Goal: Complete application form: Complete application form

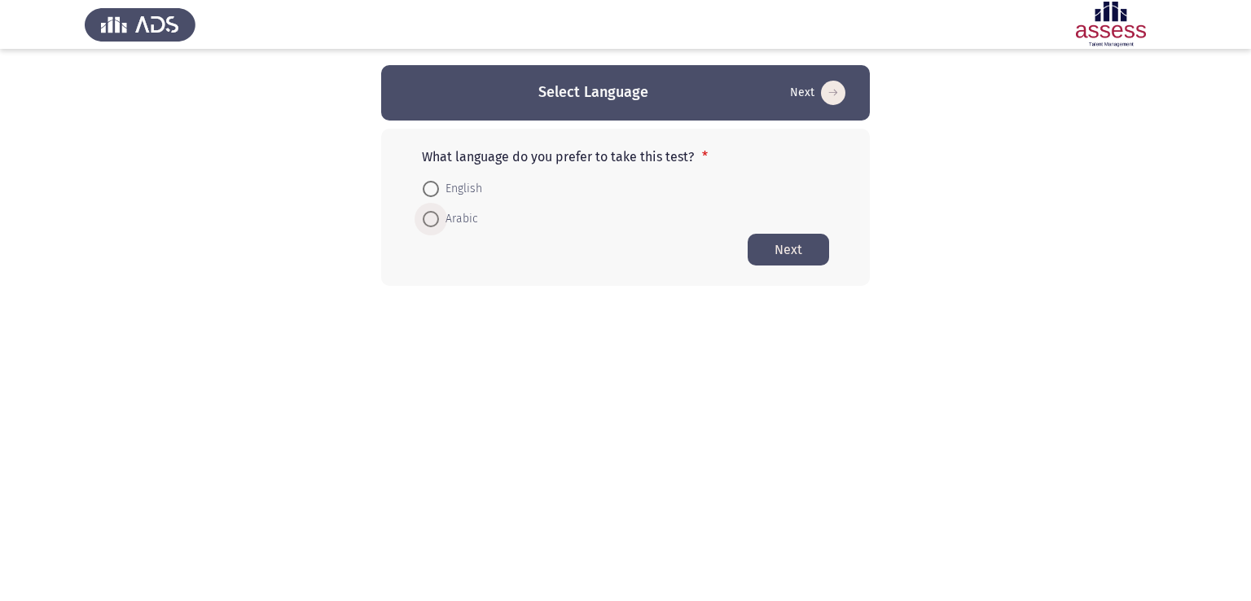
click at [427, 218] on span at bounding box center [431, 219] width 16 height 16
click at [427, 218] on input "Arabic" at bounding box center [431, 219] width 16 height 16
radio input "true"
click at [754, 248] on button "Next" at bounding box center [787, 249] width 81 height 32
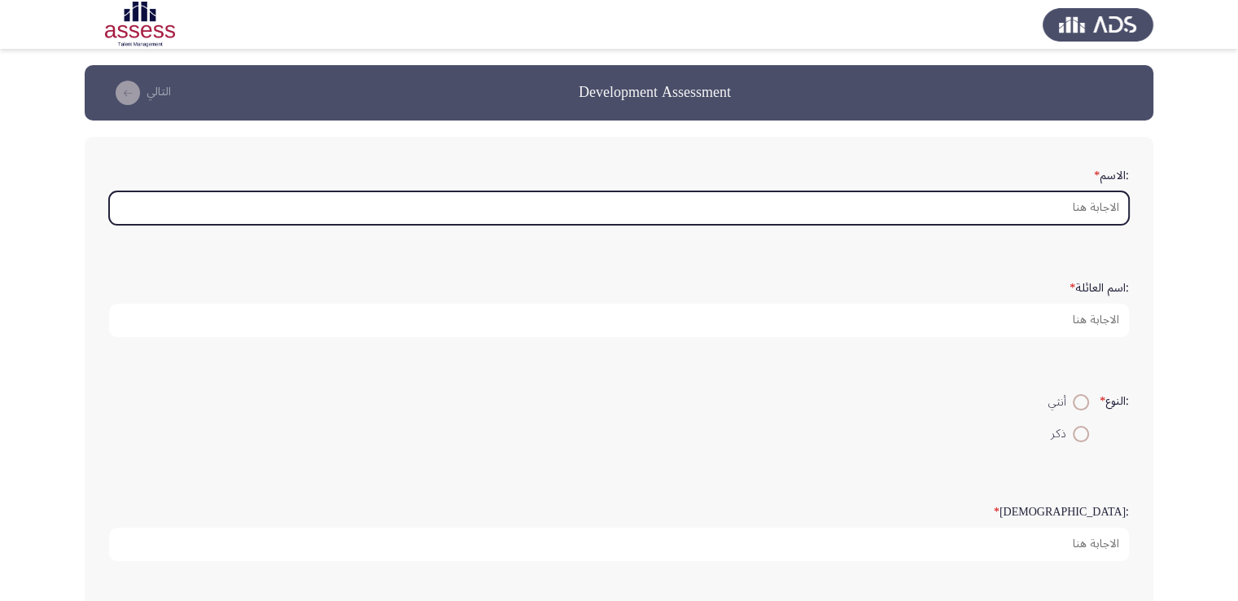
click at [978, 216] on input ":الاسم *" at bounding box center [619, 207] width 1020 height 33
type input "ا"
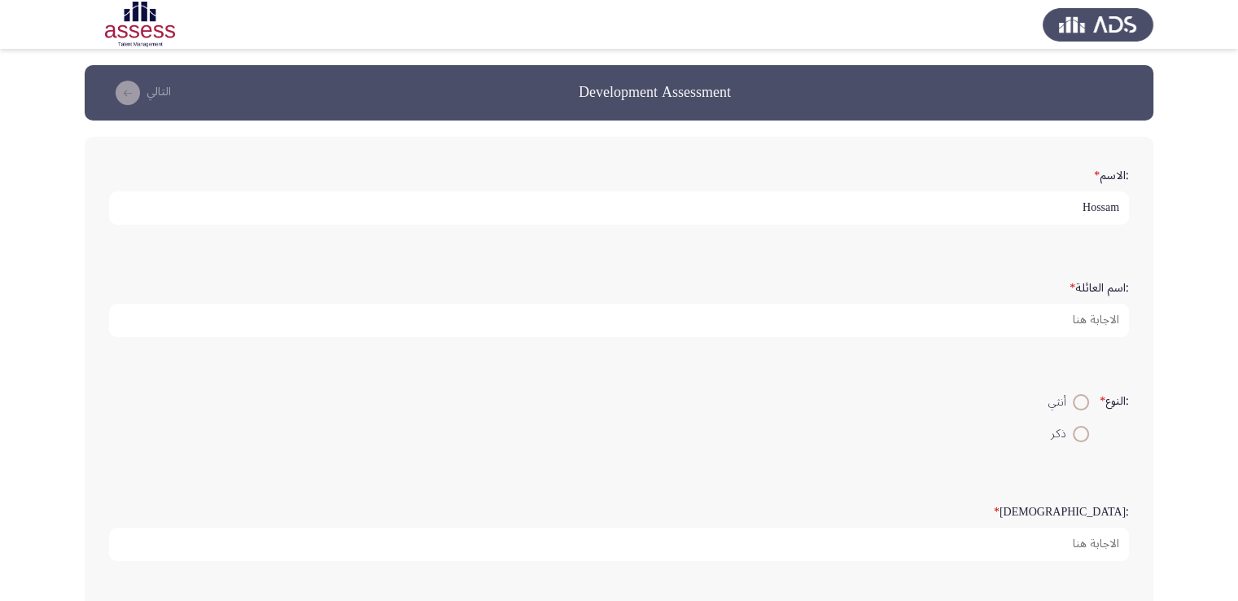
type input "Hossam"
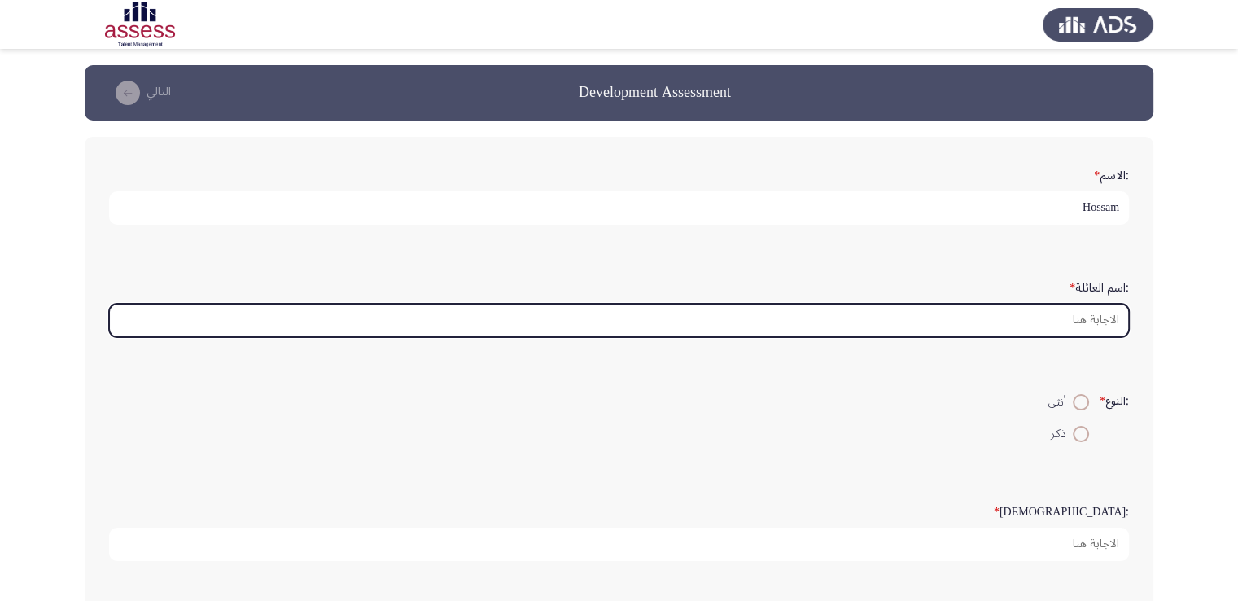
click at [1006, 310] on input ":اسم العائلة *" at bounding box center [619, 320] width 1020 height 33
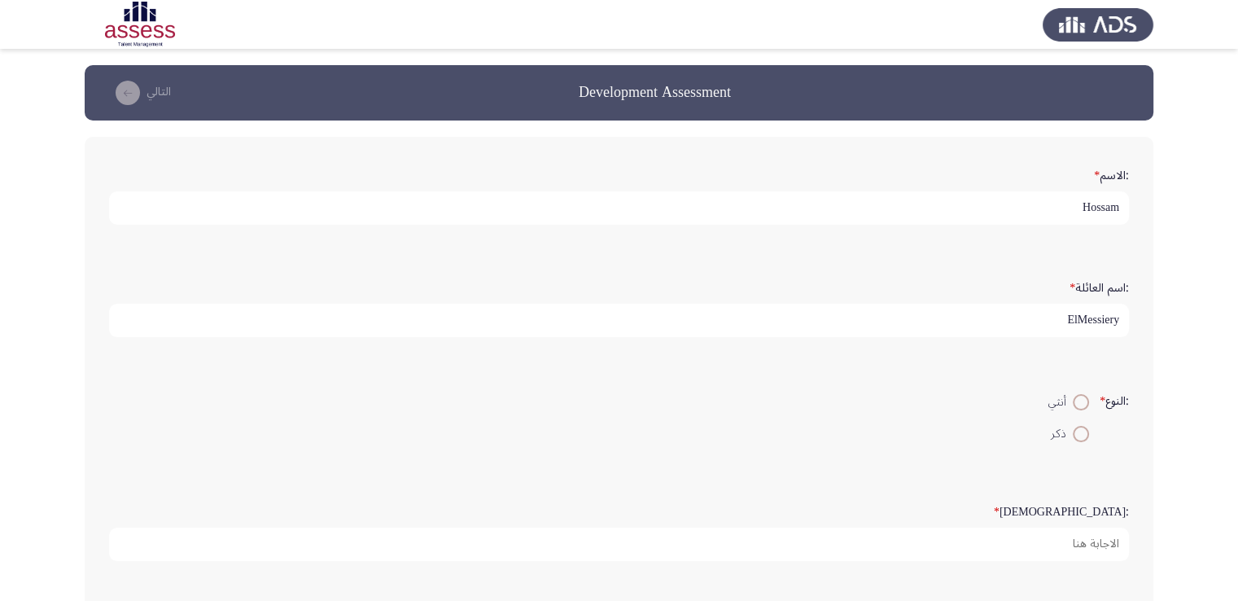
type input "ElMessiery"
click at [1075, 426] on span at bounding box center [1081, 434] width 16 height 16
click at [1075, 426] on input "ذكر" at bounding box center [1081, 434] width 16 height 16
radio input "true"
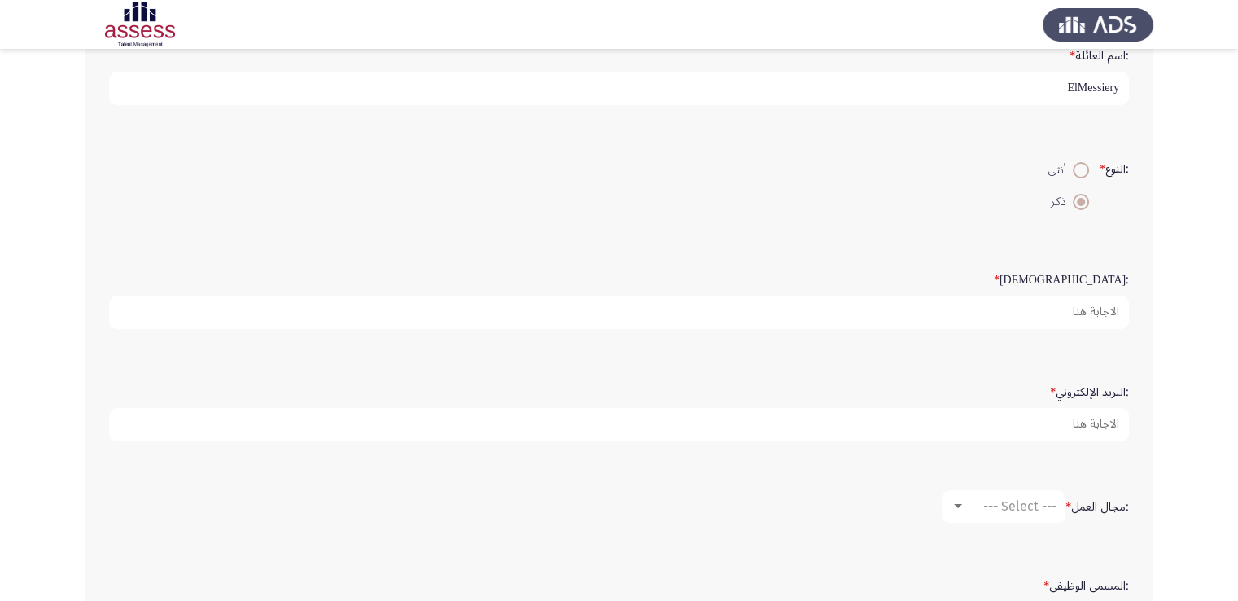
scroll to position [239, 0]
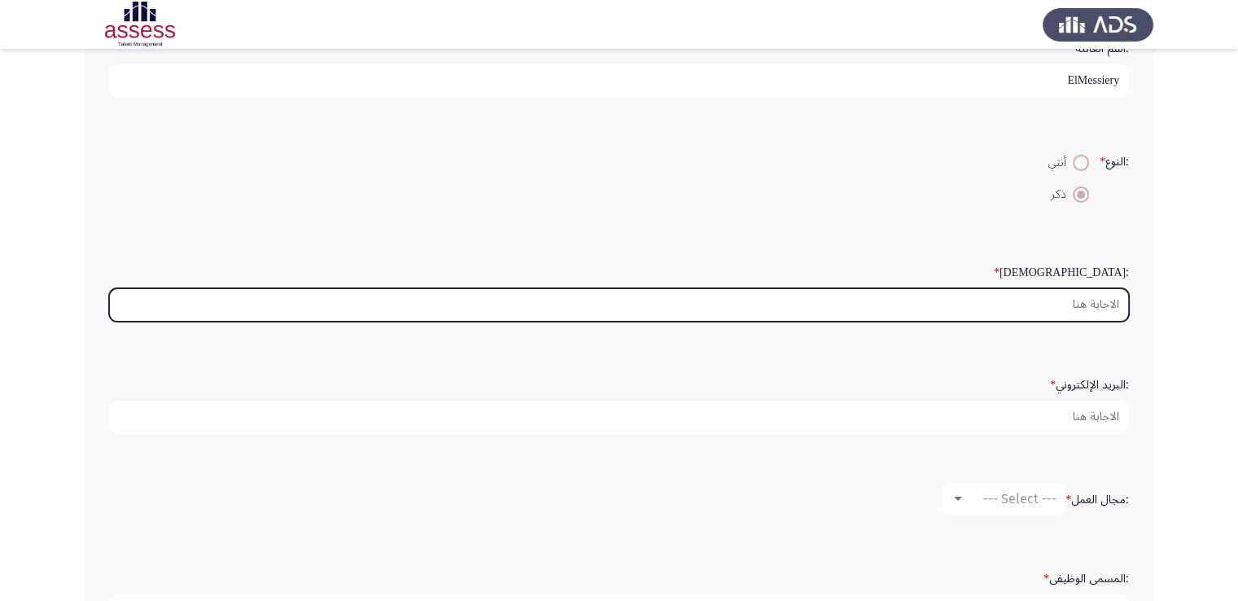
click at [1014, 295] on input ":السن *" at bounding box center [619, 304] width 1020 height 33
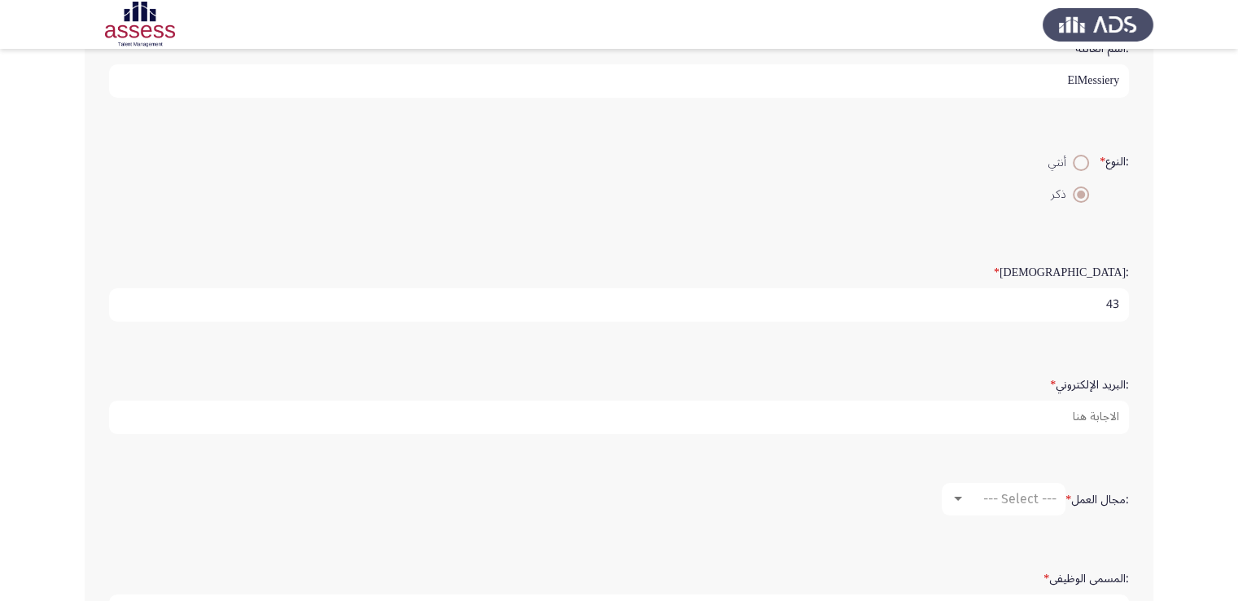
type input "43"
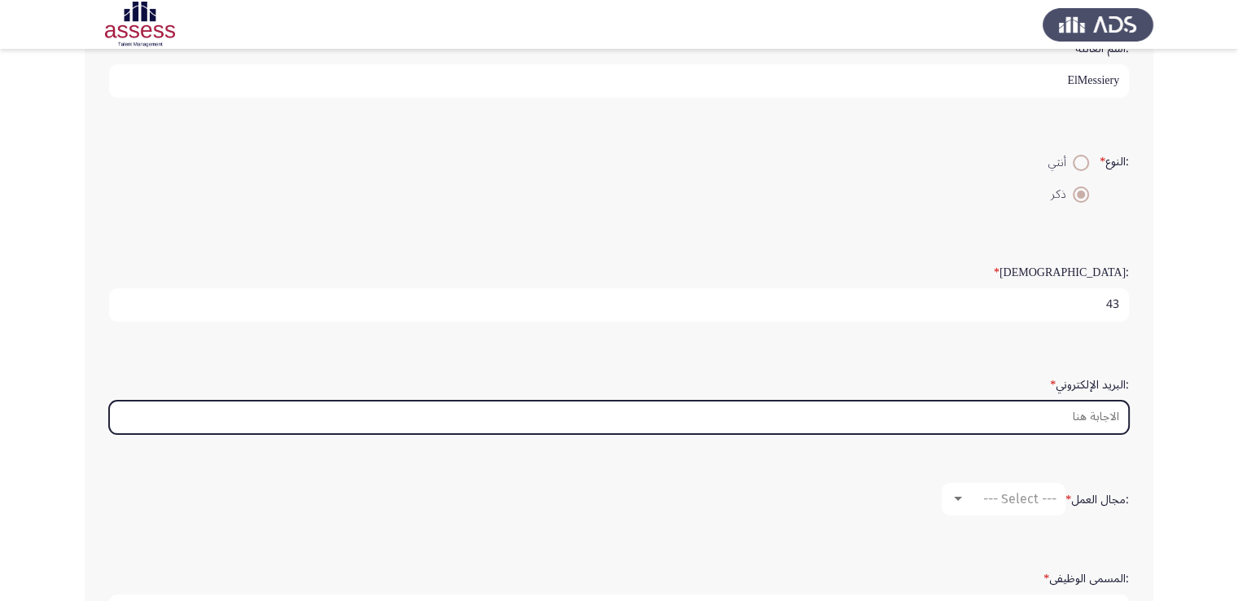
click at [1001, 407] on input ":البريد الإلكتروني *" at bounding box center [619, 417] width 1020 height 33
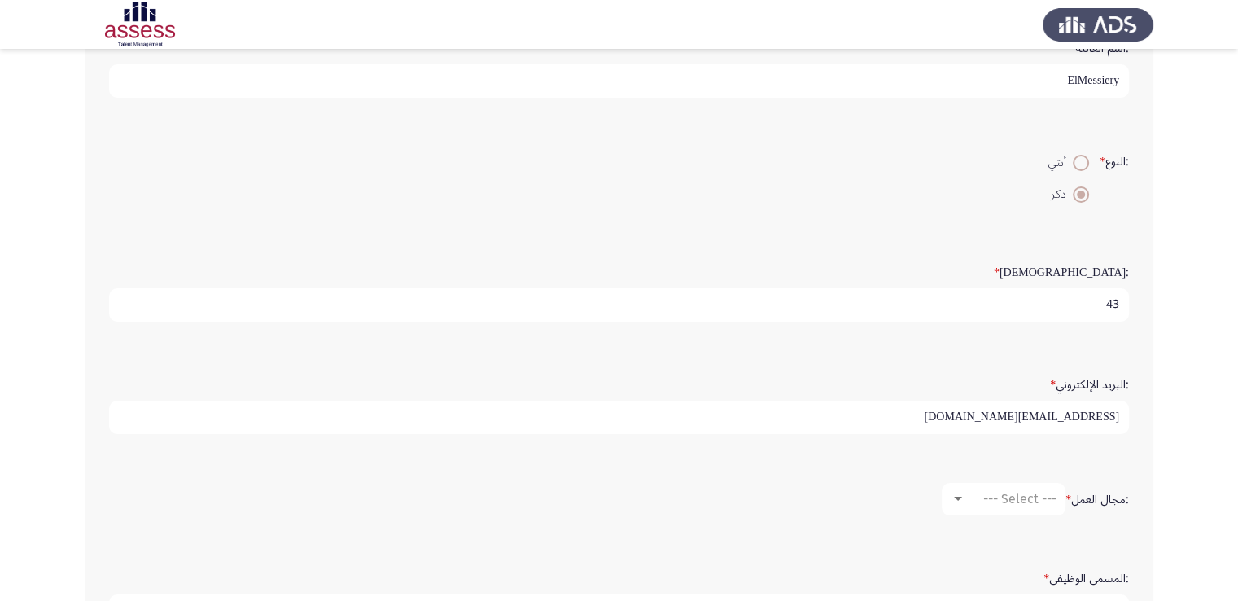
type input "[EMAIL_ADDRESS][DOMAIN_NAME]"
click at [967, 498] on div "--- Select ---" at bounding box center [1011, 498] width 91 height 15
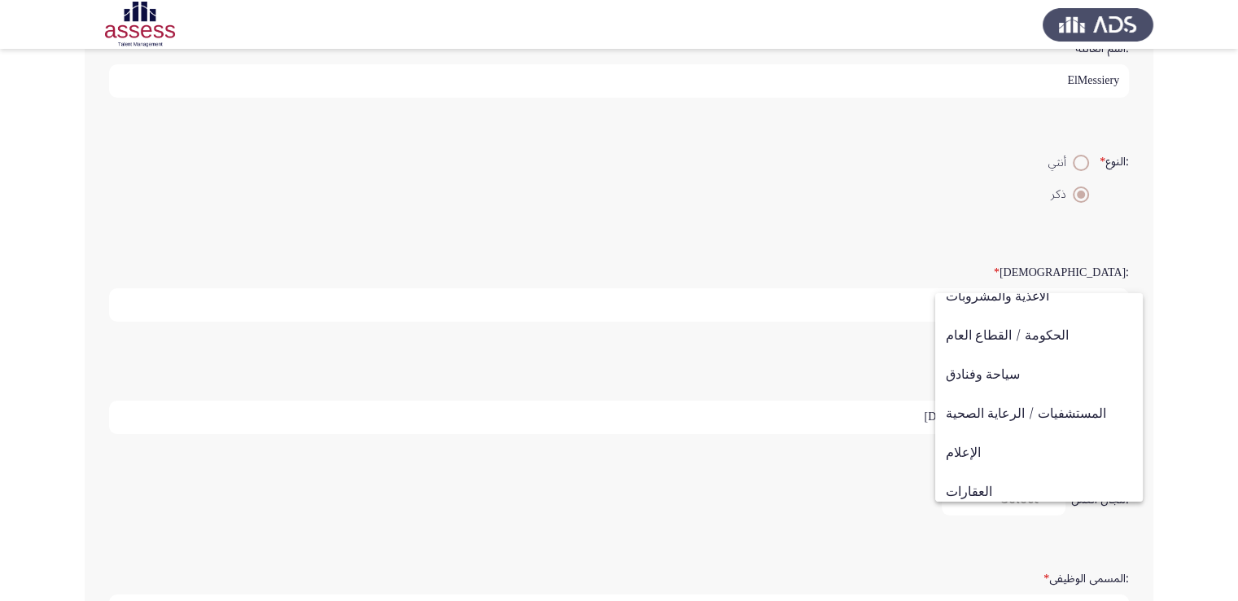
scroll to position [423, 0]
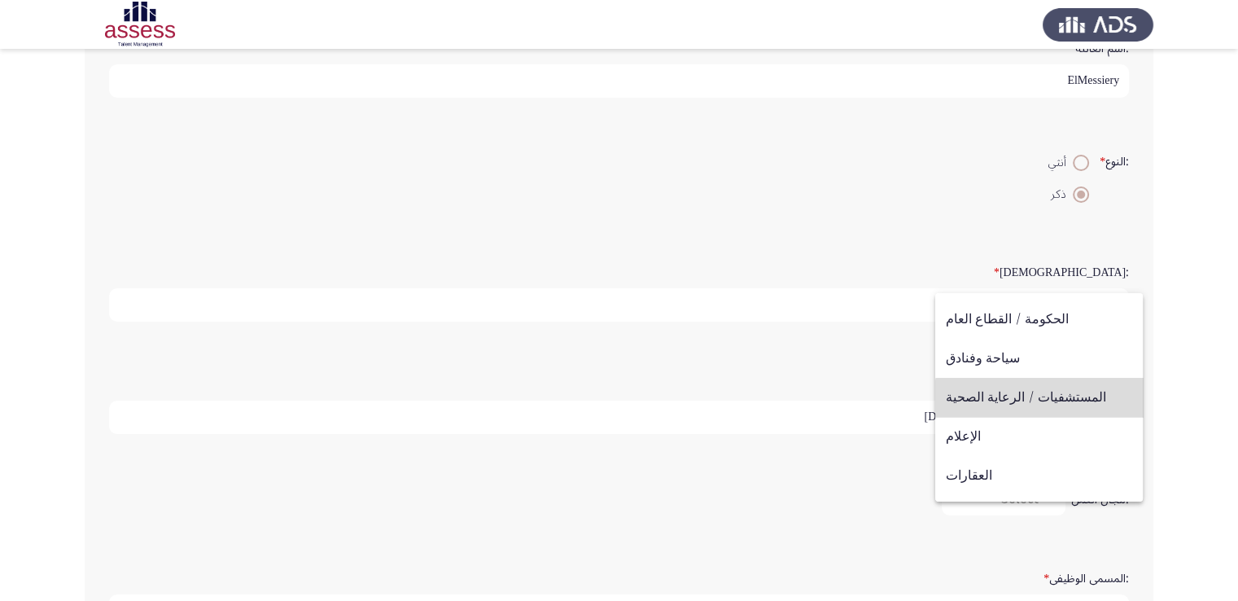
click at [1059, 408] on span "المستشفيات / الرعاية الصحية" at bounding box center [1039, 397] width 186 height 39
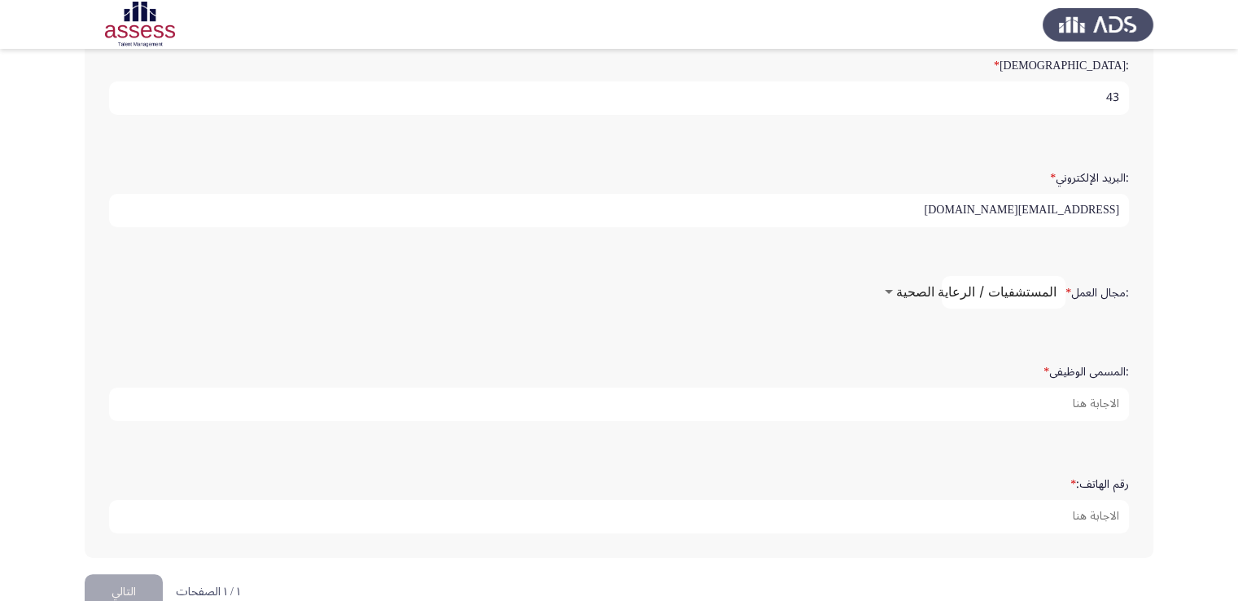
scroll to position [478, 0]
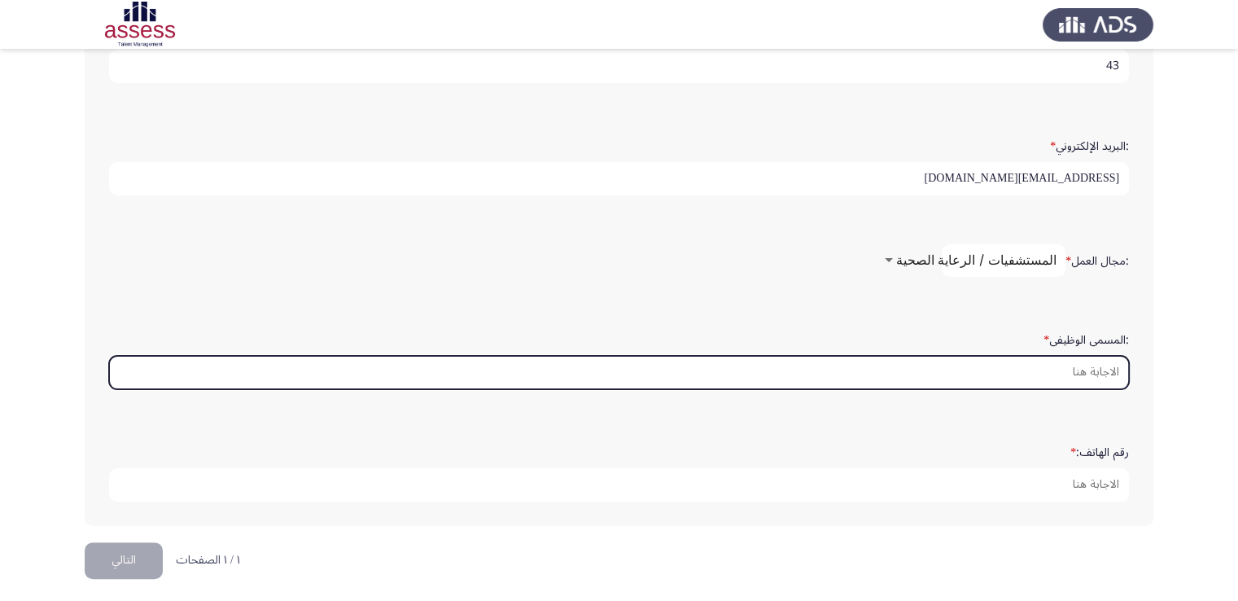
click at [935, 375] on input ":المسمى الوظيفى *" at bounding box center [619, 372] width 1020 height 33
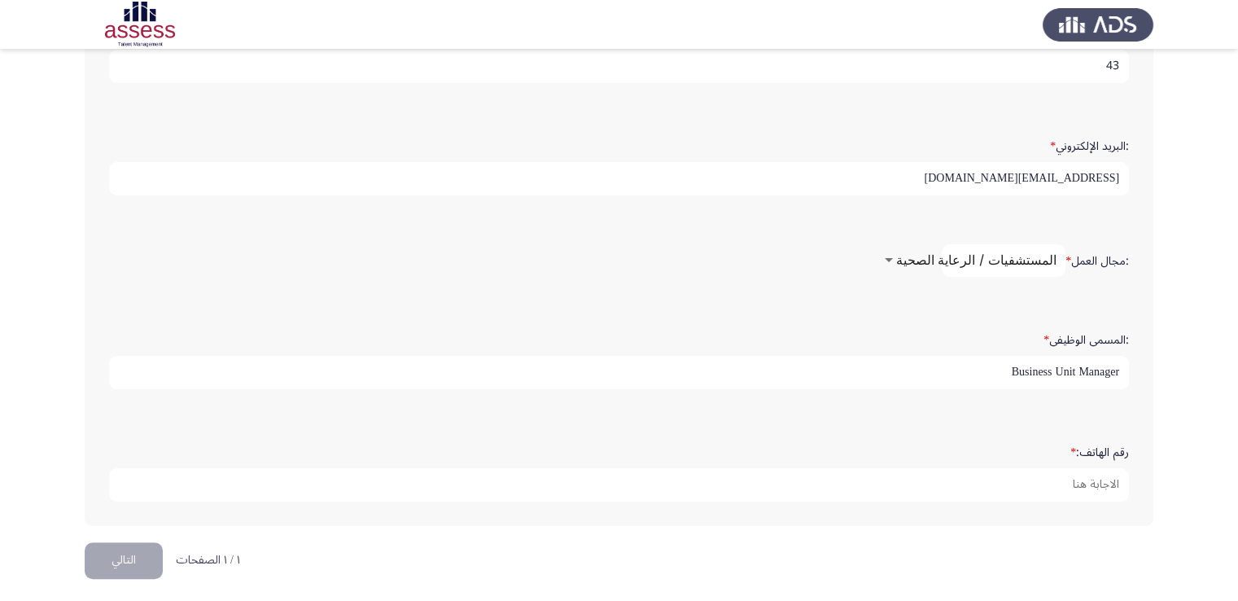
type input "Business Unit Manager"
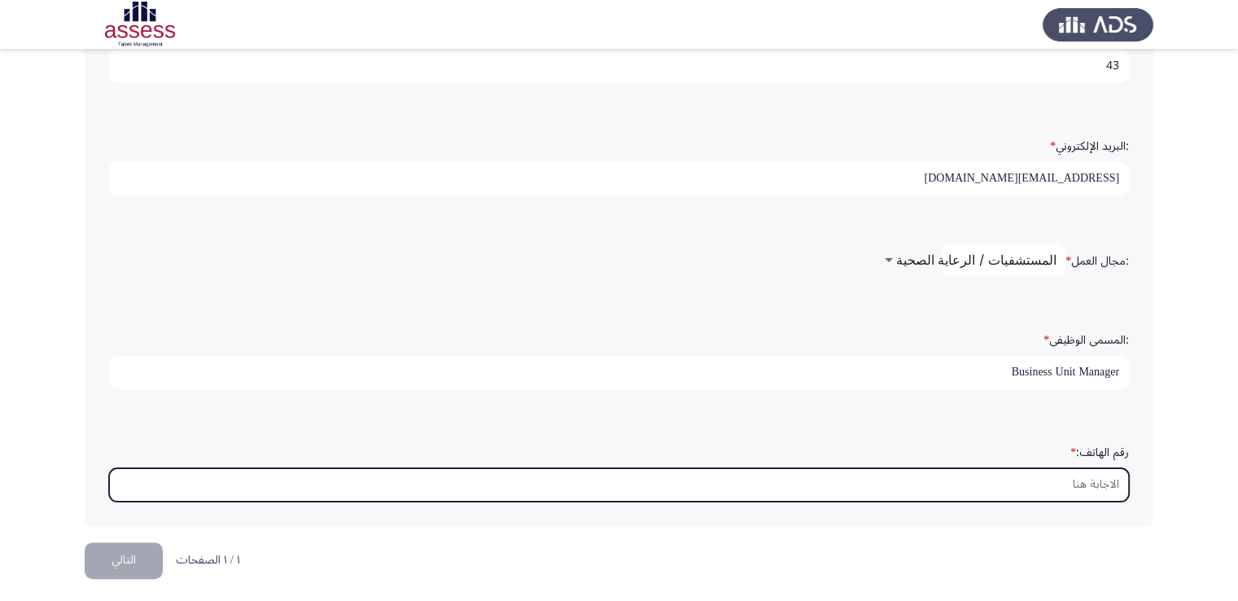
click at [936, 478] on input "رقم الهاتف: *" at bounding box center [619, 484] width 1020 height 33
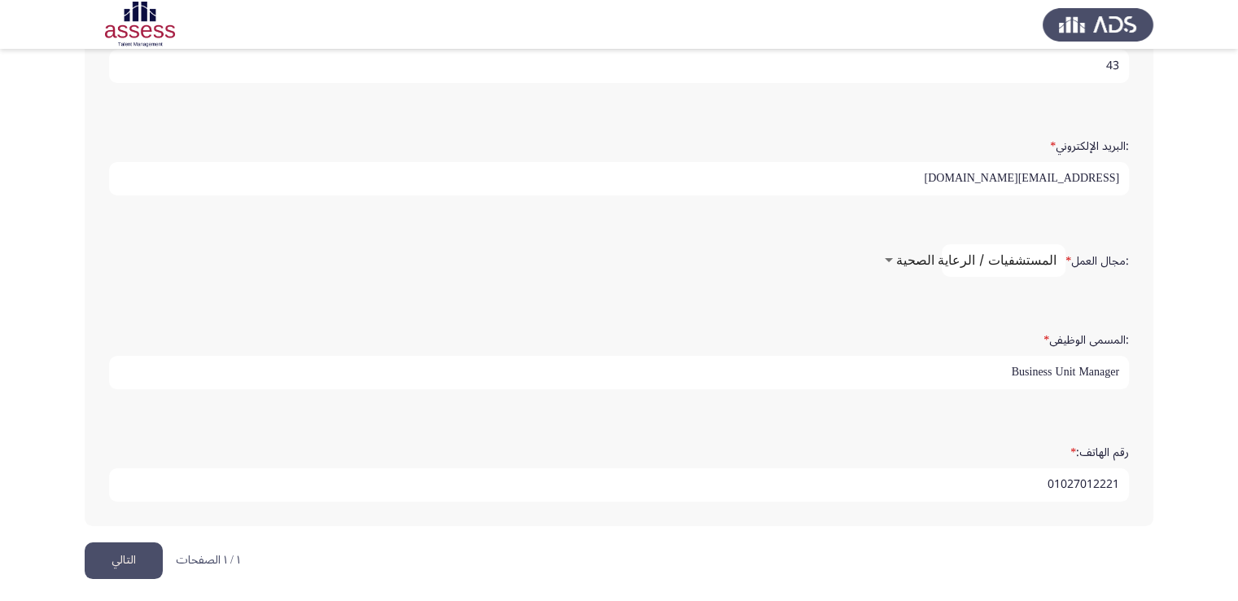
type input "01027012221"
click at [94, 545] on button "التالي" at bounding box center [124, 560] width 78 height 37
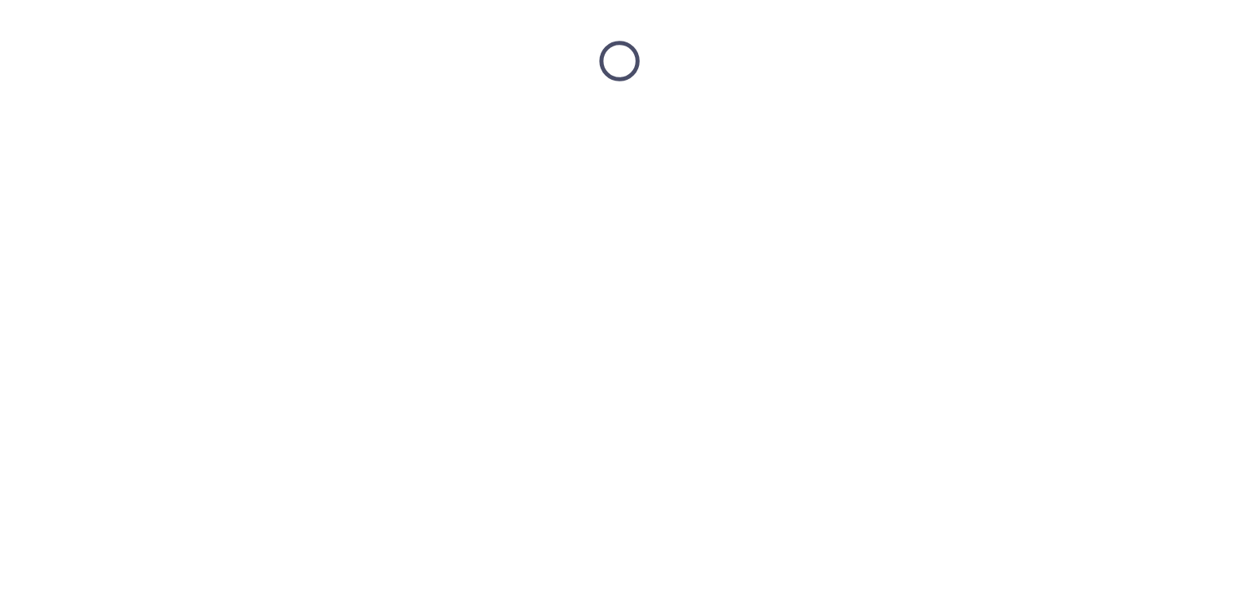
scroll to position [0, 0]
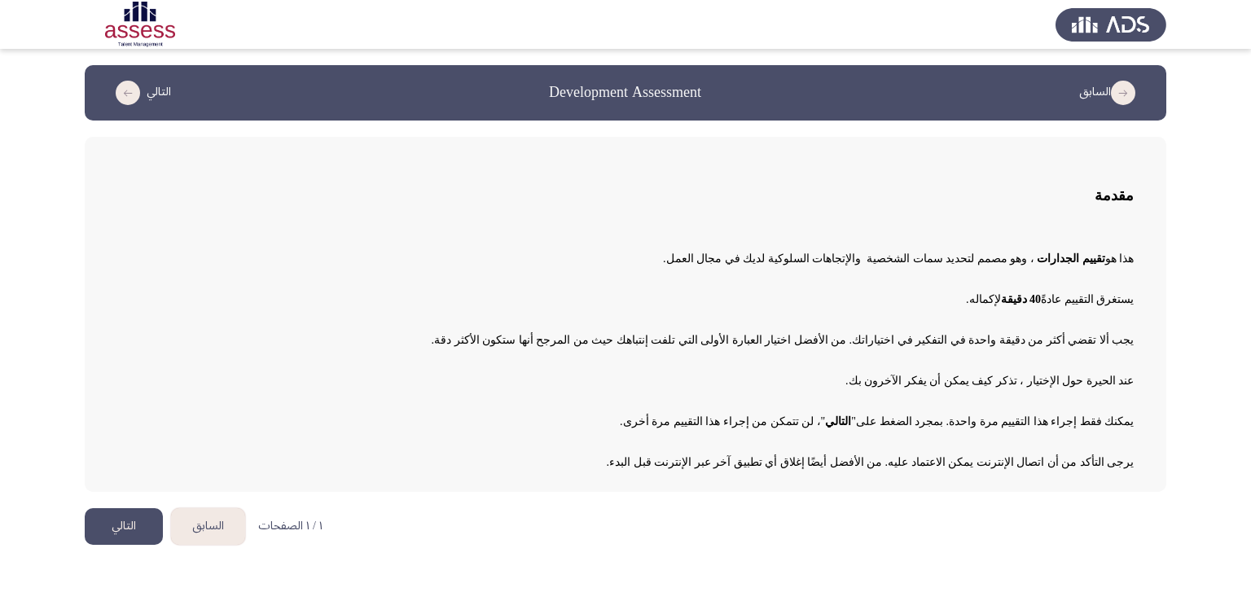
click at [120, 523] on button "التالي" at bounding box center [124, 526] width 78 height 37
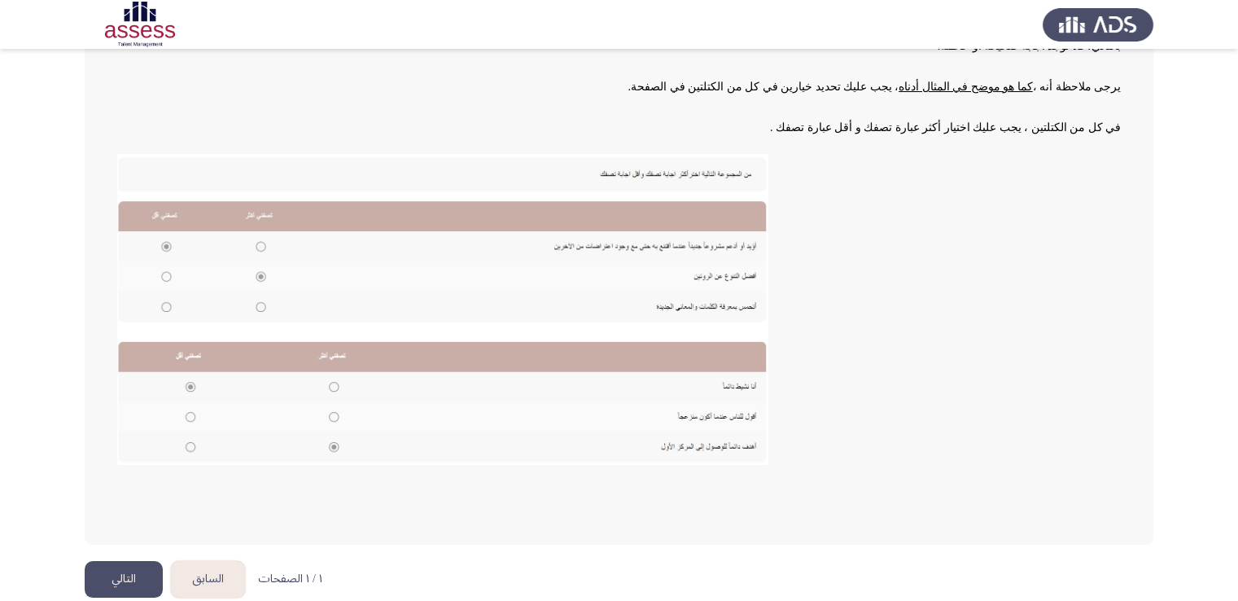
scroll to position [228, 0]
click at [104, 565] on button "التالي" at bounding box center [124, 578] width 78 height 37
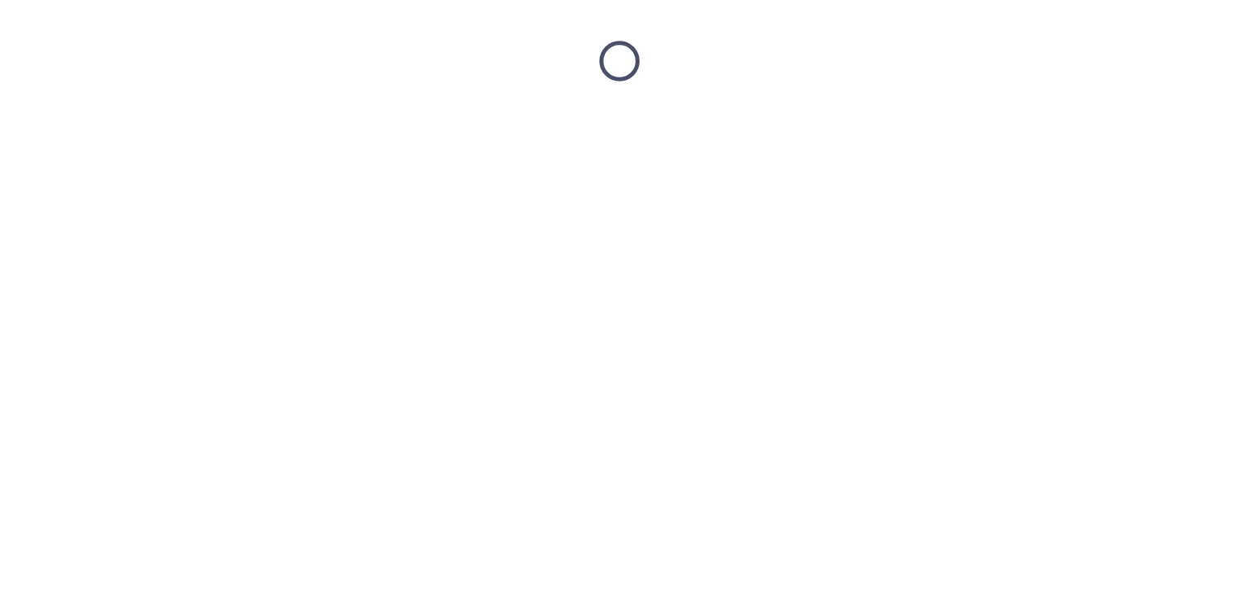
scroll to position [0, 0]
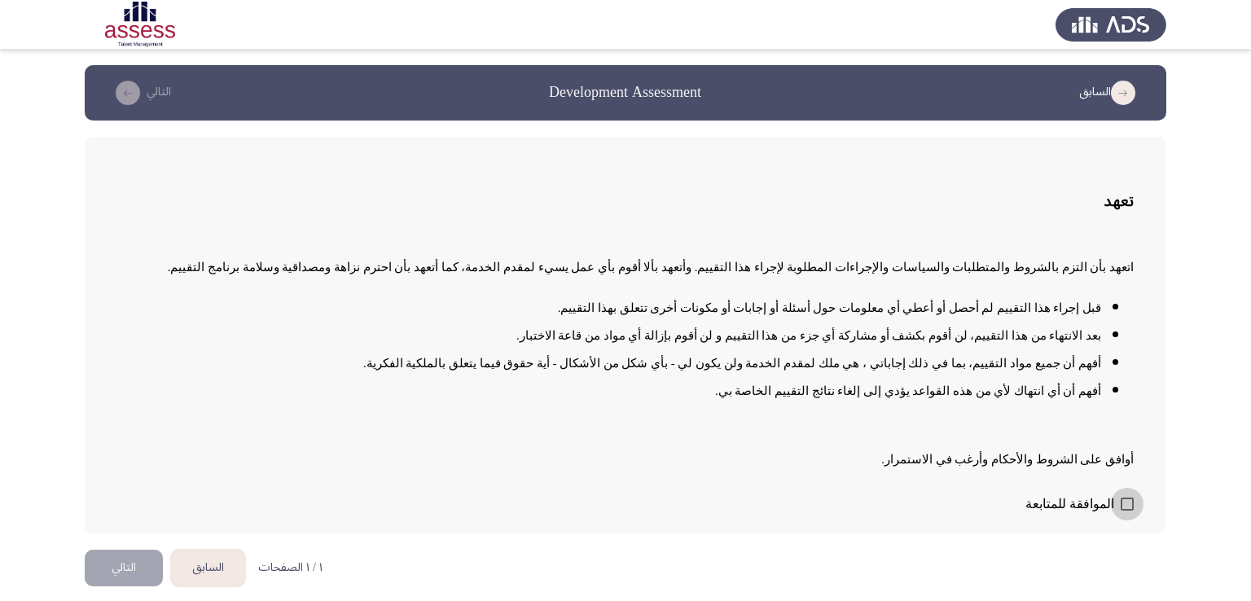
click at [1128, 497] on span at bounding box center [1126, 503] width 13 height 13
click at [1127, 510] on input "الموافقة للمتابعة" at bounding box center [1126, 510] width 1 height 1
checkbox input "true"
click at [125, 570] on button "التالي" at bounding box center [124, 568] width 78 height 37
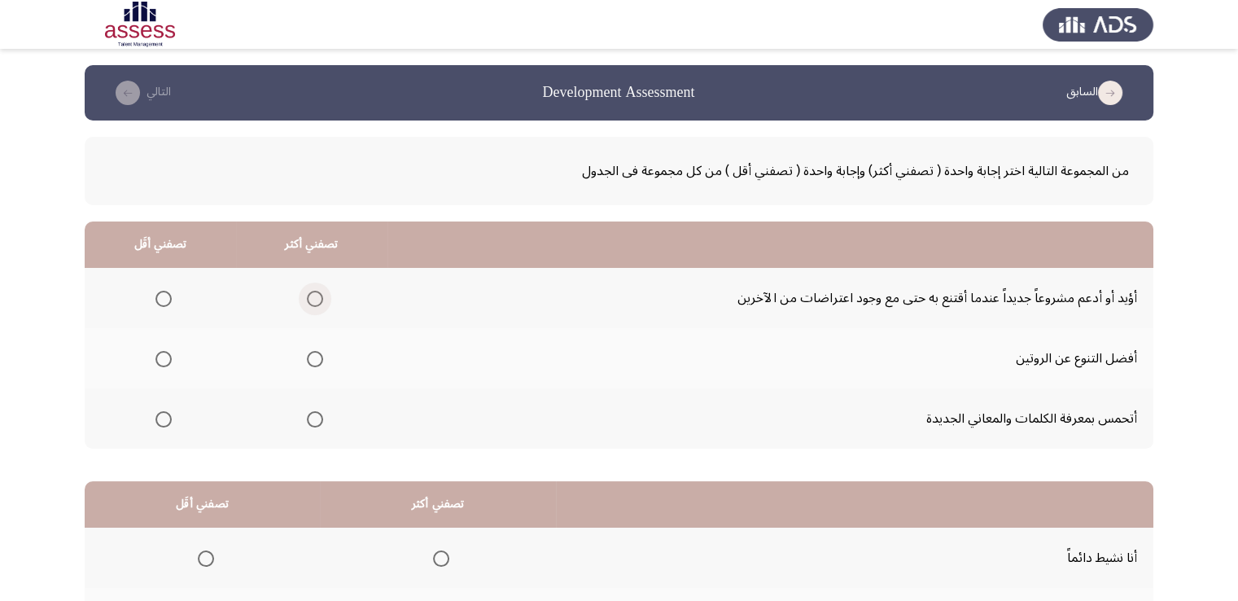
click at [308, 297] on span "Select an option" at bounding box center [315, 299] width 16 height 16
click at [308, 297] on input "Select an option" at bounding box center [315, 299] width 16 height 16
click at [310, 361] on span "Select an option" at bounding box center [315, 359] width 16 height 16
click at [310, 361] on input "Select an option" at bounding box center [315, 359] width 16 height 16
click at [156, 417] on span "Select an option" at bounding box center [164, 419] width 16 height 16
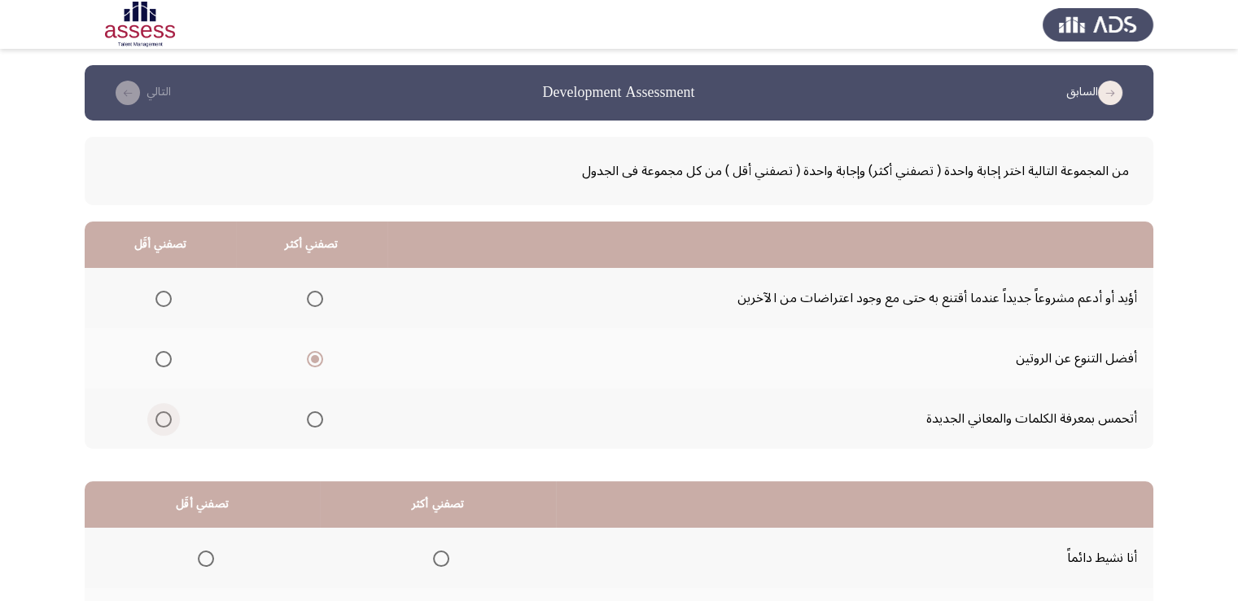
click at [156, 417] on input "Select an option" at bounding box center [164, 419] width 16 height 16
click at [160, 300] on span "Select an option" at bounding box center [164, 299] width 16 height 16
click at [160, 300] on input "Select an option" at bounding box center [164, 299] width 16 height 16
click at [310, 297] on span "Select an option" at bounding box center [315, 299] width 16 height 16
click at [310, 297] on input "Select an option" at bounding box center [315, 299] width 16 height 16
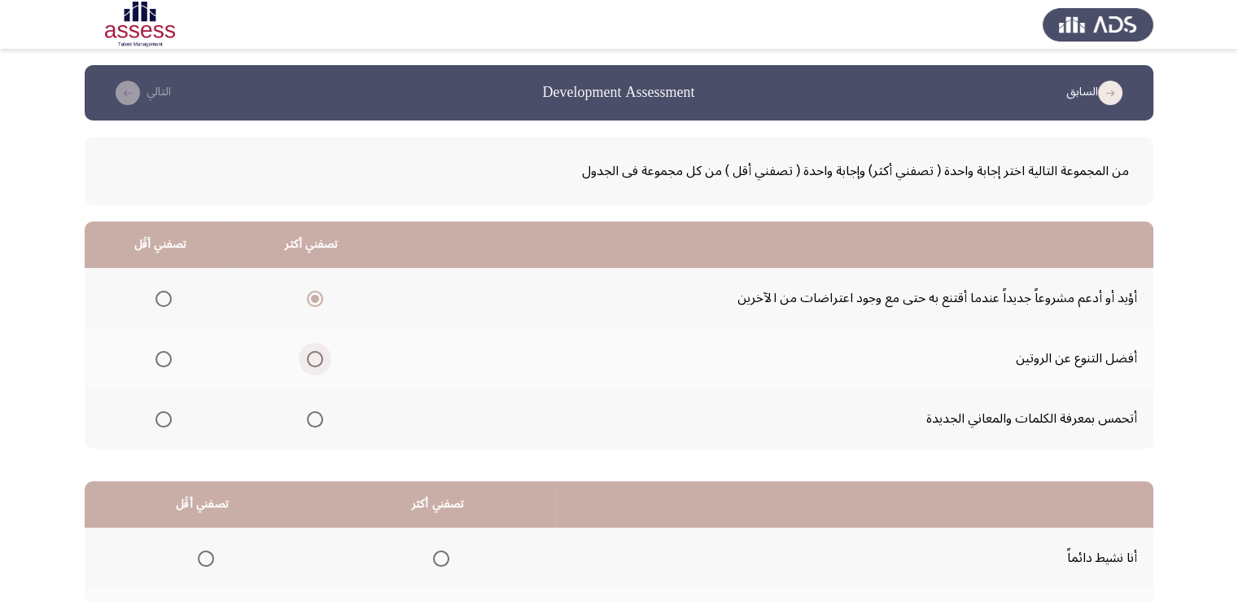
click at [310, 362] on span "Select an option" at bounding box center [315, 359] width 16 height 16
click at [310, 362] on input "Select an option" at bounding box center [315, 359] width 16 height 16
click at [163, 421] on span "Select an option" at bounding box center [164, 419] width 16 height 16
click at [163, 421] on input "Select an option" at bounding box center [164, 419] width 16 height 16
click at [322, 421] on span "Select an option" at bounding box center [315, 419] width 16 height 16
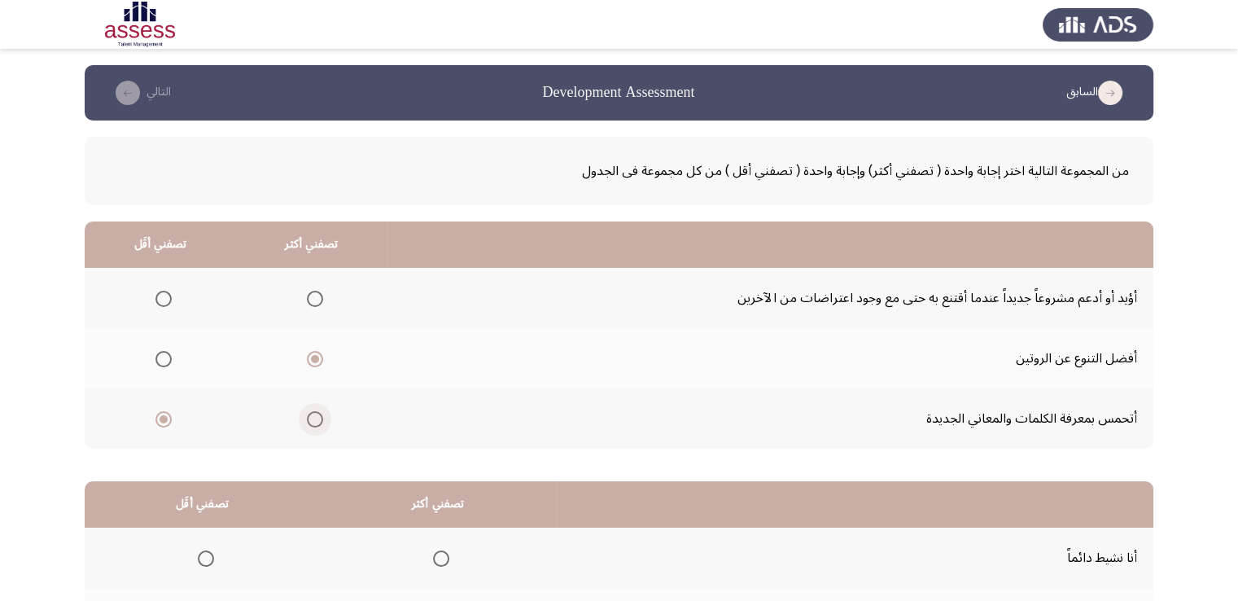
click at [322, 421] on input "Select an option" at bounding box center [315, 419] width 16 height 16
click at [162, 356] on span "Select an option" at bounding box center [164, 359] width 16 height 16
click at [162, 356] on input "Select an option" at bounding box center [164, 359] width 16 height 16
click at [315, 353] on span "Select an option" at bounding box center [315, 359] width 16 height 16
click at [315, 353] on input "Select an option" at bounding box center [315, 359] width 16 height 16
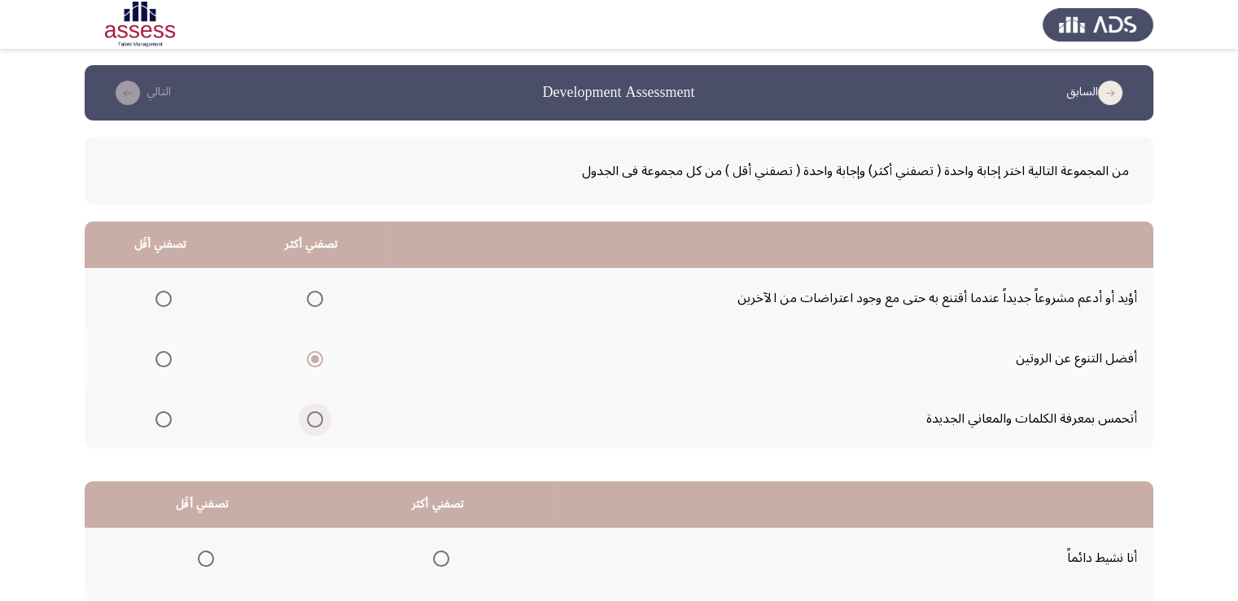
click at [304, 417] on label "Select an option" at bounding box center [311, 419] width 23 height 16
click at [307, 417] on input "Select an option" at bounding box center [315, 419] width 16 height 16
click at [166, 296] on span "Select an option" at bounding box center [164, 299] width 16 height 16
click at [166, 296] on input "Select an option" at bounding box center [164, 299] width 16 height 16
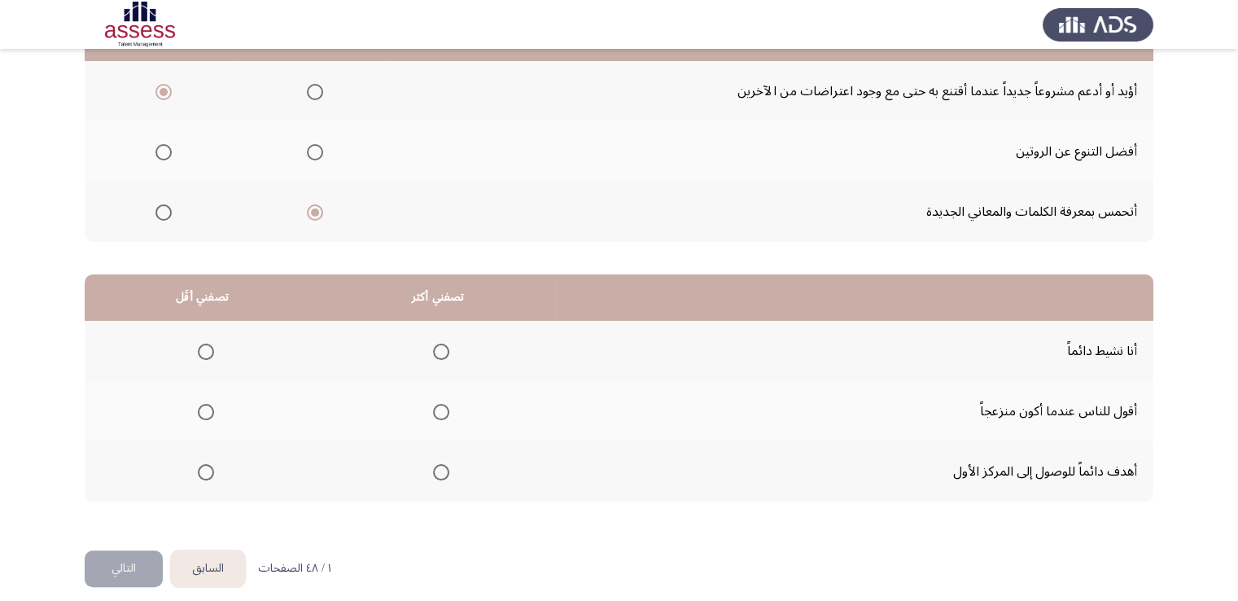
scroll to position [219, 0]
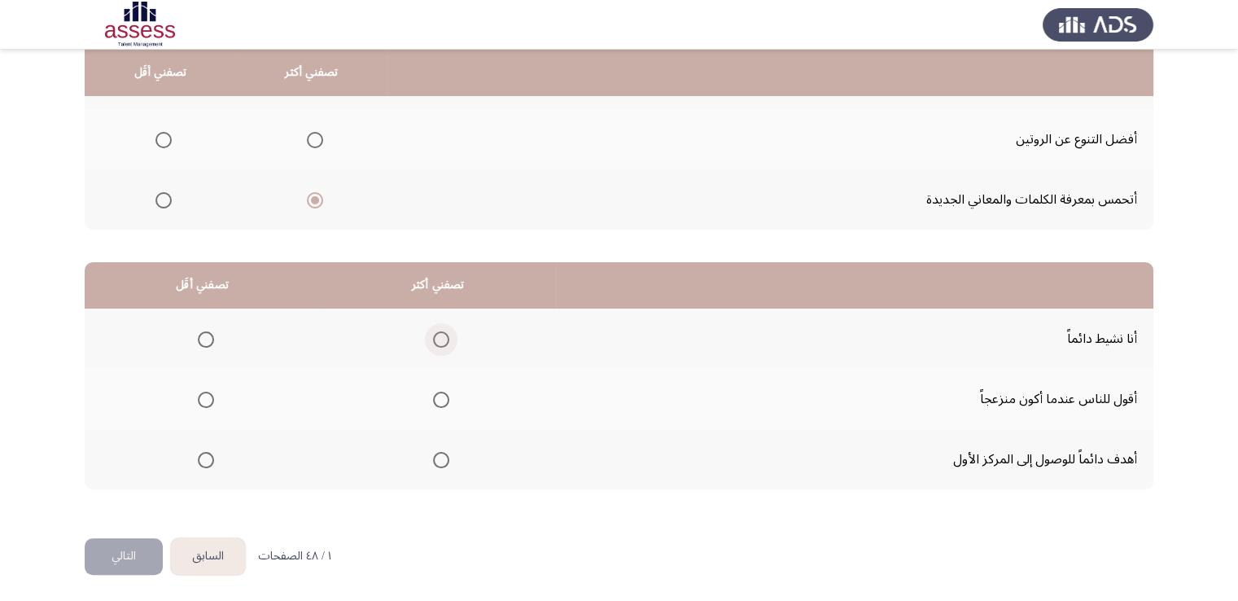
click at [443, 336] on span "Select an option" at bounding box center [441, 339] width 16 height 16
click at [443, 336] on input "Select an option" at bounding box center [441, 339] width 16 height 16
click at [200, 395] on span "Select an option" at bounding box center [206, 400] width 16 height 16
click at [200, 395] on input "Select an option" at bounding box center [206, 400] width 16 height 16
click at [445, 455] on span "Select an option" at bounding box center [441, 460] width 16 height 16
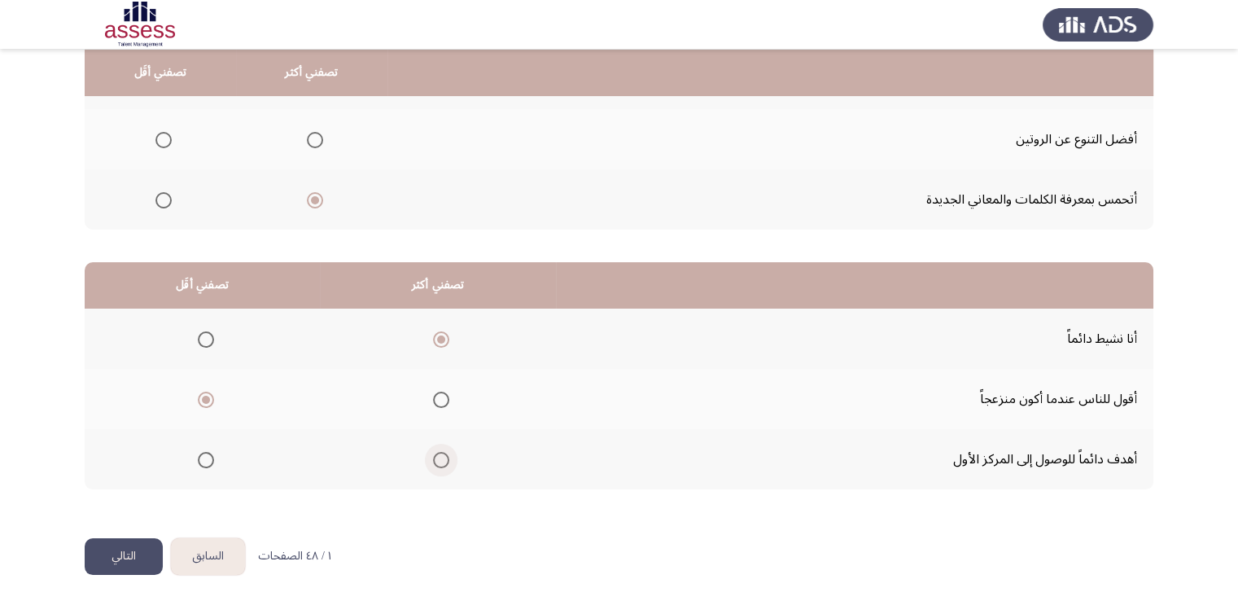
click at [445, 455] on input "Select an option" at bounding box center [441, 460] width 16 height 16
click at [441, 331] on span "Select an option" at bounding box center [441, 339] width 16 height 16
click at [441, 331] on input "Select an option" at bounding box center [441, 339] width 16 height 16
click at [436, 455] on span "Select an option" at bounding box center [441, 460] width 16 height 16
click at [436, 455] on input "Select an option" at bounding box center [441, 460] width 16 height 16
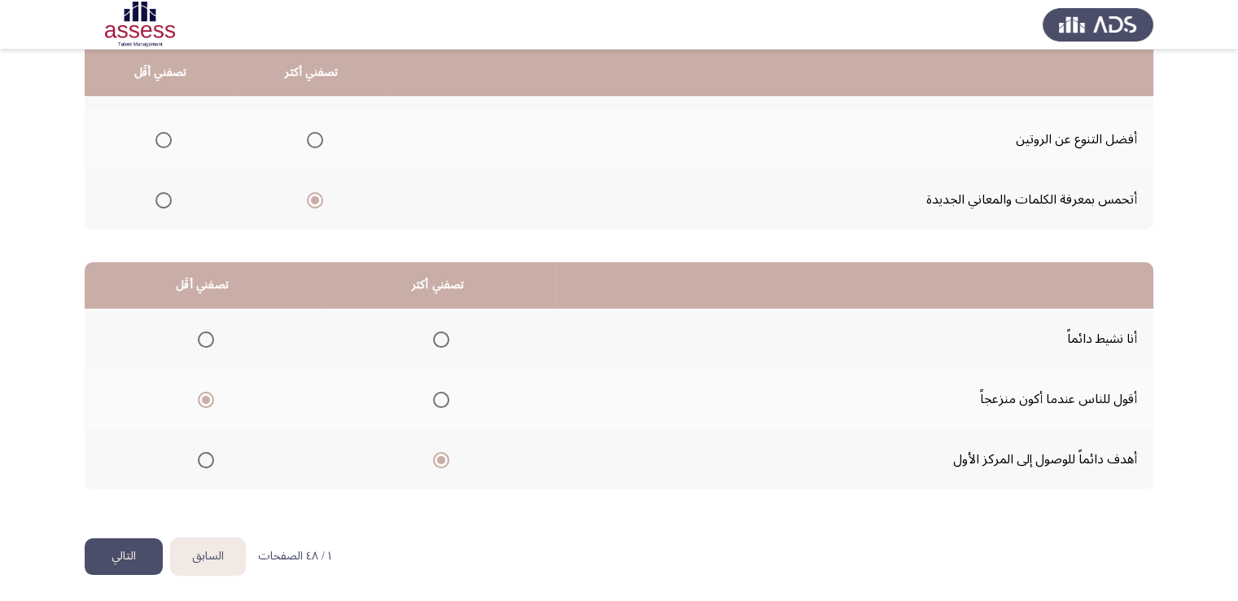
click at [129, 548] on button "التالي" at bounding box center [124, 556] width 78 height 37
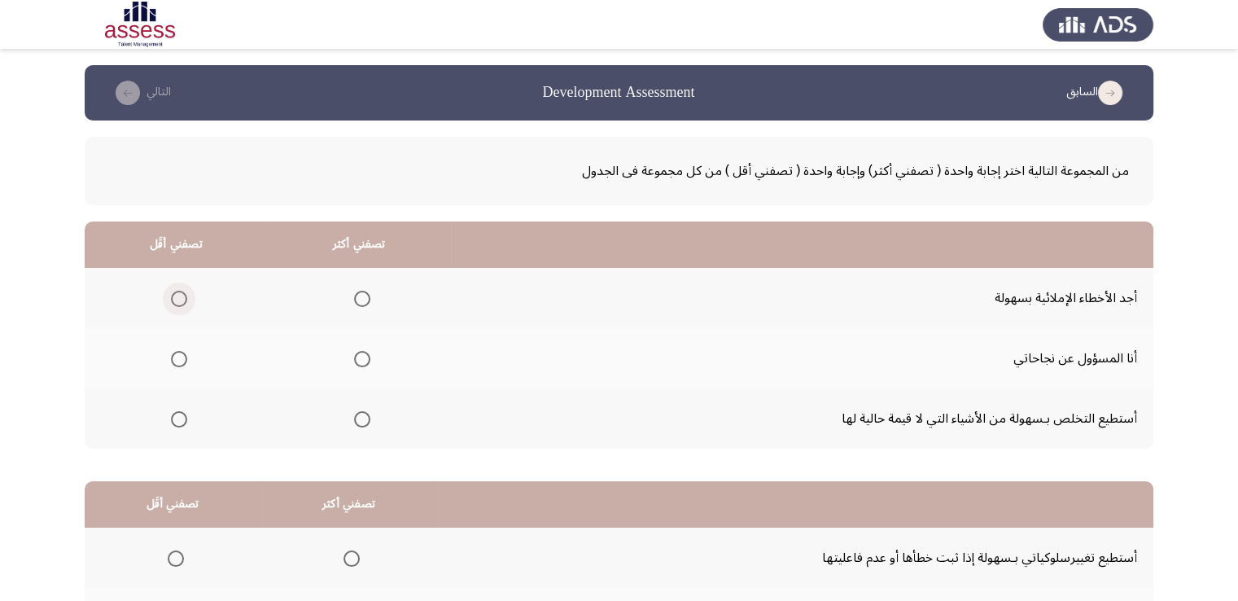
click at [179, 296] on span "Select an option" at bounding box center [179, 299] width 16 height 16
click at [179, 296] on input "Select an option" at bounding box center [179, 299] width 16 height 16
click at [357, 419] on span "Select an option" at bounding box center [362, 419] width 16 height 16
click at [357, 419] on input "Select an option" at bounding box center [362, 419] width 16 height 16
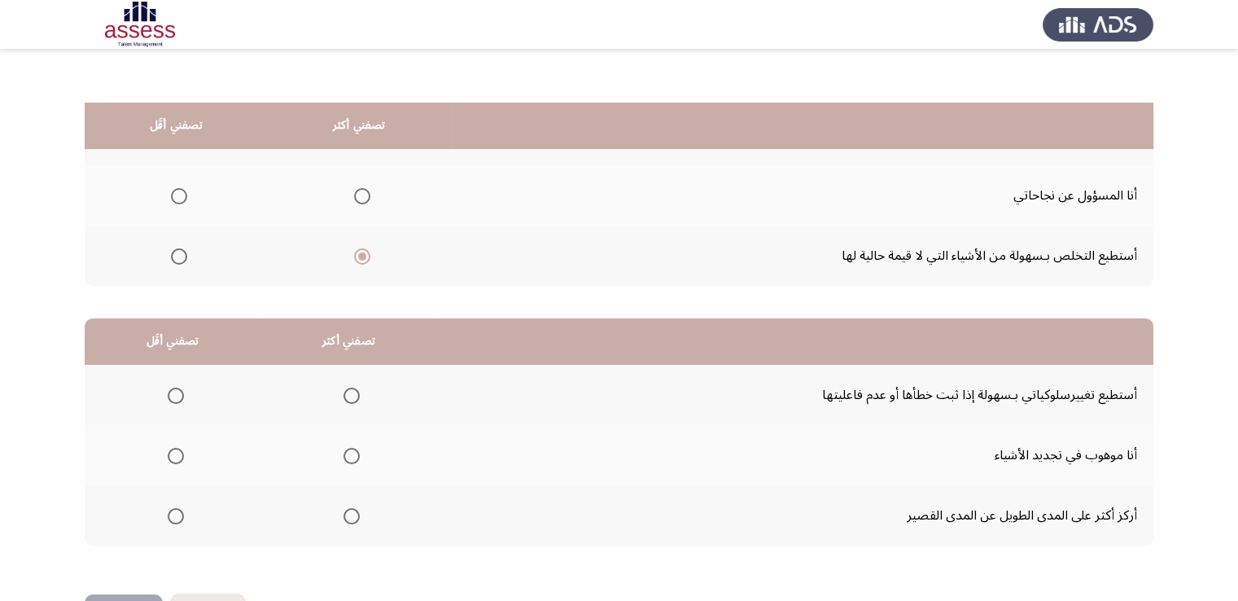
scroll to position [219, 0]
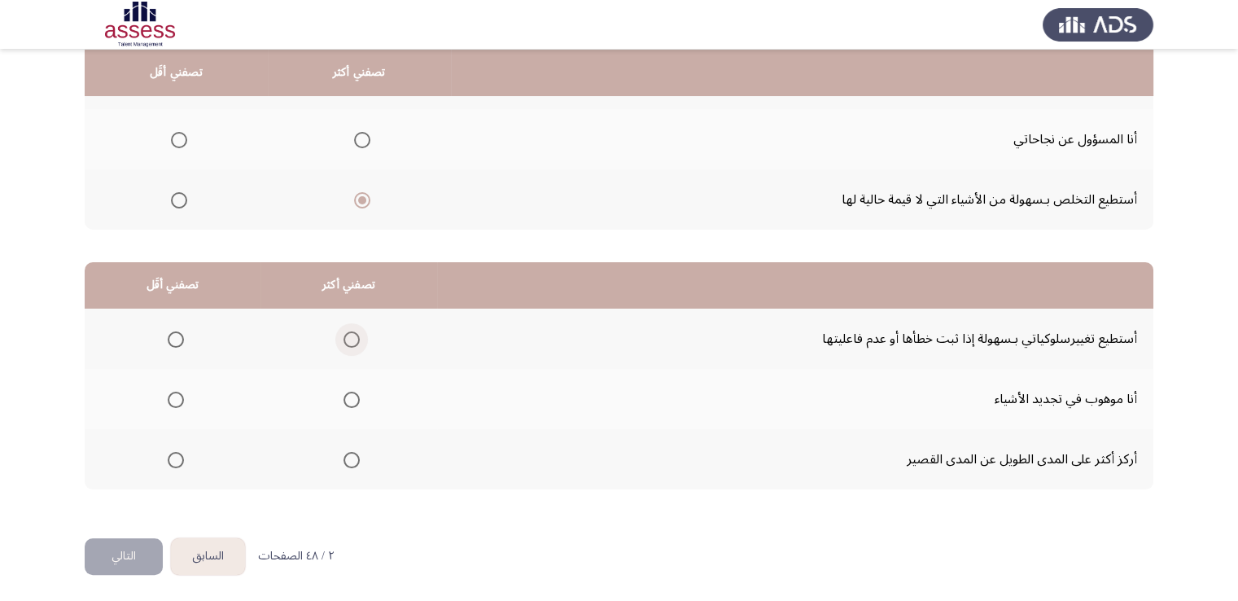
click at [348, 338] on span "Select an option" at bounding box center [352, 339] width 16 height 16
click at [348, 338] on input "Select an option" at bounding box center [352, 339] width 16 height 16
click at [176, 459] on span "Select an option" at bounding box center [176, 460] width 16 height 16
click at [176, 459] on input "Select an option" at bounding box center [176, 460] width 16 height 16
click at [345, 395] on span "Select an option" at bounding box center [352, 400] width 16 height 16
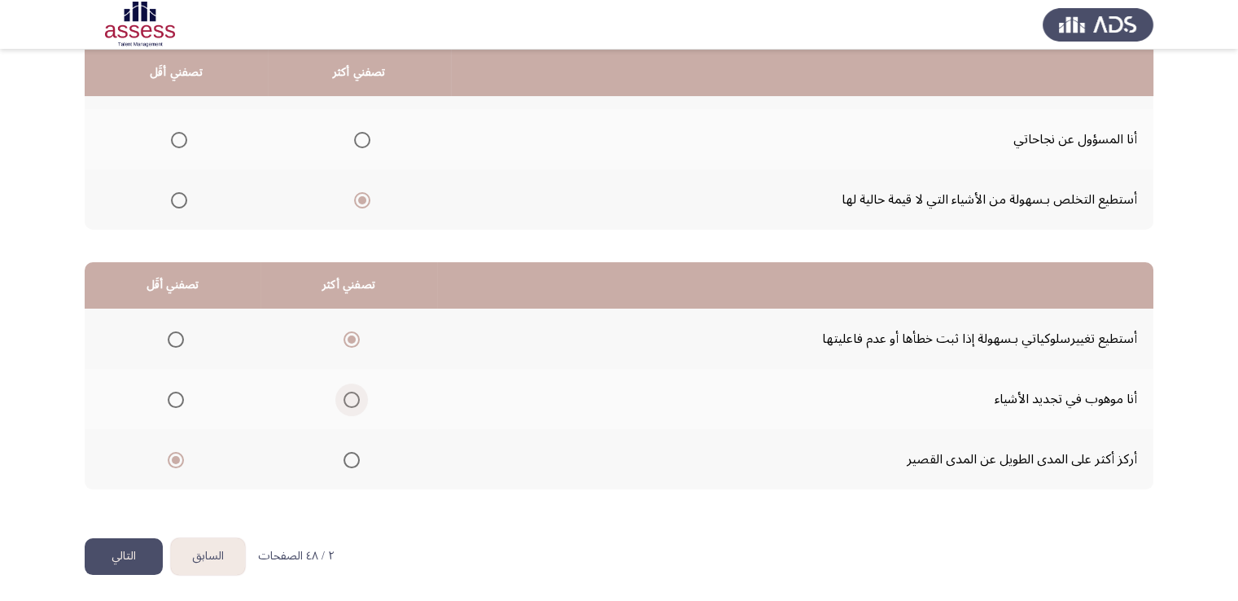
click at [345, 395] on input "Select an option" at bounding box center [352, 400] width 16 height 16
click at [349, 333] on span "Select an option" at bounding box center [352, 339] width 16 height 16
click at [349, 333] on input "Select an option" at bounding box center [352, 339] width 16 height 16
click at [116, 557] on button "التالي" at bounding box center [124, 556] width 78 height 37
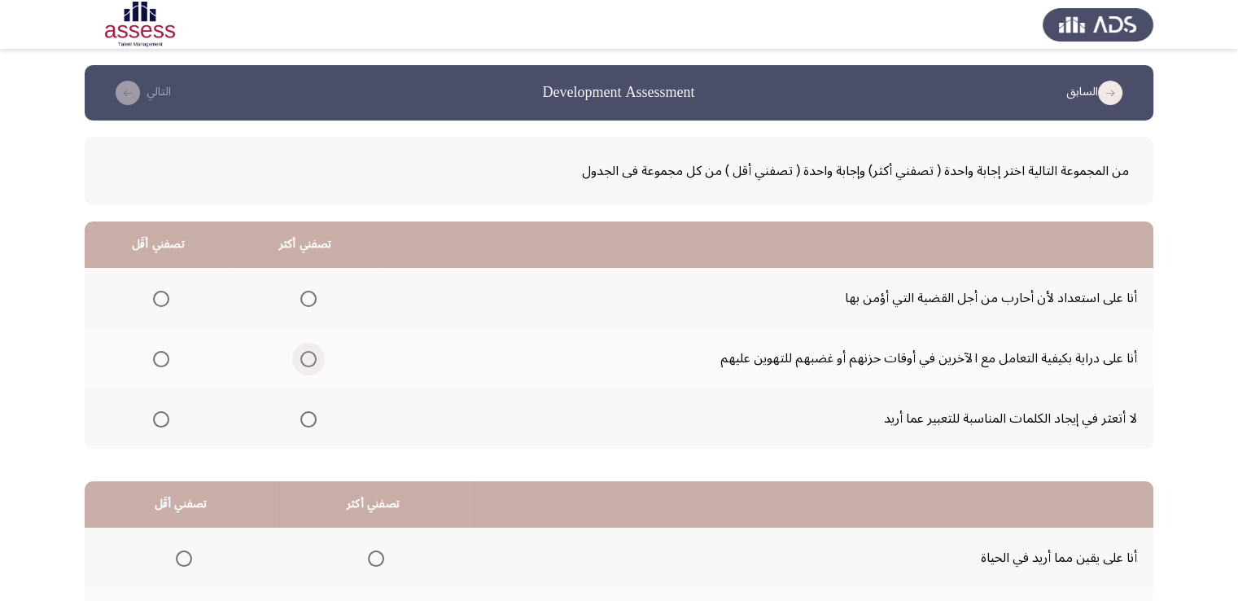
click at [307, 351] on span "Select an option" at bounding box center [308, 359] width 16 height 16
click at [307, 351] on input "Select an option" at bounding box center [308, 359] width 16 height 16
click at [163, 301] on span "Select an option" at bounding box center [161, 299] width 16 height 16
click at [163, 301] on input "Select an option" at bounding box center [161, 299] width 16 height 16
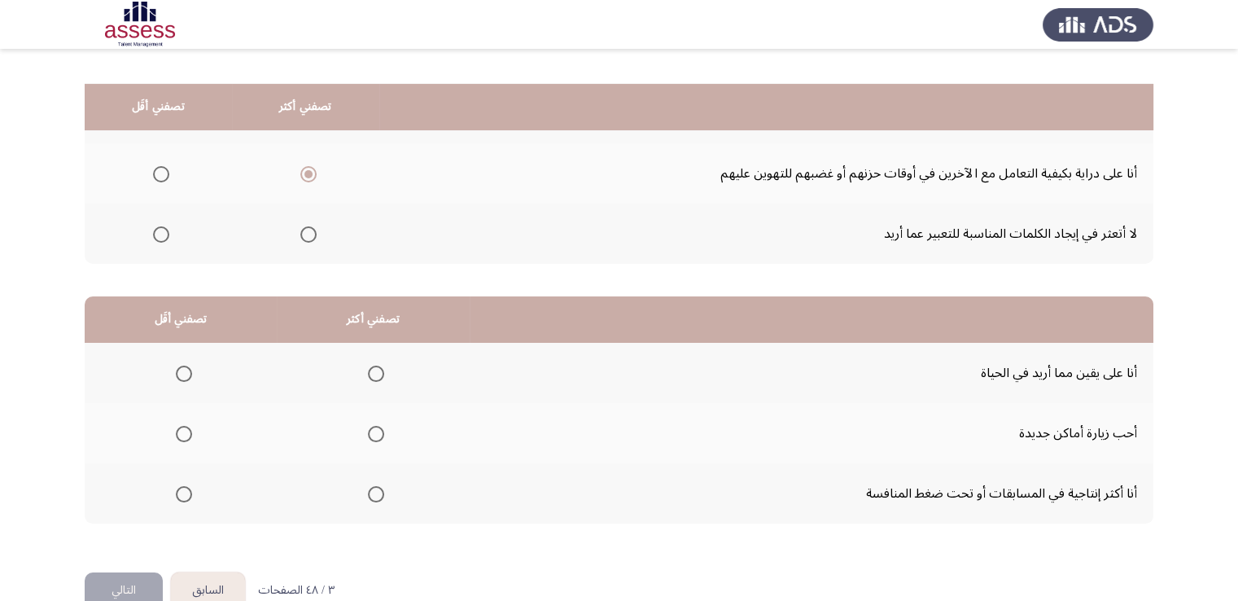
scroll to position [219, 0]
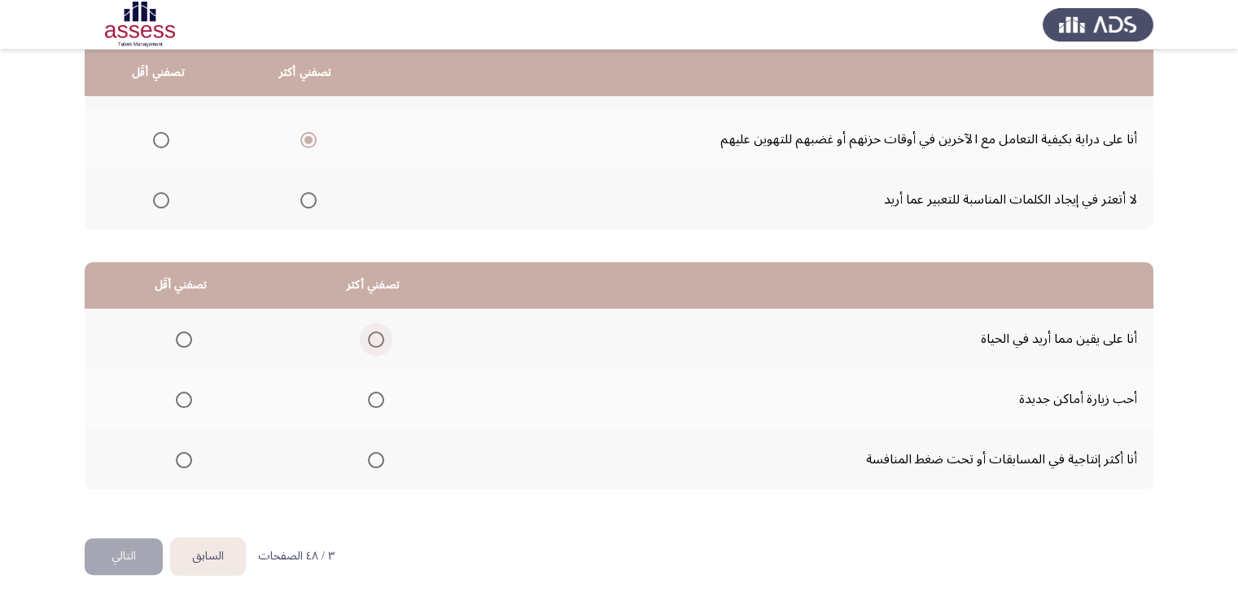
click at [375, 331] on span "Select an option" at bounding box center [376, 339] width 16 height 16
click at [375, 331] on input "Select an option" at bounding box center [376, 339] width 16 height 16
click at [182, 395] on span "Select an option" at bounding box center [184, 400] width 16 height 16
click at [182, 395] on input "Select an option" at bounding box center [184, 400] width 16 height 16
click at [122, 558] on button "التالي" at bounding box center [124, 556] width 78 height 37
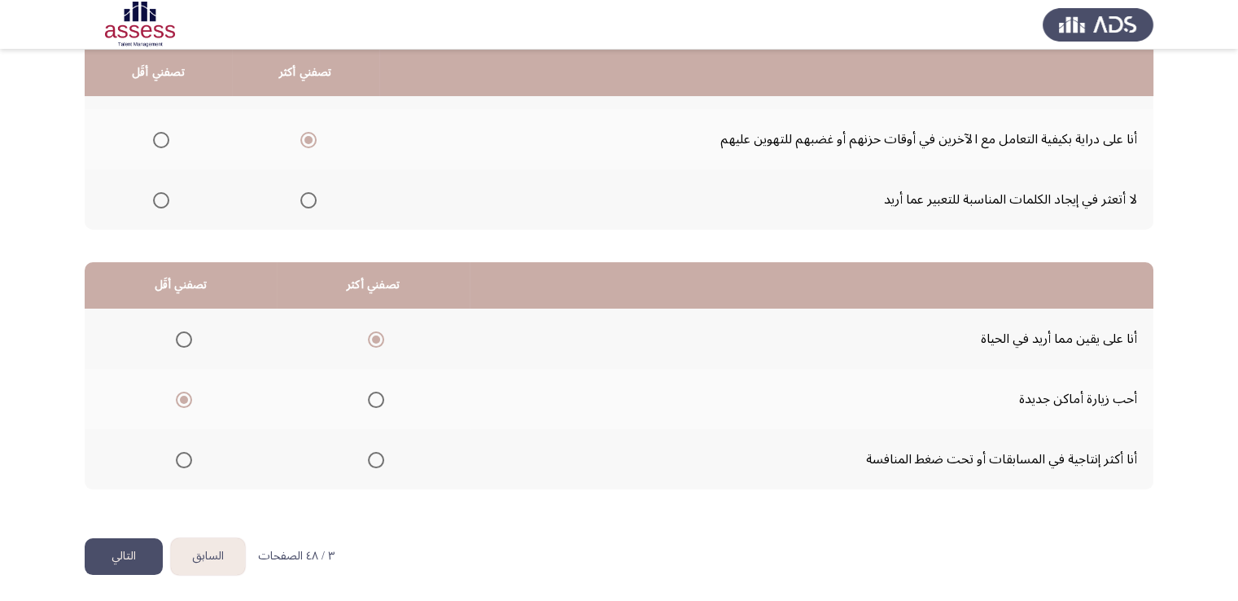
scroll to position [0, 0]
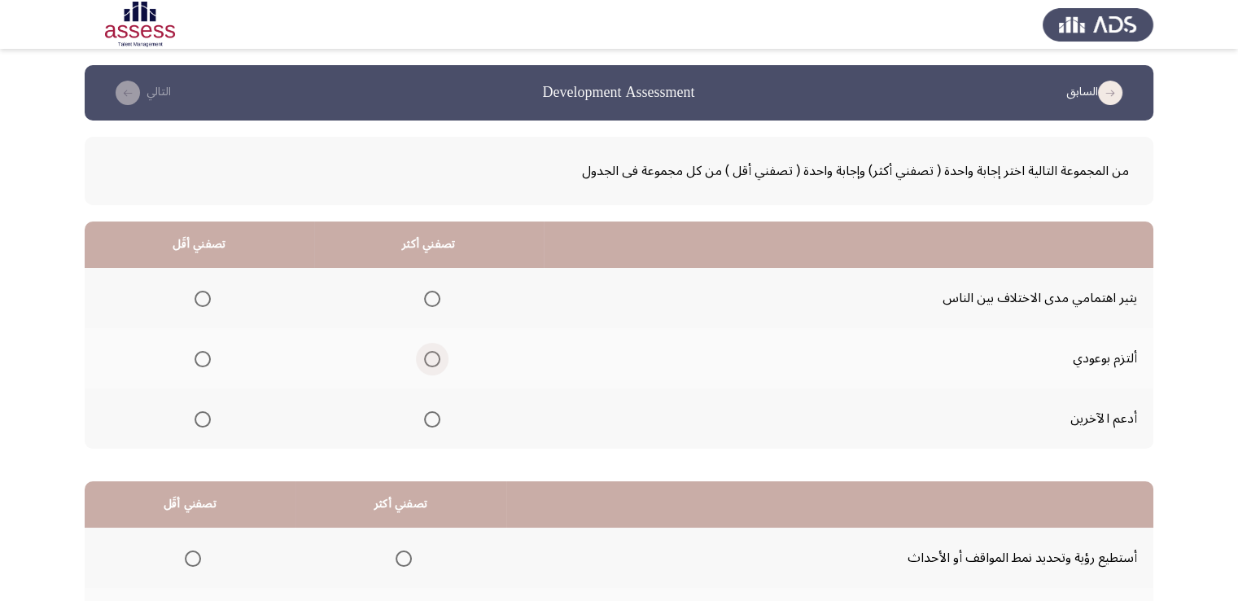
click at [427, 356] on span "Select an option" at bounding box center [432, 359] width 16 height 16
click at [427, 356] on input "Select an option" at bounding box center [432, 359] width 16 height 16
click at [201, 294] on span "Select an option" at bounding box center [203, 299] width 16 height 16
click at [201, 294] on input "Select an option" at bounding box center [203, 299] width 16 height 16
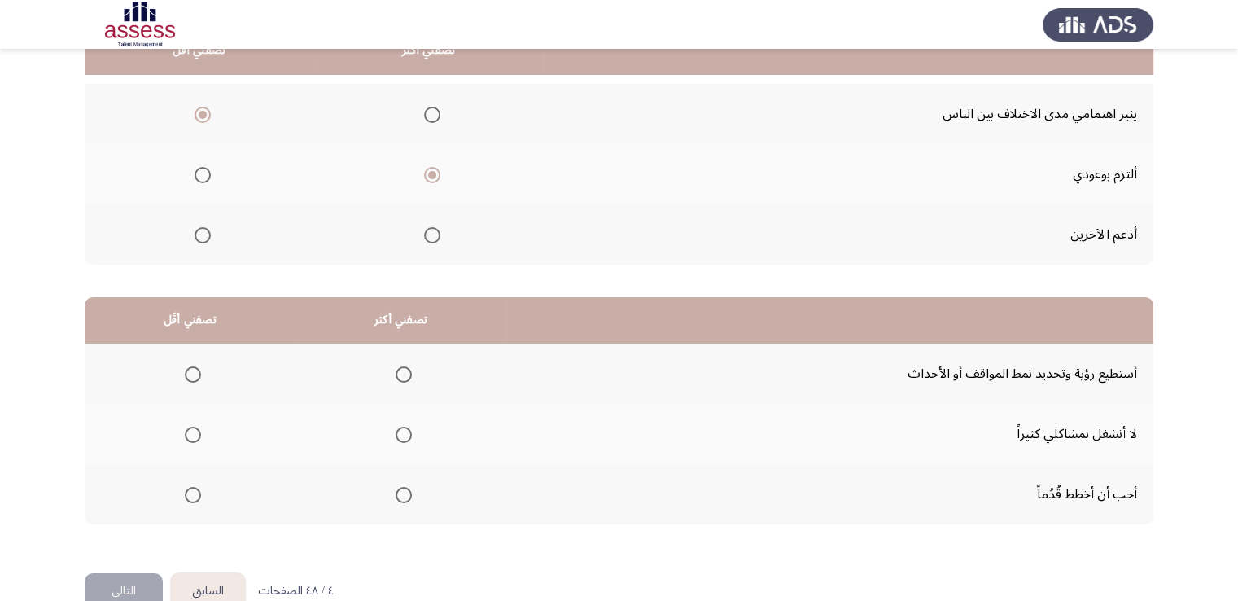
scroll to position [219, 0]
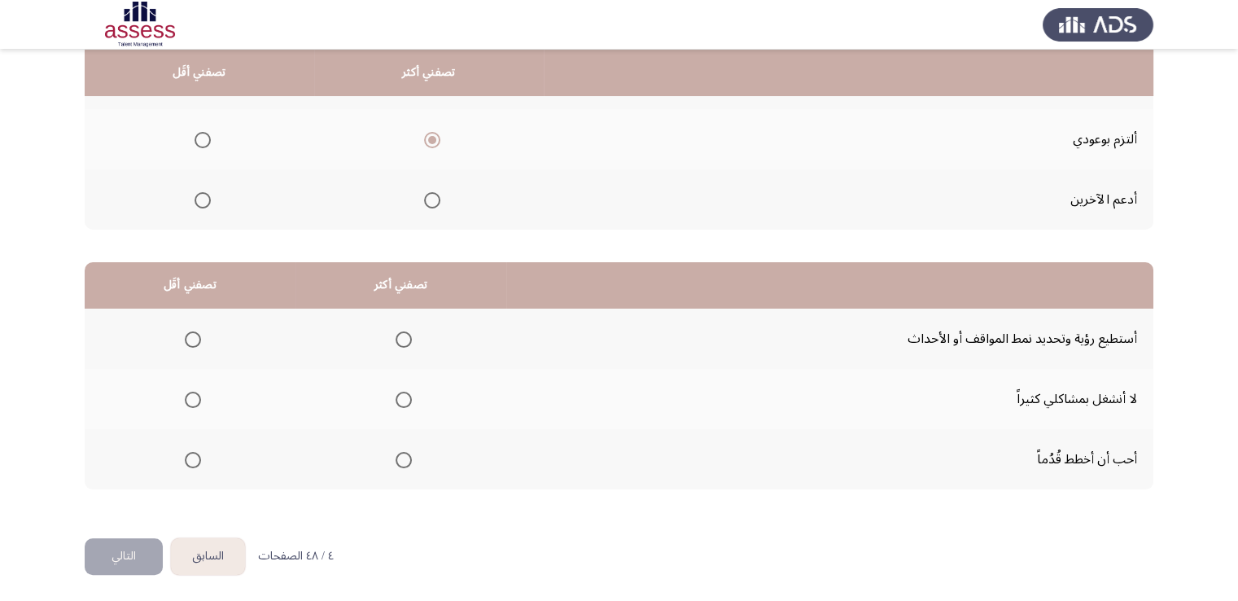
click at [396, 458] on span "Select an option" at bounding box center [404, 460] width 16 height 16
click at [396, 458] on input "Select an option" at bounding box center [404, 460] width 16 height 16
click at [198, 396] on span "Select an option" at bounding box center [193, 400] width 16 height 16
click at [198, 396] on input "Select an option" at bounding box center [193, 400] width 16 height 16
click at [199, 554] on button "السابق" at bounding box center [208, 556] width 74 height 37
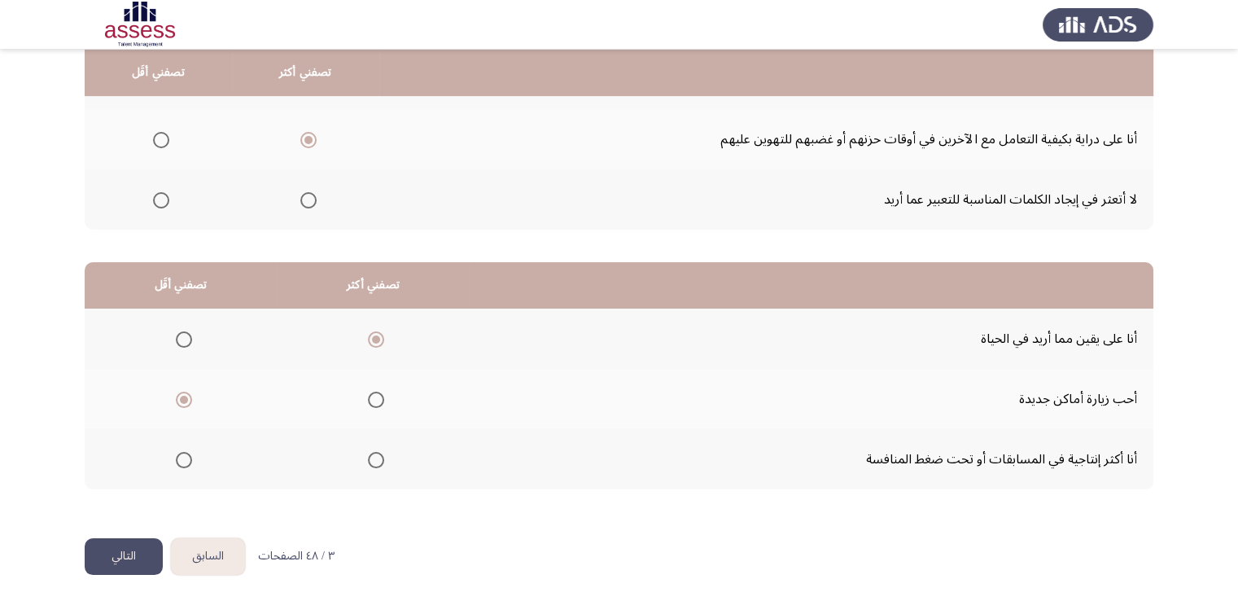
click at [127, 558] on button "التالي" at bounding box center [124, 556] width 78 height 37
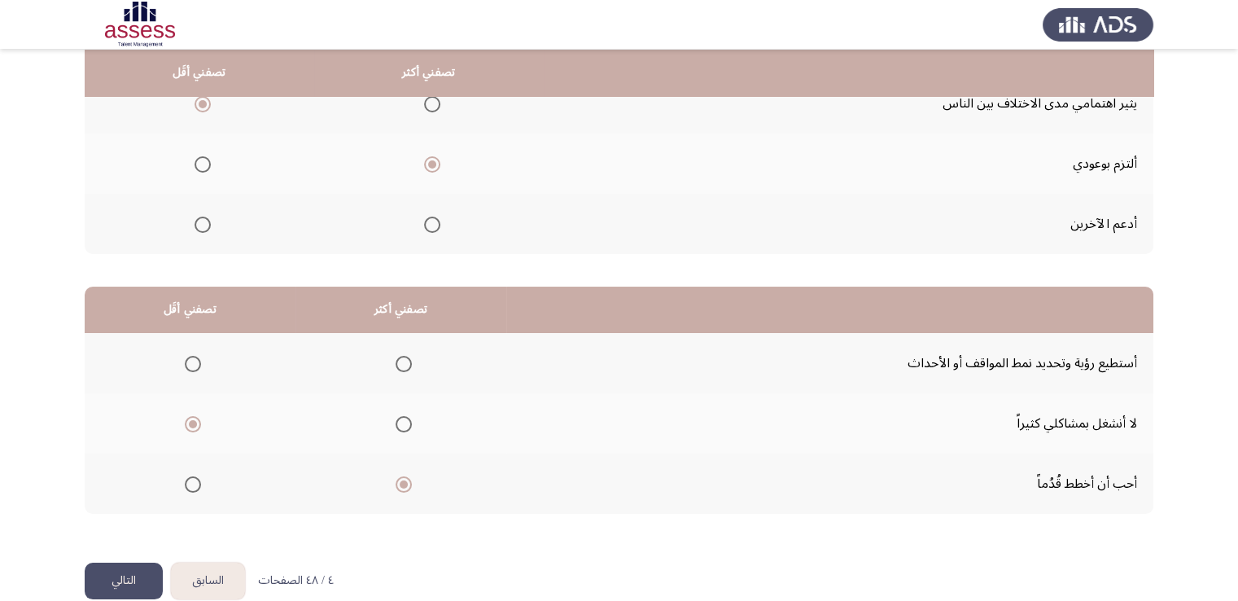
scroll to position [195, 0]
click at [113, 586] on button "التالي" at bounding box center [124, 580] width 78 height 37
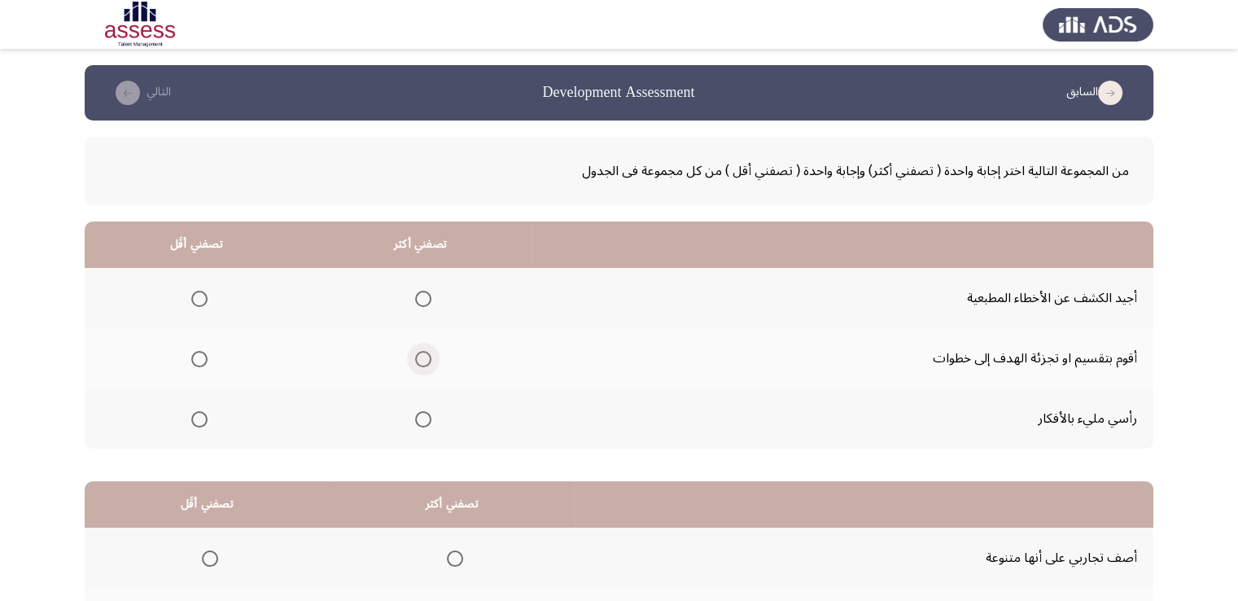
click at [423, 355] on span "Select an option" at bounding box center [423, 359] width 16 height 16
click at [423, 355] on input "Select an option" at bounding box center [423, 359] width 16 height 16
click at [202, 418] on span "Select an option" at bounding box center [199, 419] width 16 height 16
click at [202, 418] on input "Select an option" at bounding box center [199, 419] width 16 height 16
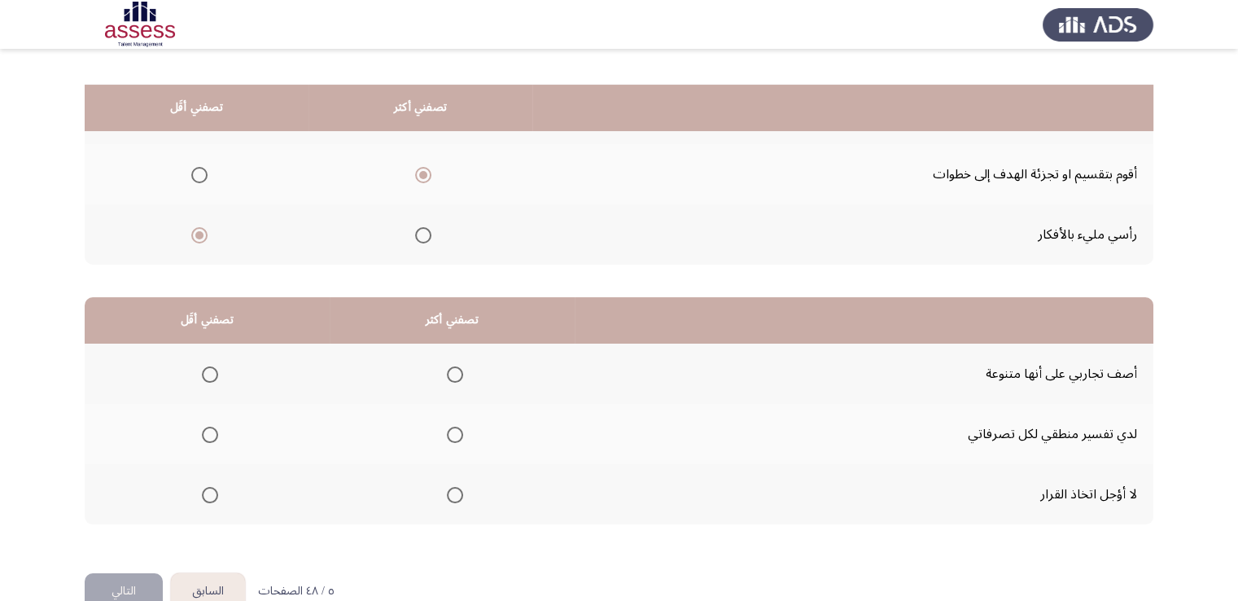
scroll to position [219, 0]
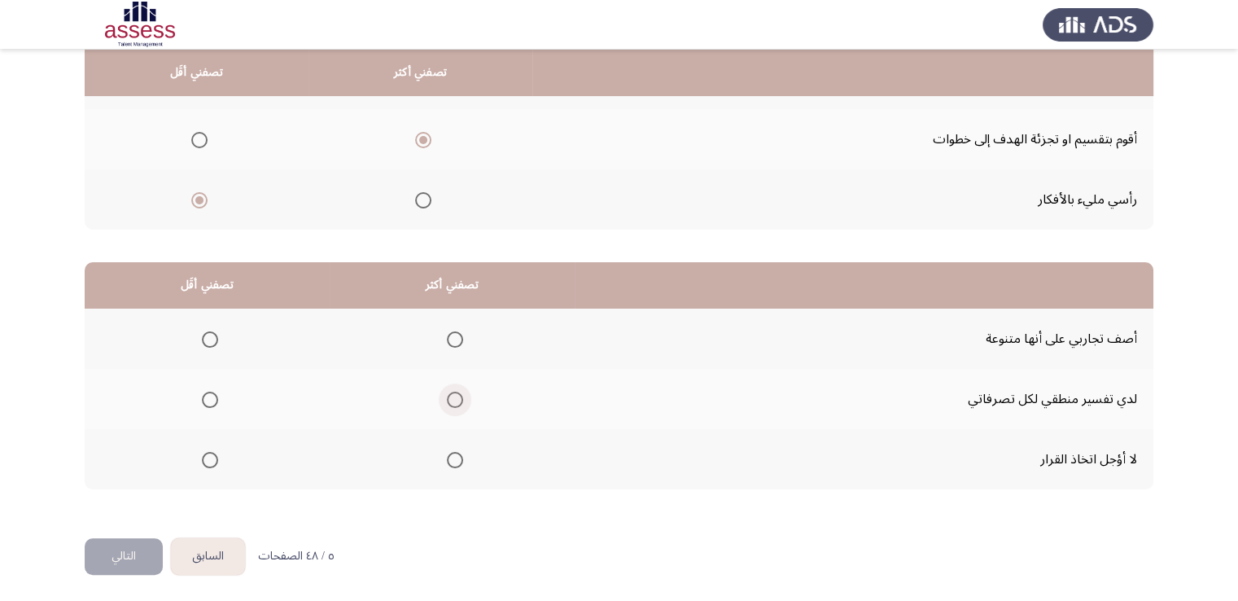
click at [456, 400] on span "Select an option" at bounding box center [455, 400] width 16 height 16
click at [456, 400] on input "Select an option" at bounding box center [455, 400] width 16 height 16
click at [207, 339] on span "Select an option" at bounding box center [210, 339] width 16 height 16
click at [207, 339] on input "Select an option" at bounding box center [210, 339] width 16 height 16
click at [118, 551] on button "التالي" at bounding box center [124, 556] width 78 height 37
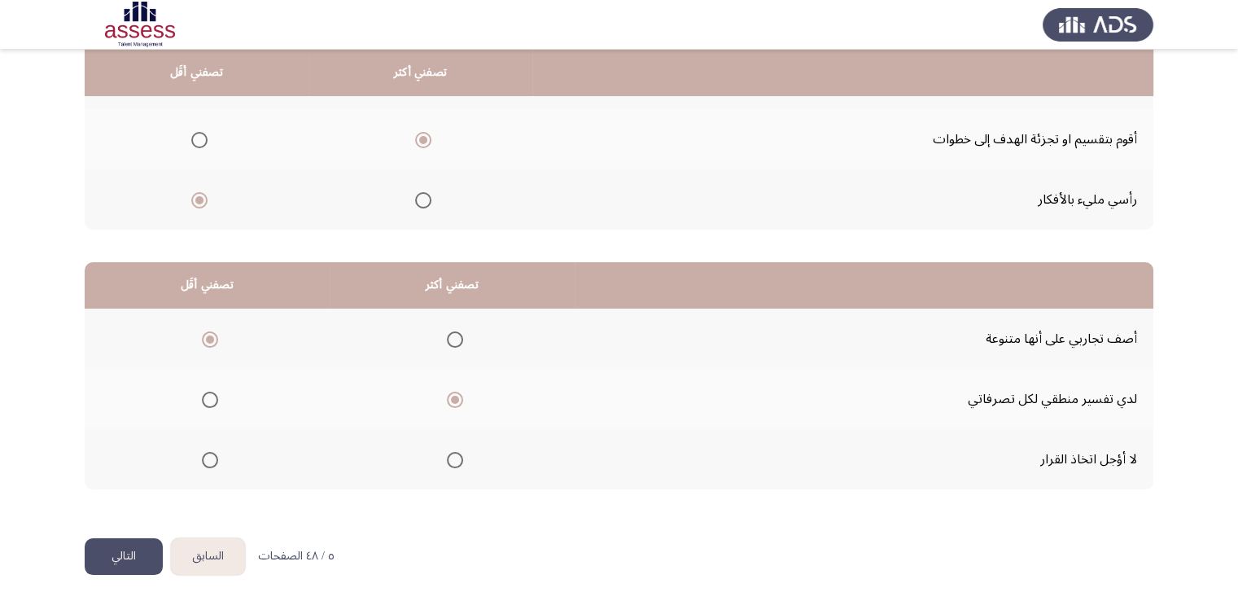
scroll to position [0, 0]
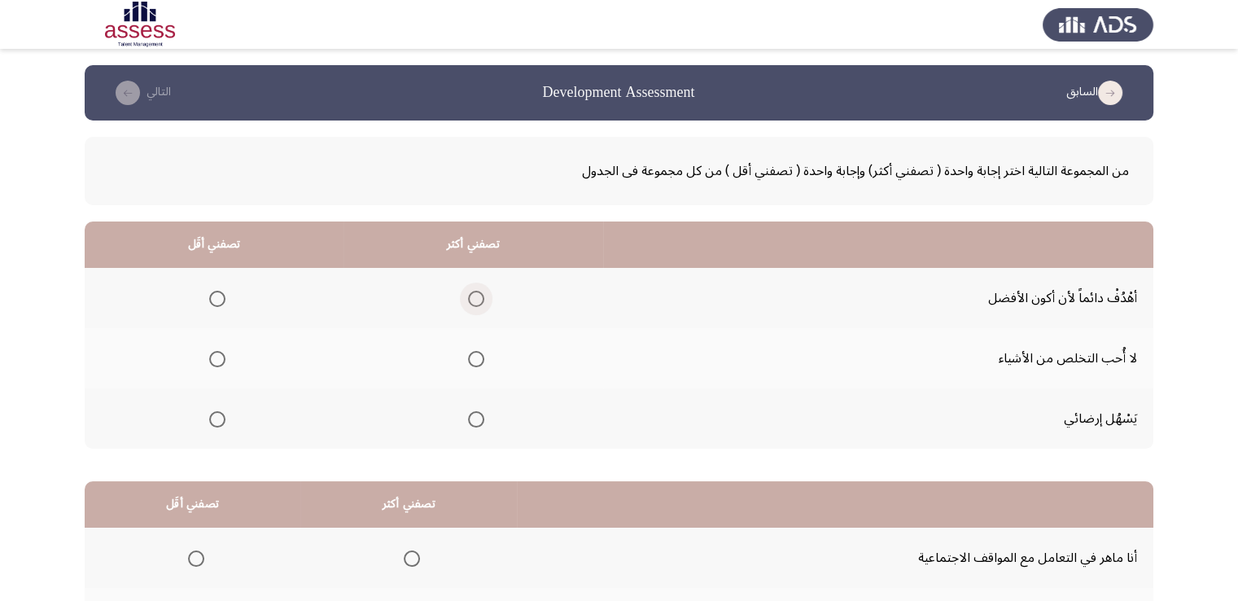
click at [476, 294] on span "Select an option" at bounding box center [476, 299] width 16 height 16
click at [476, 294] on input "Select an option" at bounding box center [476, 299] width 16 height 16
click at [217, 418] on span "Select an option" at bounding box center [217, 419] width 16 height 16
click at [217, 418] on input "Select an option" at bounding box center [217, 419] width 16 height 16
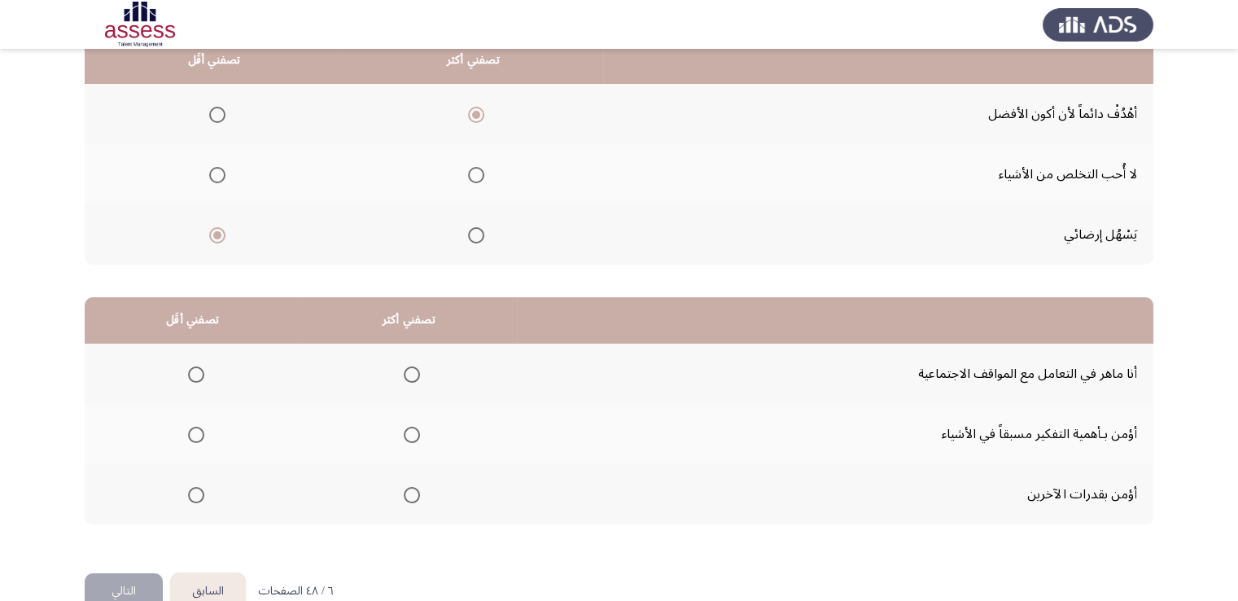
scroll to position [219, 0]
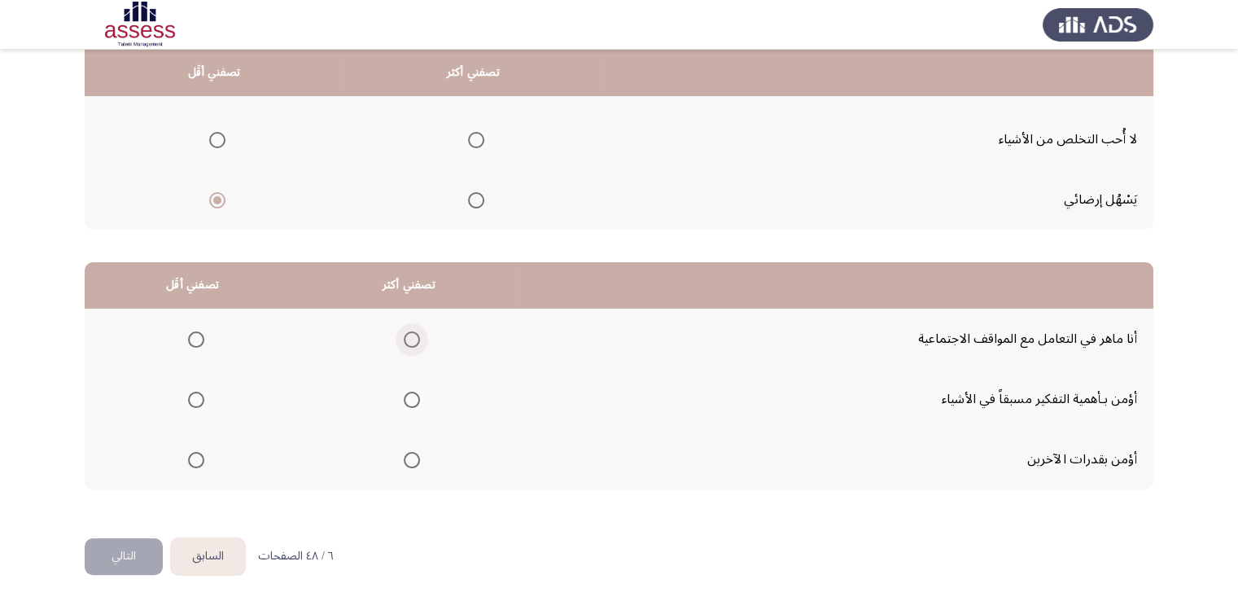
click at [412, 339] on span "Select an option" at bounding box center [412, 339] width 0 height 0
click at [410, 336] on input "Select an option" at bounding box center [412, 339] width 16 height 16
click at [186, 461] on label "Select an option" at bounding box center [193, 460] width 23 height 16
click at [188, 461] on input "Select an option" at bounding box center [196, 460] width 16 height 16
click at [189, 395] on span "Select an option" at bounding box center [196, 400] width 16 height 16
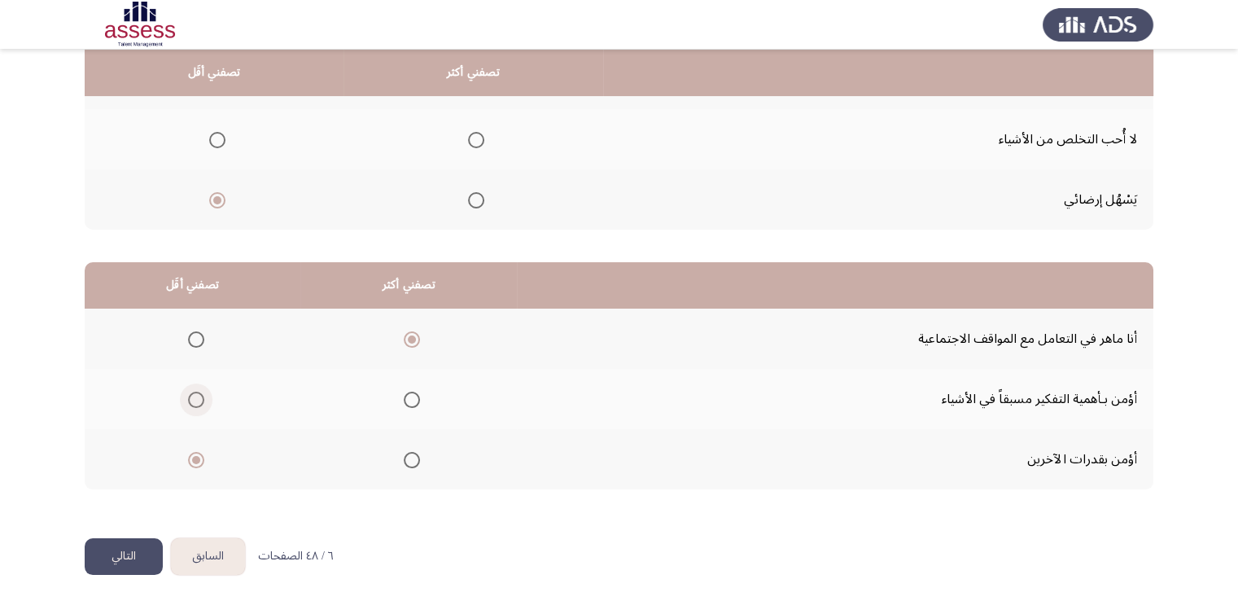
click at [189, 395] on input "Select an option" at bounding box center [196, 400] width 16 height 16
click at [133, 554] on button "التالي" at bounding box center [124, 556] width 78 height 37
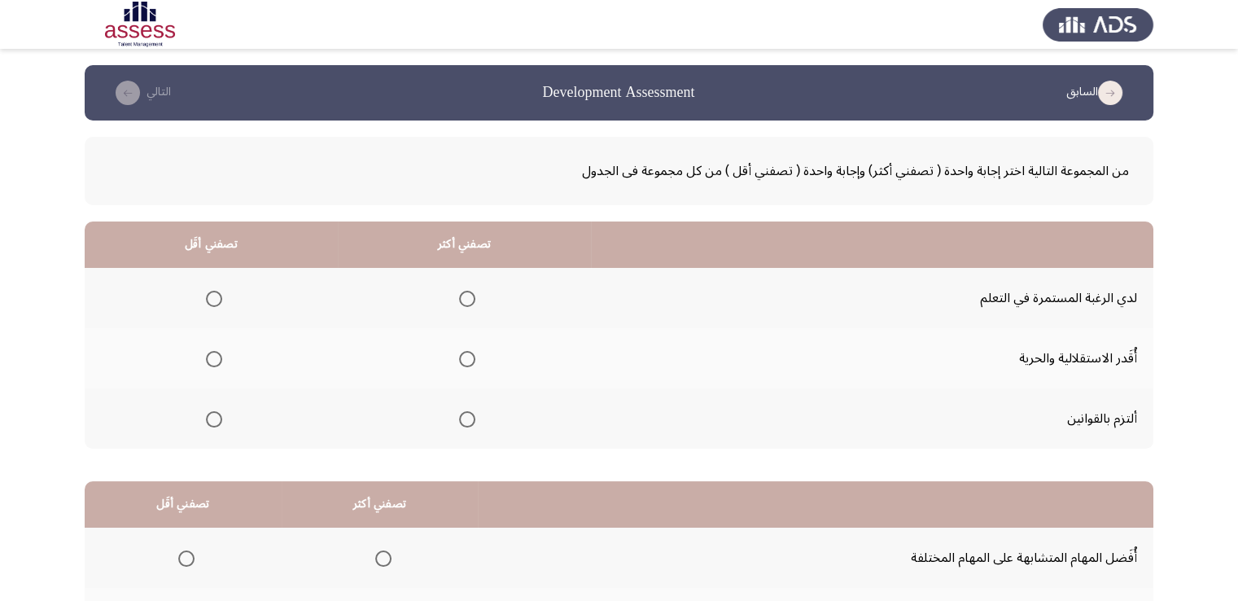
click at [461, 296] on span "Select an option" at bounding box center [467, 299] width 16 height 16
click at [461, 296] on input "Select an option" at bounding box center [467, 299] width 16 height 16
click at [212, 359] on span "Select an option" at bounding box center [214, 359] width 16 height 16
click at [212, 359] on input "Select an option" at bounding box center [214, 359] width 16 height 16
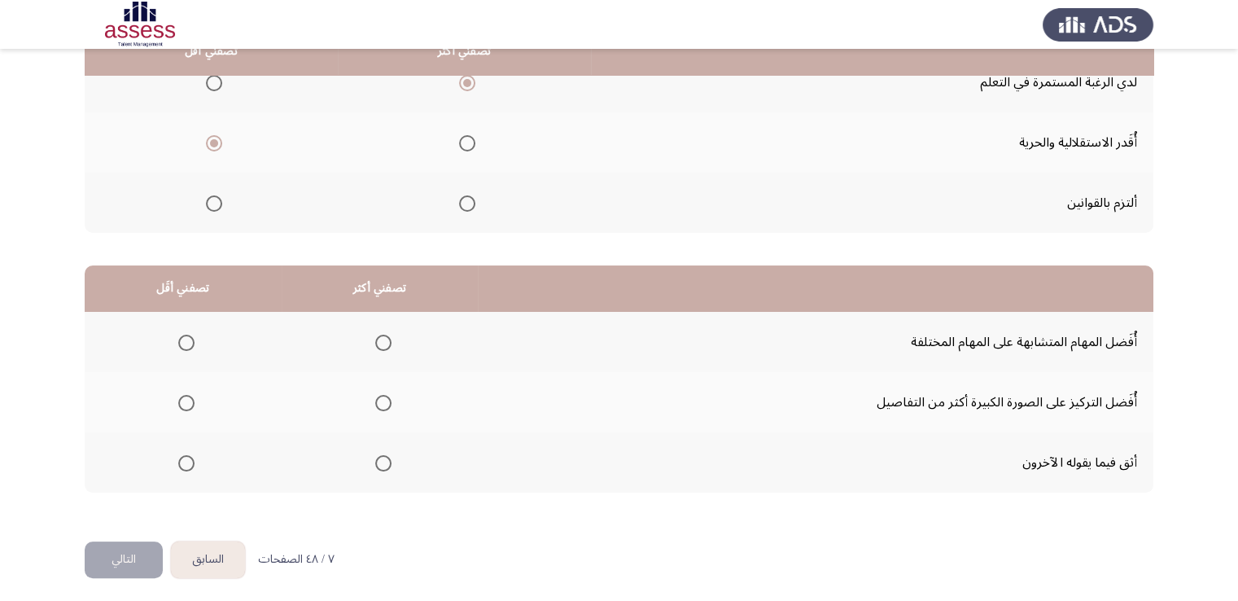
scroll to position [219, 0]
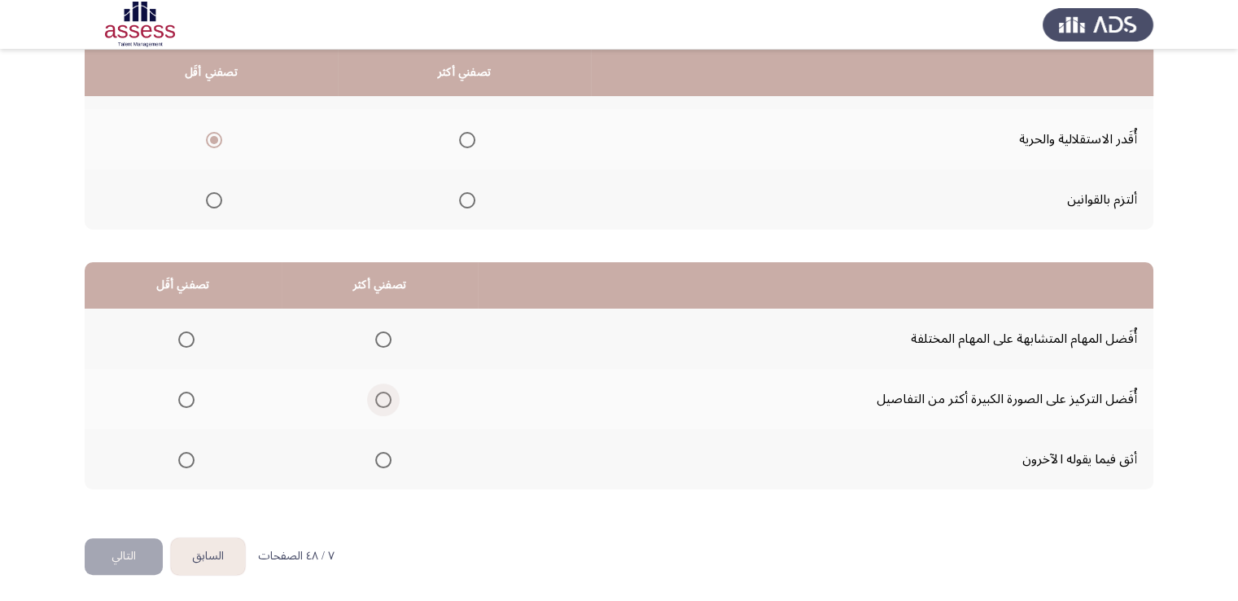
click at [378, 398] on span "Select an option" at bounding box center [383, 400] width 16 height 16
click at [378, 398] on input "Select an option" at bounding box center [383, 400] width 16 height 16
click at [189, 459] on span "Select an option" at bounding box center [186, 460] width 16 height 16
click at [189, 459] on input "Select an option" at bounding box center [186, 460] width 16 height 16
click at [107, 561] on button "التالي" at bounding box center [124, 556] width 78 height 37
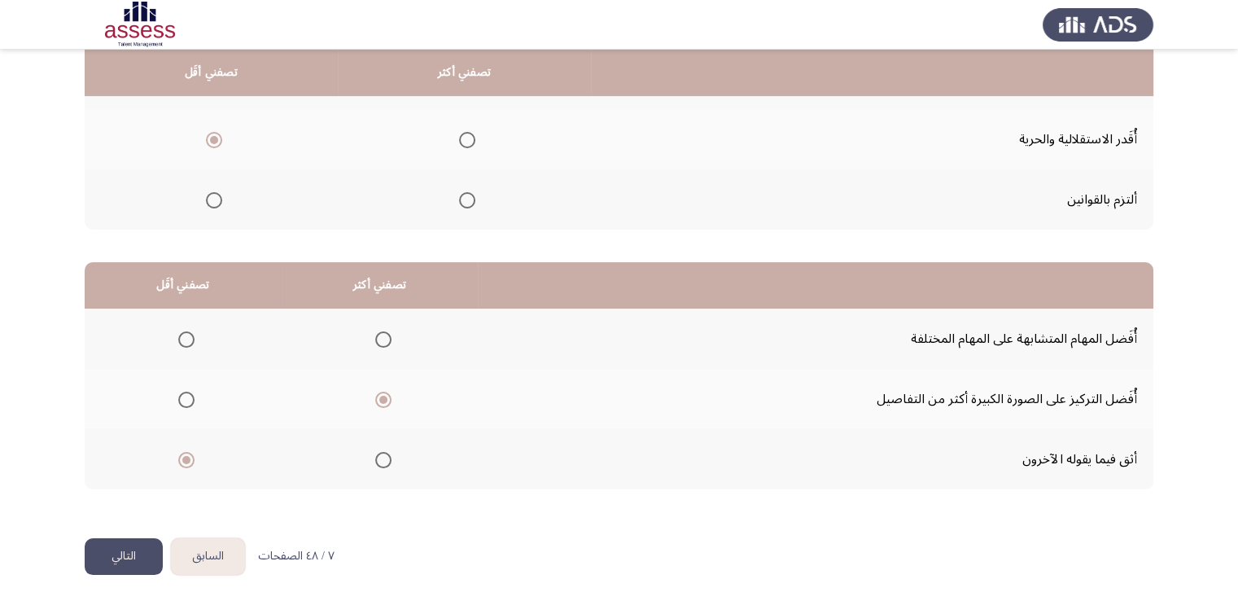
scroll to position [0, 0]
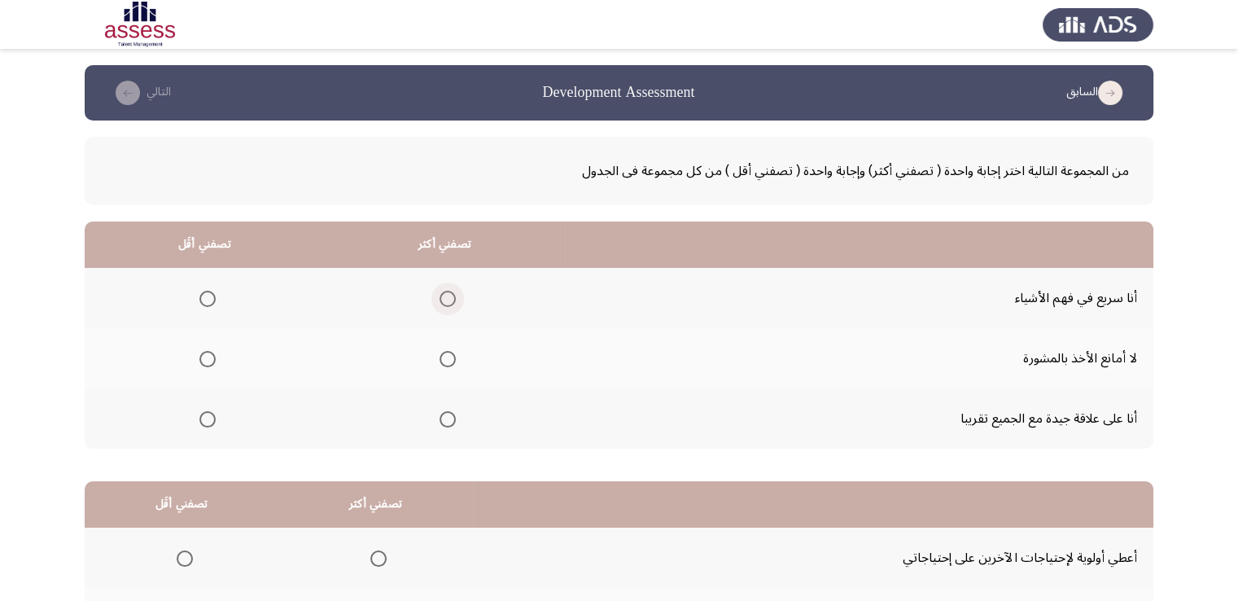
click at [447, 294] on span "Select an option" at bounding box center [448, 299] width 16 height 16
click at [447, 294] on input "Select an option" at bounding box center [448, 299] width 16 height 16
click at [201, 421] on span "Select an option" at bounding box center [207, 419] width 16 height 16
click at [201, 421] on input "Select an option" at bounding box center [207, 419] width 16 height 16
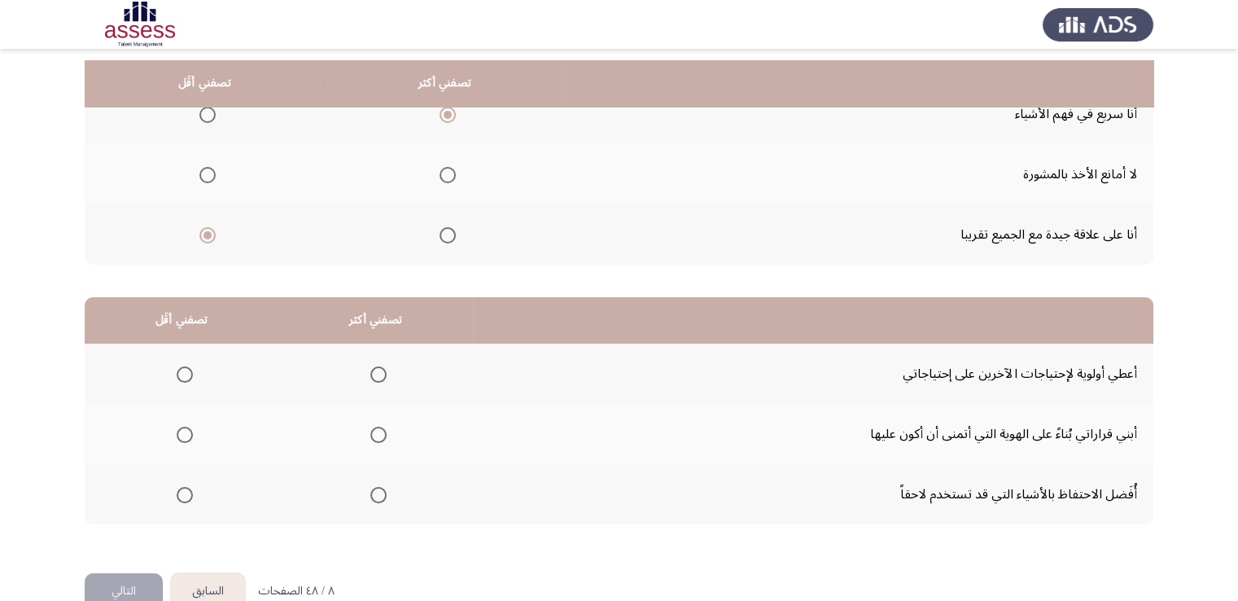
scroll to position [219, 0]
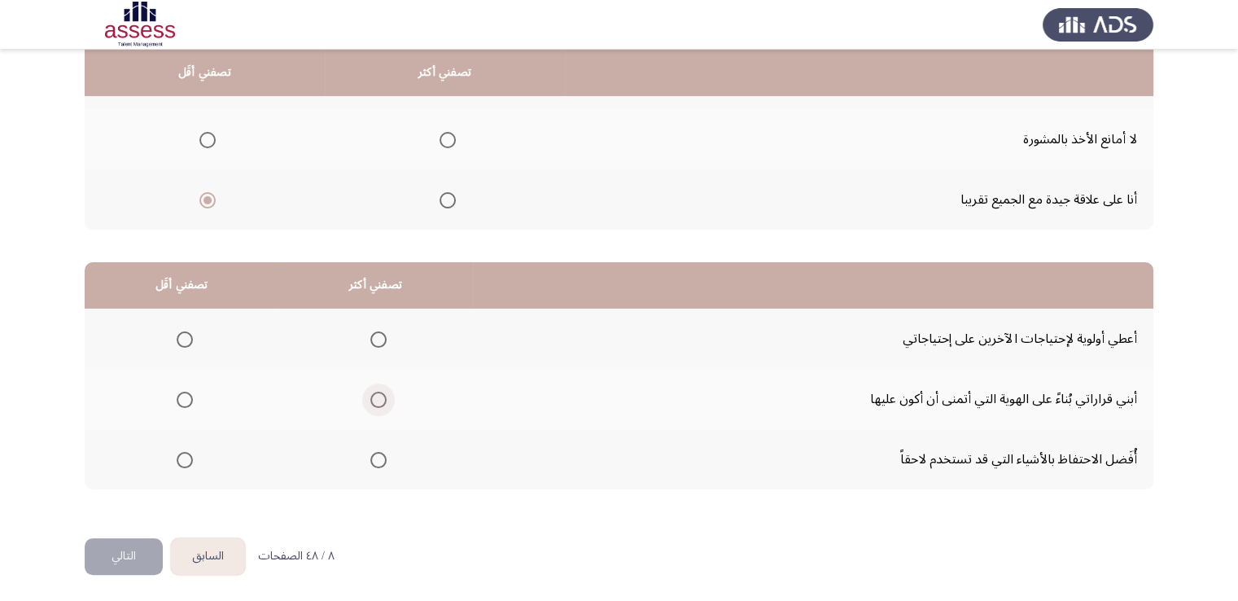
click at [379, 399] on span "Select an option" at bounding box center [378, 400] width 16 height 16
click at [379, 399] on input "Select an option" at bounding box center [378, 400] width 16 height 16
click at [182, 460] on span "Select an option" at bounding box center [185, 460] width 16 height 16
click at [182, 460] on input "Select an option" at bounding box center [185, 460] width 16 height 16
click at [130, 550] on button "التالي" at bounding box center [124, 556] width 78 height 37
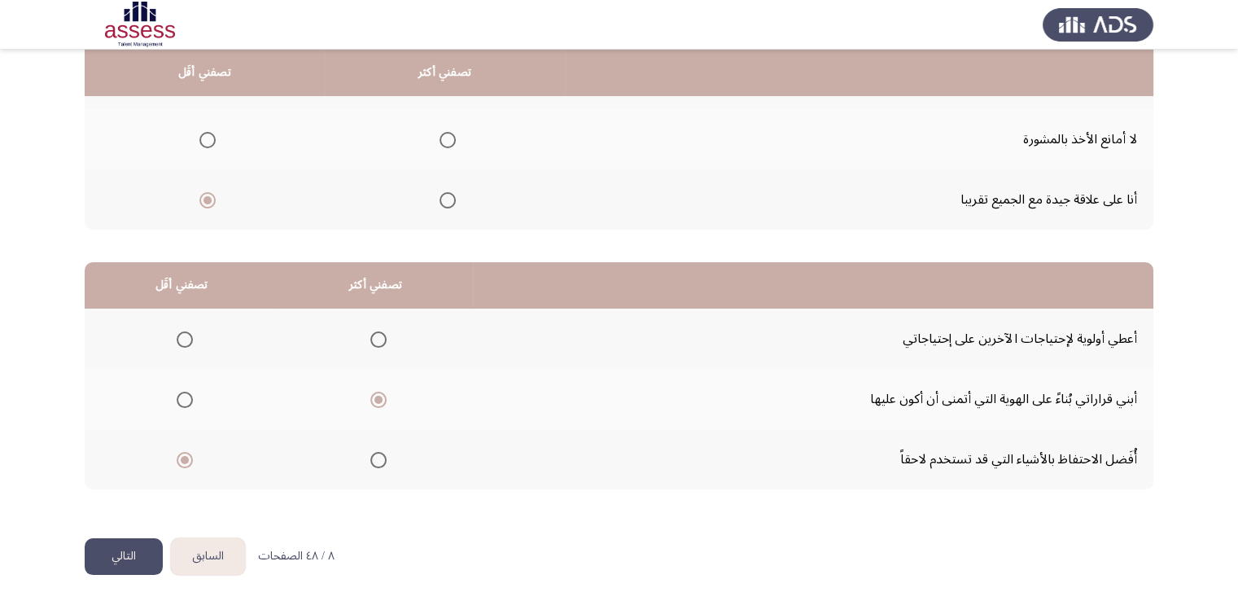
scroll to position [0, 0]
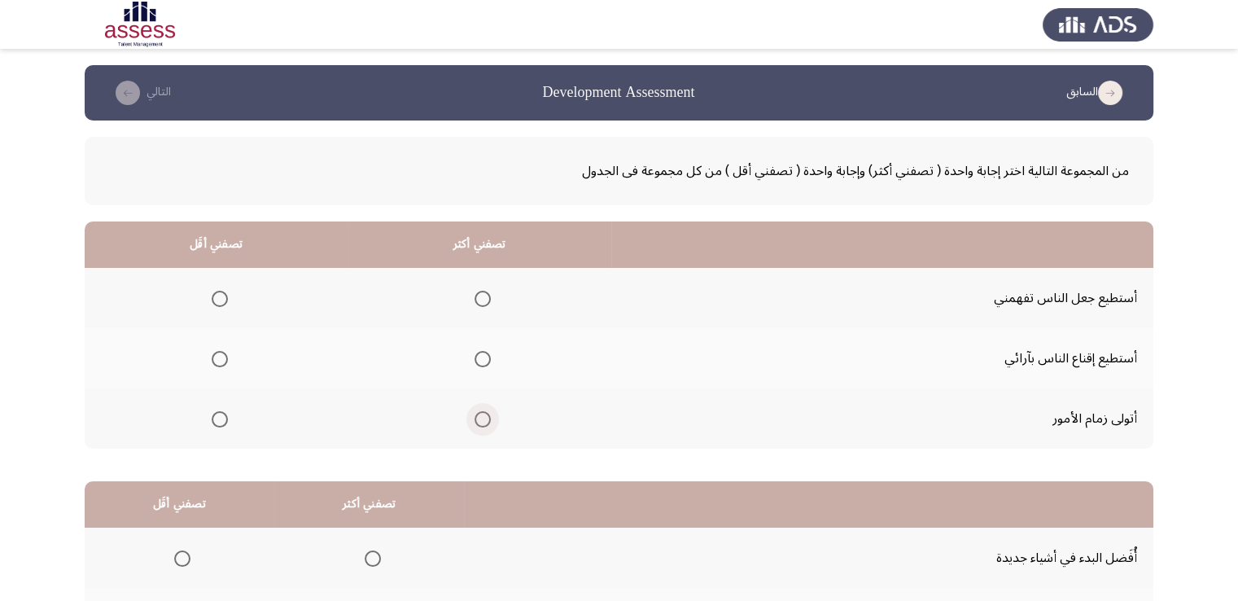
click at [479, 420] on span "Select an option" at bounding box center [483, 419] width 16 height 16
click at [479, 420] on input "Select an option" at bounding box center [483, 419] width 16 height 16
click at [474, 344] on mat-radio-group "Select an option" at bounding box center [479, 358] width 23 height 28
click at [480, 362] on span "Select an option" at bounding box center [483, 359] width 16 height 16
click at [480, 362] on input "Select an option" at bounding box center [483, 359] width 16 height 16
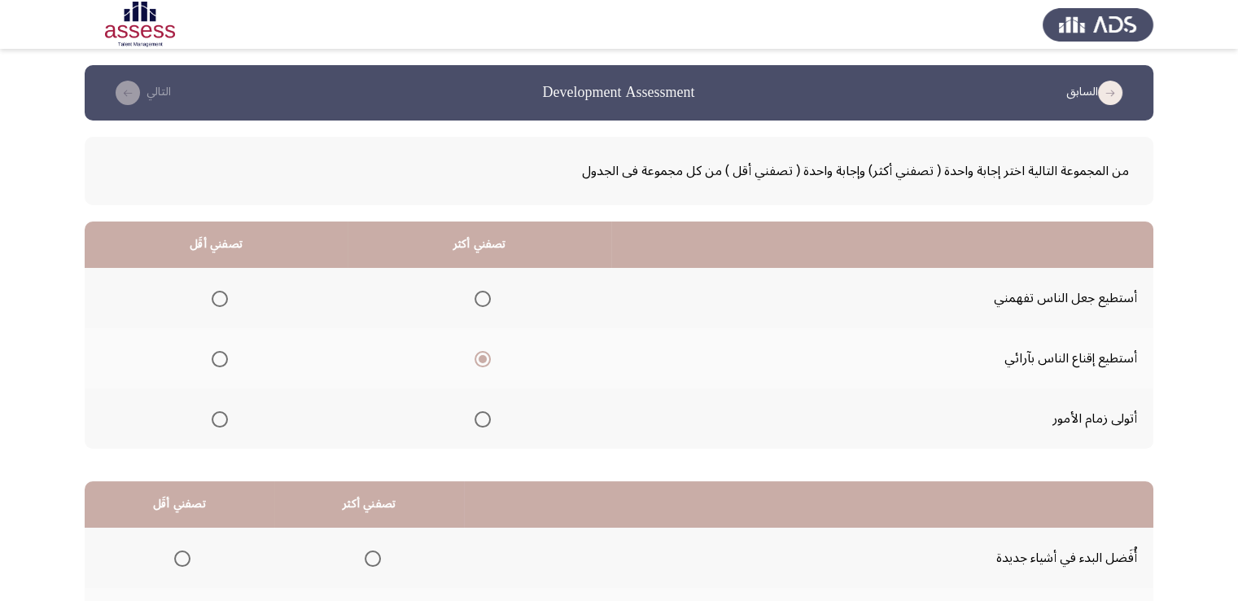
click at [217, 412] on span "Select an option" at bounding box center [220, 419] width 16 height 16
click at [217, 412] on input "Select an option" at bounding box center [220, 419] width 16 height 16
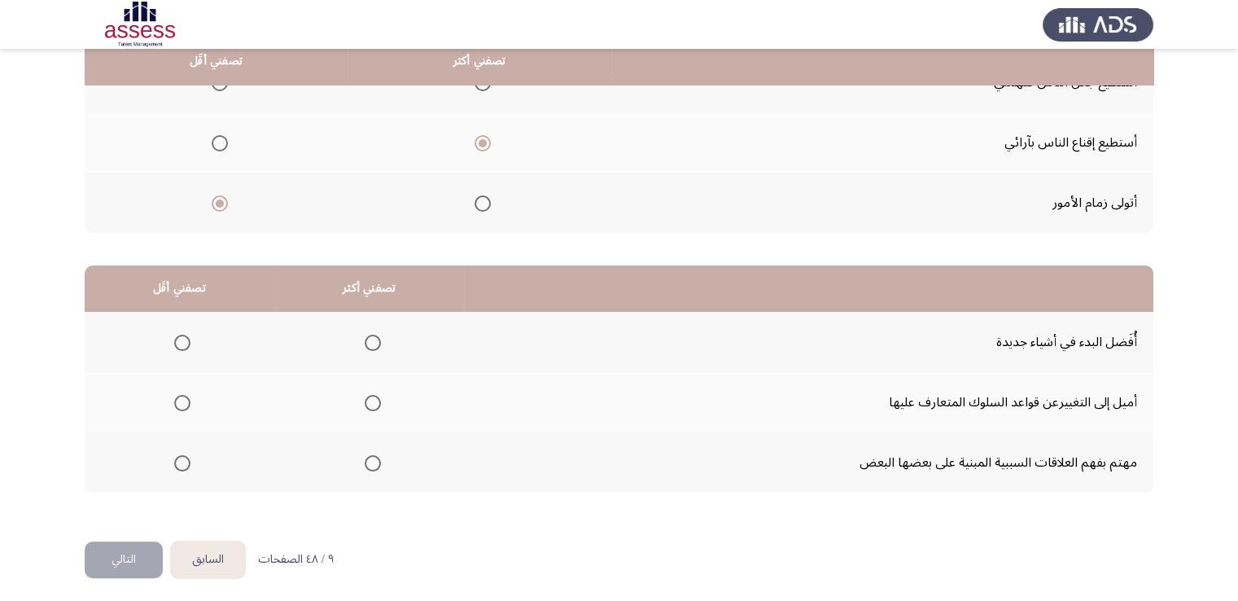
scroll to position [219, 0]
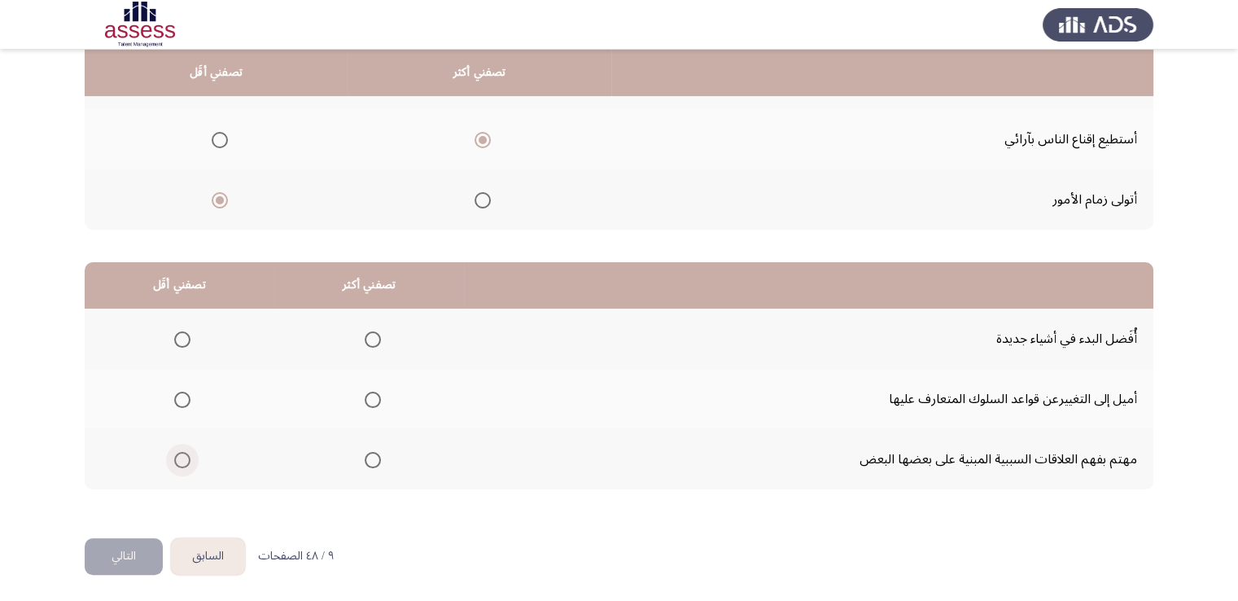
click at [179, 458] on span "Select an option" at bounding box center [182, 460] width 16 height 16
click at [179, 458] on input "Select an option" at bounding box center [182, 460] width 16 height 16
click at [370, 339] on span "Select an option" at bounding box center [373, 339] width 16 height 16
click at [370, 339] on input "Select an option" at bounding box center [373, 339] width 16 height 16
click at [124, 554] on button "التالي" at bounding box center [124, 556] width 78 height 37
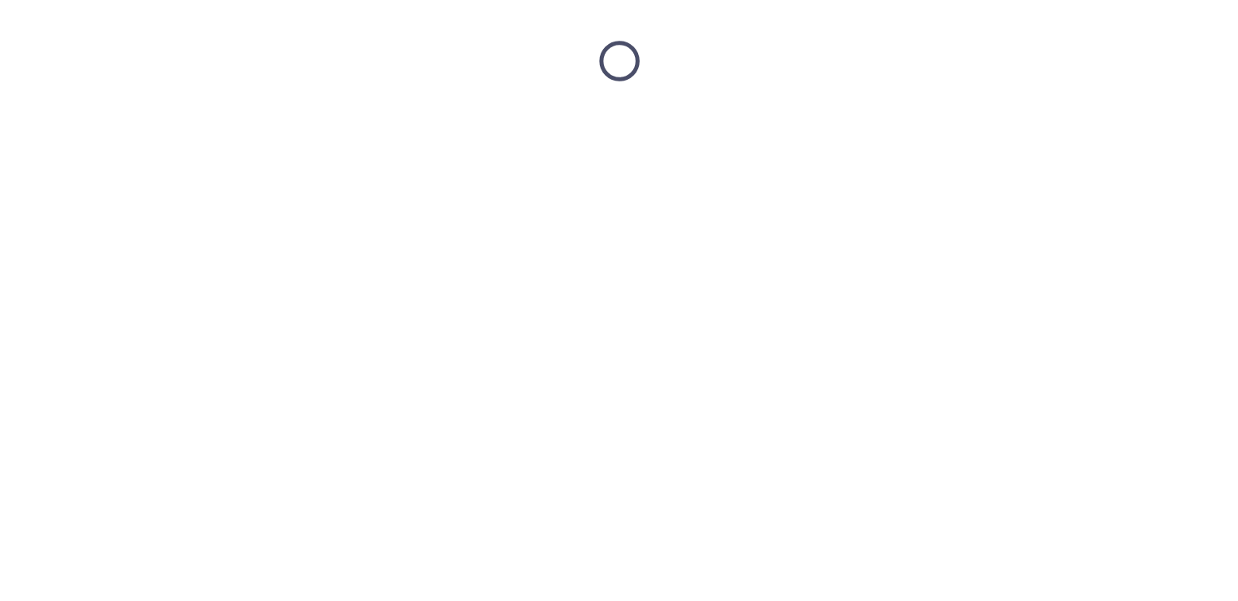
scroll to position [0, 0]
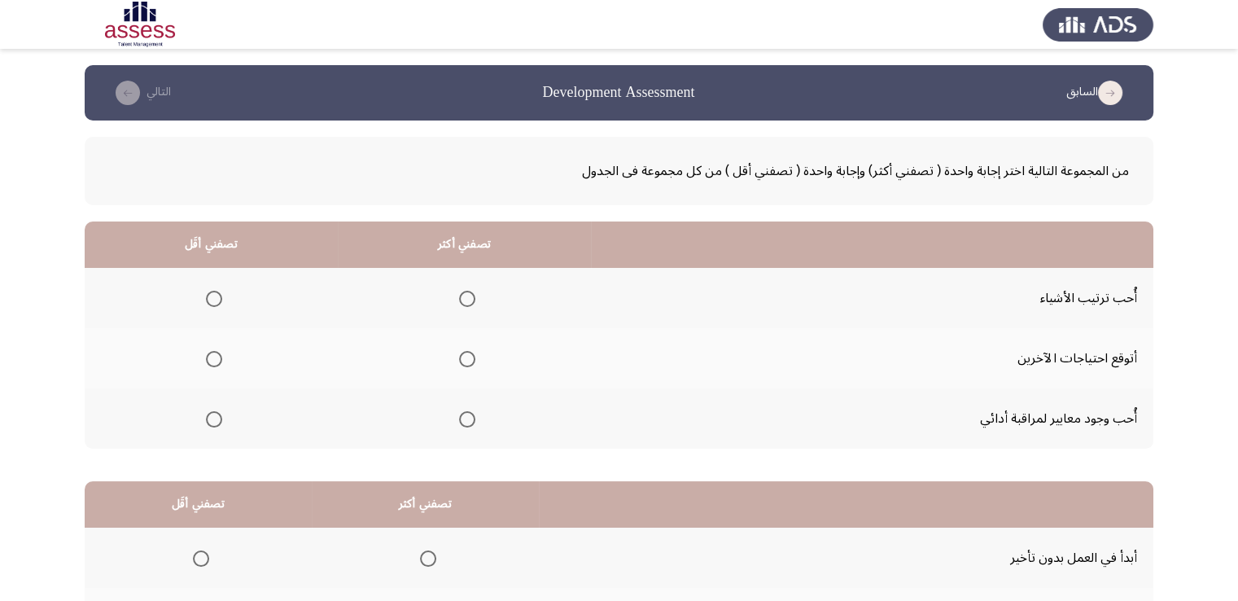
click at [467, 300] on span "Select an option" at bounding box center [467, 299] width 16 height 16
click at [467, 300] on input "Select an option" at bounding box center [467, 299] width 16 height 16
click at [209, 359] on span "Select an option" at bounding box center [214, 359] width 16 height 16
click at [209, 359] on input "Select an option" at bounding box center [214, 359] width 16 height 16
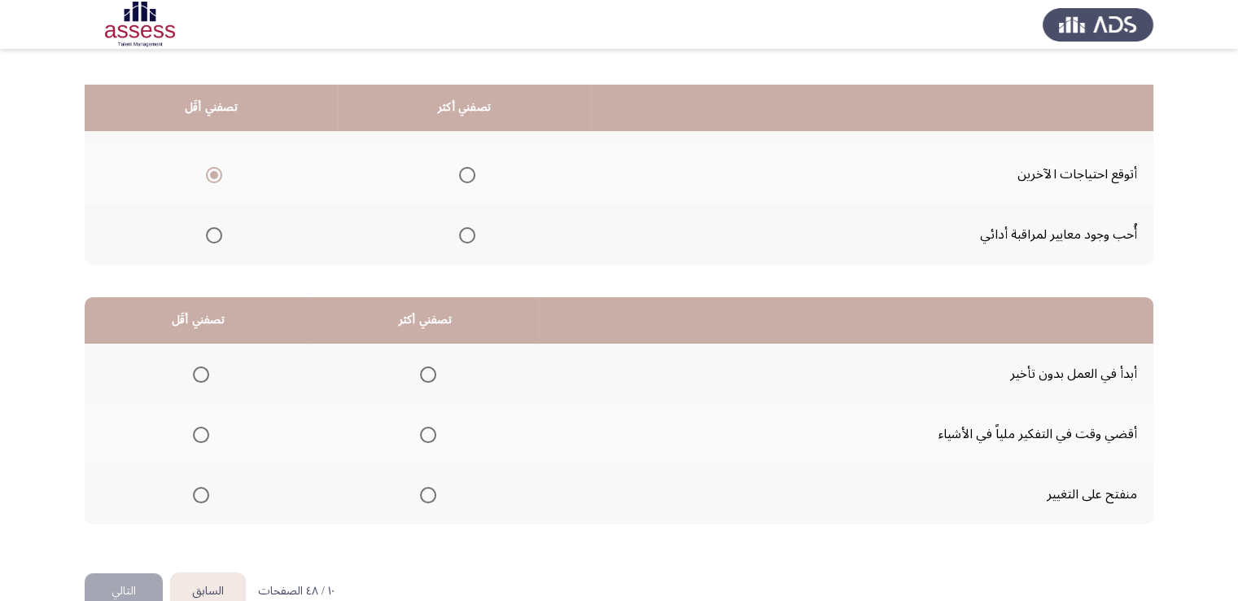
scroll to position [219, 0]
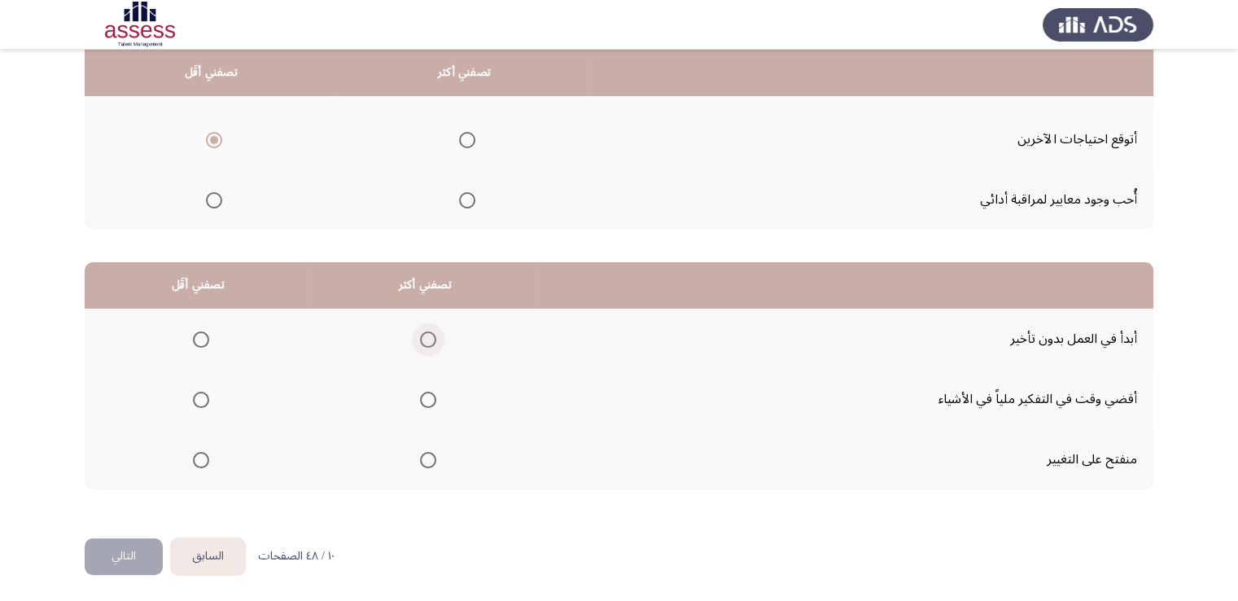
click at [432, 342] on span "Select an option" at bounding box center [428, 339] width 16 height 16
click at [432, 342] on input "Select an option" at bounding box center [428, 339] width 16 height 16
click at [203, 397] on span "Select an option" at bounding box center [201, 400] width 16 height 16
click at [203, 397] on input "Select an option" at bounding box center [201, 400] width 16 height 16
click at [127, 550] on button "التالي" at bounding box center [124, 556] width 78 height 37
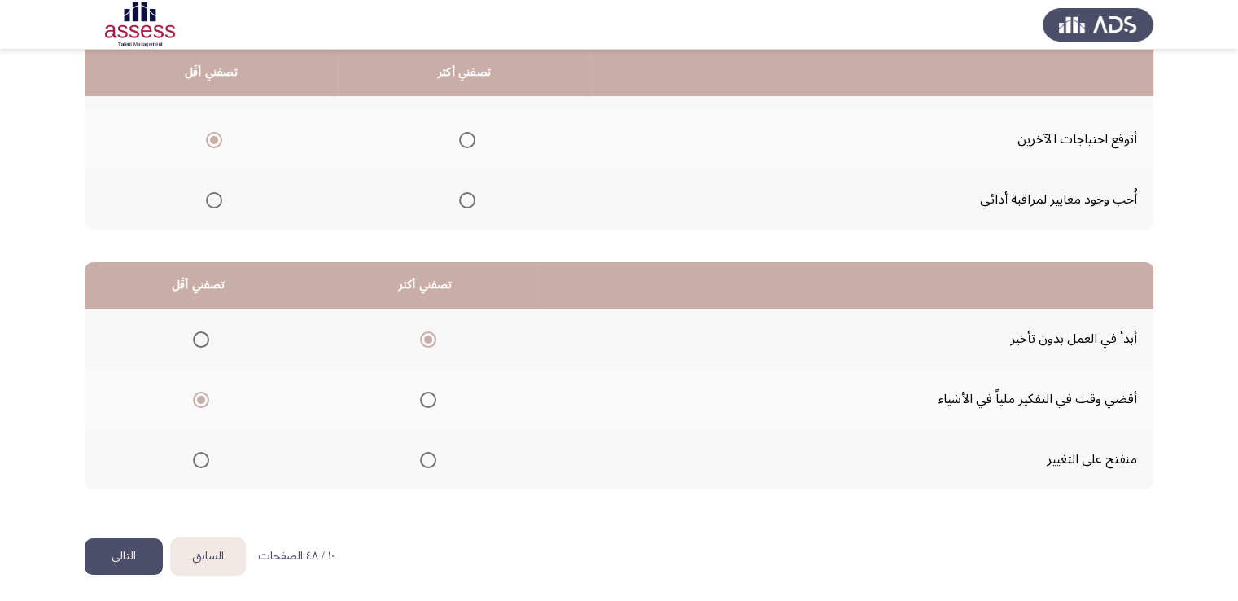
scroll to position [0, 0]
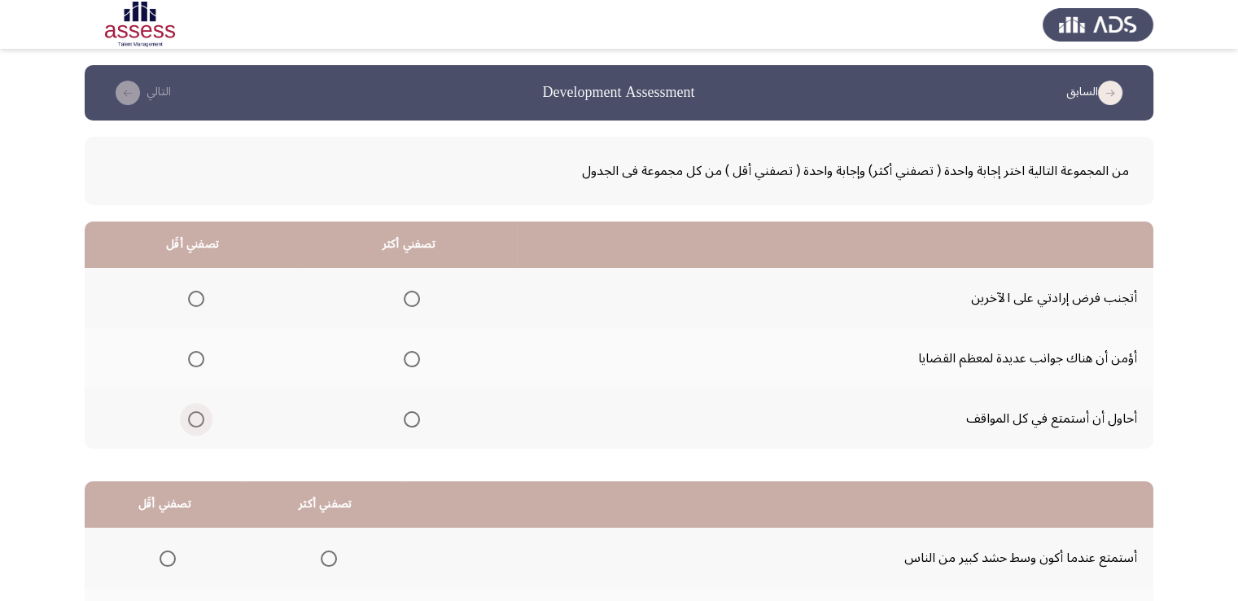
click at [188, 421] on span "Select an option" at bounding box center [196, 419] width 16 height 16
click at [188, 421] on input "Select an option" at bounding box center [196, 419] width 16 height 16
drag, startPoint x: 406, startPoint y: 353, endPoint x: 198, endPoint y: 298, distance: 215.6
click at [198, 298] on tbody "أتجنب فرض إرادتي على الآخرين أؤمن أن هناك جوانب عديدة لمعظم القضايا أحاول أن أس…" at bounding box center [619, 358] width 1069 height 181
click at [198, 298] on span "Select an option" at bounding box center [196, 299] width 16 height 16
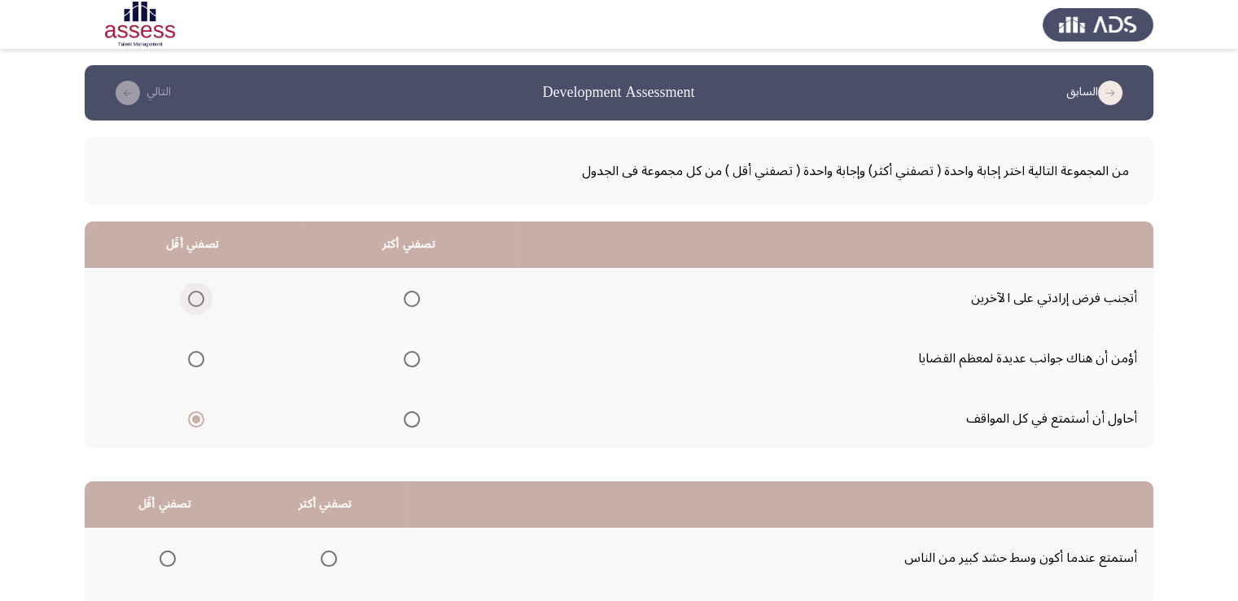
click at [198, 298] on input "Select an option" at bounding box center [196, 299] width 16 height 16
click at [405, 357] on span "Select an option" at bounding box center [412, 359] width 16 height 16
click at [405, 357] on input "Select an option" at bounding box center [412, 359] width 16 height 16
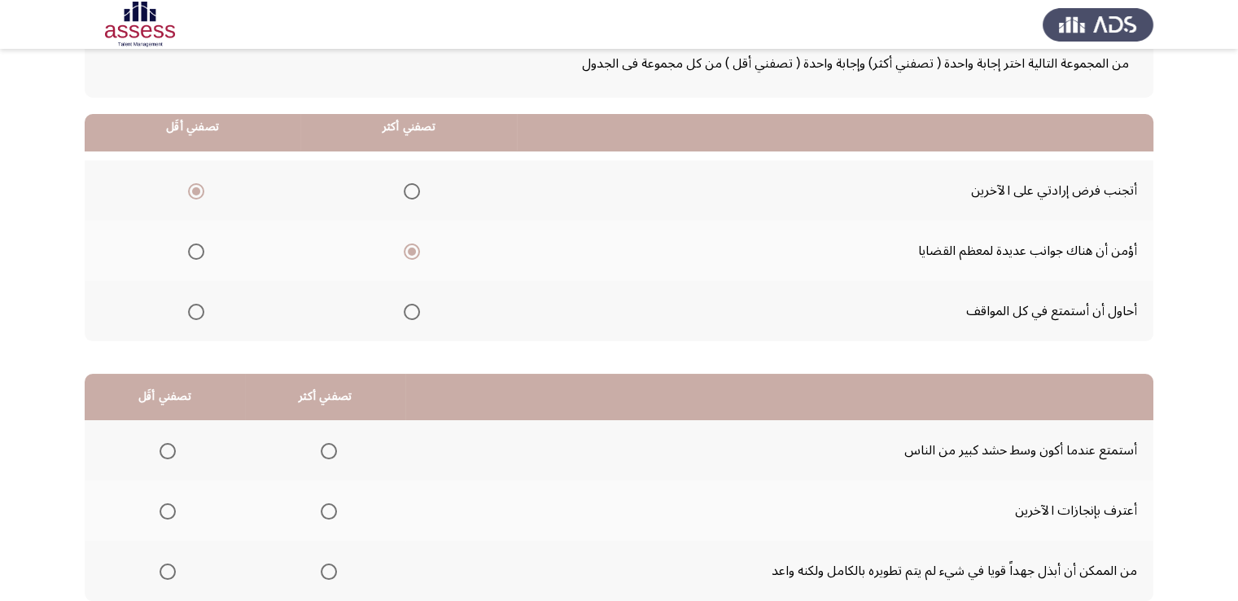
scroll to position [219, 0]
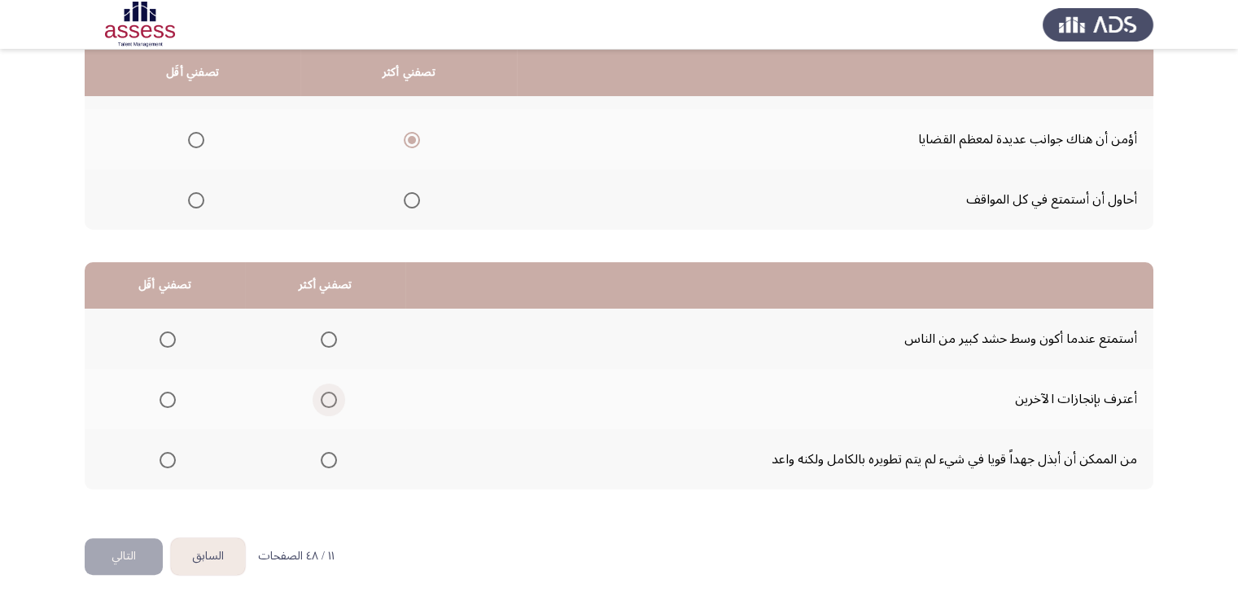
click at [327, 392] on span "Select an option" at bounding box center [329, 400] width 16 height 16
click at [327, 392] on input "Select an option" at bounding box center [329, 400] width 16 height 16
click at [173, 336] on span "Select an option" at bounding box center [168, 339] width 16 height 16
click at [173, 336] on input "Select an option" at bounding box center [168, 339] width 16 height 16
click at [103, 554] on button "التالي" at bounding box center [124, 556] width 78 height 37
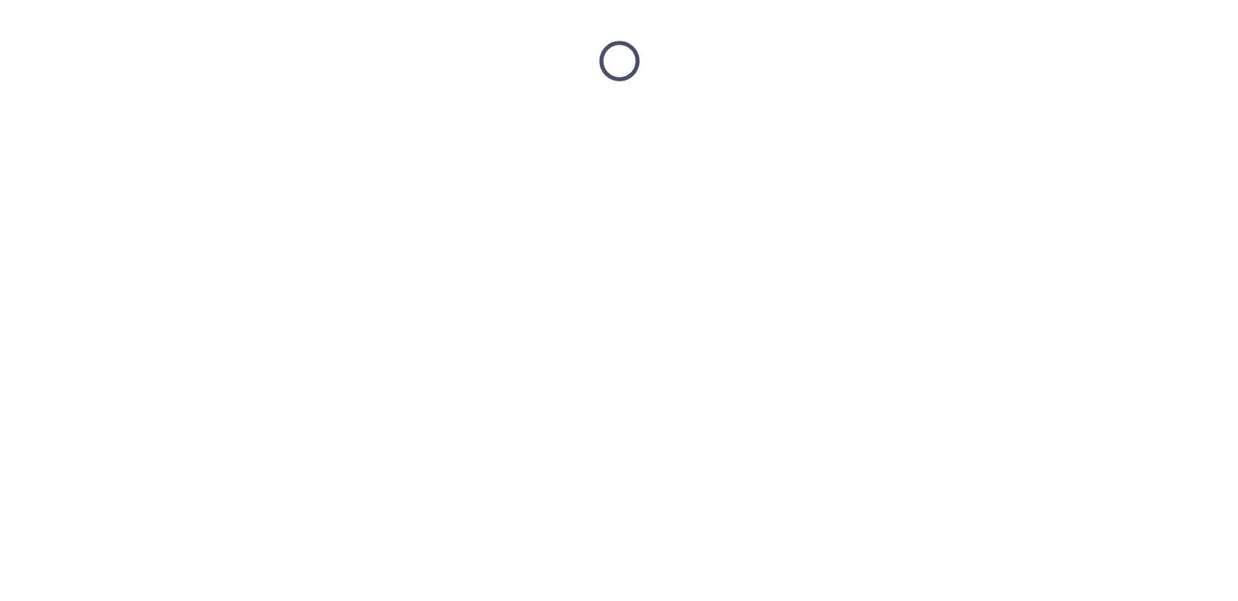
scroll to position [0, 0]
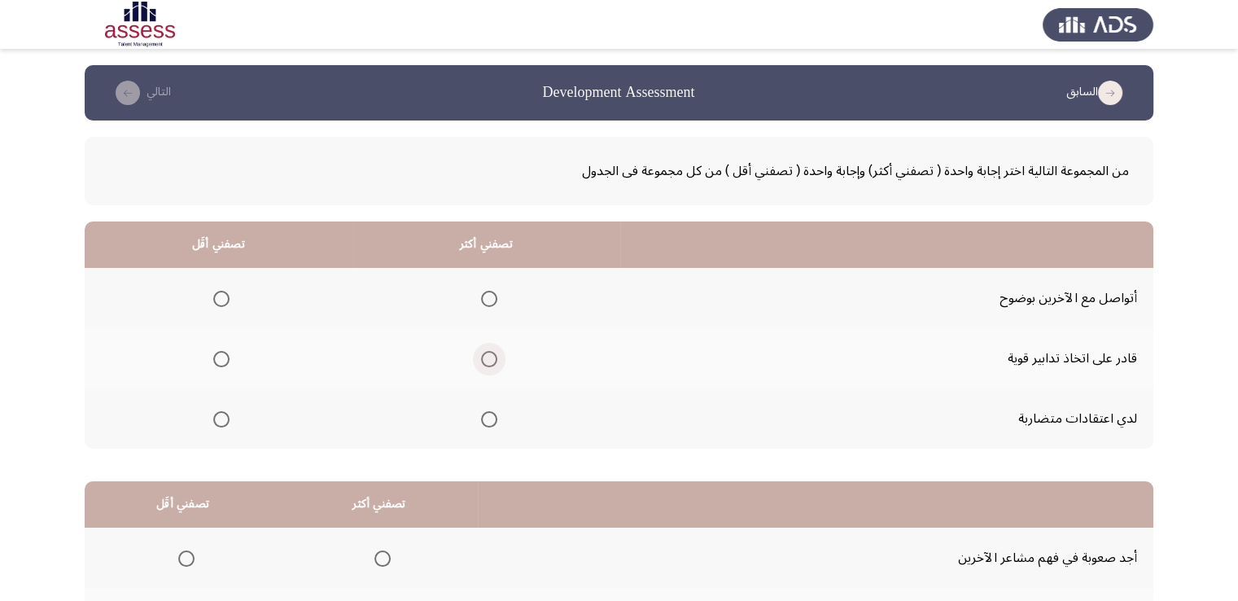
click at [488, 362] on span "Select an option" at bounding box center [489, 359] width 16 height 16
click at [488, 362] on input "Select an option" at bounding box center [489, 359] width 16 height 16
click at [222, 420] on span "Select an option" at bounding box center [221, 419] width 16 height 16
click at [222, 420] on input "Select an option" at bounding box center [221, 419] width 16 height 16
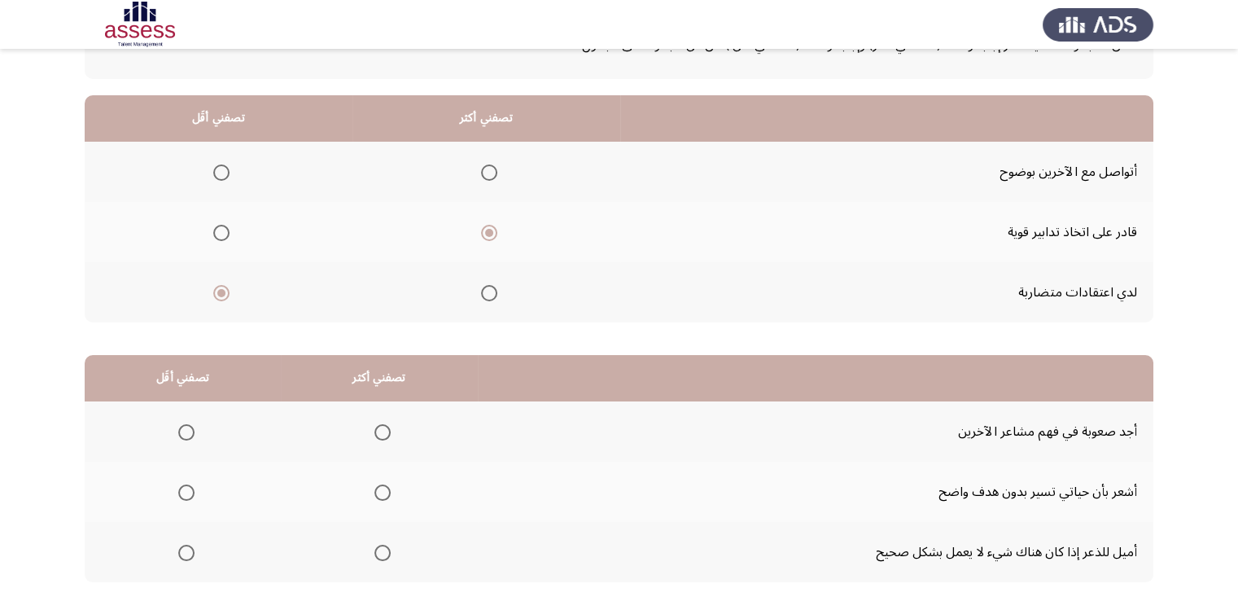
scroll to position [129, 0]
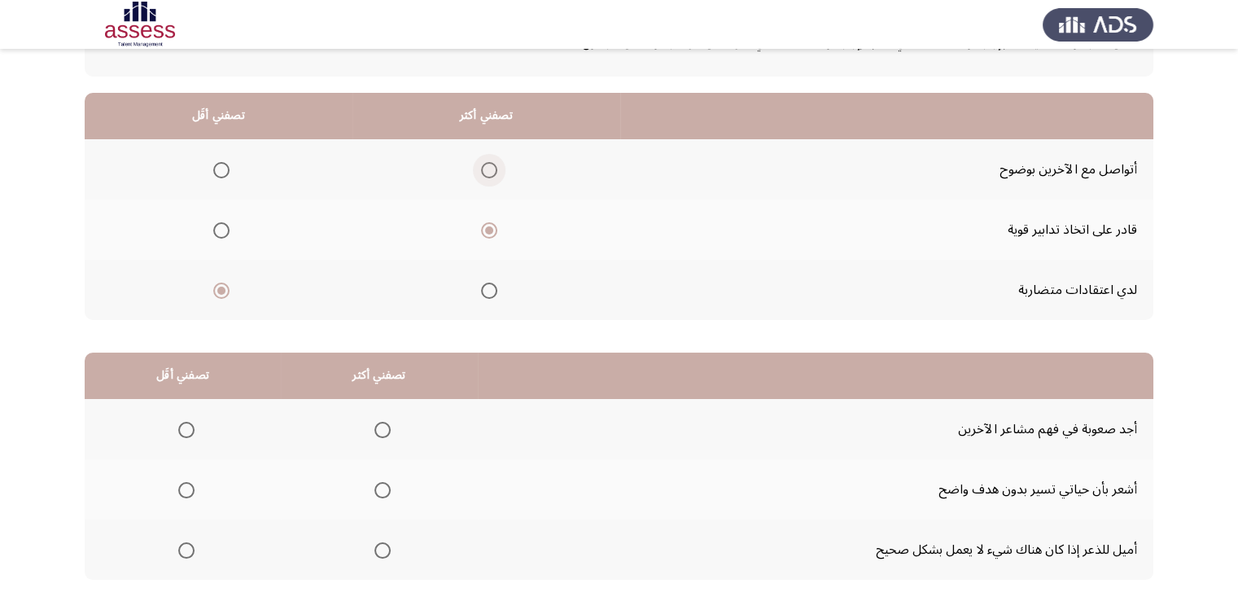
click at [488, 164] on span "Select an option" at bounding box center [489, 170] width 16 height 16
click at [488, 164] on input "Select an option" at bounding box center [489, 170] width 16 height 16
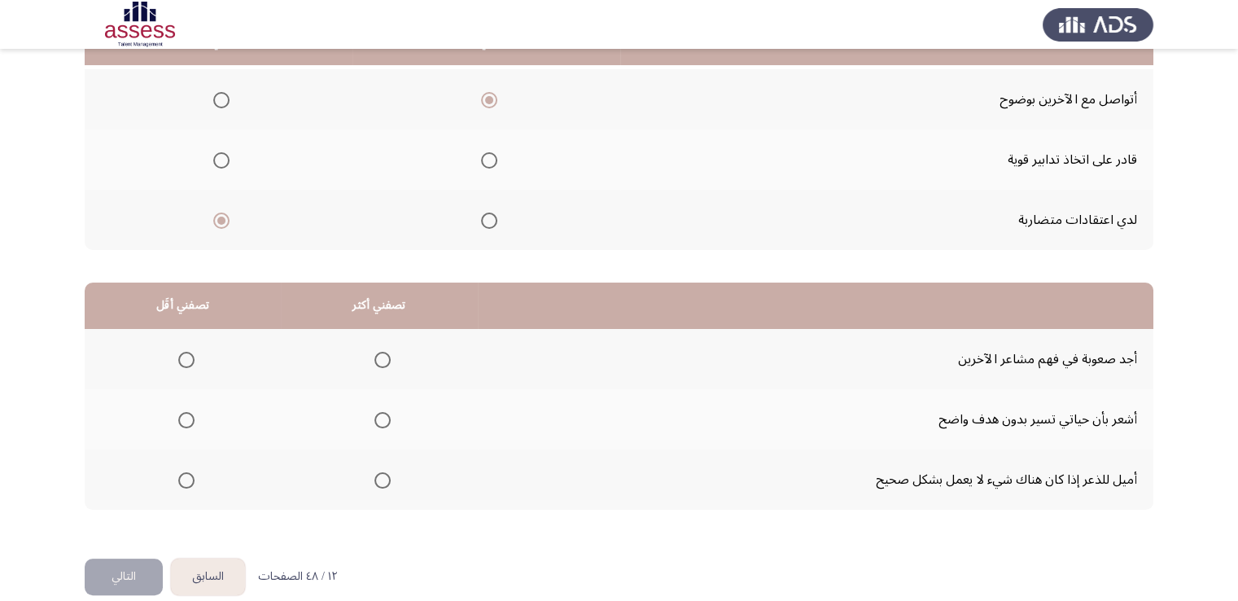
scroll to position [219, 0]
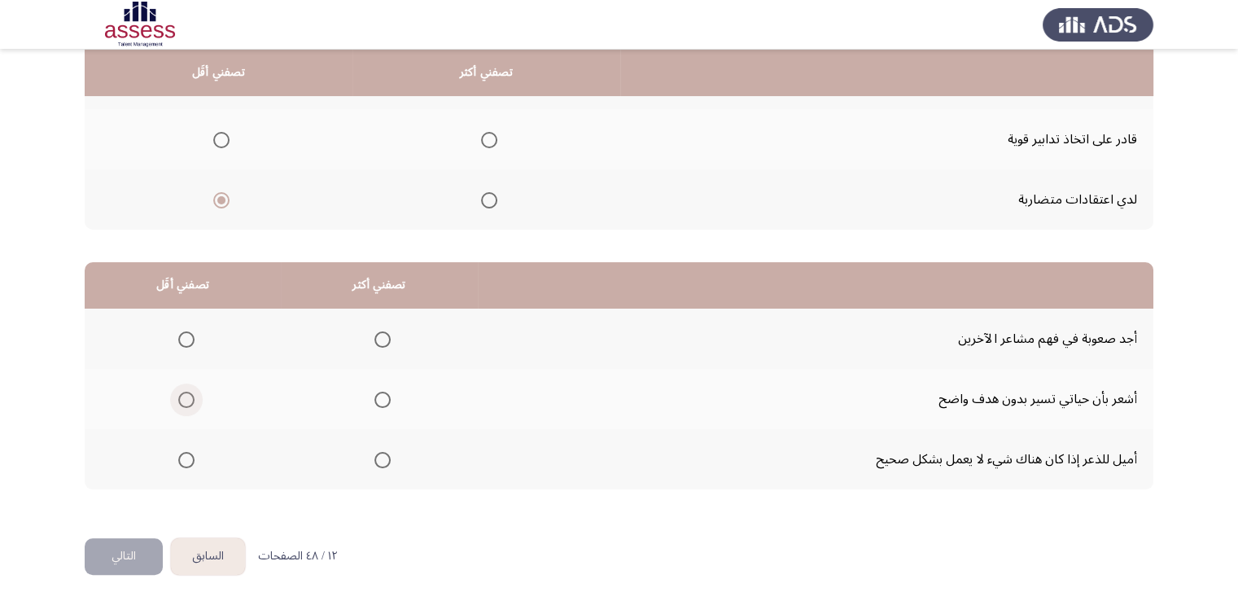
click at [186, 395] on span "Select an option" at bounding box center [186, 400] width 16 height 16
click at [186, 395] on input "Select an option" at bounding box center [186, 400] width 16 height 16
click at [380, 459] on span "Select an option" at bounding box center [383, 460] width 16 height 16
click at [380, 459] on input "Select an option" at bounding box center [383, 460] width 16 height 16
click at [126, 549] on button "التالي" at bounding box center [124, 556] width 78 height 37
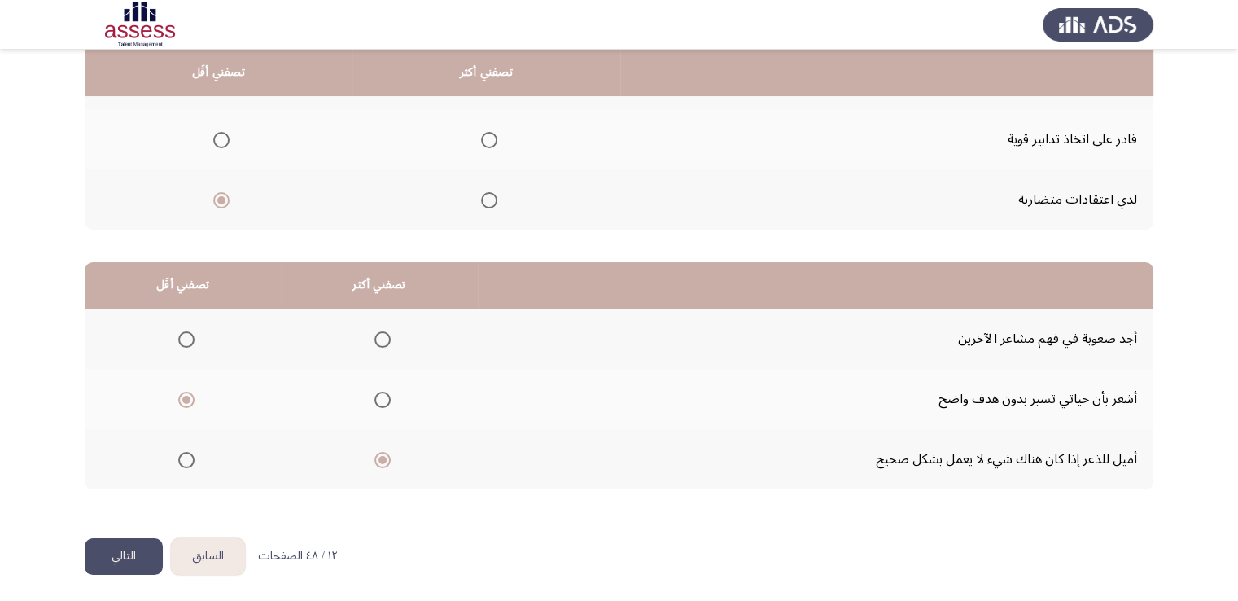
scroll to position [0, 0]
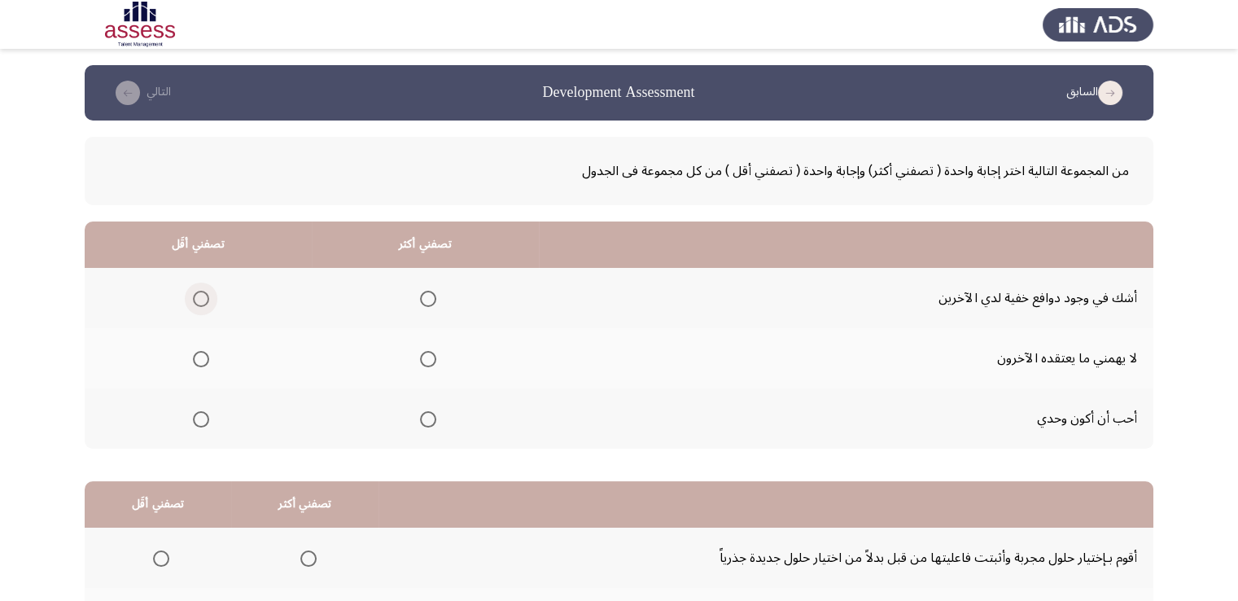
click at [199, 295] on span "Select an option" at bounding box center [201, 299] width 16 height 16
click at [199, 295] on input "Select an option" at bounding box center [201, 299] width 16 height 16
click at [427, 361] on span "Select an option" at bounding box center [428, 359] width 16 height 16
click at [427, 361] on input "Select an option" at bounding box center [428, 359] width 16 height 16
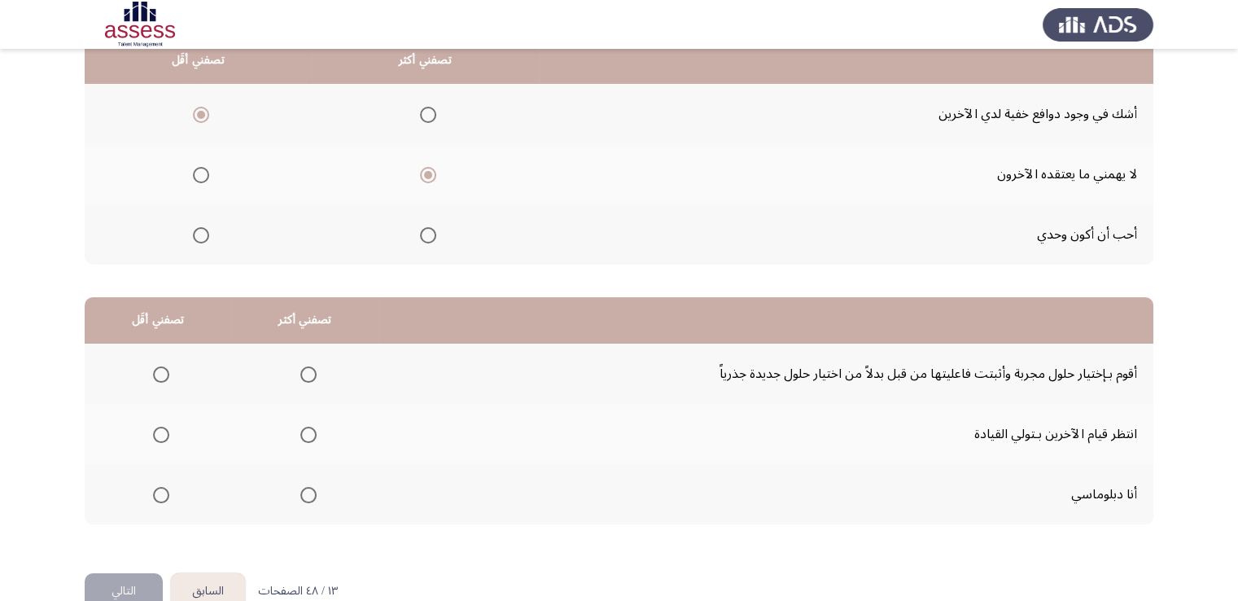
scroll to position [219, 0]
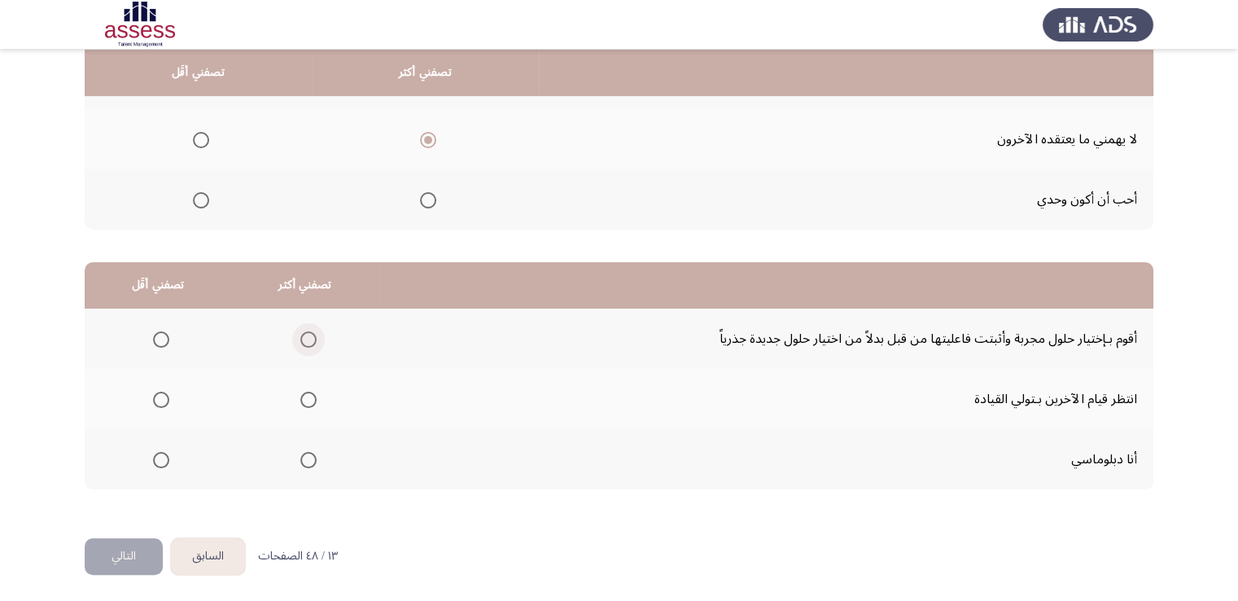
click at [304, 336] on span "Select an option" at bounding box center [308, 339] width 16 height 16
click at [304, 336] on input "Select an option" at bounding box center [308, 339] width 16 height 16
click at [157, 401] on span "Select an option" at bounding box center [161, 400] width 16 height 16
click at [157, 401] on input "Select an option" at bounding box center [161, 400] width 16 height 16
click at [110, 547] on button "التالي" at bounding box center [124, 556] width 78 height 37
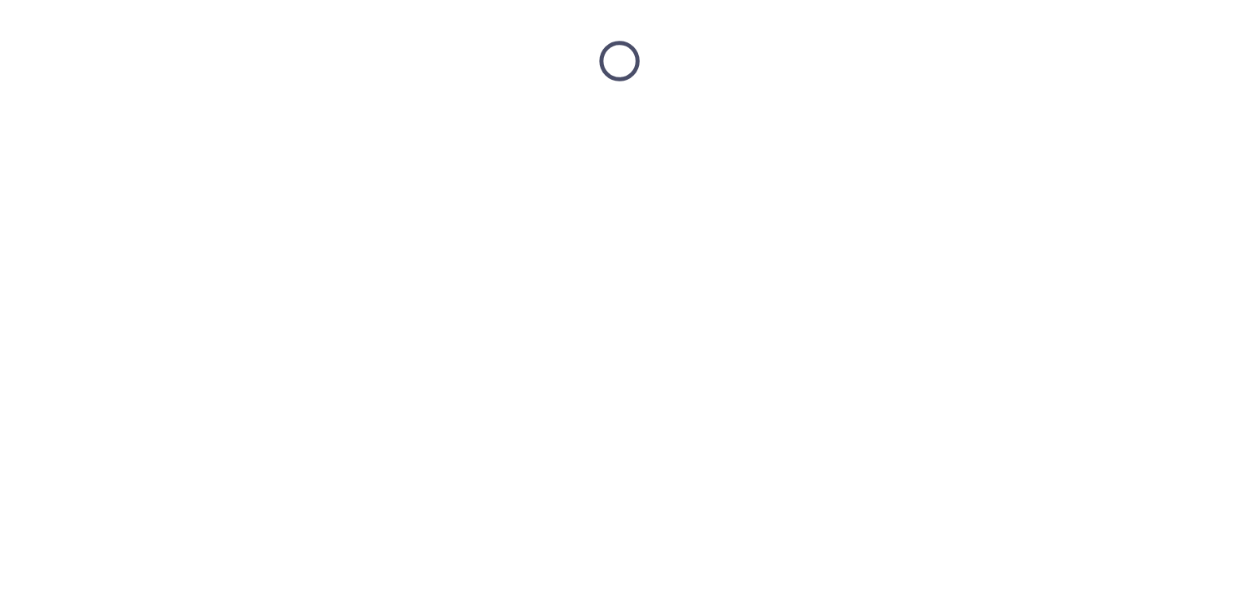
scroll to position [0, 0]
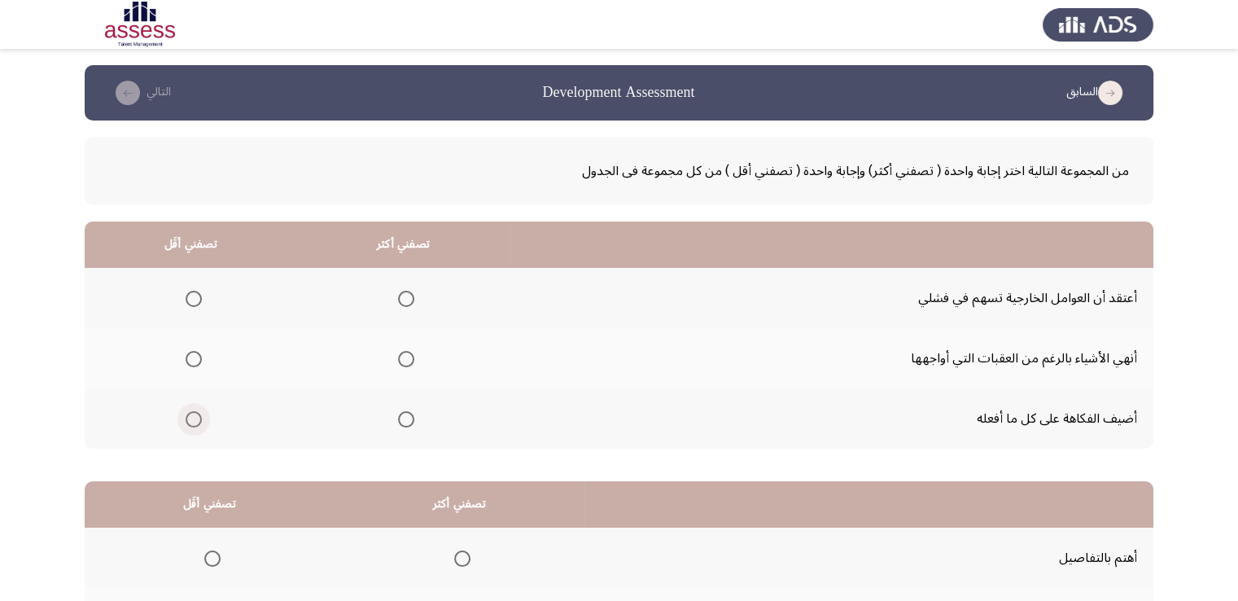
click at [192, 419] on span "Select an option" at bounding box center [194, 419] width 16 height 16
click at [192, 419] on input "Select an option" at bounding box center [194, 419] width 16 height 16
click at [402, 353] on span "Select an option" at bounding box center [406, 359] width 16 height 16
click at [402, 353] on input "Select an option" at bounding box center [406, 359] width 16 height 16
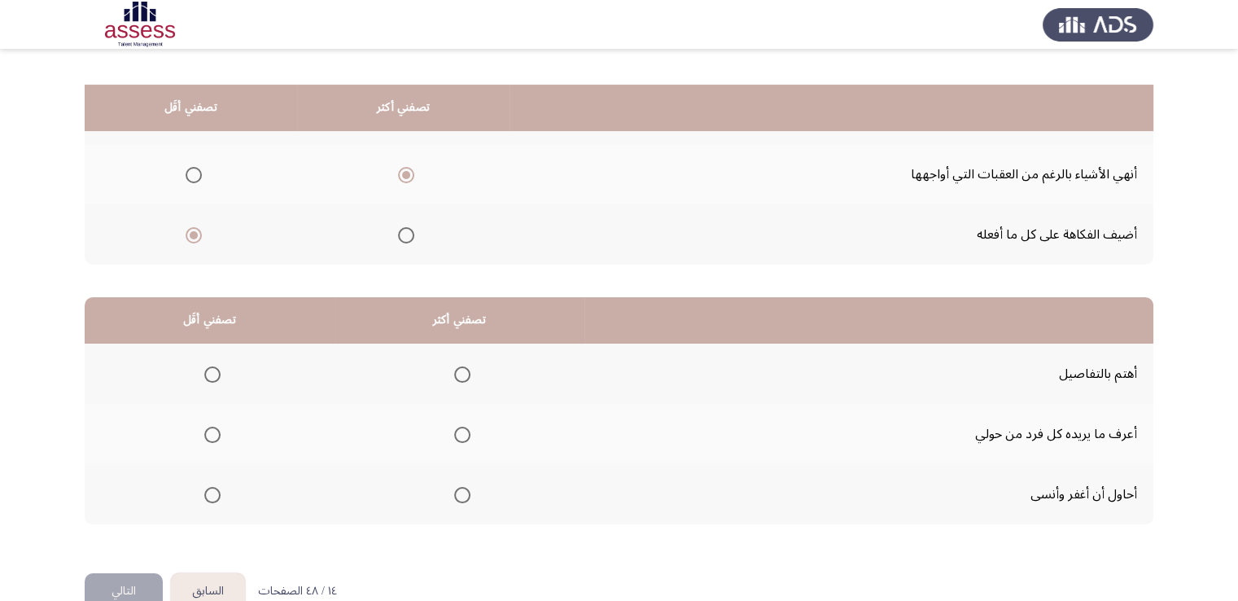
scroll to position [219, 0]
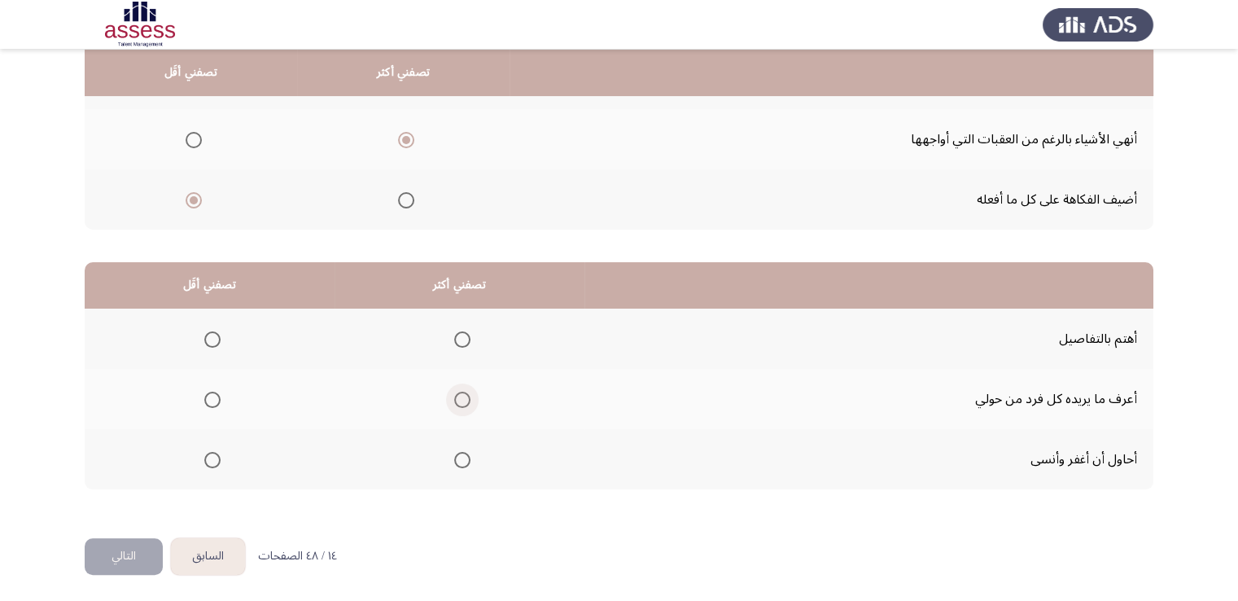
click at [462, 396] on span "Select an option" at bounding box center [462, 400] width 16 height 16
click at [462, 396] on input "Select an option" at bounding box center [462, 400] width 16 height 16
click at [212, 339] on span "Select an option" at bounding box center [212, 339] width 16 height 16
click at [212, 339] on input "Select an option" at bounding box center [212, 339] width 16 height 16
click at [132, 538] on button "التالي" at bounding box center [124, 556] width 78 height 37
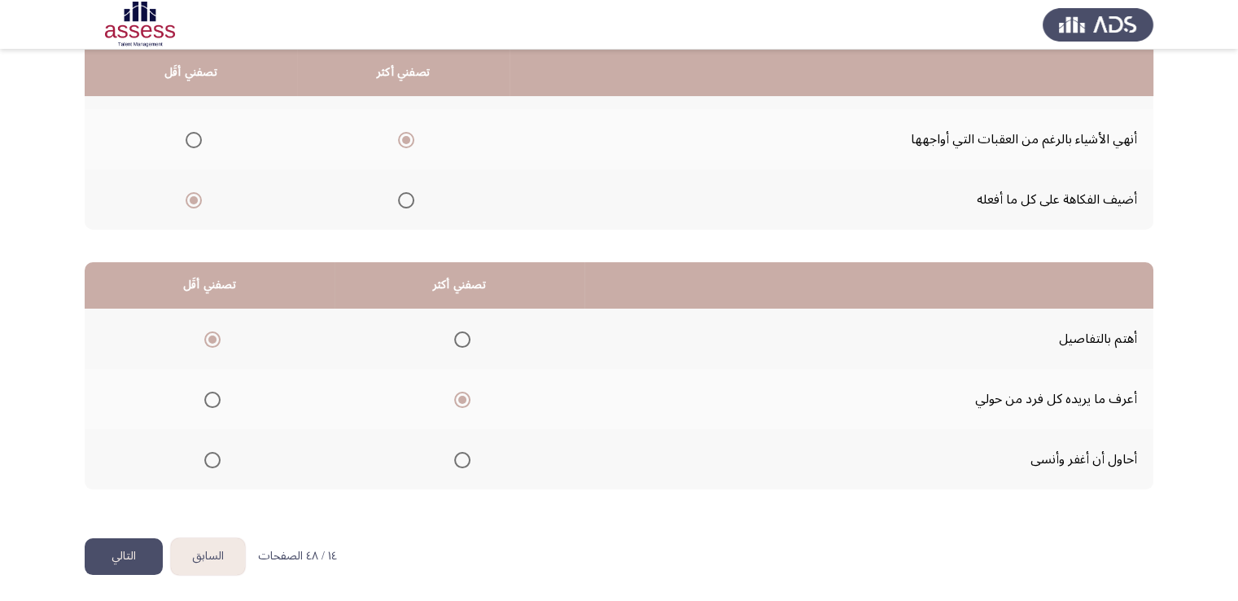
scroll to position [0, 0]
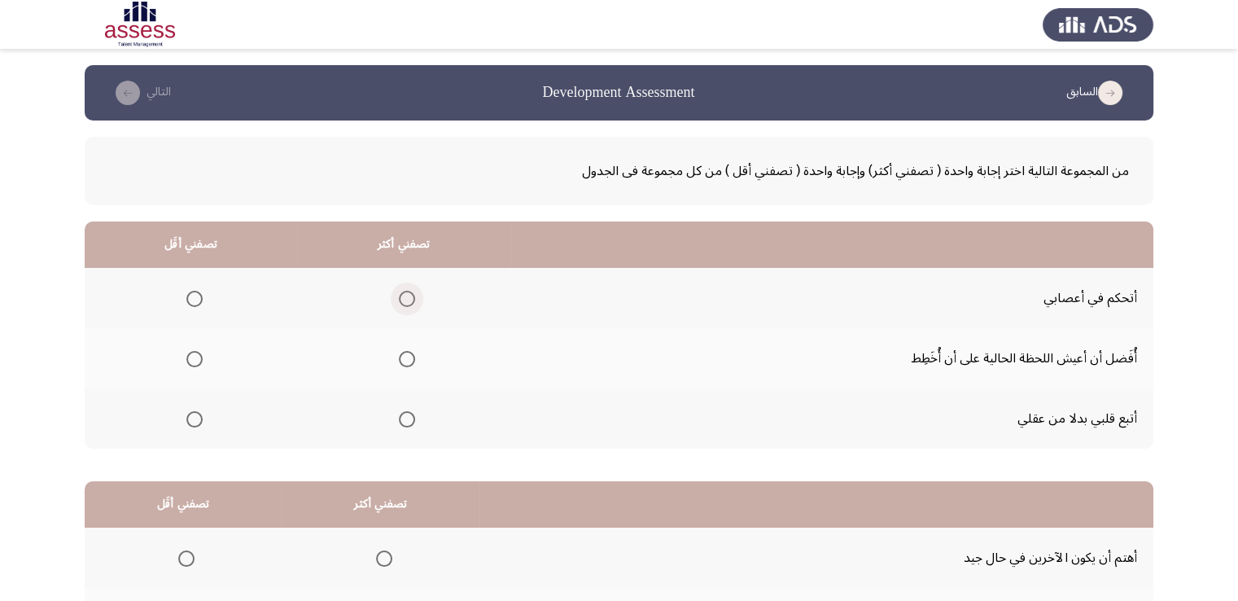
click at [399, 296] on span "Select an option" at bounding box center [407, 299] width 16 height 16
click at [399, 296] on input "Select an option" at bounding box center [407, 299] width 16 height 16
click at [195, 424] on span "Select an option" at bounding box center [194, 419] width 16 height 16
click at [195, 424] on input "Select an option" at bounding box center [194, 419] width 16 height 16
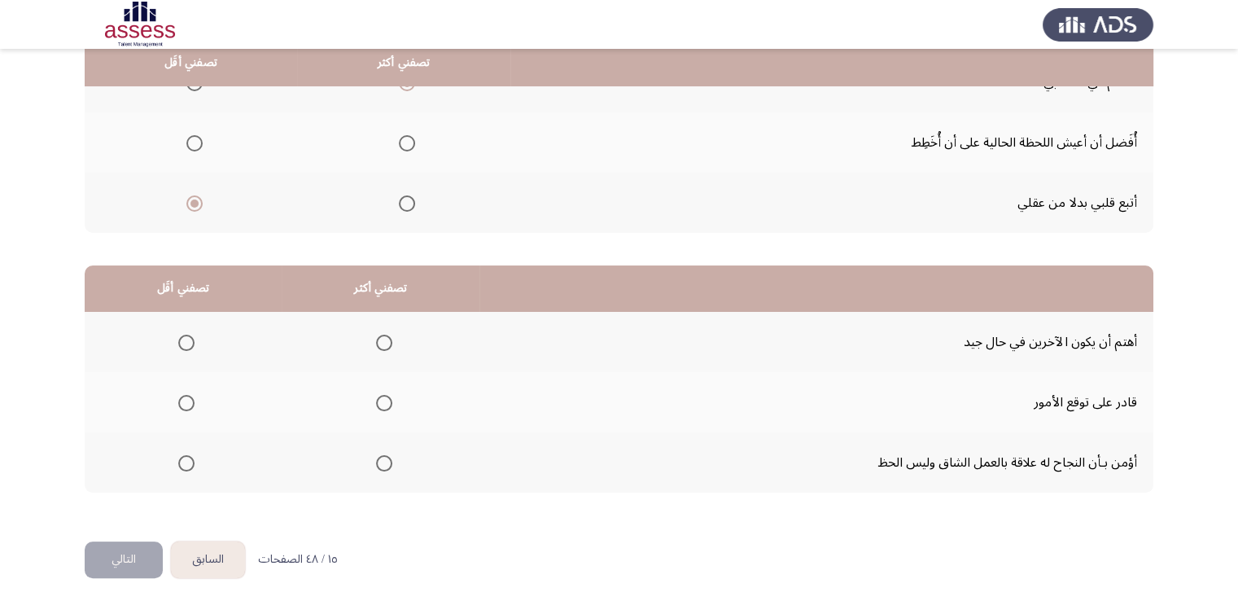
scroll to position [219, 0]
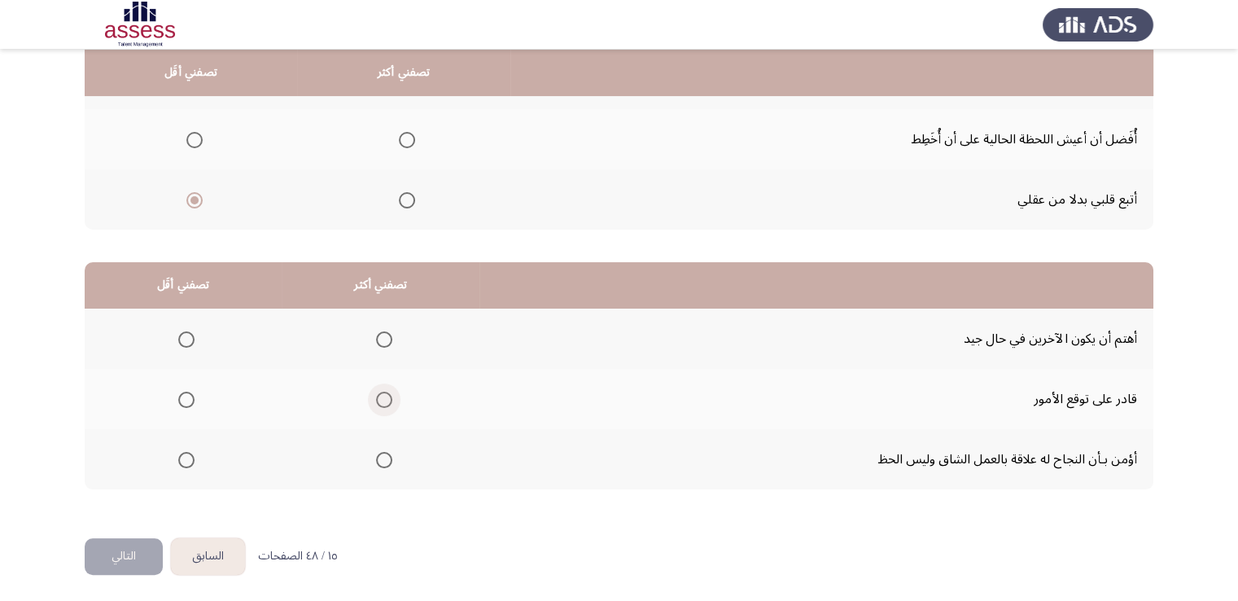
click at [376, 402] on span "Select an option" at bounding box center [384, 400] width 16 height 16
click at [376, 402] on input "Select an option" at bounding box center [384, 400] width 16 height 16
click at [376, 452] on span "Select an option" at bounding box center [384, 460] width 16 height 16
click at [376, 452] on input "Select an option" at bounding box center [384, 460] width 16 height 16
click at [184, 392] on span "Select an option" at bounding box center [186, 400] width 16 height 16
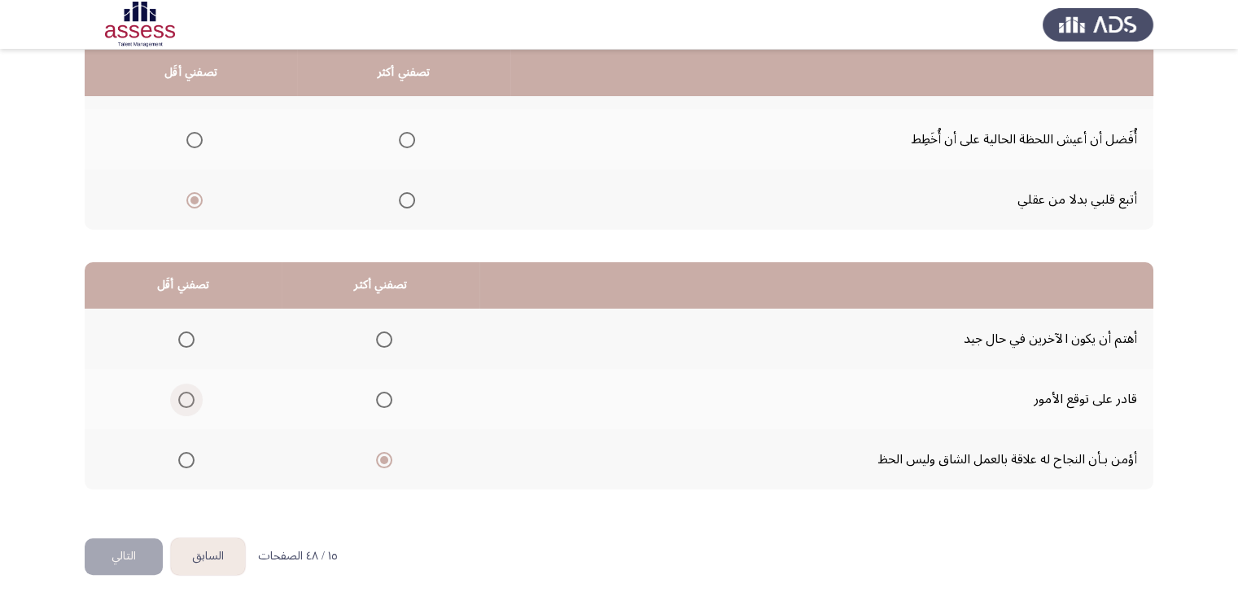
click at [184, 392] on input "Select an option" at bounding box center [186, 400] width 16 height 16
click at [128, 551] on button "التالي" at bounding box center [124, 556] width 78 height 37
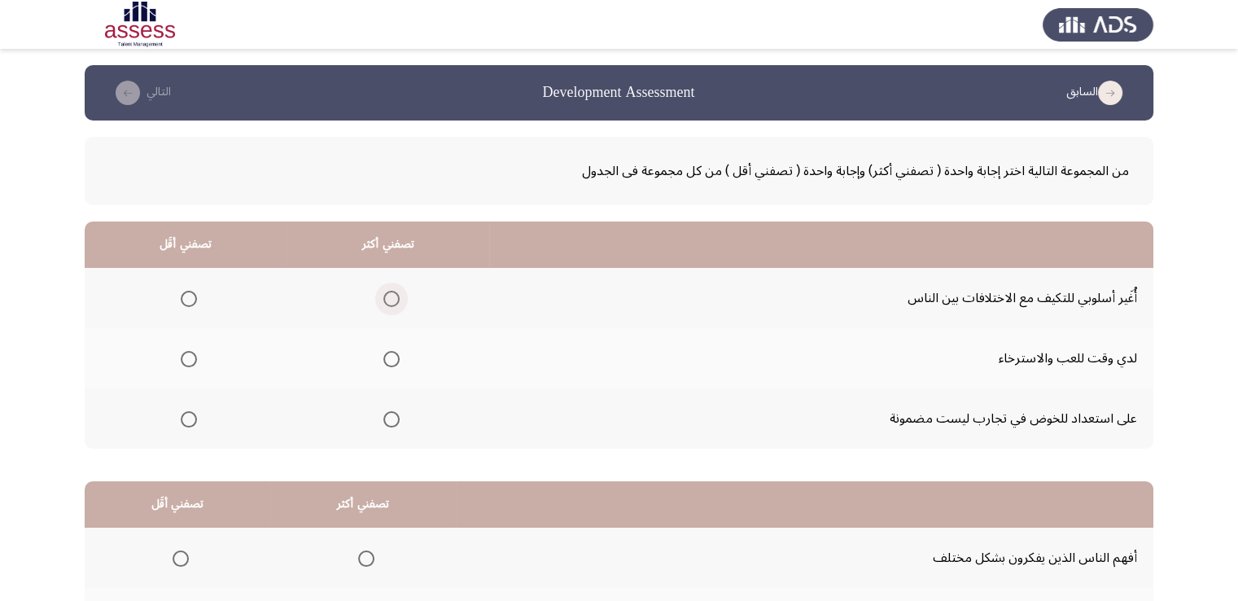
click at [391, 297] on span "Select an option" at bounding box center [391, 299] width 16 height 16
click at [391, 297] on input "Select an option" at bounding box center [391, 299] width 16 height 16
click at [185, 355] on span "Select an option" at bounding box center [189, 359] width 16 height 16
click at [185, 355] on input "Select an option" at bounding box center [189, 359] width 16 height 16
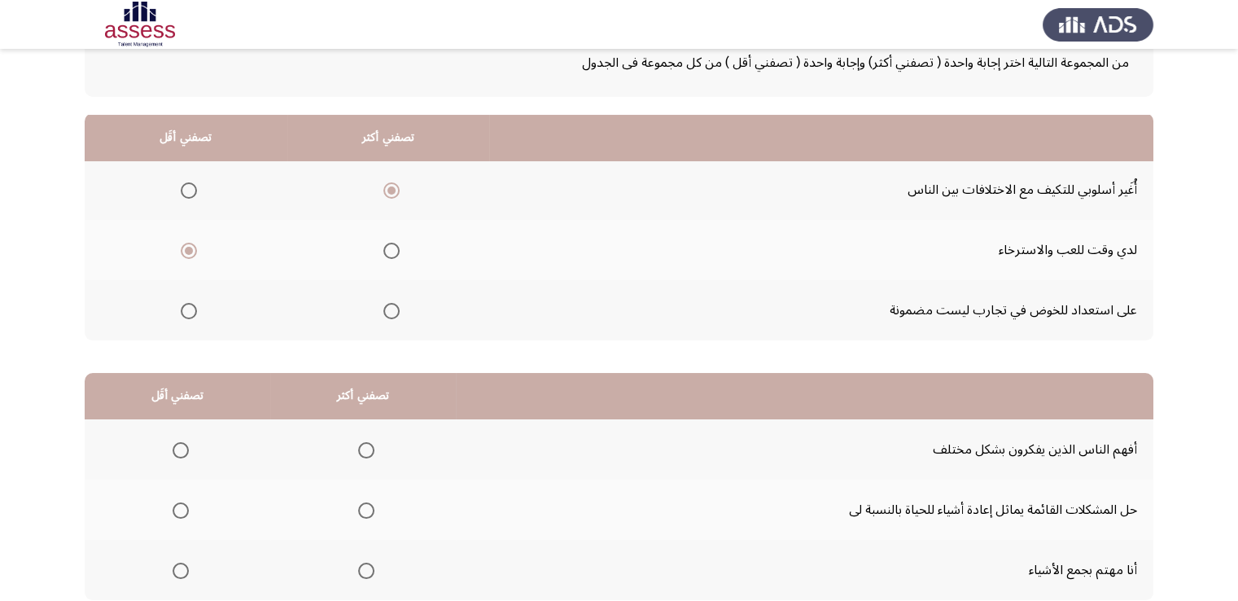
scroll to position [219, 0]
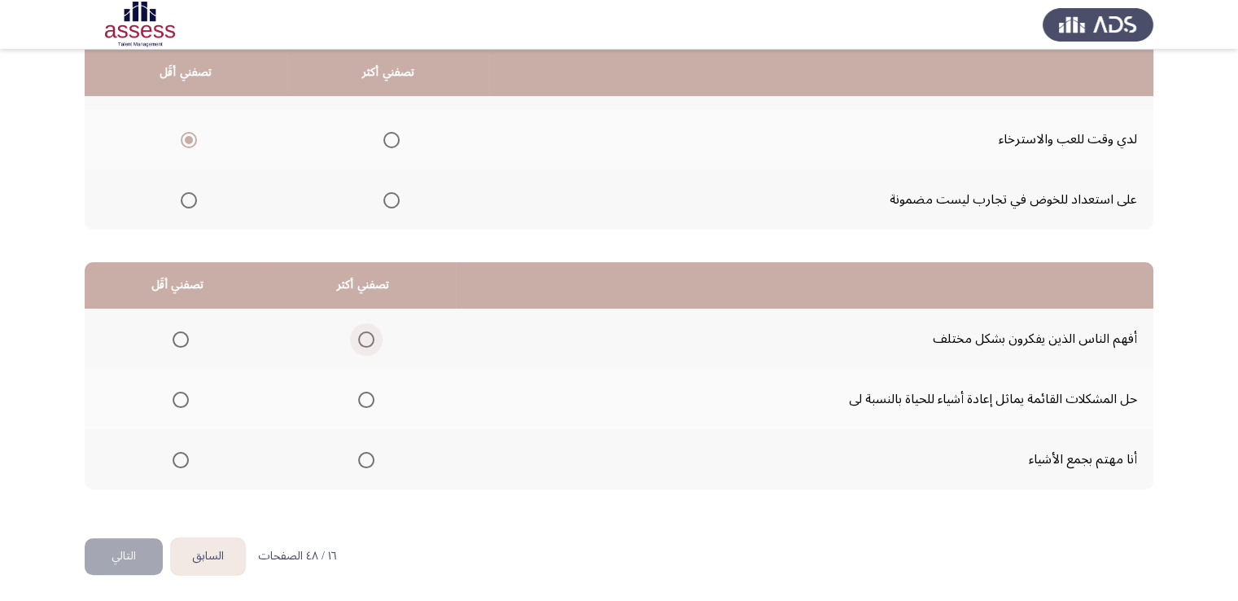
click at [358, 333] on span "Select an option" at bounding box center [366, 339] width 16 height 16
click at [358, 333] on input "Select an option" at bounding box center [366, 339] width 16 height 16
click at [177, 458] on span "Select an option" at bounding box center [181, 460] width 16 height 16
click at [177, 458] on input "Select an option" at bounding box center [181, 460] width 16 height 16
click at [107, 548] on button "التالي" at bounding box center [124, 556] width 78 height 37
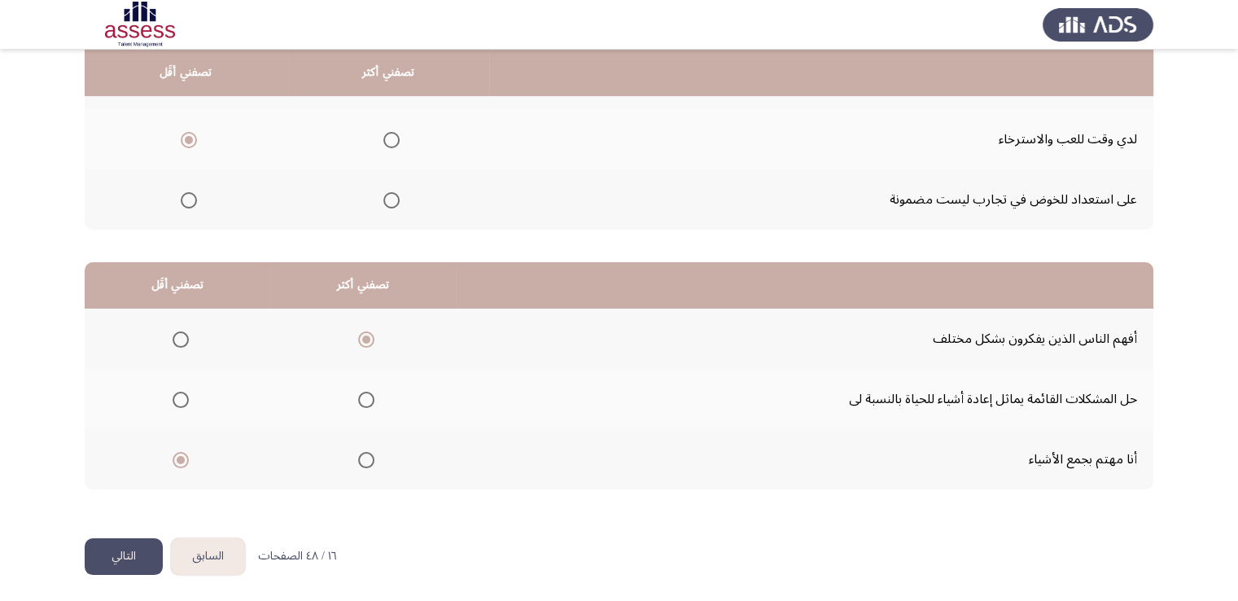
scroll to position [0, 0]
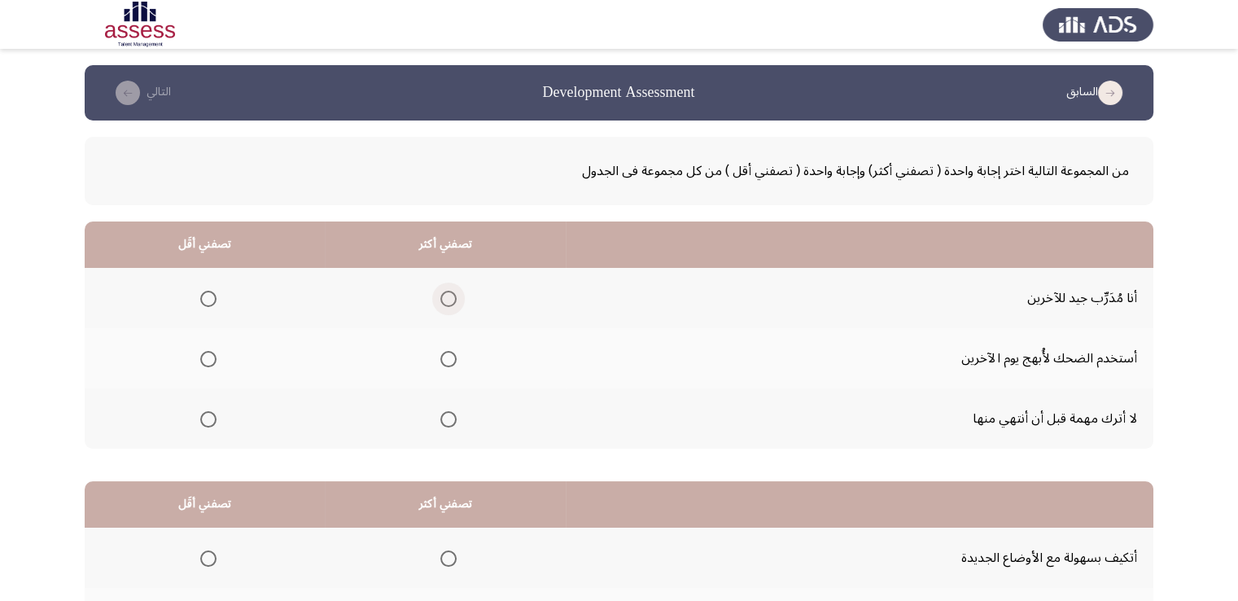
click at [451, 297] on span "Select an option" at bounding box center [448, 299] width 16 height 16
click at [451, 297] on input "Select an option" at bounding box center [448, 299] width 16 height 16
click at [201, 361] on span "Select an option" at bounding box center [208, 359] width 16 height 16
click at [201, 361] on input "Select an option" at bounding box center [208, 359] width 16 height 16
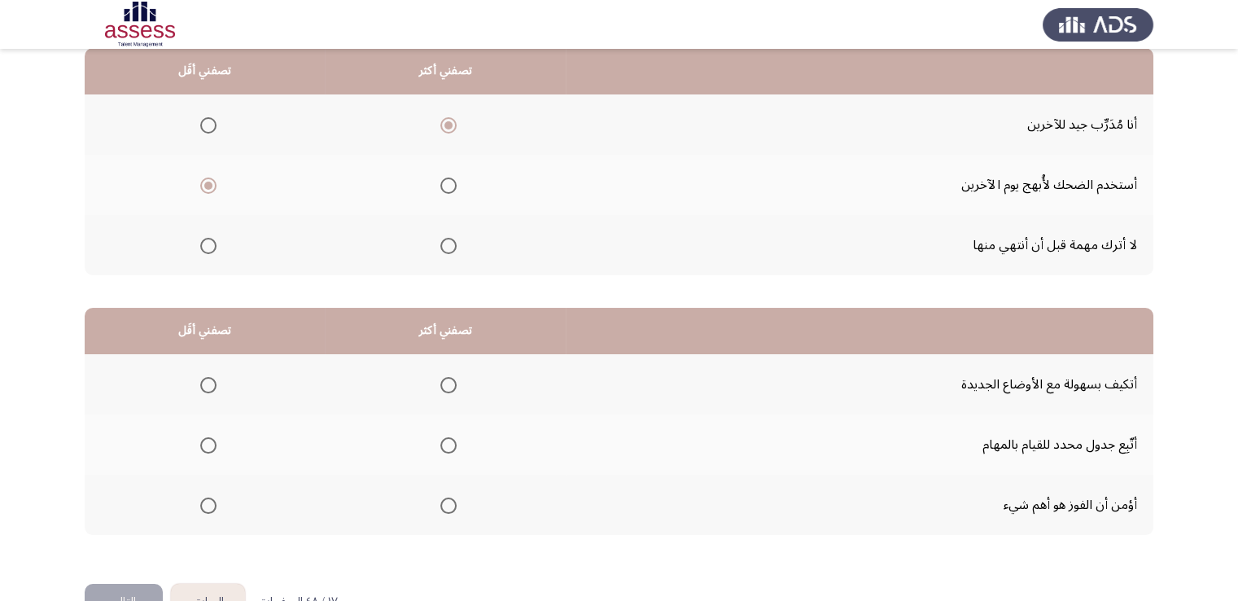
scroll to position [219, 0]
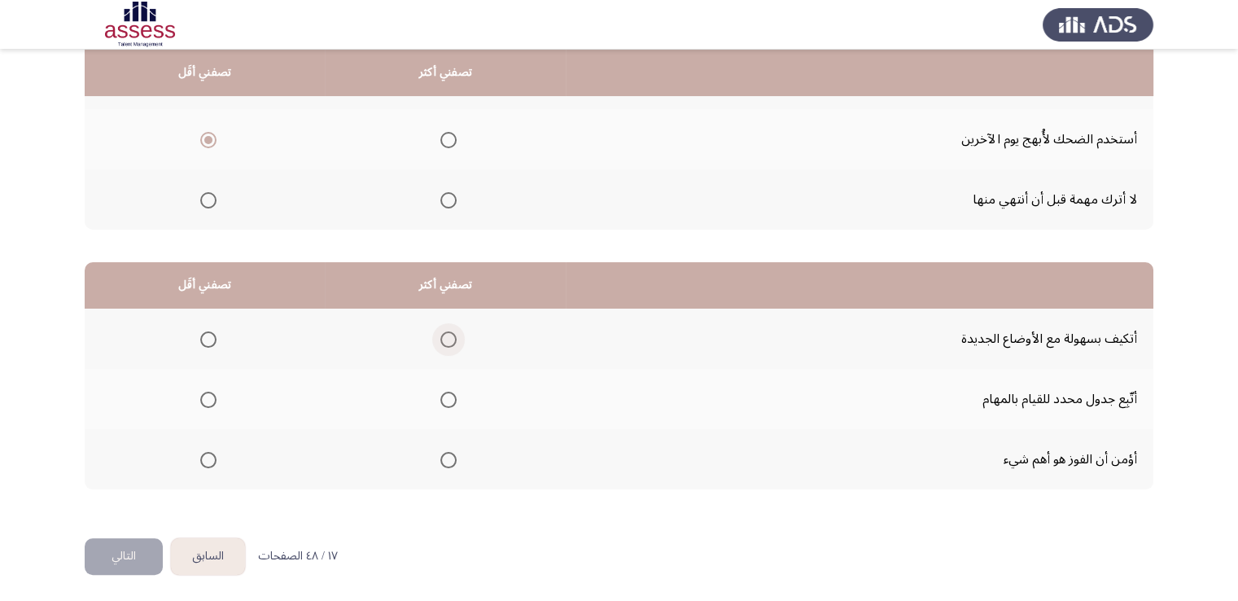
click at [449, 339] on span "Select an option" at bounding box center [448, 339] width 16 height 16
click at [449, 339] on input "Select an option" at bounding box center [448, 339] width 16 height 16
drag, startPoint x: 439, startPoint y: 409, endPoint x: 214, endPoint y: 453, distance: 229.1
click at [214, 453] on tbody "أتكيف بسهولة مع الأوضاع الجديدة أتّبِع جدول محدد للقيام بالمهام أؤمن أن الفوز ه…" at bounding box center [619, 399] width 1069 height 181
click at [214, 453] on span "Select an option" at bounding box center [208, 460] width 16 height 16
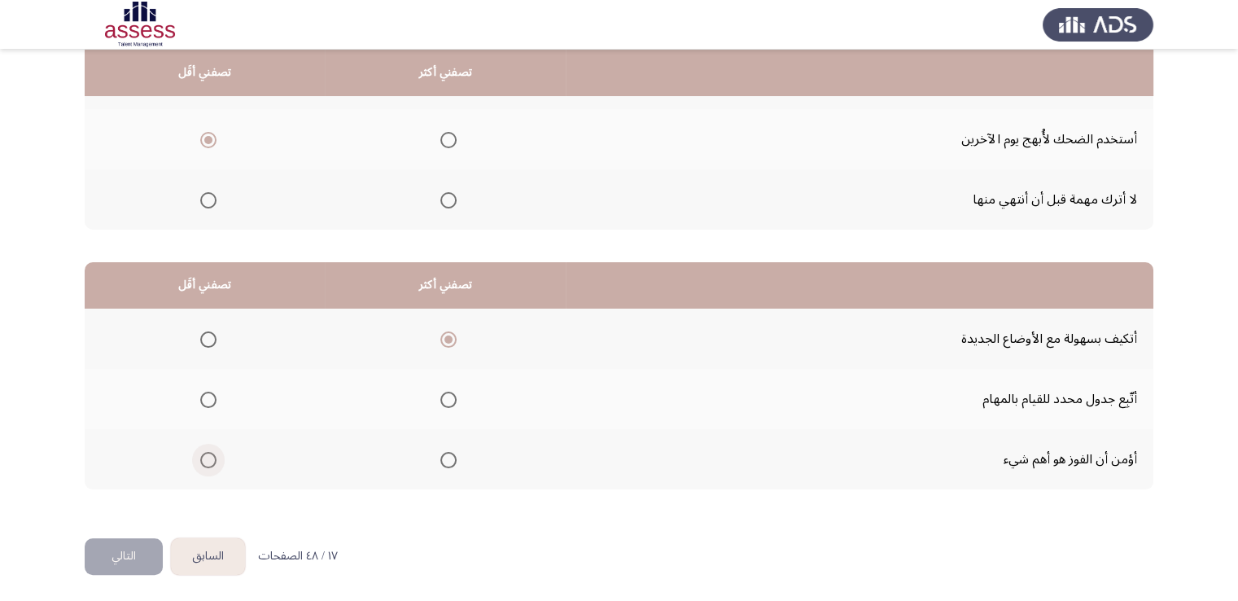
click at [214, 453] on input "Select an option" at bounding box center [208, 460] width 16 height 16
click at [130, 540] on button "التالي" at bounding box center [124, 556] width 78 height 37
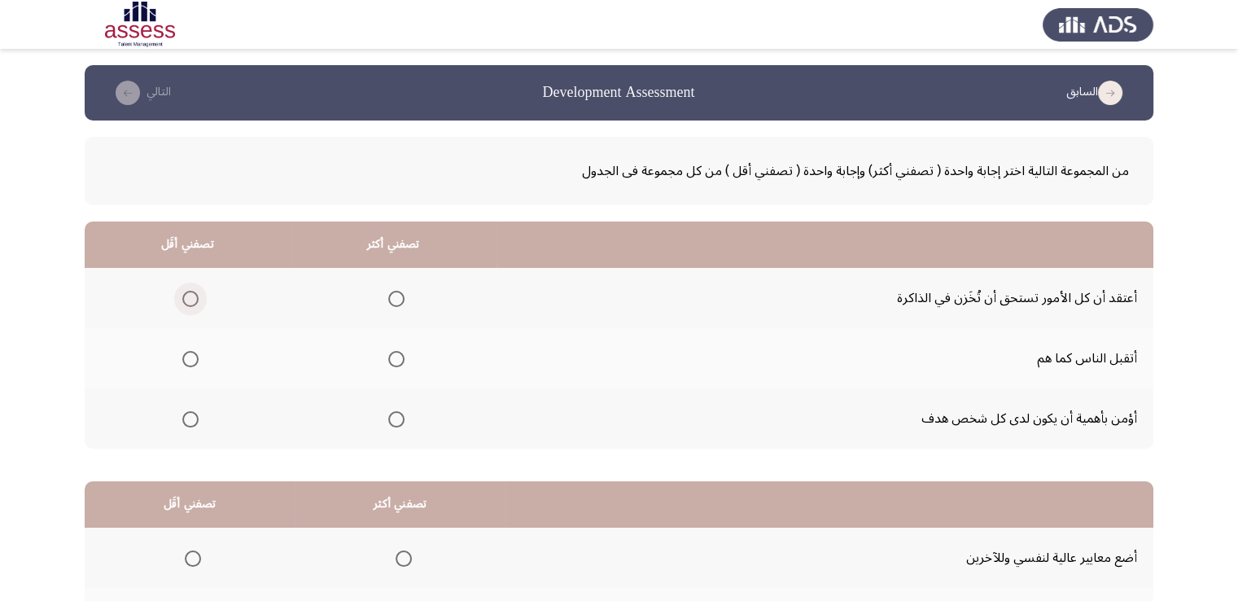
click at [188, 294] on span "Select an option" at bounding box center [190, 299] width 16 height 16
click at [188, 294] on input "Select an option" at bounding box center [190, 299] width 16 height 16
click at [396, 414] on span "Select an option" at bounding box center [396, 419] width 16 height 16
click at [396, 414] on input "Select an option" at bounding box center [396, 419] width 16 height 16
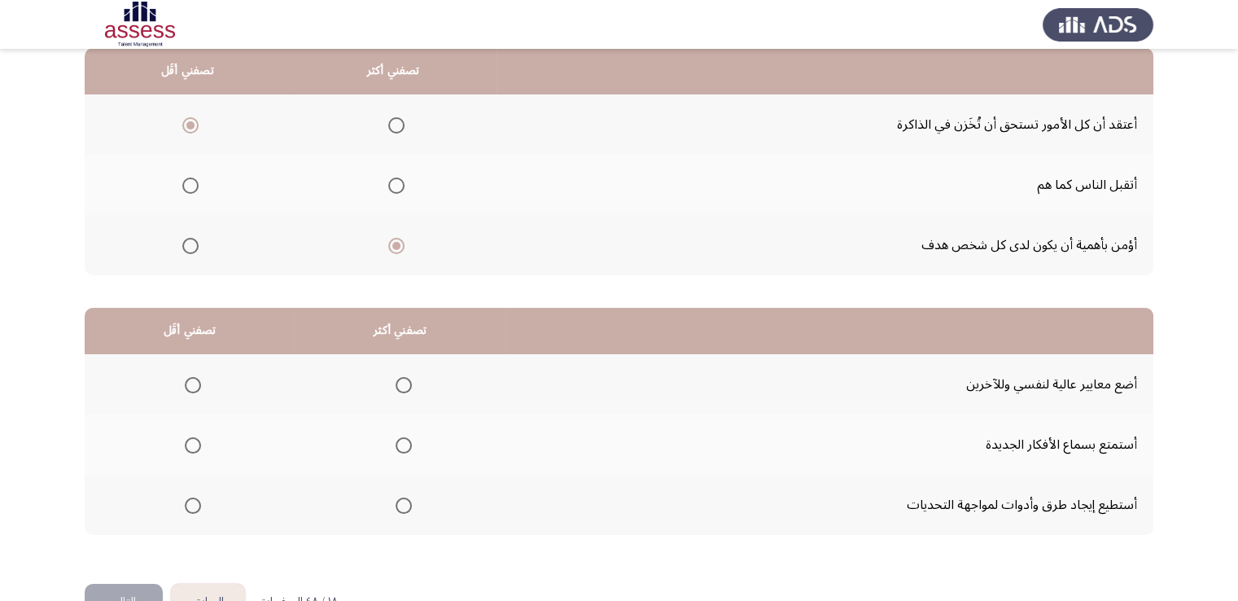
scroll to position [219, 0]
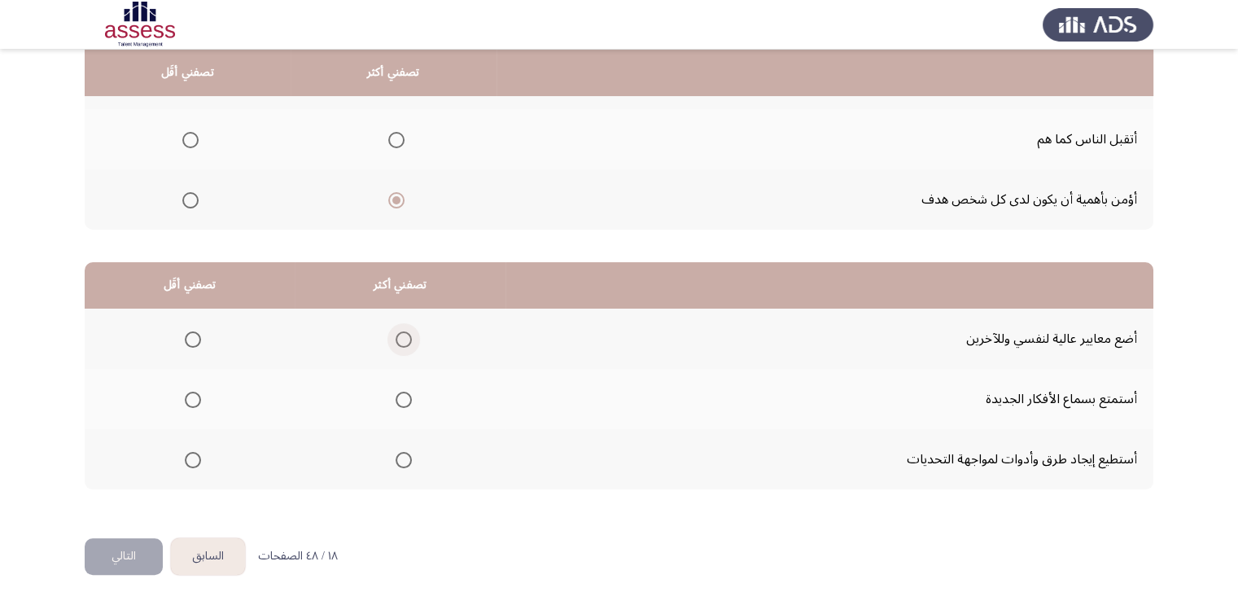
click at [403, 333] on span "Select an option" at bounding box center [404, 339] width 16 height 16
click at [403, 333] on input "Select an option" at bounding box center [404, 339] width 16 height 16
click at [404, 397] on span "Select an option" at bounding box center [404, 400] width 16 height 16
click at [404, 397] on input "Select an option" at bounding box center [404, 400] width 16 height 16
click at [187, 336] on span "Select an option" at bounding box center [193, 339] width 16 height 16
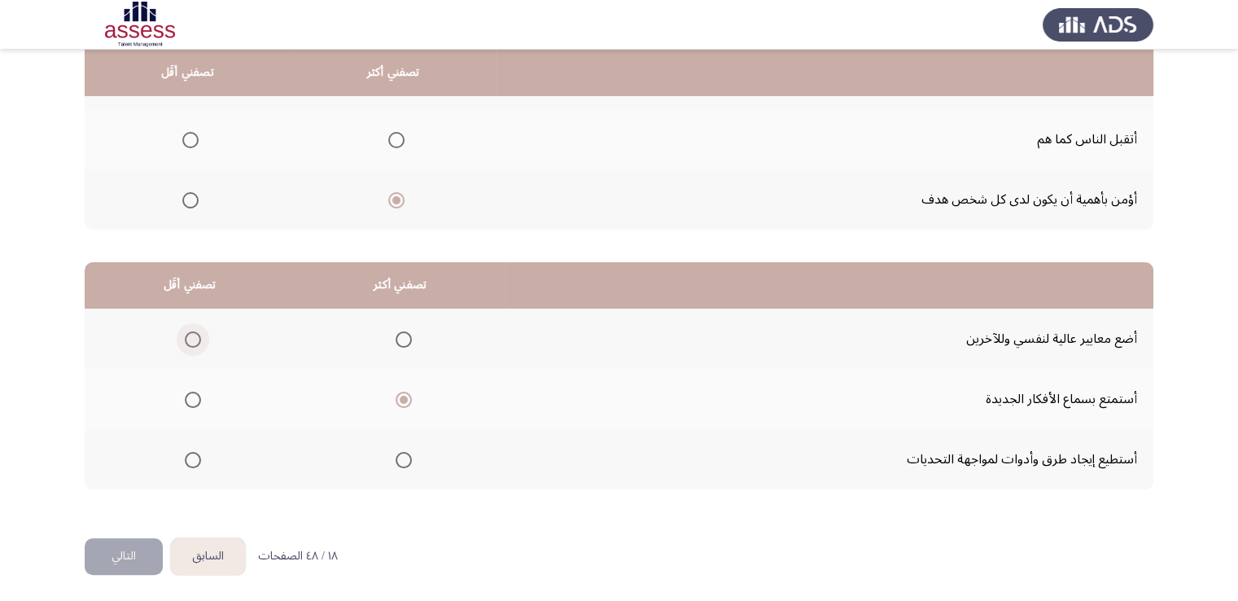
click at [187, 336] on input "Select an option" at bounding box center [193, 339] width 16 height 16
click at [396, 453] on span "Select an option" at bounding box center [404, 460] width 16 height 16
click at [396, 453] on input "Select an option" at bounding box center [404, 460] width 16 height 16
click at [401, 392] on span "Select an option" at bounding box center [404, 400] width 16 height 16
click at [401, 392] on input "Select an option" at bounding box center [404, 400] width 16 height 16
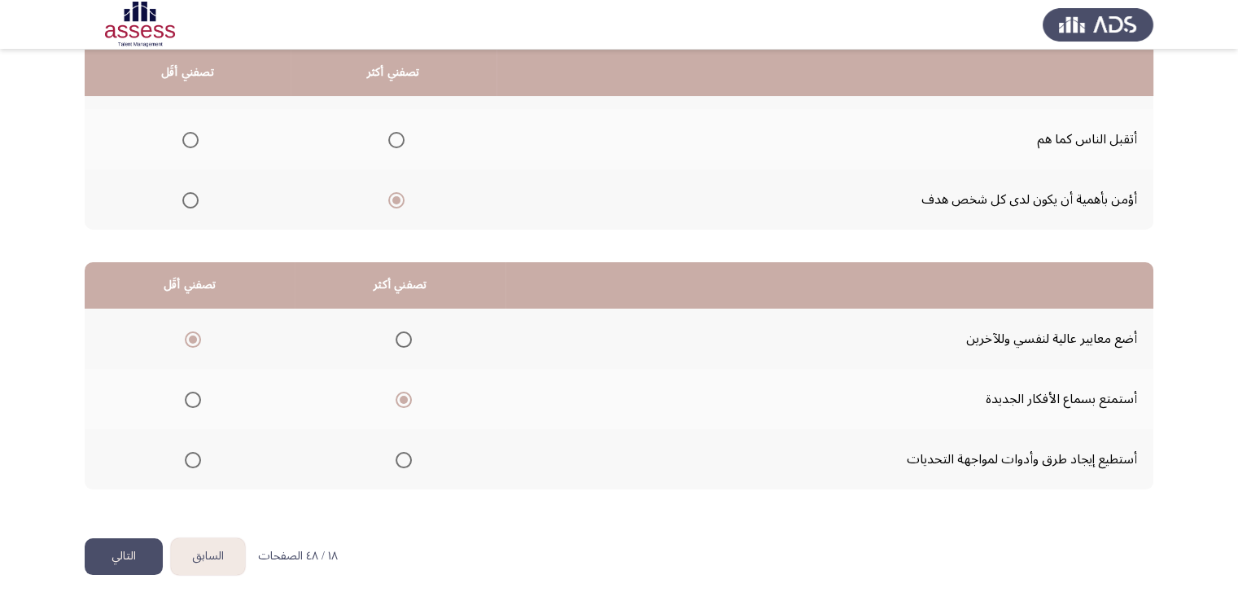
click at [138, 545] on button "التالي" at bounding box center [124, 556] width 78 height 37
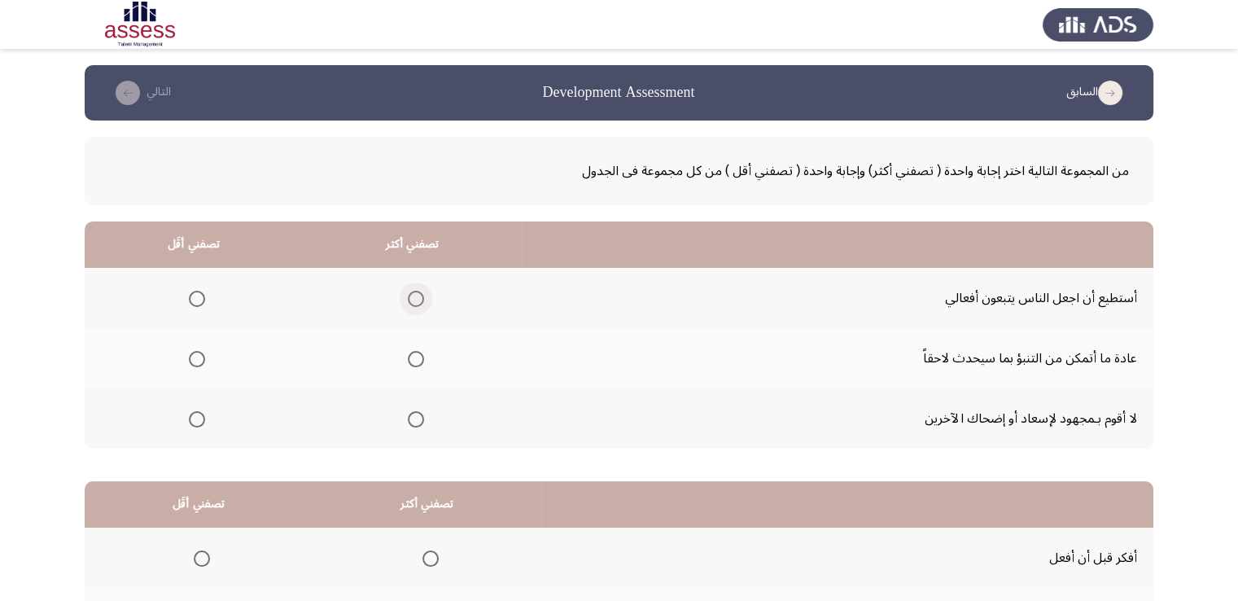
click at [416, 299] on span "Select an option" at bounding box center [416, 299] width 16 height 16
click at [416, 299] on input "Select an option" at bounding box center [416, 299] width 16 height 16
click at [191, 359] on span "Select an option" at bounding box center [197, 359] width 16 height 16
click at [191, 359] on input "Select an option" at bounding box center [197, 359] width 16 height 16
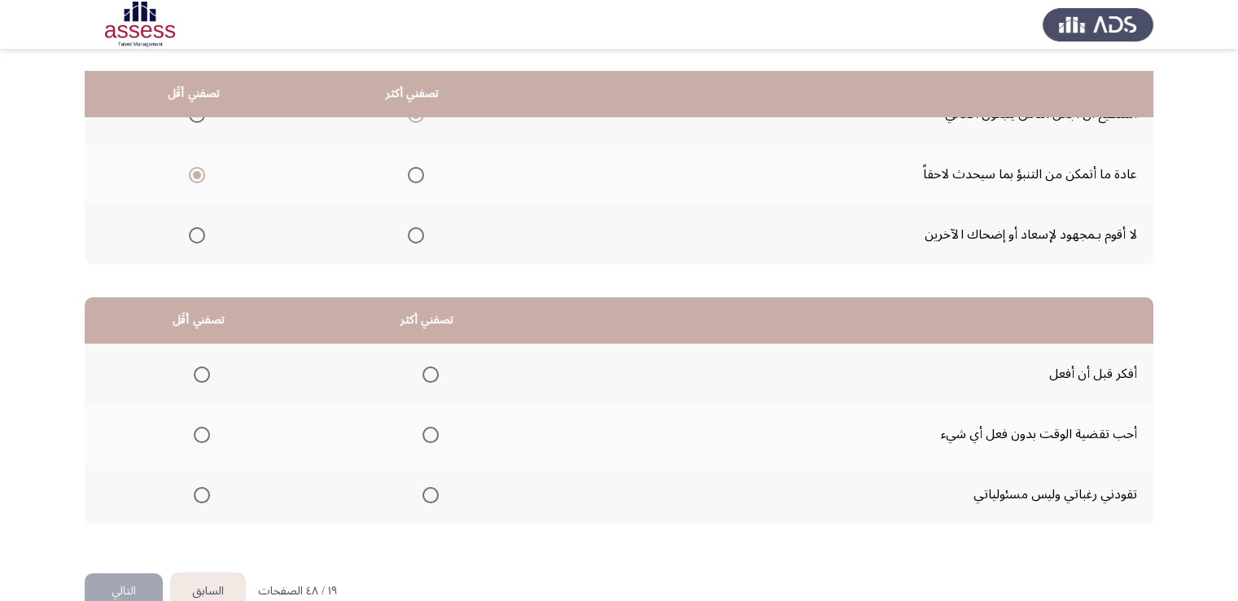
scroll to position [219, 0]
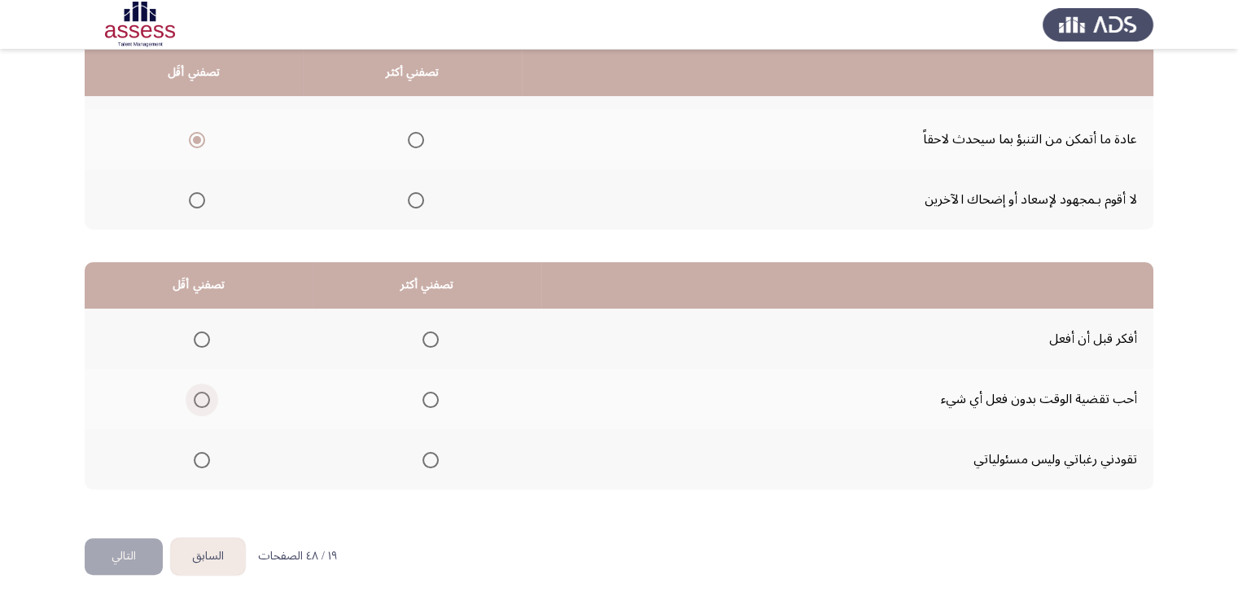
click at [199, 396] on span "Select an option" at bounding box center [202, 400] width 16 height 16
click at [199, 396] on input "Select an option" at bounding box center [202, 400] width 16 height 16
click at [427, 332] on span "Select an option" at bounding box center [431, 339] width 16 height 16
click at [427, 332] on input "Select an option" at bounding box center [431, 339] width 16 height 16
click at [120, 558] on button "التالي" at bounding box center [124, 556] width 78 height 37
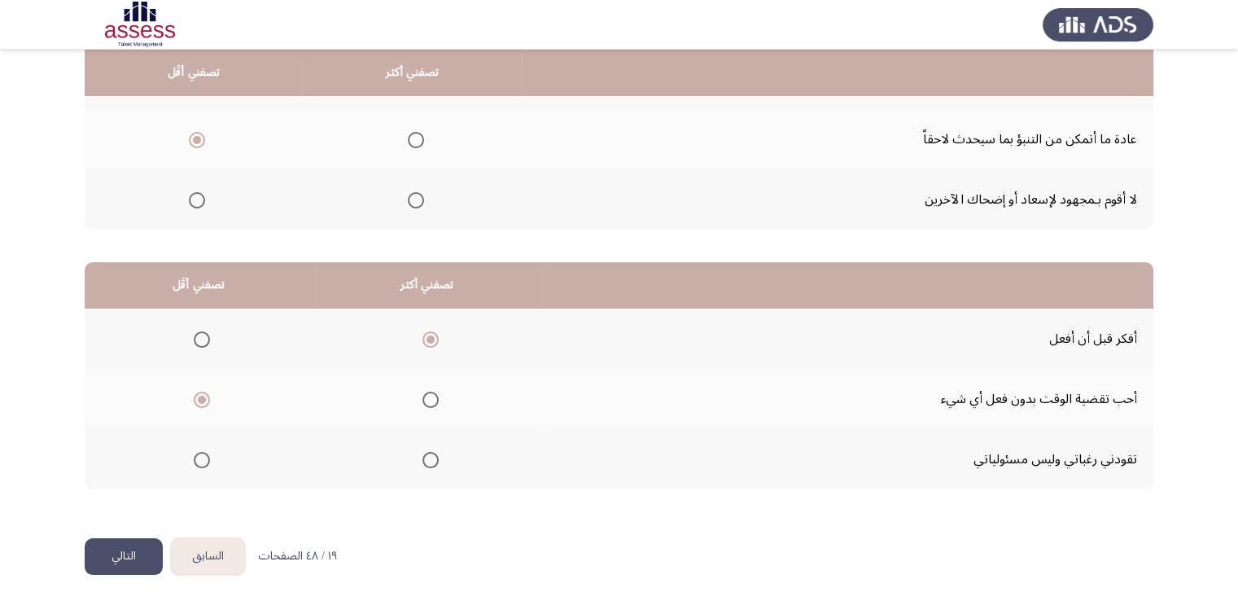
scroll to position [0, 0]
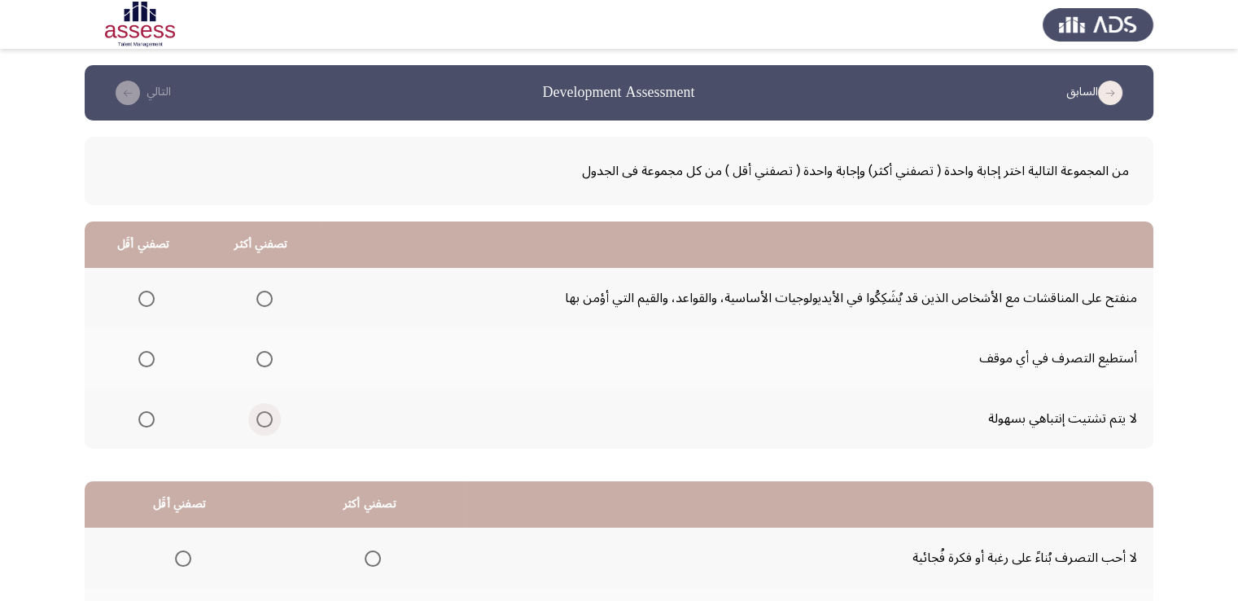
click at [269, 413] on span "Select an option" at bounding box center [264, 419] width 16 height 16
click at [269, 413] on input "Select an option" at bounding box center [264, 419] width 16 height 16
click at [264, 293] on span "Select an option" at bounding box center [264, 299] width 16 height 16
click at [264, 293] on input "Select an option" at bounding box center [264, 299] width 16 height 16
click at [142, 356] on span "Select an option" at bounding box center [146, 359] width 16 height 16
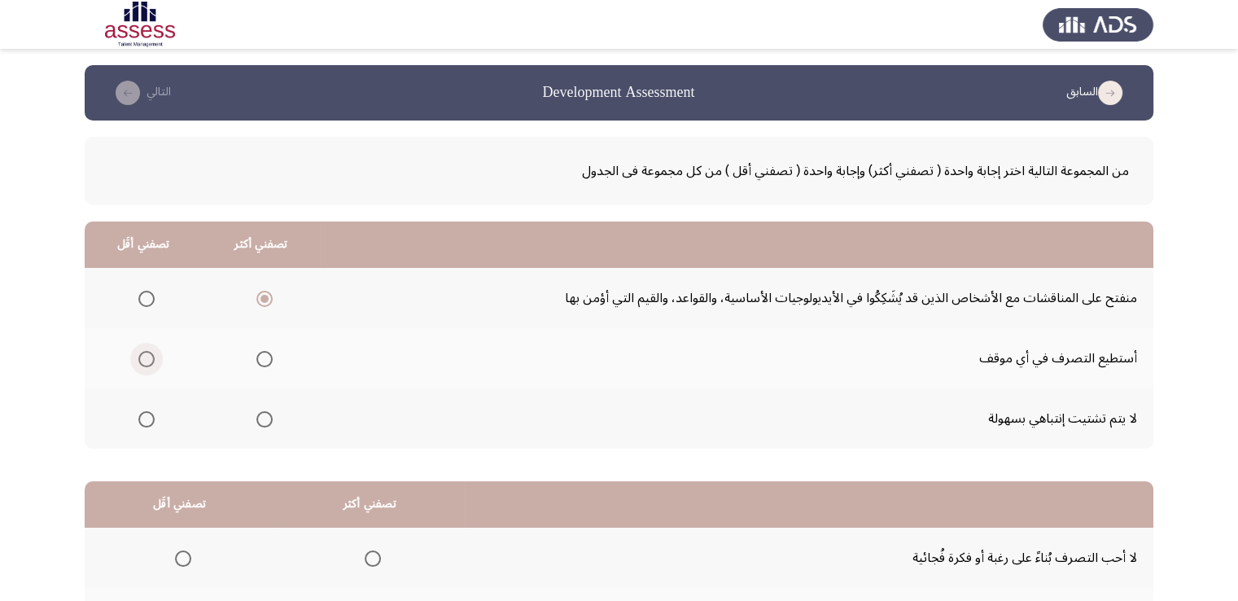
click at [142, 356] on input "Select an option" at bounding box center [146, 359] width 16 height 16
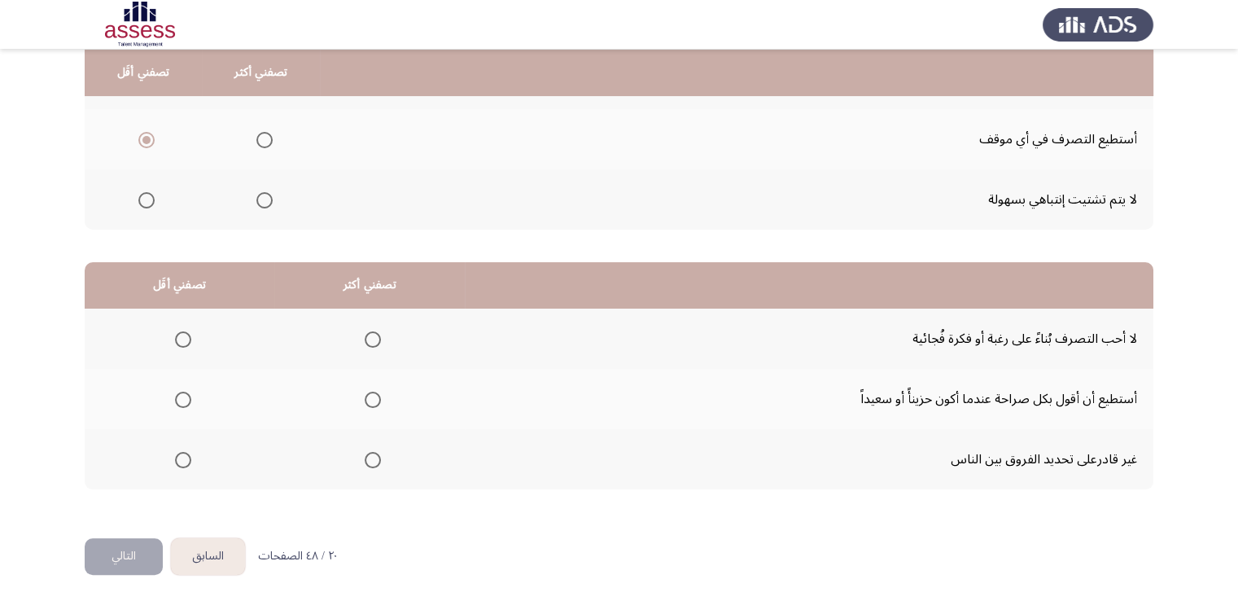
click at [394, 364] on th at bounding box center [369, 339] width 191 height 60
click at [369, 401] on span "Select an option" at bounding box center [373, 400] width 16 height 16
click at [369, 401] on input "Select an option" at bounding box center [373, 400] width 16 height 16
click at [183, 396] on span "Select an option" at bounding box center [183, 400] width 16 height 16
click at [183, 396] on input "Select an option" at bounding box center [183, 400] width 16 height 16
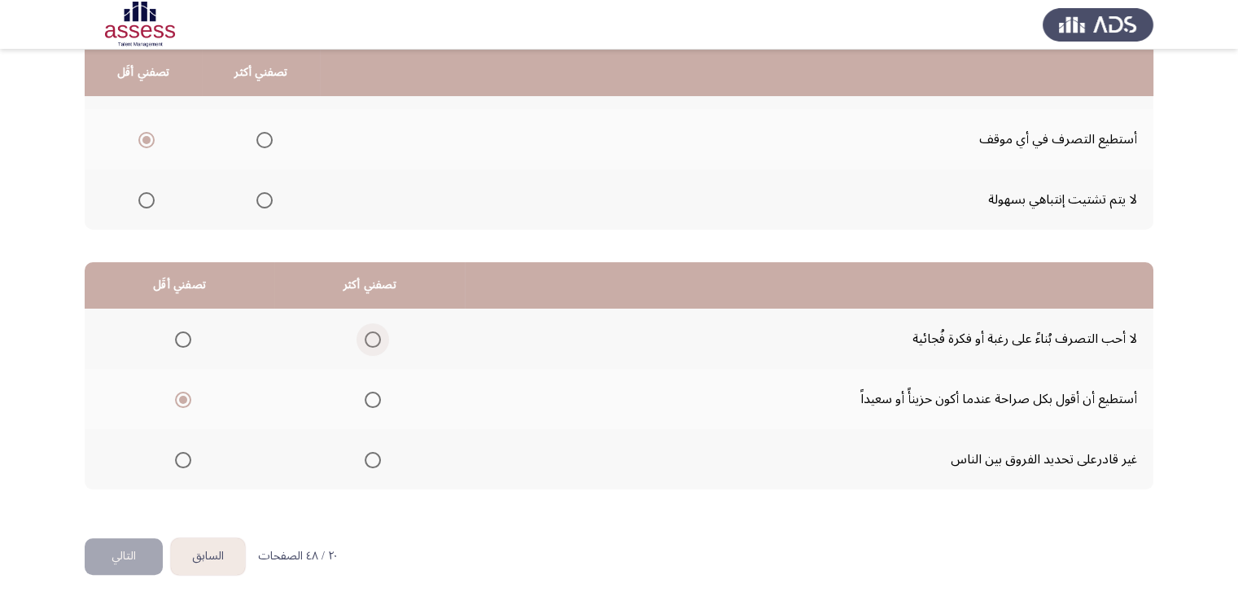
click at [366, 337] on span "Select an option" at bounding box center [373, 339] width 16 height 16
click at [366, 337] on input "Select an option" at bounding box center [373, 339] width 16 height 16
click at [99, 550] on button "التالي" at bounding box center [124, 556] width 78 height 37
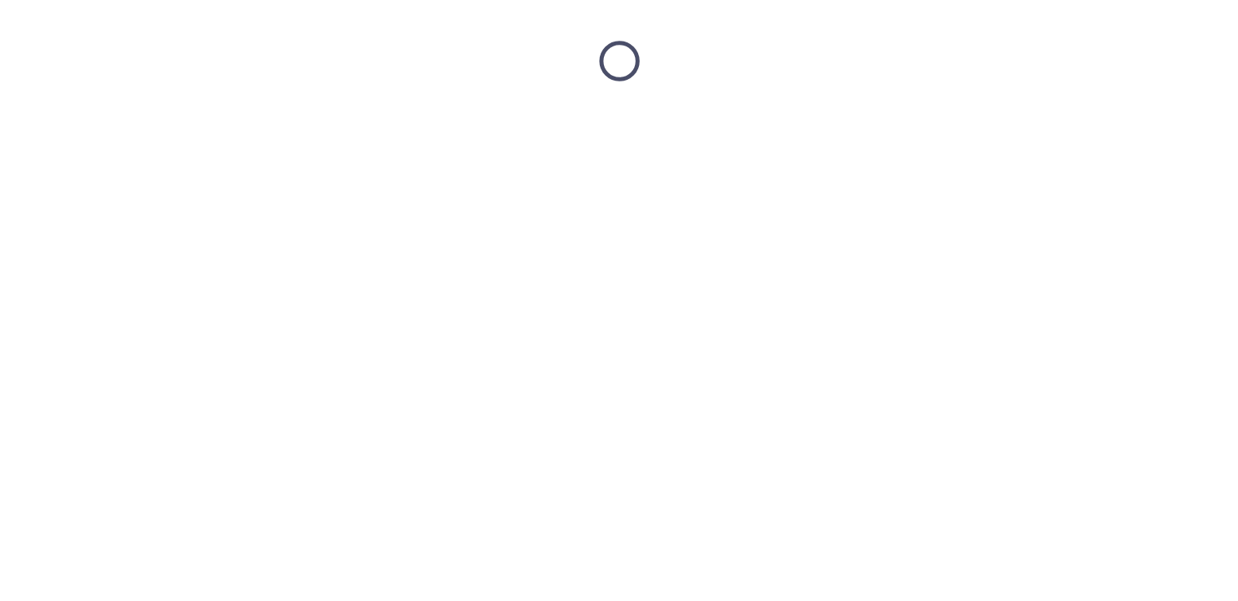
scroll to position [0, 0]
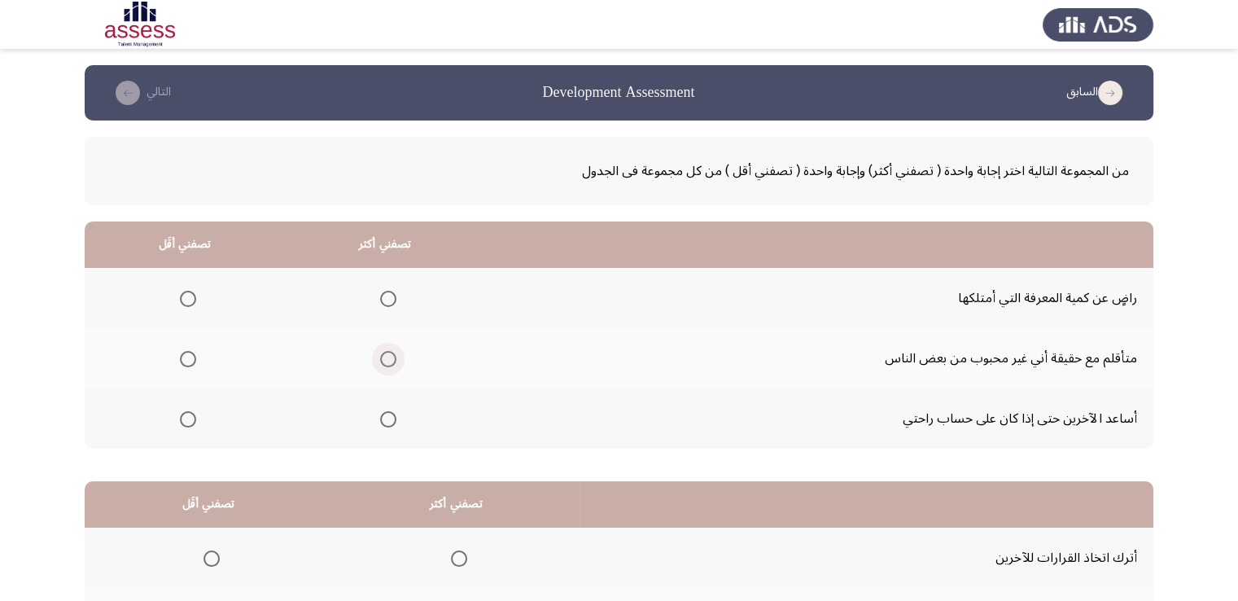
click at [386, 353] on span "Select an option" at bounding box center [388, 359] width 16 height 16
click at [386, 353] on input "Select an option" at bounding box center [388, 359] width 16 height 16
click at [195, 298] on span "Select an option" at bounding box center [188, 299] width 16 height 16
click at [195, 298] on input "Select an option" at bounding box center [188, 299] width 16 height 16
click at [384, 418] on span "Select an option" at bounding box center [388, 419] width 16 height 16
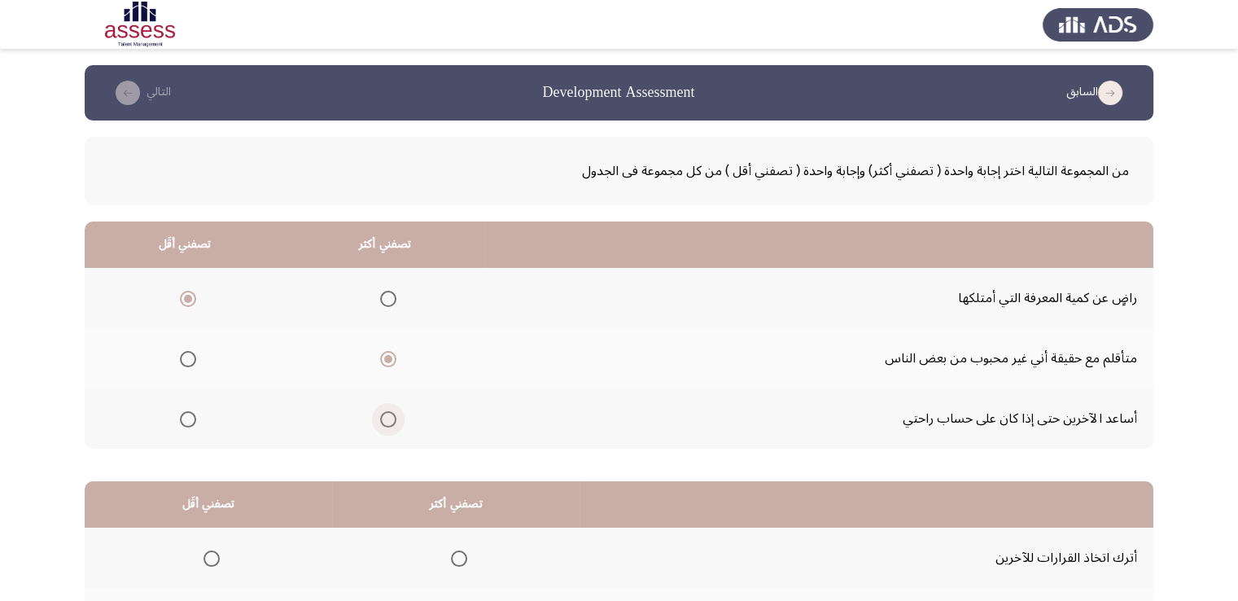
click at [384, 418] on input "Select an option" at bounding box center [388, 419] width 16 height 16
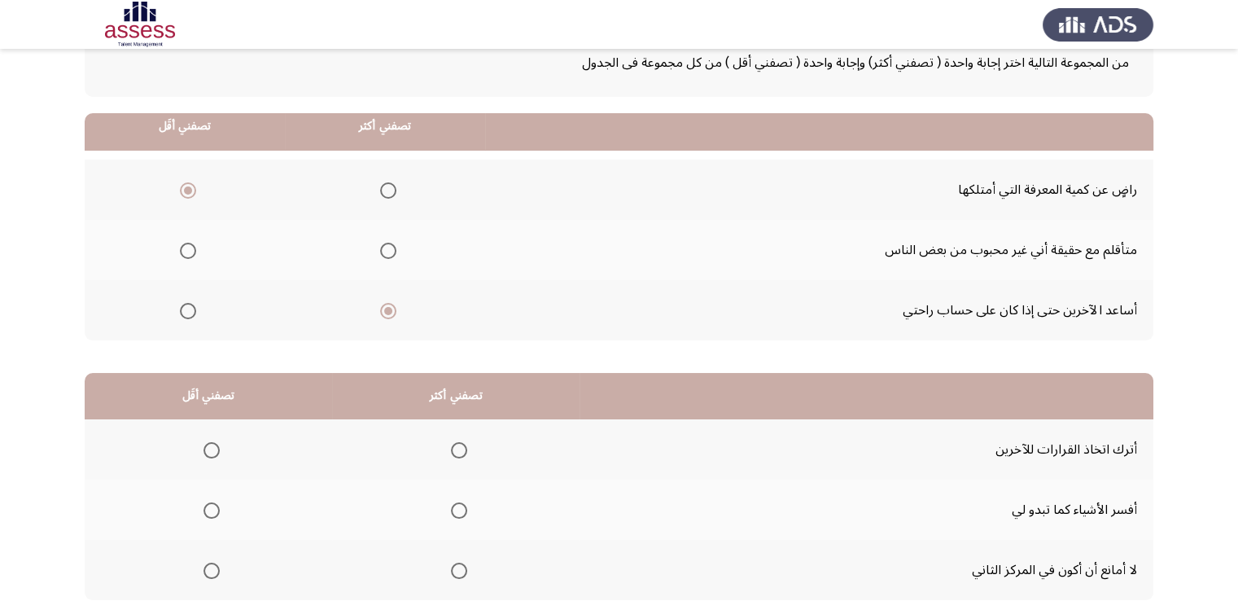
scroll to position [219, 0]
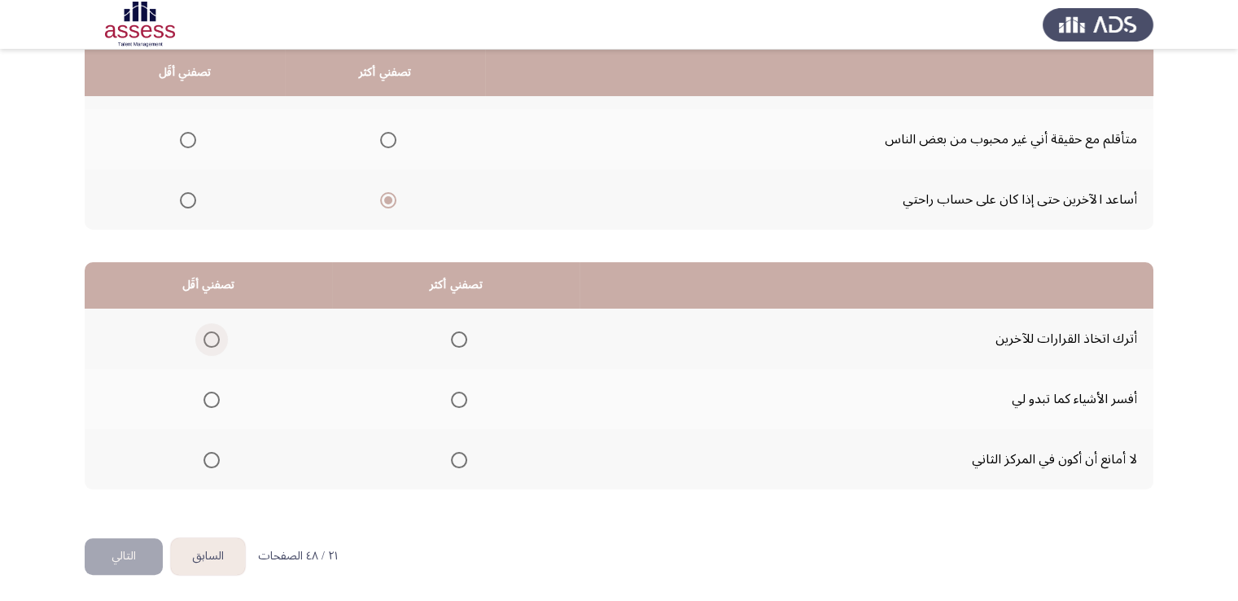
click at [204, 335] on span "Select an option" at bounding box center [212, 339] width 16 height 16
click at [204, 335] on input "Select an option" at bounding box center [212, 339] width 16 height 16
click at [455, 395] on span "Select an option" at bounding box center [459, 400] width 16 height 16
click at [455, 395] on input "Select an option" at bounding box center [459, 400] width 16 height 16
click at [129, 548] on button "التالي" at bounding box center [124, 556] width 78 height 37
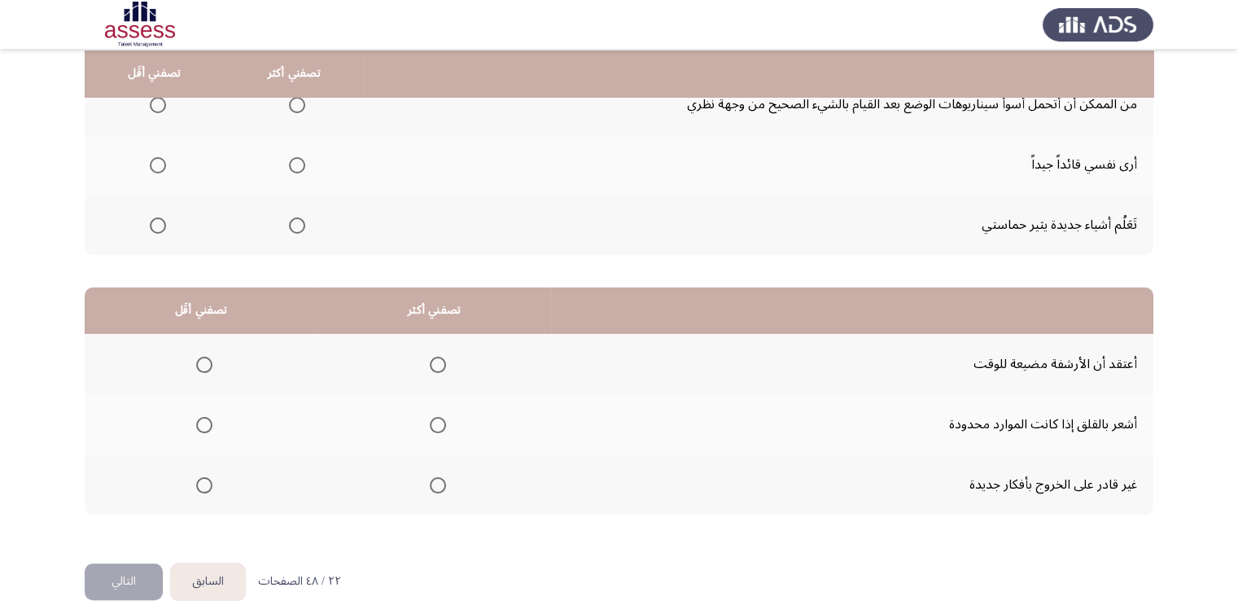
scroll to position [195, 0]
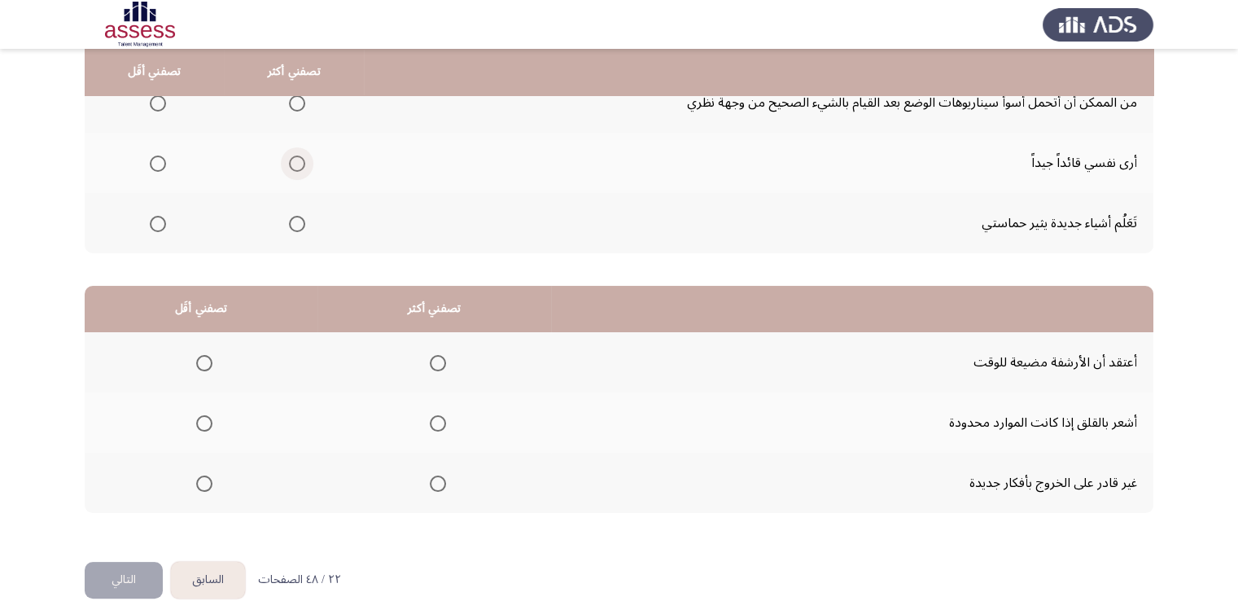
click at [296, 160] on span "Select an option" at bounding box center [297, 164] width 16 height 16
click at [296, 160] on input "Select an option" at bounding box center [297, 164] width 16 height 16
click at [154, 222] on span "Select an option" at bounding box center [158, 224] width 16 height 16
click at [154, 222] on input "Select an option" at bounding box center [158, 224] width 16 height 16
click at [205, 421] on span "Select an option" at bounding box center [204, 423] width 16 height 16
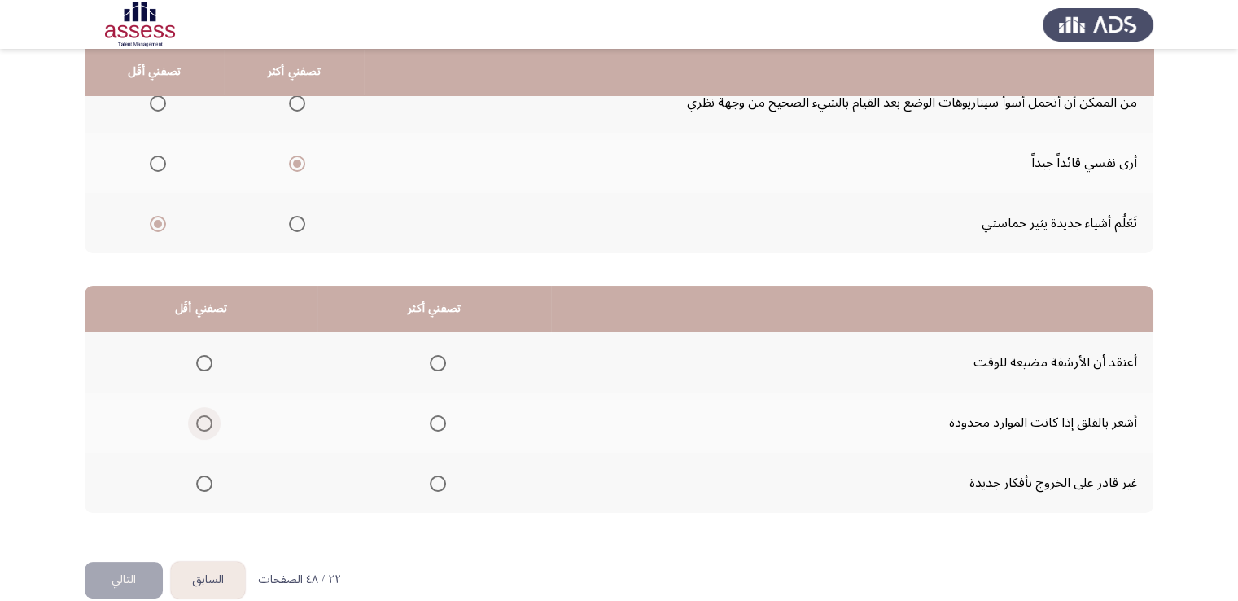
click at [205, 421] on input "Select an option" at bounding box center [204, 423] width 16 height 16
click at [441, 363] on span "Select an option" at bounding box center [438, 363] width 16 height 16
click at [441, 363] on input "Select an option" at bounding box center [438, 363] width 16 height 16
click at [125, 581] on button "التالي" at bounding box center [124, 580] width 78 height 37
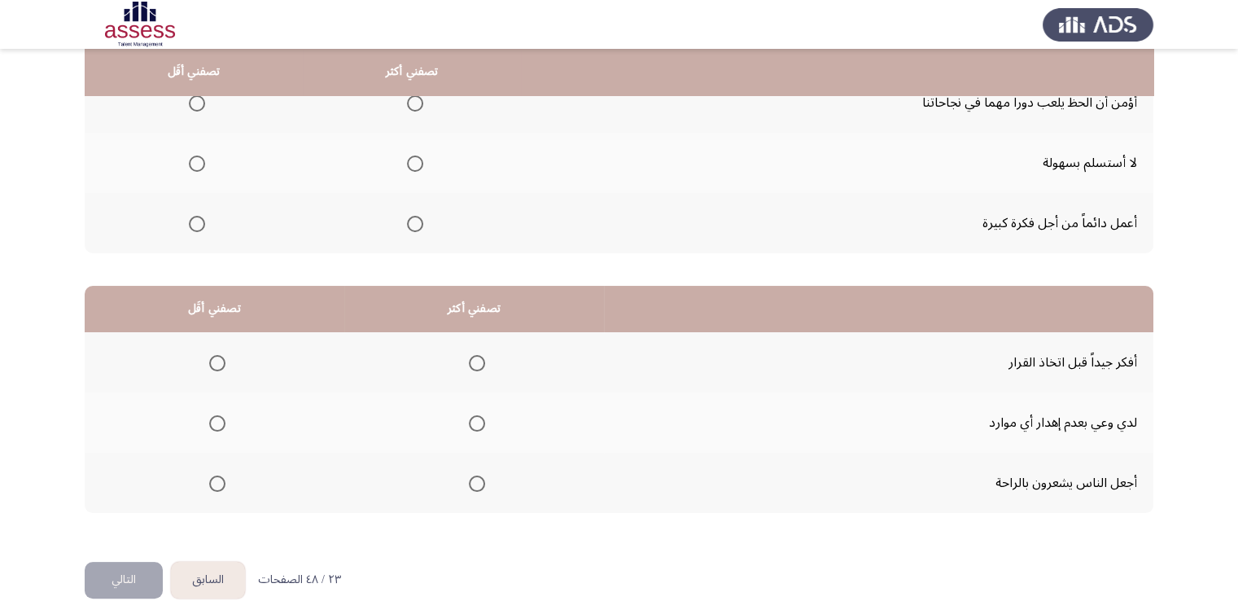
click at [192, 105] on span "Select an option" at bounding box center [197, 103] width 16 height 16
click at [192, 105] on input "Select an option" at bounding box center [197, 103] width 16 height 16
click at [412, 224] on span "Select an option" at bounding box center [415, 224] width 16 height 16
click at [412, 224] on input "Select an option" at bounding box center [415, 224] width 16 height 16
click at [475, 357] on span "Select an option" at bounding box center [477, 363] width 16 height 16
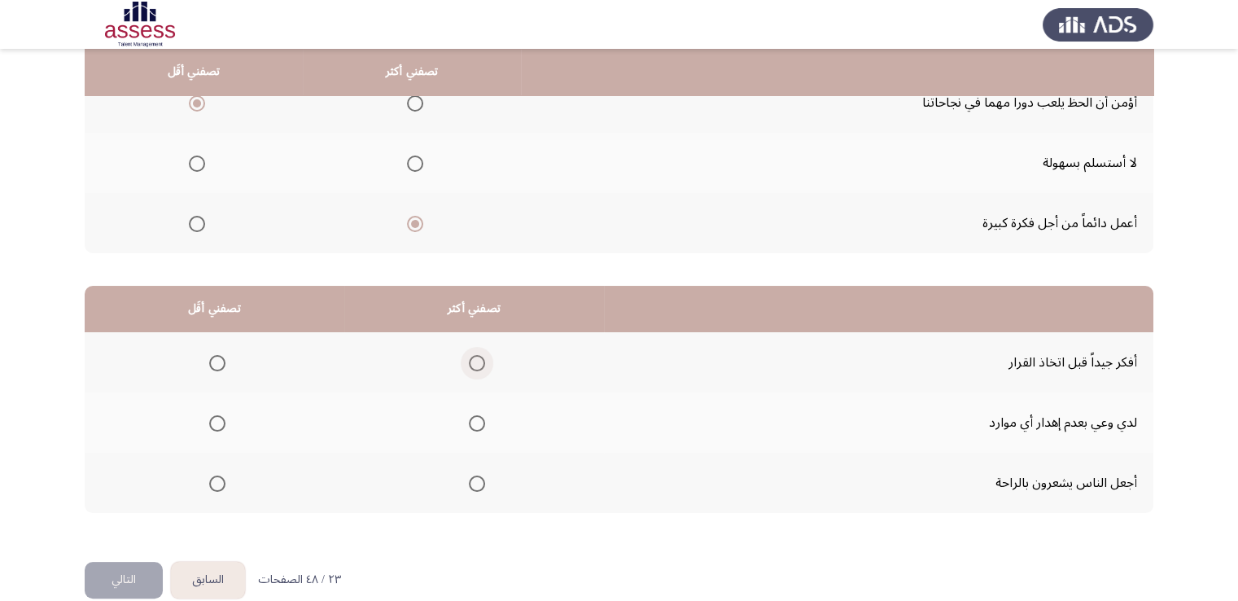
click at [475, 357] on input "Select an option" at bounding box center [477, 363] width 16 height 16
click at [224, 482] on span "Select an option" at bounding box center [217, 483] width 16 height 16
click at [224, 482] on input "Select an option" at bounding box center [217, 483] width 16 height 16
click at [115, 571] on button "التالي" at bounding box center [124, 580] width 78 height 37
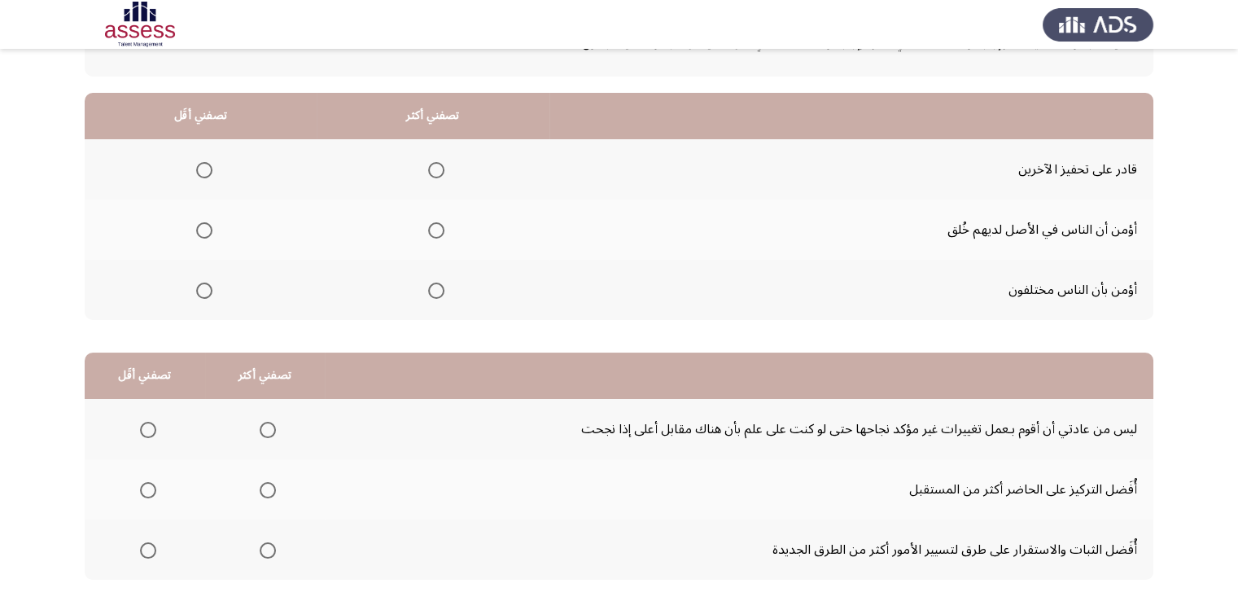
scroll to position [130, 0]
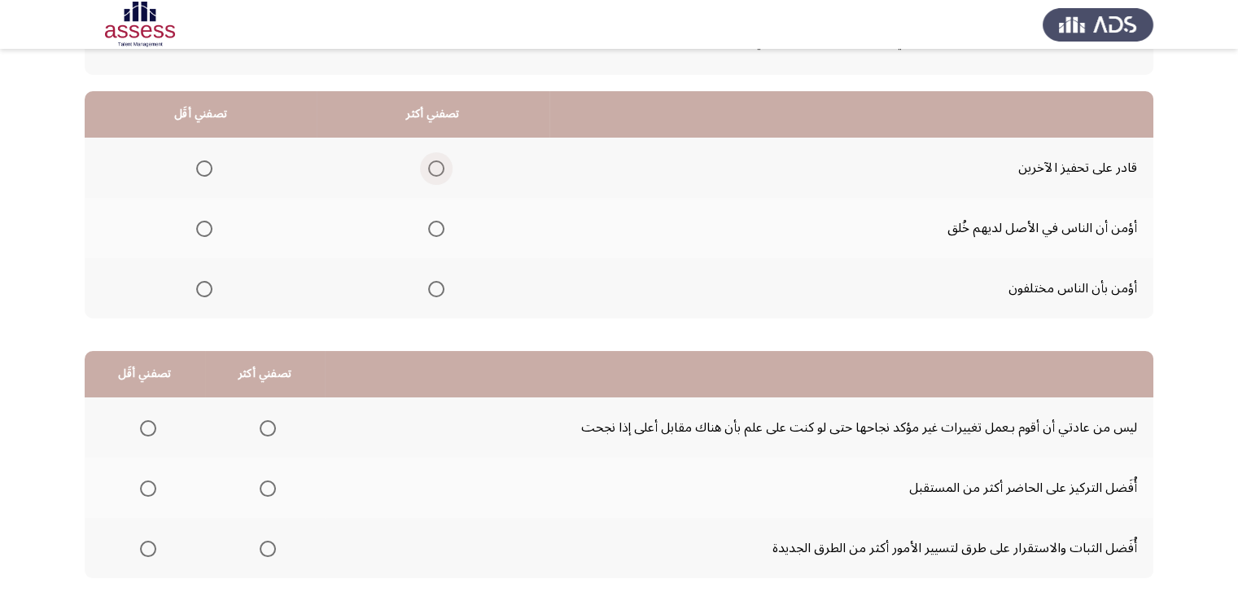
click at [436, 167] on span "Select an option" at bounding box center [436, 168] width 16 height 16
click at [436, 167] on input "Select an option" at bounding box center [436, 168] width 16 height 16
click at [201, 226] on span "Select an option" at bounding box center [204, 229] width 16 height 16
click at [201, 226] on input "Select an option" at bounding box center [204, 229] width 16 height 16
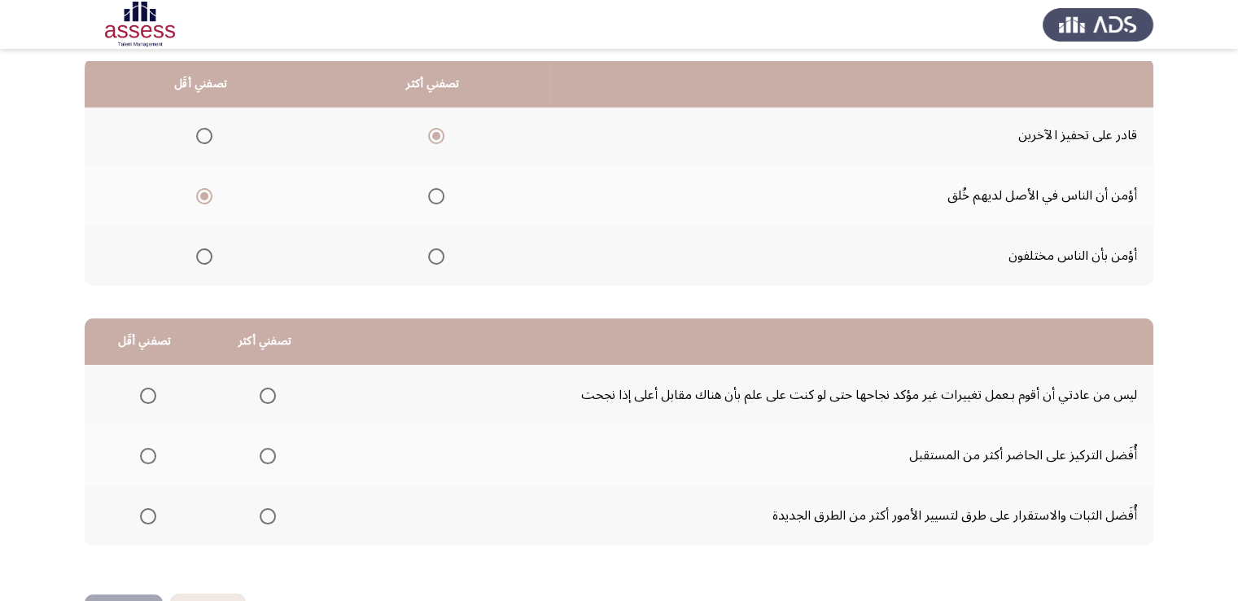
scroll to position [195, 0]
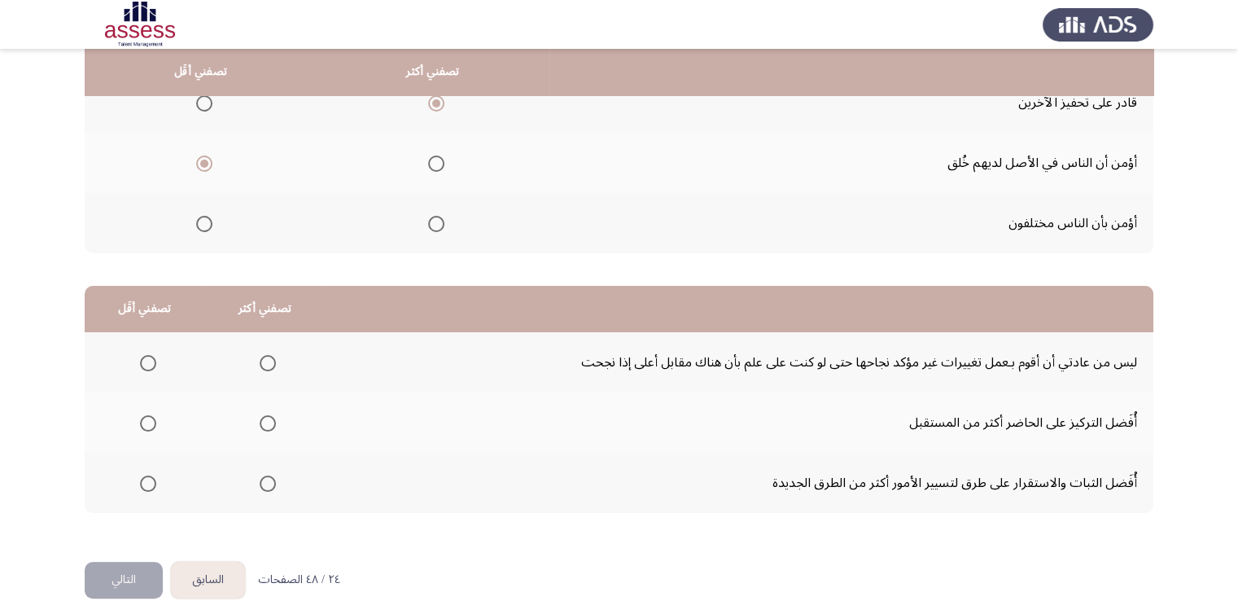
click at [146, 361] on span "Select an option" at bounding box center [148, 363] width 16 height 16
click at [146, 361] on input "Select an option" at bounding box center [148, 363] width 16 height 16
click at [265, 475] on span "Select an option" at bounding box center [268, 483] width 16 height 16
click at [265, 475] on input "Select an option" at bounding box center [268, 483] width 16 height 16
click at [129, 571] on button "التالي" at bounding box center [124, 580] width 78 height 37
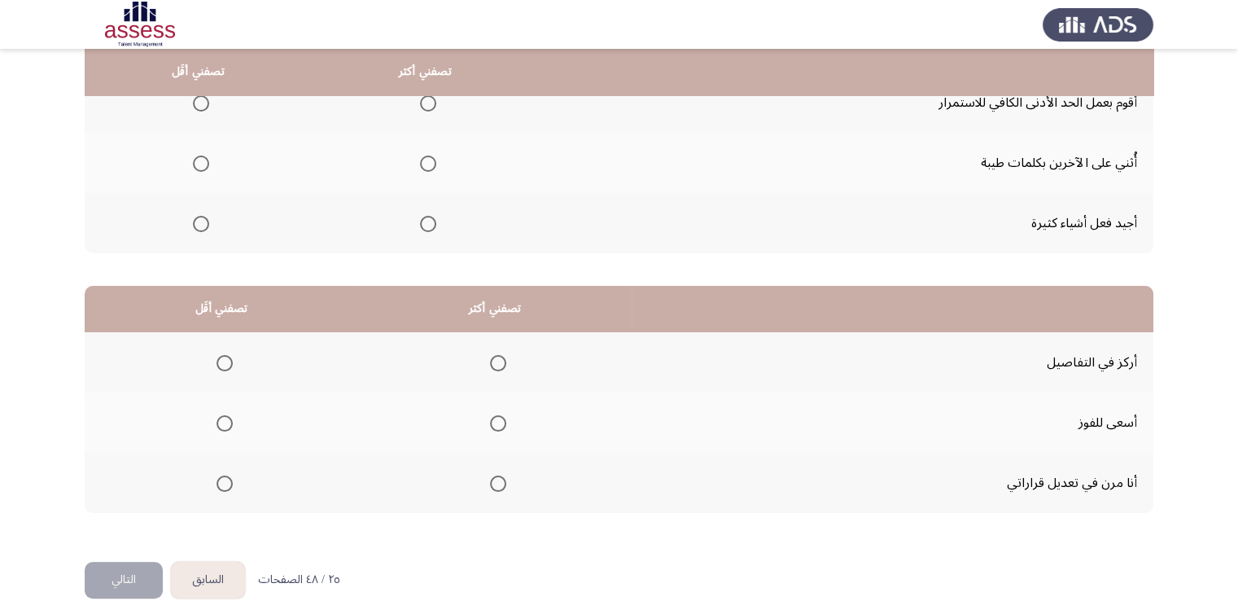
click at [440, 102] on th at bounding box center [425, 102] width 227 height 60
click at [432, 103] on span "Select an option" at bounding box center [428, 103] width 16 height 16
click at [432, 103] on input "Select an option" at bounding box center [428, 103] width 16 height 16
click at [199, 217] on span "Select an option" at bounding box center [201, 224] width 16 height 16
click at [199, 217] on input "Select an option" at bounding box center [201, 224] width 16 height 16
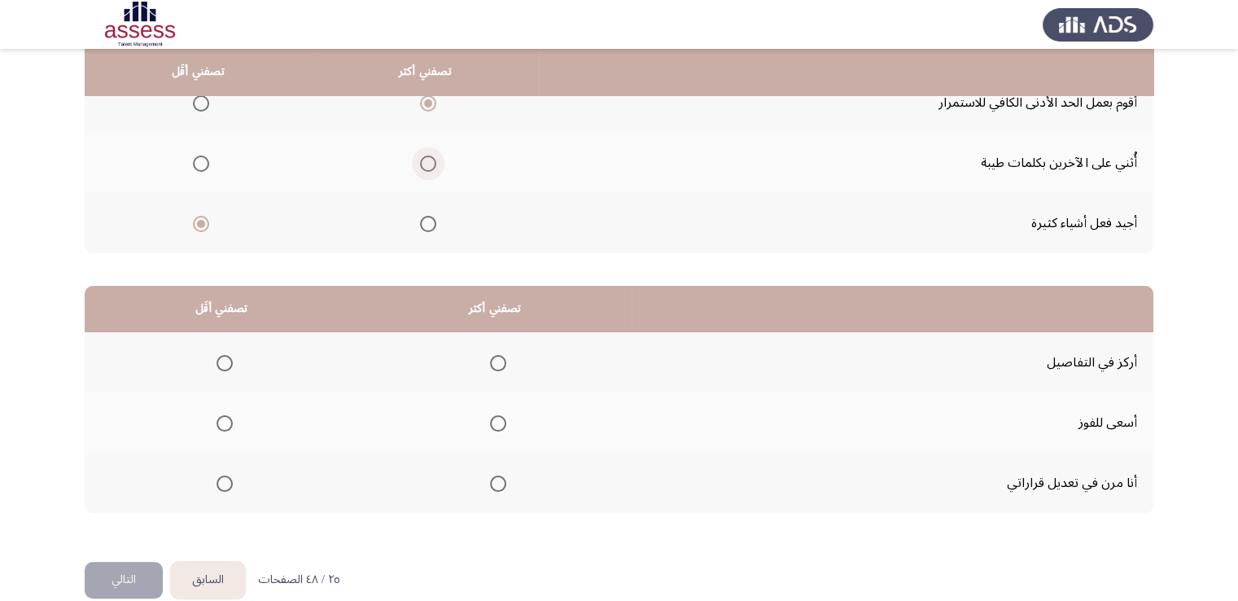
click at [430, 159] on span "Select an option" at bounding box center [428, 164] width 16 height 16
click at [430, 159] on input "Select an option" at bounding box center [428, 164] width 16 height 16
click at [220, 359] on span "Select an option" at bounding box center [225, 363] width 16 height 16
click at [220, 359] on input "Select an option" at bounding box center [225, 363] width 16 height 16
click at [490, 421] on span "Select an option" at bounding box center [498, 423] width 16 height 16
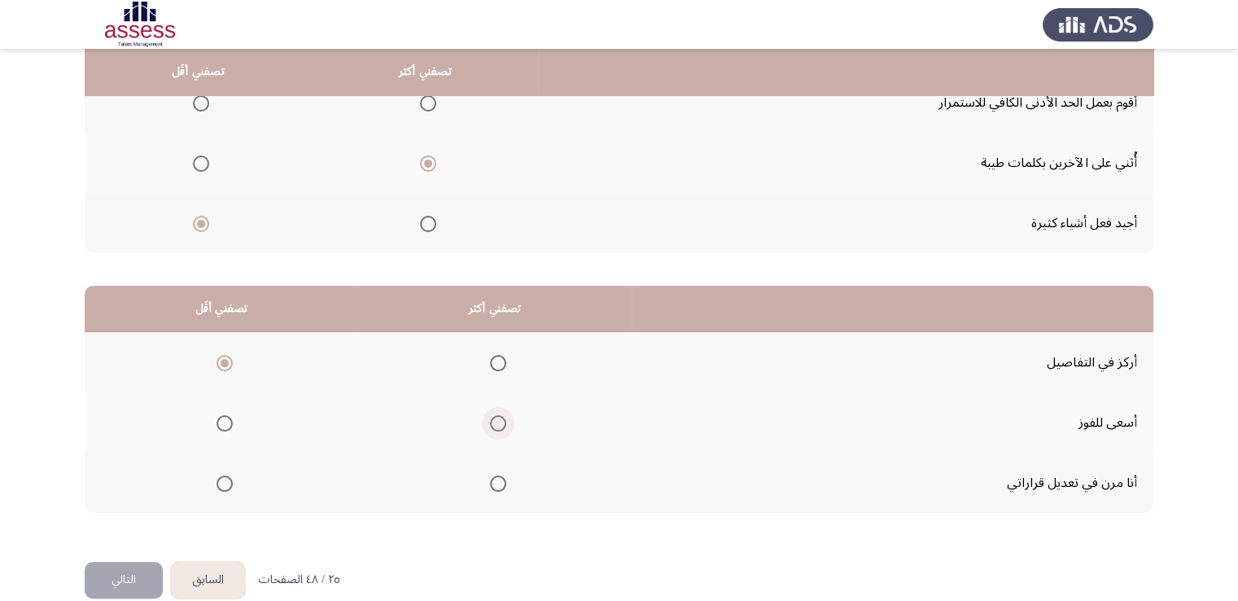
click at [490, 421] on input "Select an option" at bounding box center [498, 423] width 16 height 16
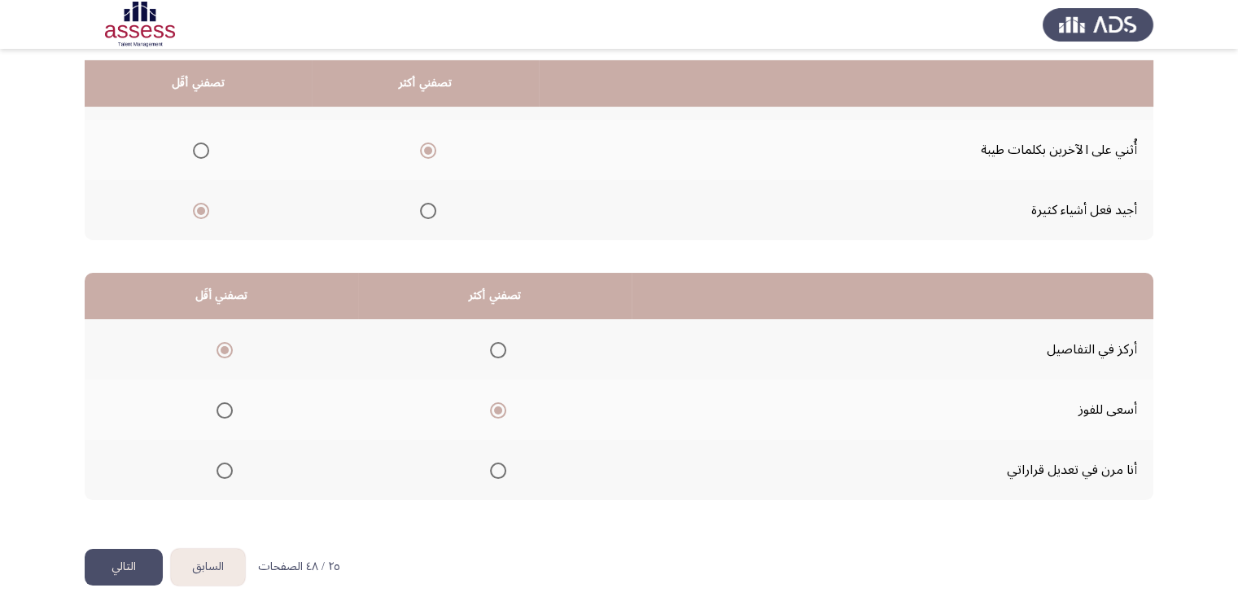
scroll to position [219, 0]
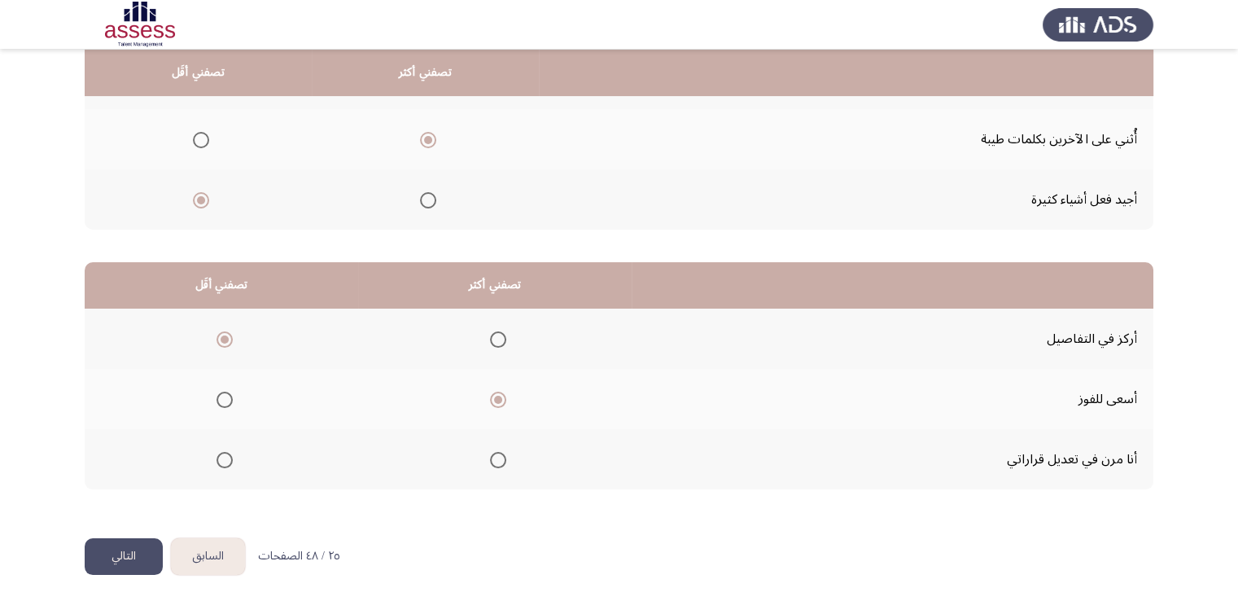
click at [110, 558] on button "التالي" at bounding box center [124, 556] width 78 height 37
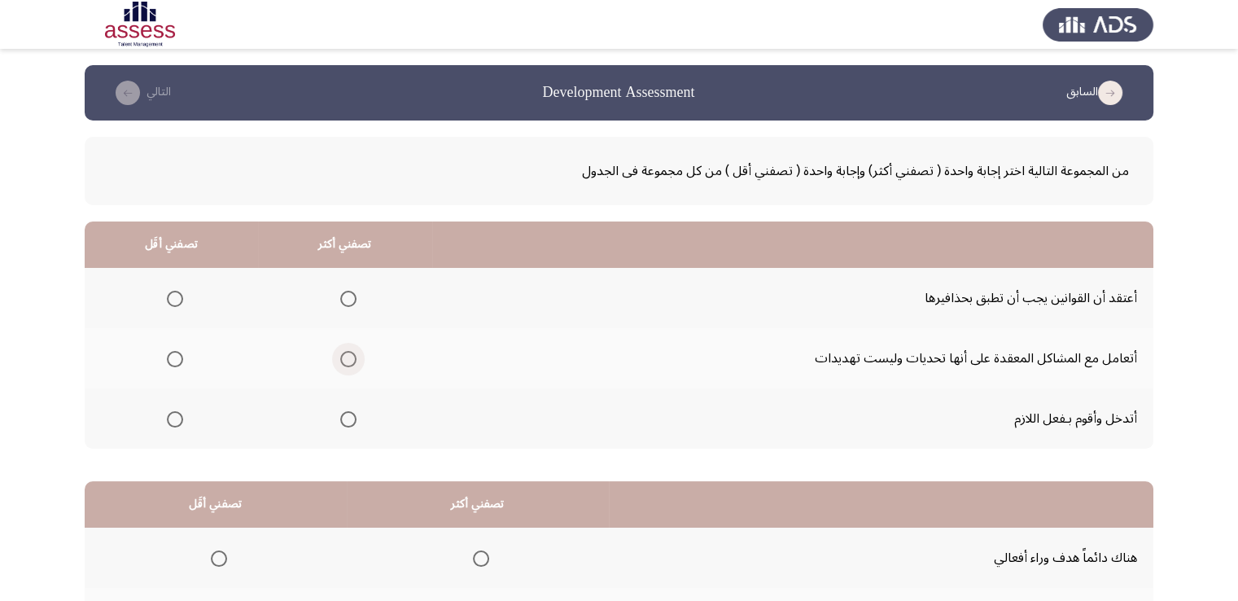
click at [353, 353] on span "Select an option" at bounding box center [348, 359] width 16 height 16
click at [353, 353] on input "Select an option" at bounding box center [348, 359] width 16 height 16
click at [168, 292] on span "Select an option" at bounding box center [175, 299] width 16 height 16
click at [168, 292] on input "Select an option" at bounding box center [175, 299] width 16 height 16
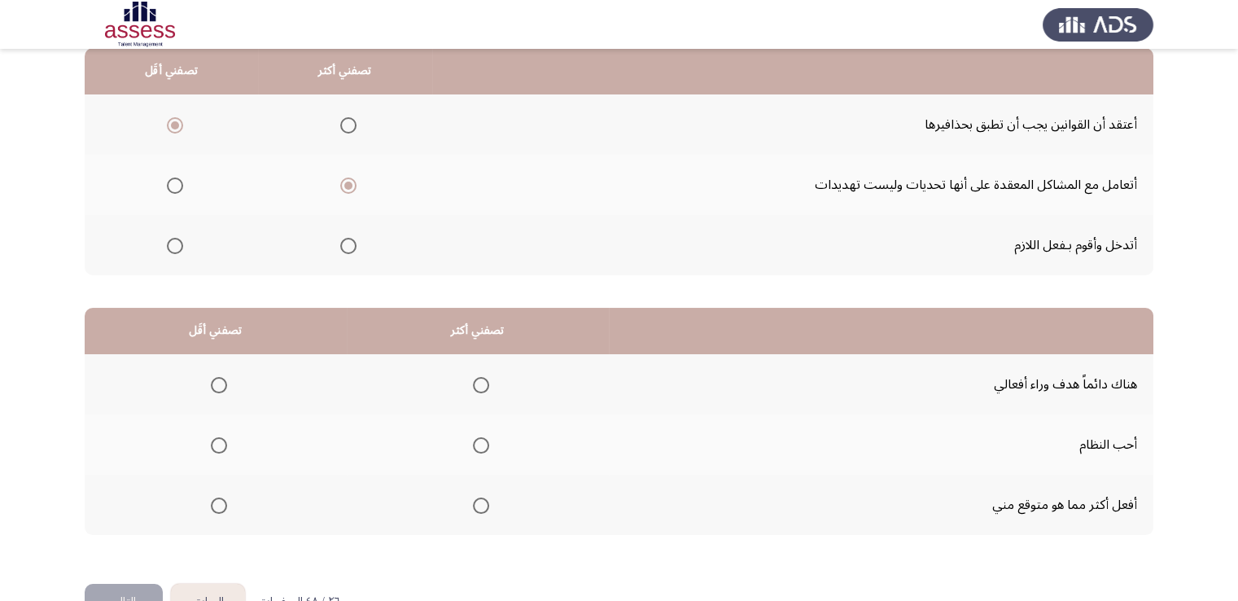
scroll to position [219, 0]
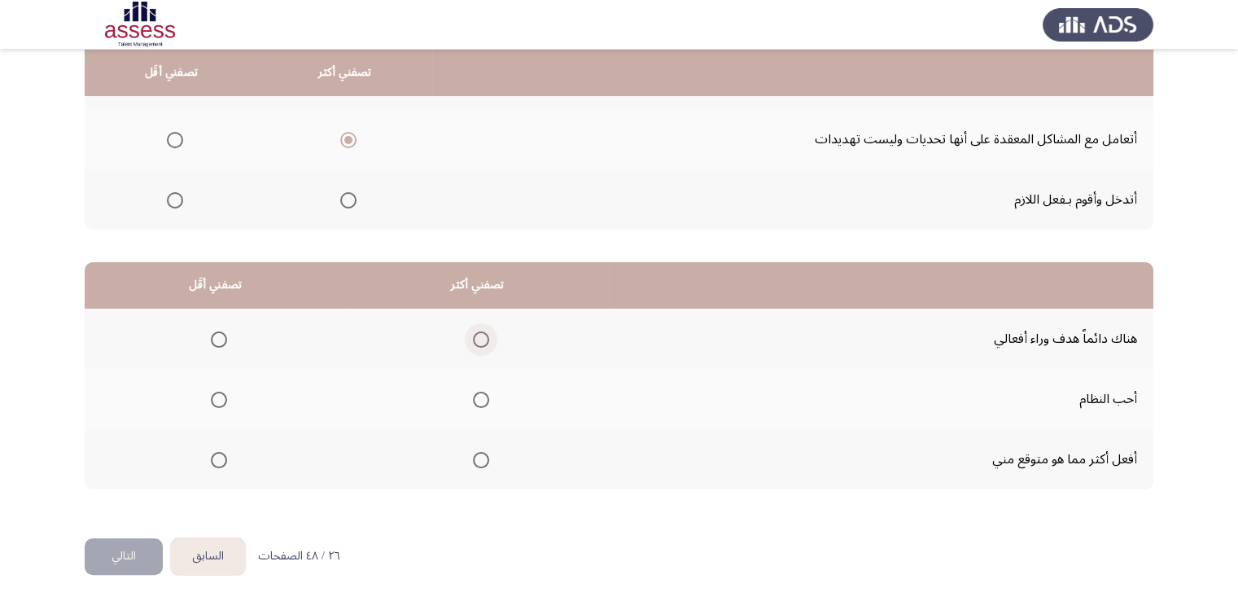
click at [476, 340] on span "Select an option" at bounding box center [481, 339] width 16 height 16
click at [476, 340] on input "Select an option" at bounding box center [481, 339] width 16 height 16
click at [224, 398] on span "Select an option" at bounding box center [219, 400] width 16 height 16
click at [224, 398] on input "Select an option" at bounding box center [219, 400] width 16 height 16
click at [114, 561] on button "التالي" at bounding box center [124, 556] width 78 height 37
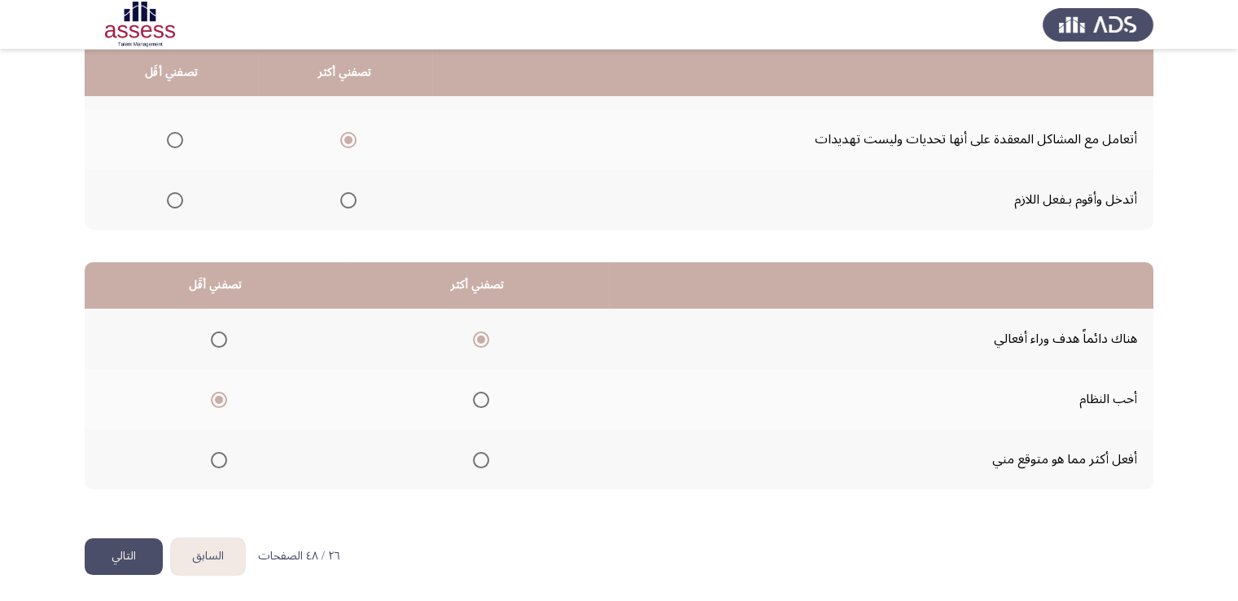
scroll to position [0, 0]
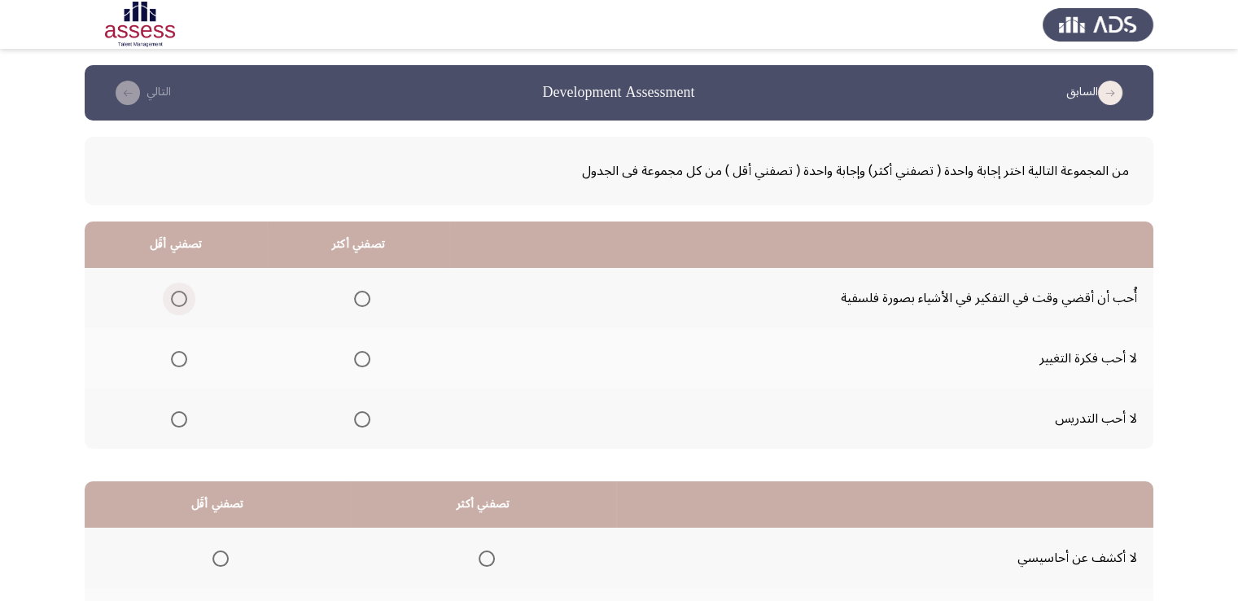
click at [181, 299] on span "Select an option" at bounding box center [179, 299] width 16 height 16
click at [181, 299] on input "Select an option" at bounding box center [179, 299] width 16 height 16
click at [364, 358] on span "Select an option" at bounding box center [362, 359] width 16 height 16
click at [364, 358] on input "Select an option" at bounding box center [362, 359] width 16 height 16
click at [361, 296] on span "Select an option" at bounding box center [362, 299] width 16 height 16
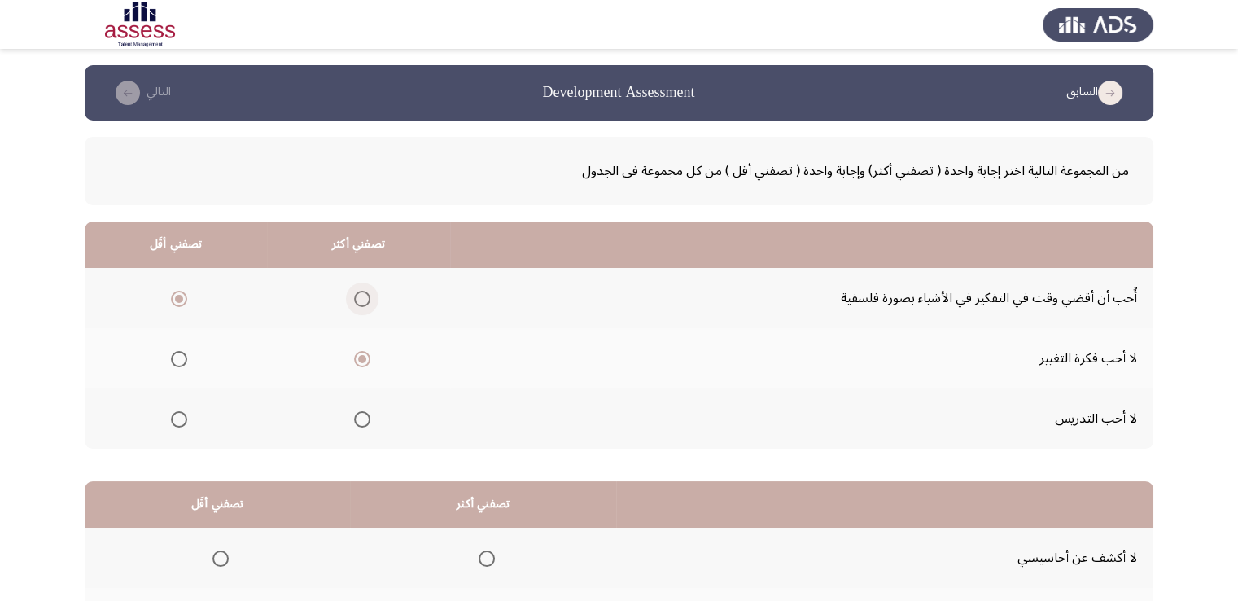
click at [361, 296] on input "Select an option" at bounding box center [362, 299] width 16 height 16
click at [175, 360] on span "Select an option" at bounding box center [179, 359] width 16 height 16
click at [175, 360] on input "Select an option" at bounding box center [179, 359] width 16 height 16
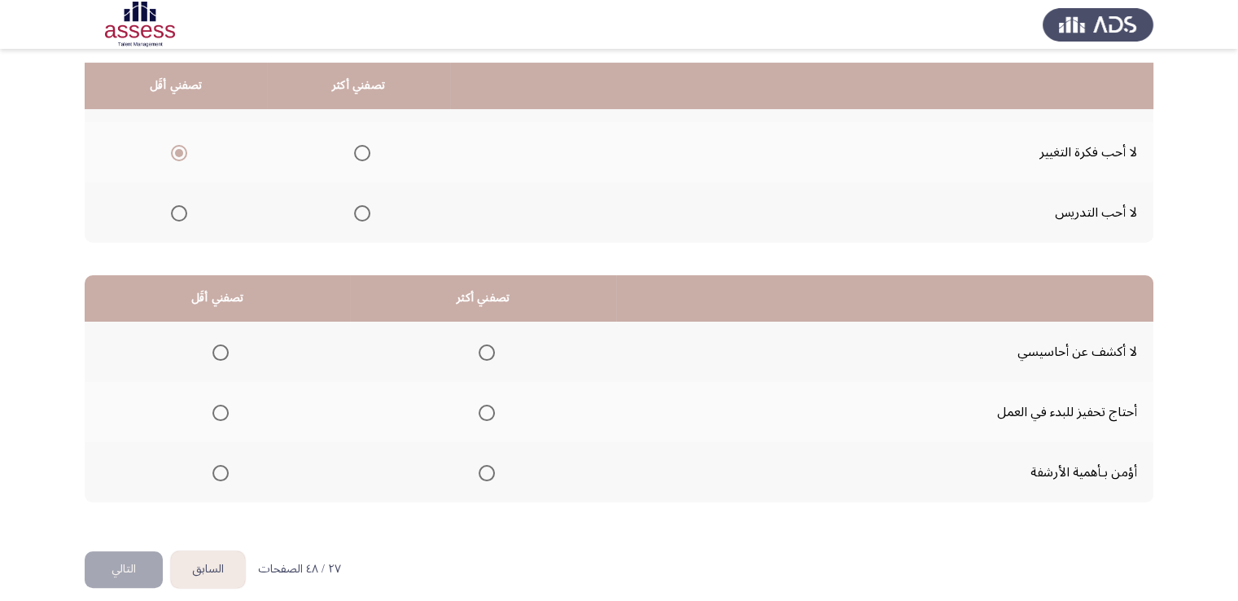
scroll to position [219, 0]
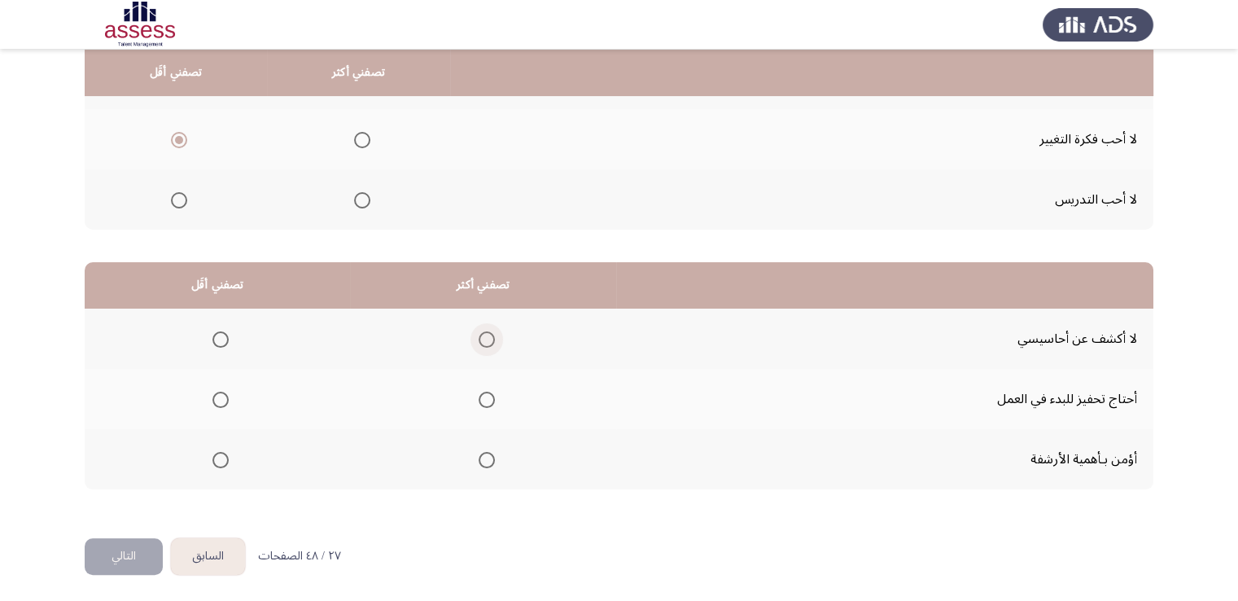
click at [482, 332] on span "Select an option" at bounding box center [487, 339] width 16 height 16
click at [482, 332] on input "Select an option" at bounding box center [487, 339] width 16 height 16
click at [221, 455] on span "Select an option" at bounding box center [220, 460] width 16 height 16
click at [221, 455] on input "Select an option" at bounding box center [220, 460] width 16 height 16
click at [112, 547] on button "التالي" at bounding box center [124, 556] width 78 height 37
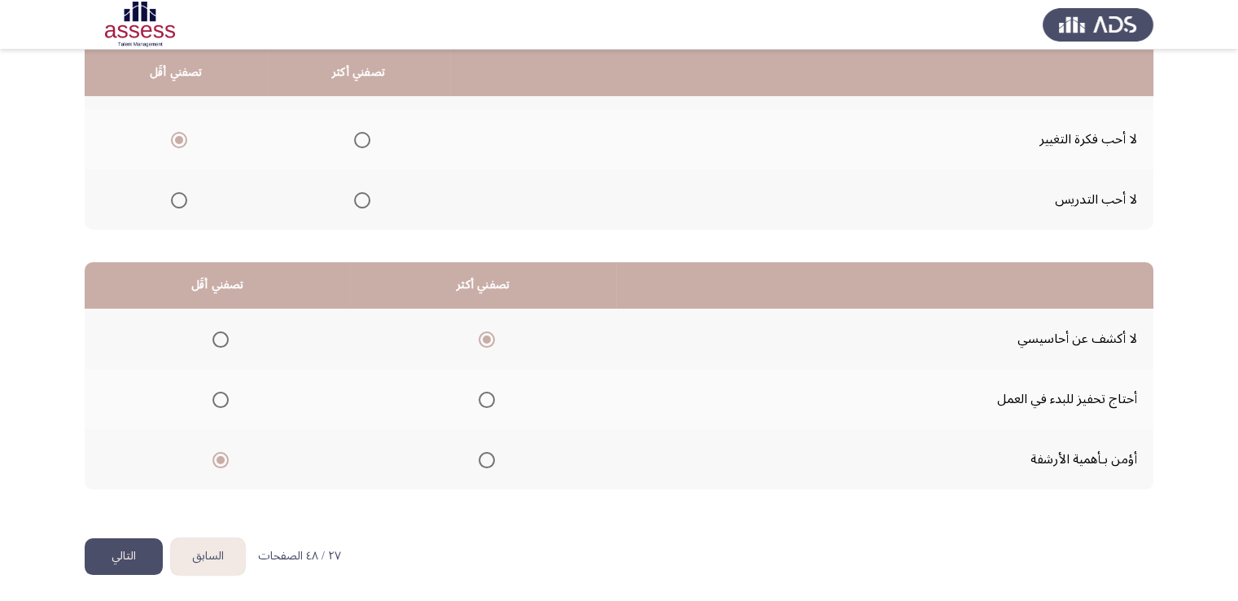
scroll to position [0, 0]
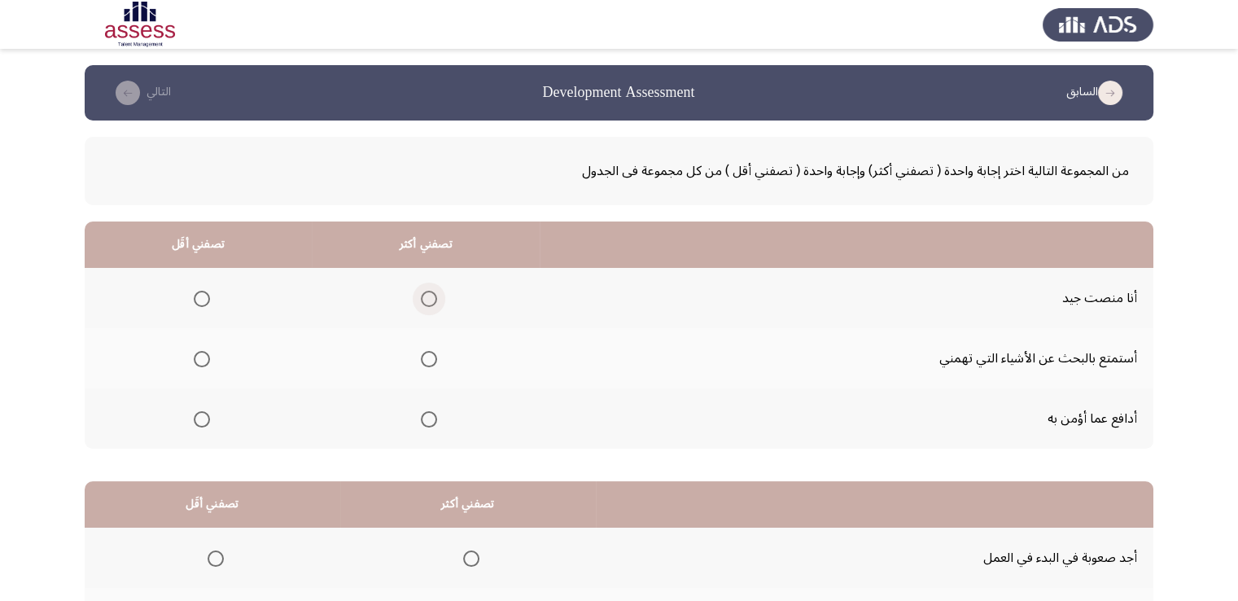
click at [423, 295] on span "Select an option" at bounding box center [429, 299] width 16 height 16
click at [423, 295] on input "Select an option" at bounding box center [429, 299] width 16 height 16
click at [199, 354] on span "Select an option" at bounding box center [202, 359] width 16 height 16
click at [199, 354] on input "Select an option" at bounding box center [202, 359] width 16 height 16
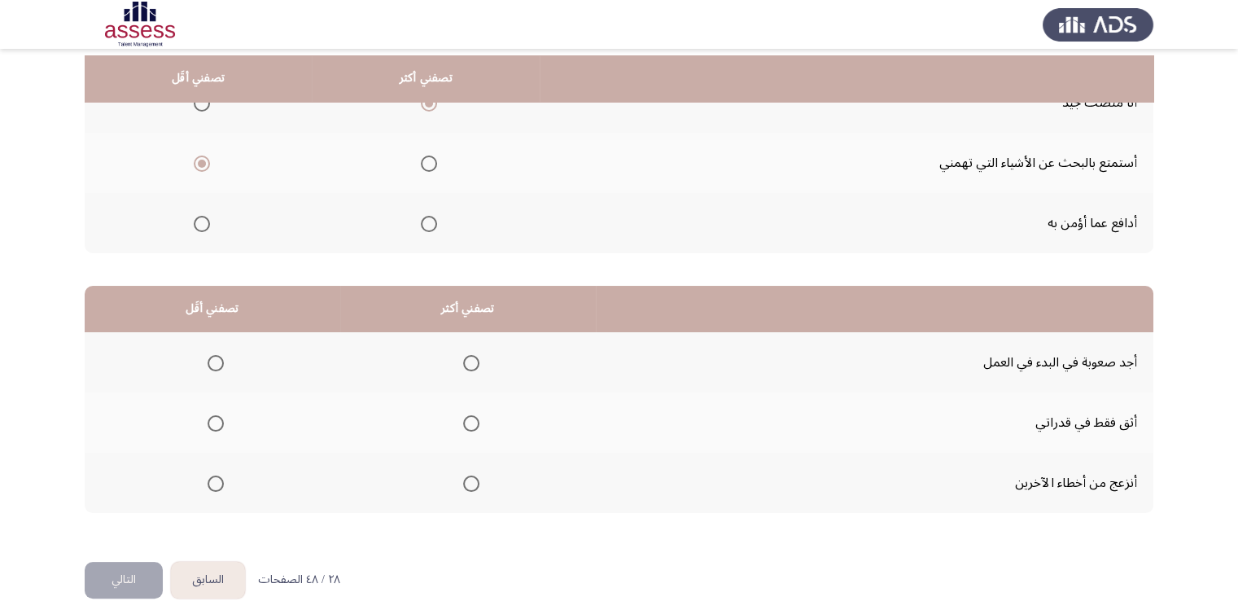
scroll to position [219, 0]
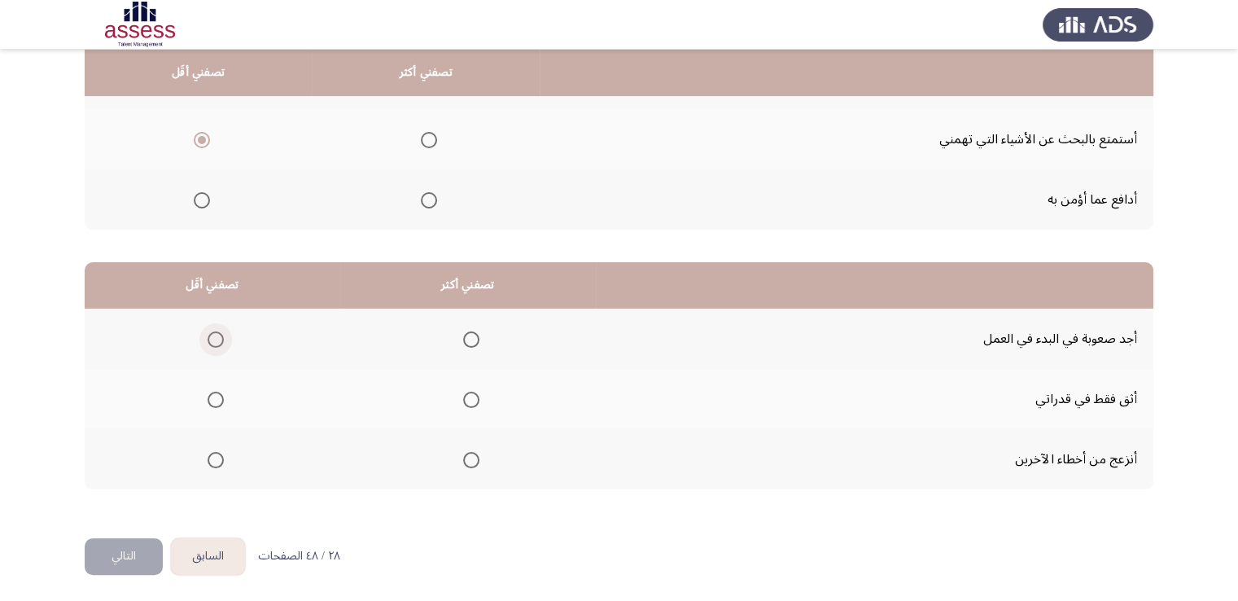
click at [218, 340] on span "Select an option" at bounding box center [216, 339] width 16 height 16
click at [218, 340] on input "Select an option" at bounding box center [216, 339] width 16 height 16
click at [465, 395] on span "Select an option" at bounding box center [471, 400] width 16 height 16
click at [465, 395] on input "Select an option" at bounding box center [471, 400] width 16 height 16
click at [127, 554] on button "التالي" at bounding box center [124, 556] width 78 height 37
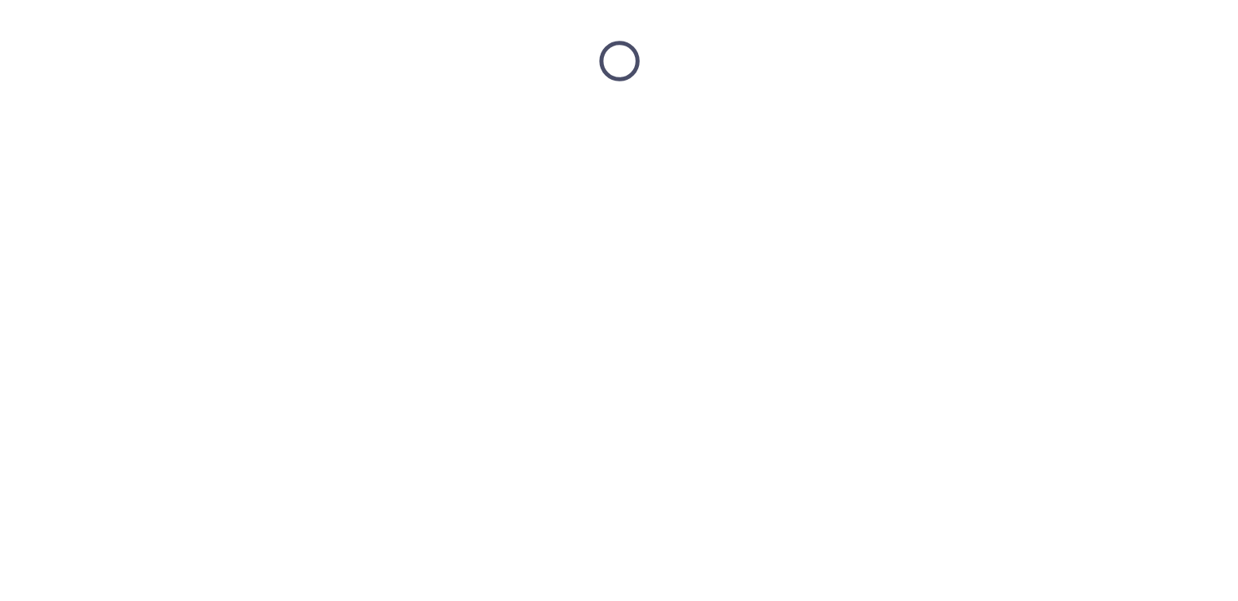
scroll to position [0, 0]
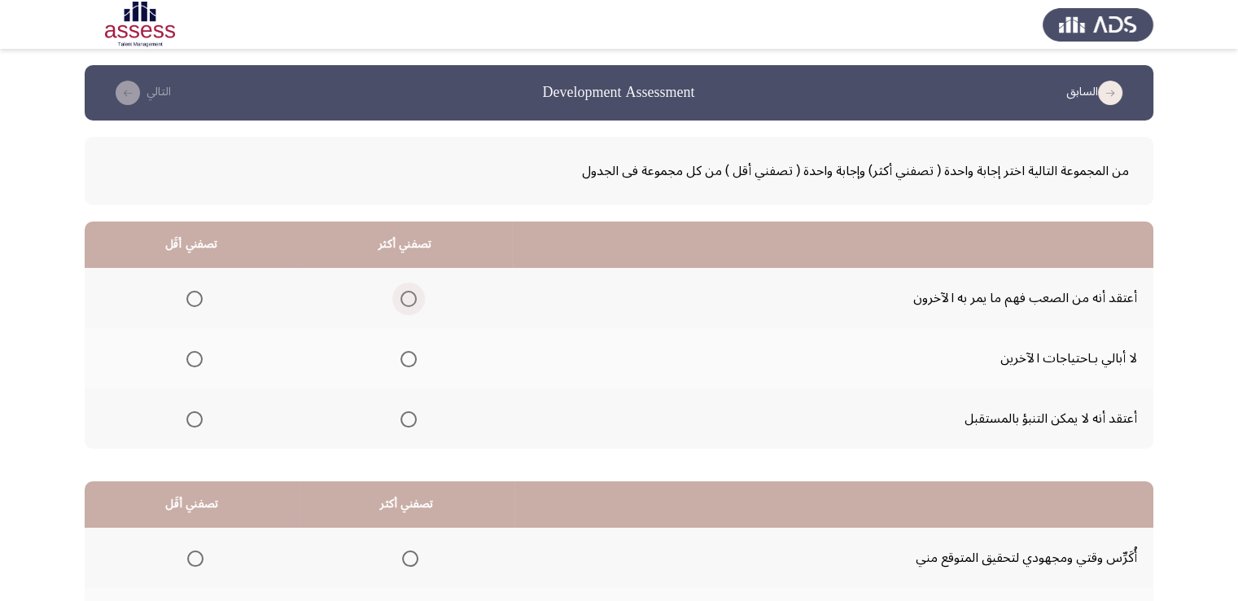
click at [407, 300] on span "Select an option" at bounding box center [409, 299] width 16 height 16
click at [407, 300] on input "Select an option" at bounding box center [409, 299] width 16 height 16
click at [192, 294] on span "Select an option" at bounding box center [194, 299] width 16 height 16
click at [192, 294] on input "Select an option" at bounding box center [194, 299] width 16 height 16
click at [189, 417] on span "Select an option" at bounding box center [194, 419] width 16 height 16
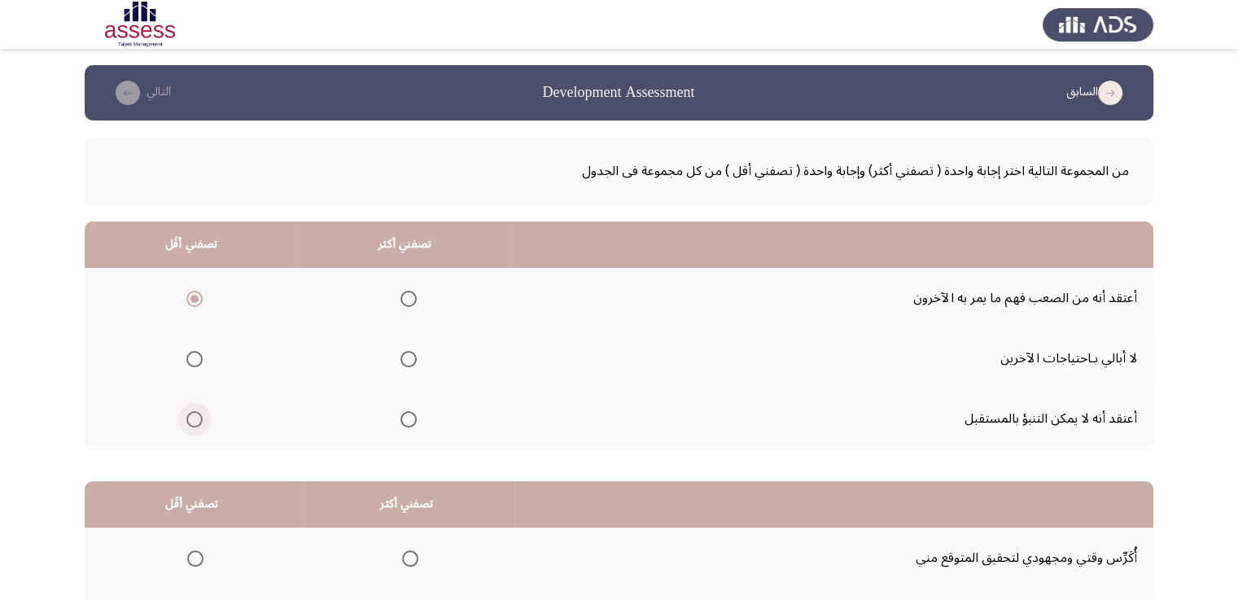
click at [189, 417] on input "Select an option" at bounding box center [194, 419] width 16 height 16
click at [407, 293] on span "Select an option" at bounding box center [409, 299] width 16 height 16
click at [407, 293] on input "Select an option" at bounding box center [409, 299] width 16 height 16
click at [192, 301] on span "Select an option" at bounding box center [194, 299] width 16 height 16
click at [192, 301] on input "Select an option" at bounding box center [194, 299] width 16 height 16
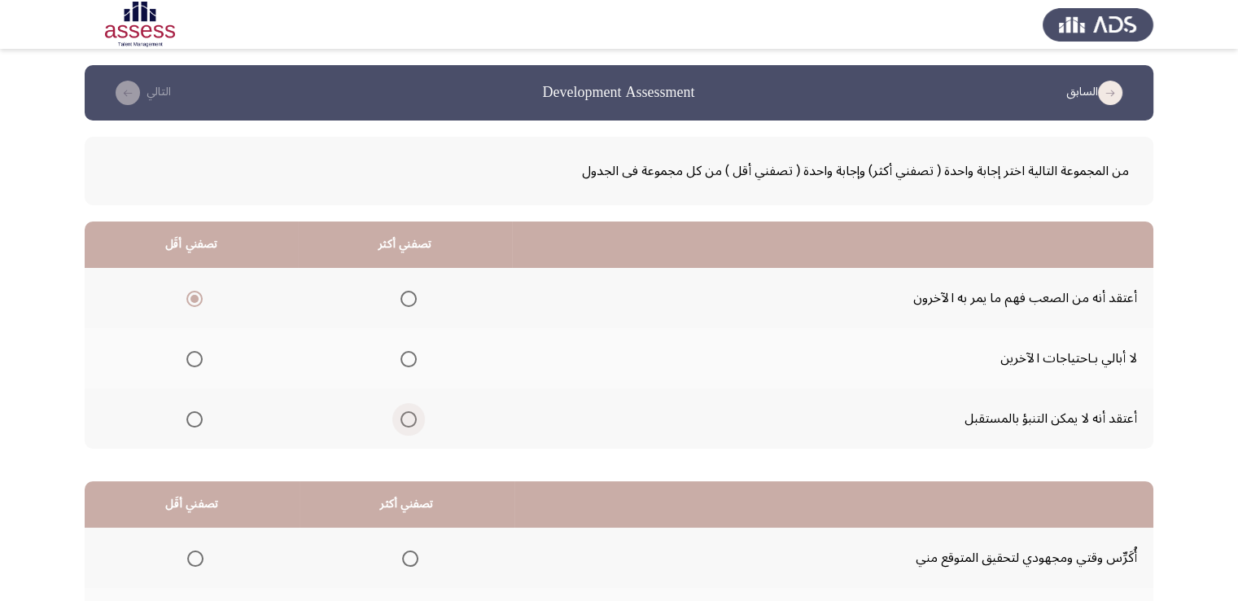
click at [407, 423] on span "Select an option" at bounding box center [409, 419] width 16 height 16
click at [407, 423] on input "Select an option" at bounding box center [409, 419] width 16 height 16
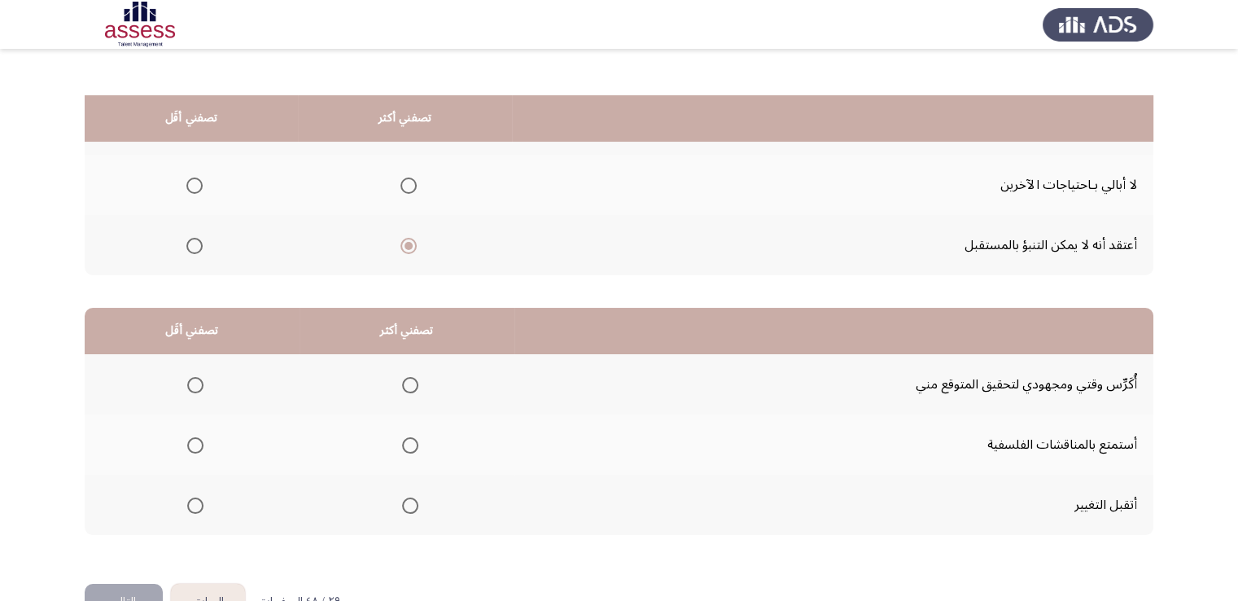
scroll to position [219, 0]
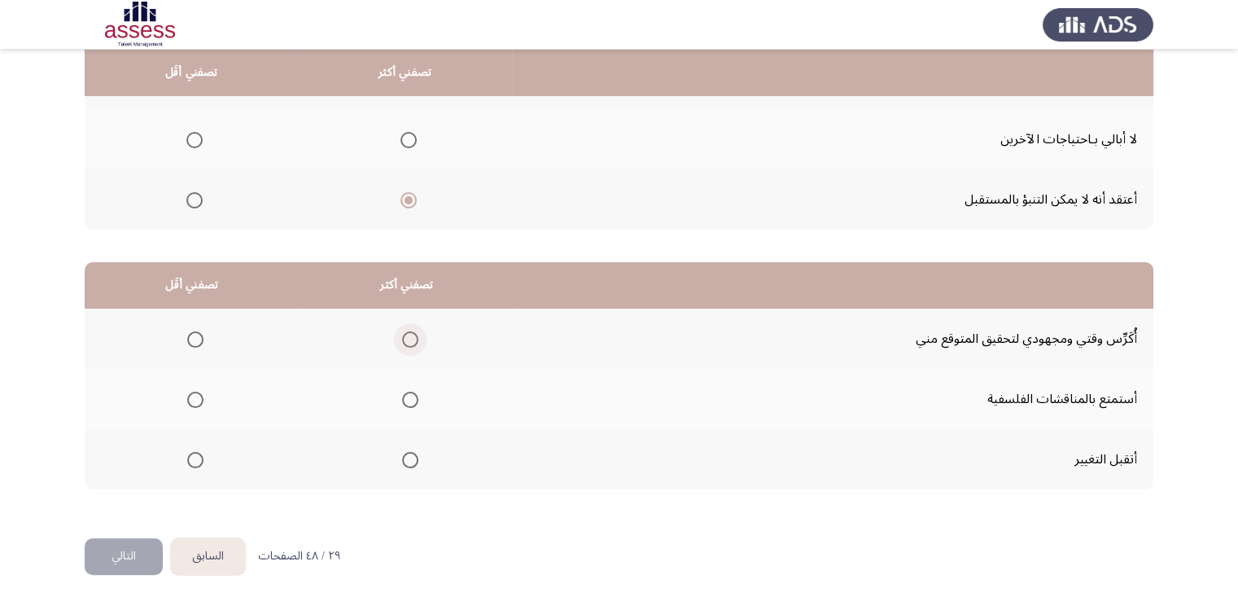
click at [408, 335] on span "Select an option" at bounding box center [410, 339] width 16 height 16
click at [408, 335] on input "Select an option" at bounding box center [410, 339] width 16 height 16
click at [190, 398] on span "Select an option" at bounding box center [195, 400] width 16 height 16
click at [190, 398] on input "Select an option" at bounding box center [195, 400] width 16 height 16
click at [112, 558] on button "التالي" at bounding box center [124, 556] width 78 height 37
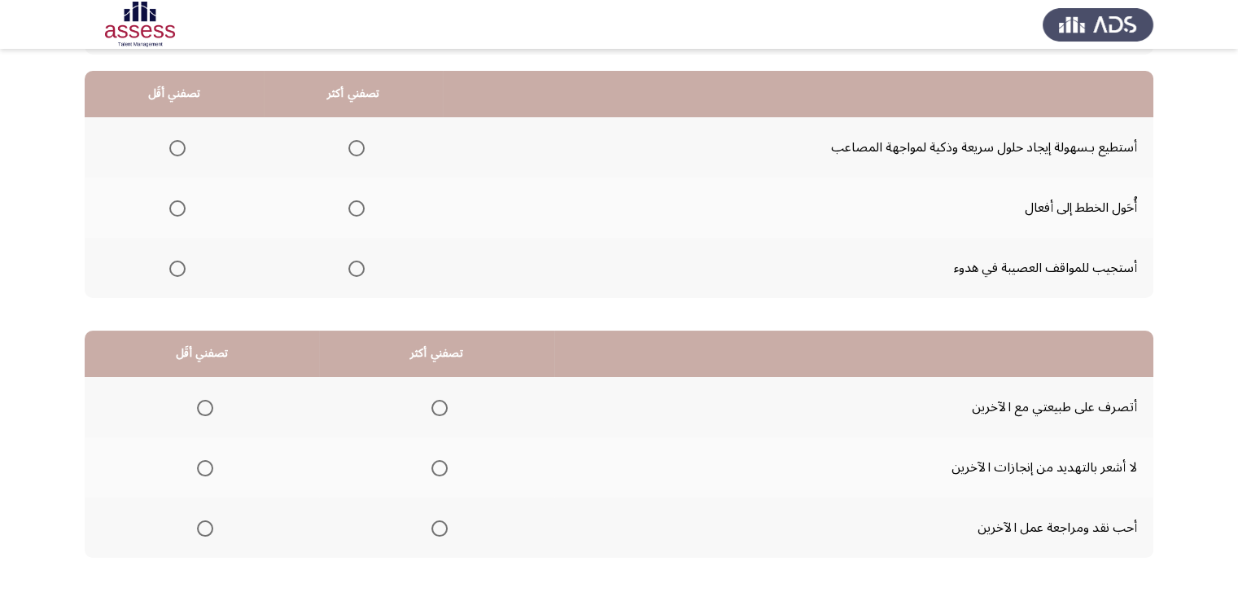
scroll to position [150, 0]
click at [357, 147] on span "Select an option" at bounding box center [356, 149] width 16 height 16
click at [357, 147] on input "Select an option" at bounding box center [356, 149] width 16 height 16
click at [177, 270] on span "Select an option" at bounding box center [177, 269] width 16 height 16
click at [177, 270] on input "Select an option" at bounding box center [177, 269] width 16 height 16
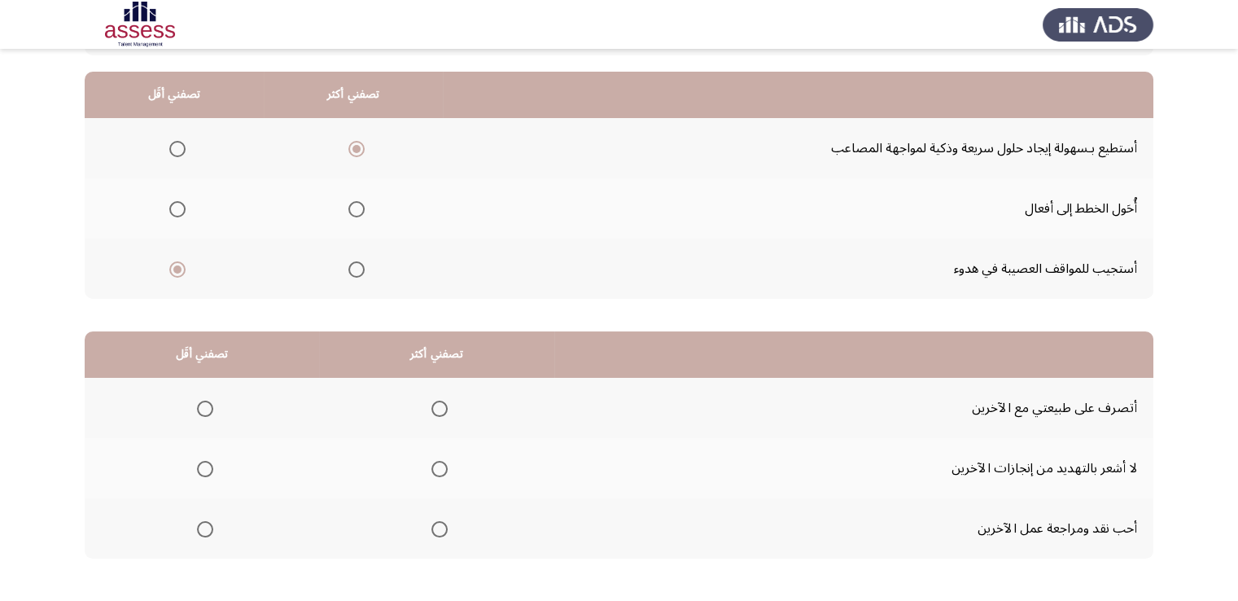
click at [207, 409] on span "Select an option" at bounding box center [205, 409] width 16 height 16
click at [207, 409] on input "Select an option" at bounding box center [205, 409] width 16 height 16
click at [432, 473] on span "Select an option" at bounding box center [439, 469] width 16 height 16
click at [432, 473] on input "Select an option" at bounding box center [439, 469] width 16 height 16
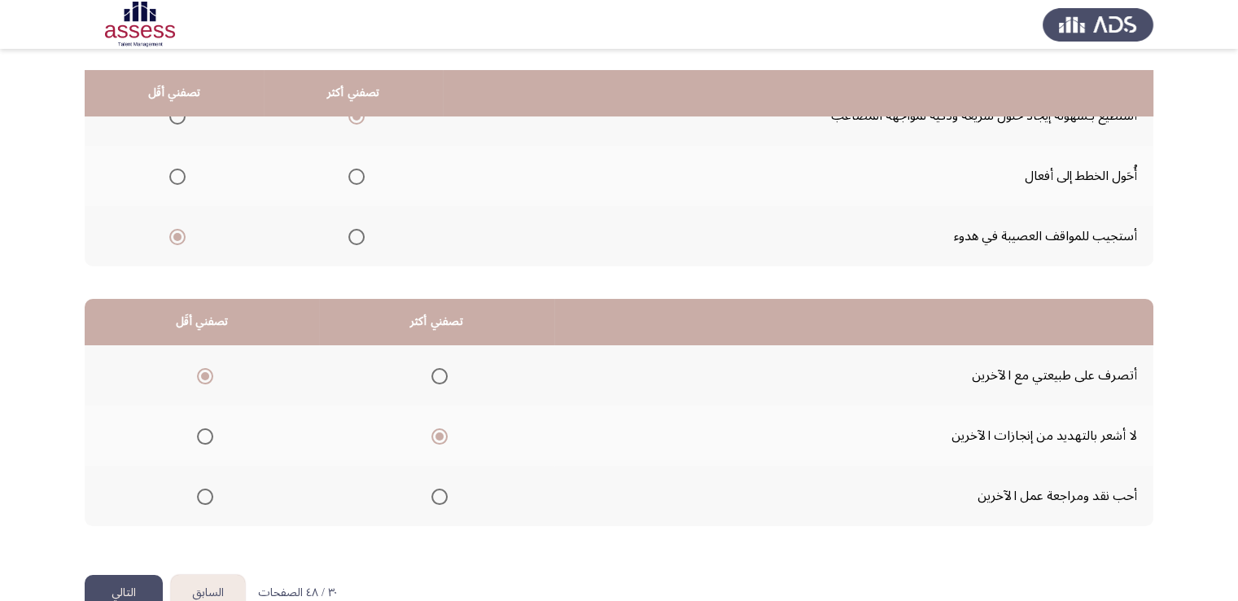
scroll to position [219, 0]
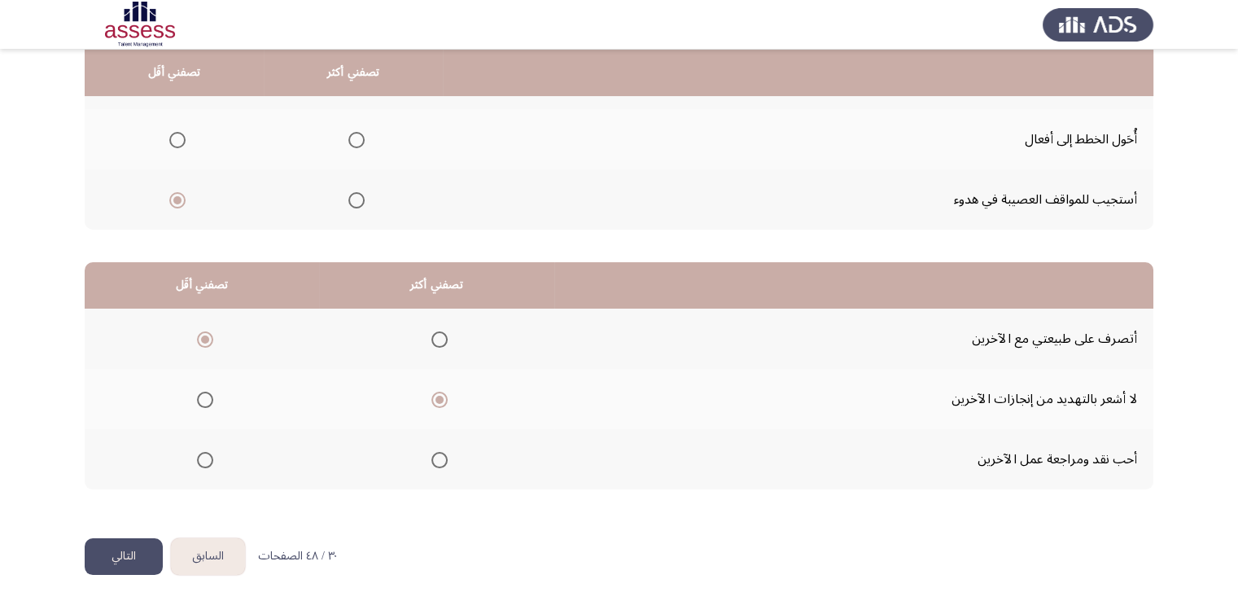
click at [106, 548] on button "التالي" at bounding box center [124, 556] width 78 height 37
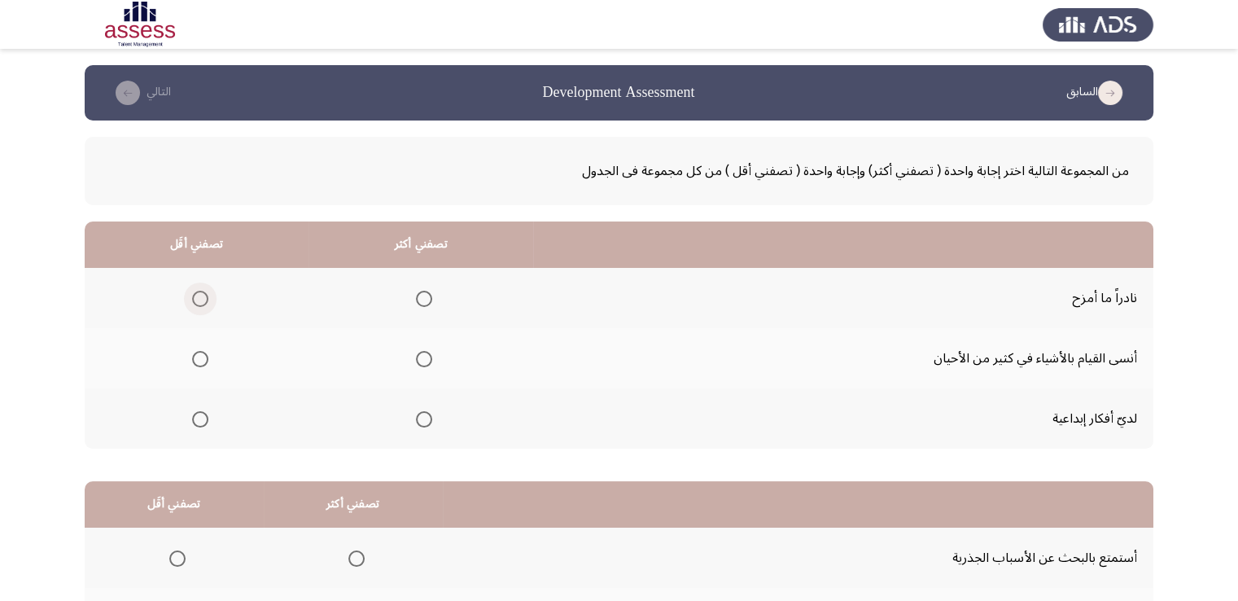
click at [196, 292] on span "Select an option" at bounding box center [200, 299] width 16 height 16
click at [196, 292] on input "Select an option" at bounding box center [200, 299] width 16 height 16
click at [417, 420] on span "Select an option" at bounding box center [424, 419] width 16 height 16
click at [417, 420] on input "Select an option" at bounding box center [424, 419] width 16 height 16
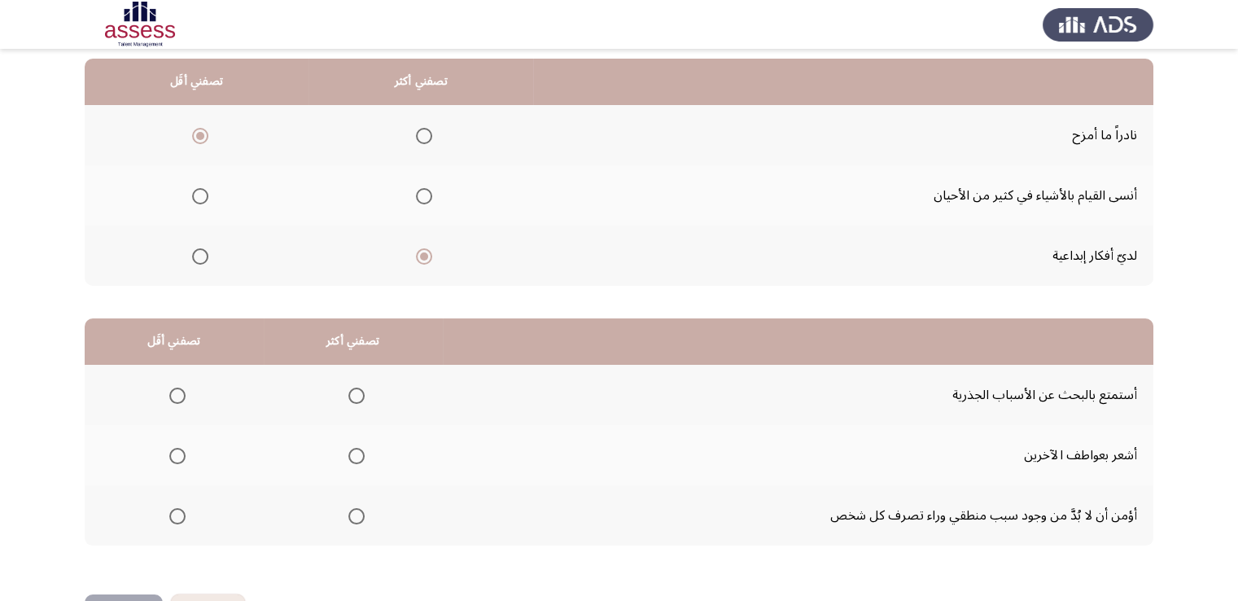
scroll to position [219, 0]
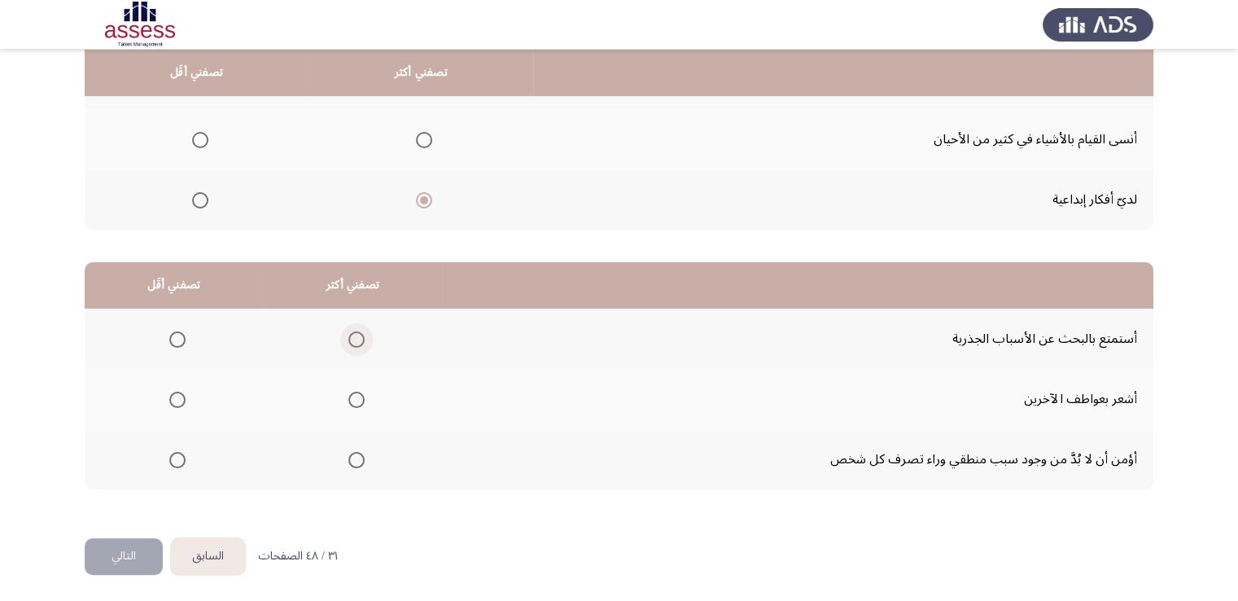
click at [354, 344] on span "Select an option" at bounding box center [356, 339] width 16 height 16
click at [354, 344] on input "Select an option" at bounding box center [356, 339] width 16 height 16
click at [354, 398] on span "Select an option" at bounding box center [356, 400] width 16 height 16
click at [354, 398] on input "Select an option" at bounding box center [356, 400] width 16 height 16
click at [177, 331] on span "Select an option" at bounding box center [177, 339] width 16 height 16
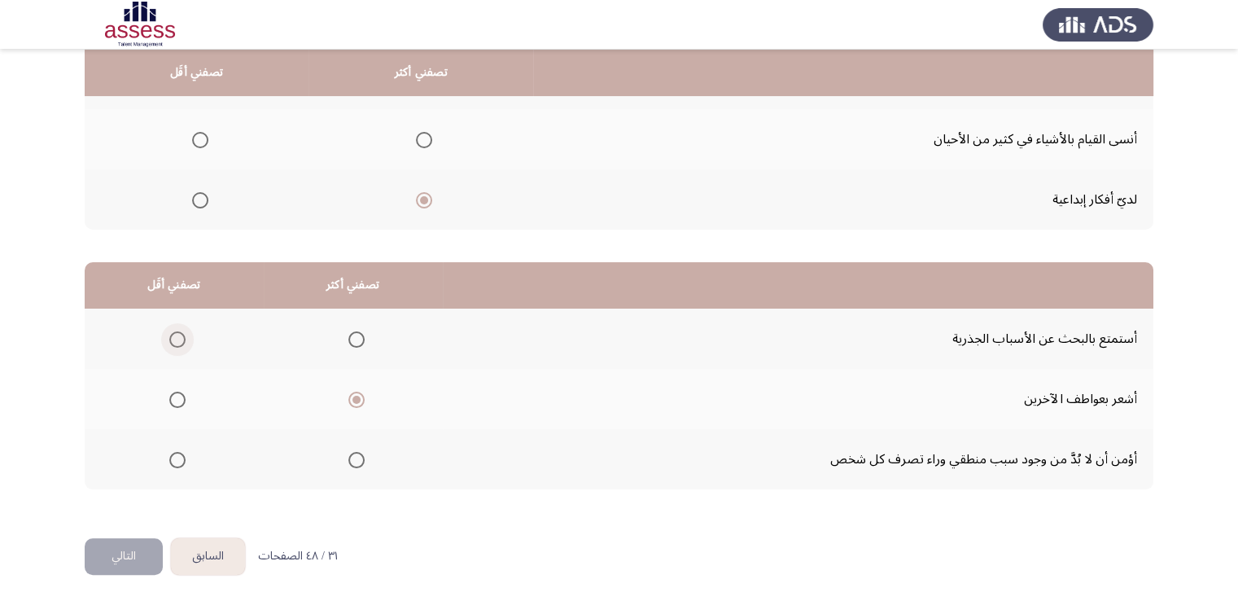
click at [177, 331] on input "Select an option" at bounding box center [177, 339] width 16 height 16
click at [132, 560] on button "التالي" at bounding box center [124, 556] width 78 height 37
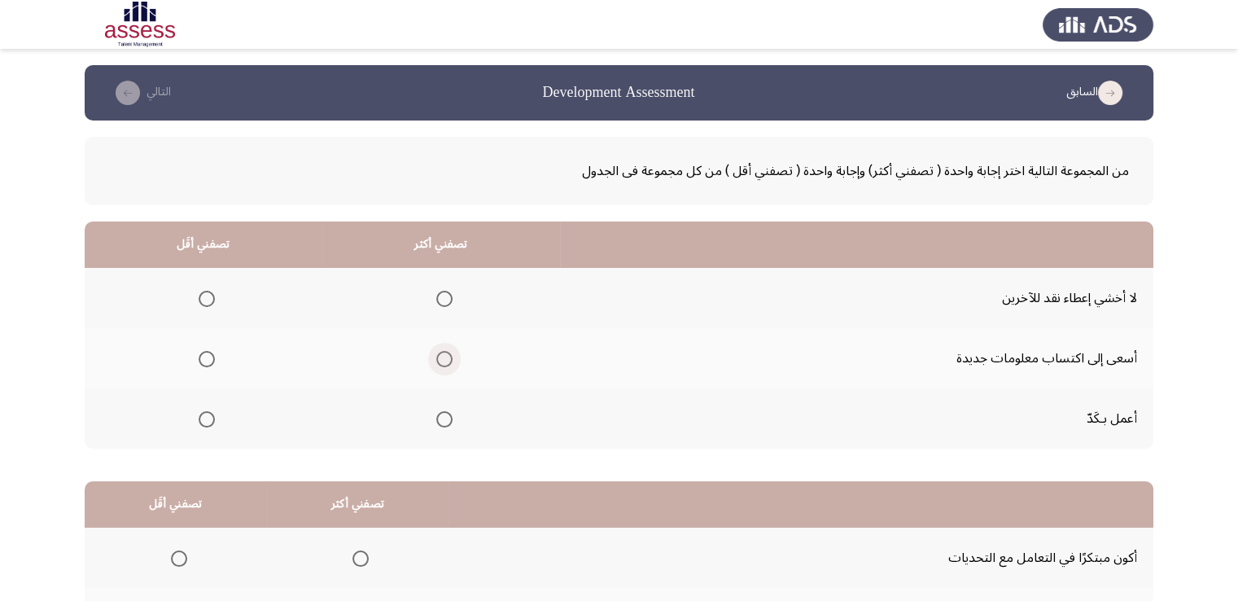
click at [446, 365] on span "Select an option" at bounding box center [444, 359] width 16 height 16
click at [446, 365] on input "Select an option" at bounding box center [444, 359] width 16 height 16
click at [203, 304] on span "Select an option" at bounding box center [207, 299] width 16 height 16
click at [203, 304] on input "Select an option" at bounding box center [207, 299] width 16 height 16
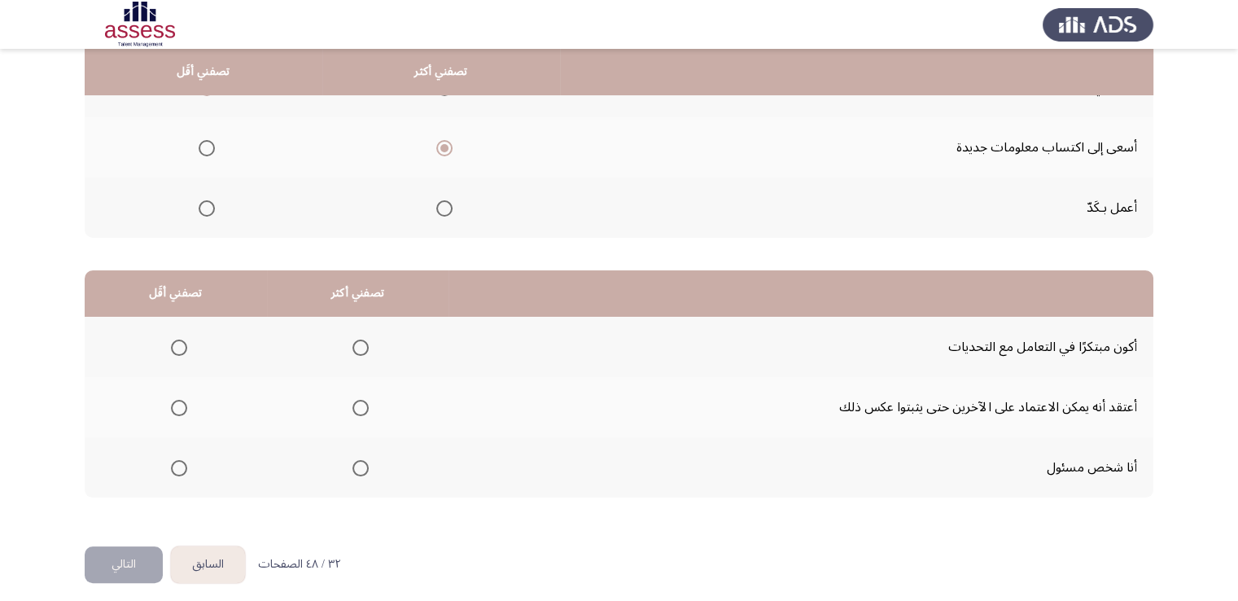
scroll to position [217, 0]
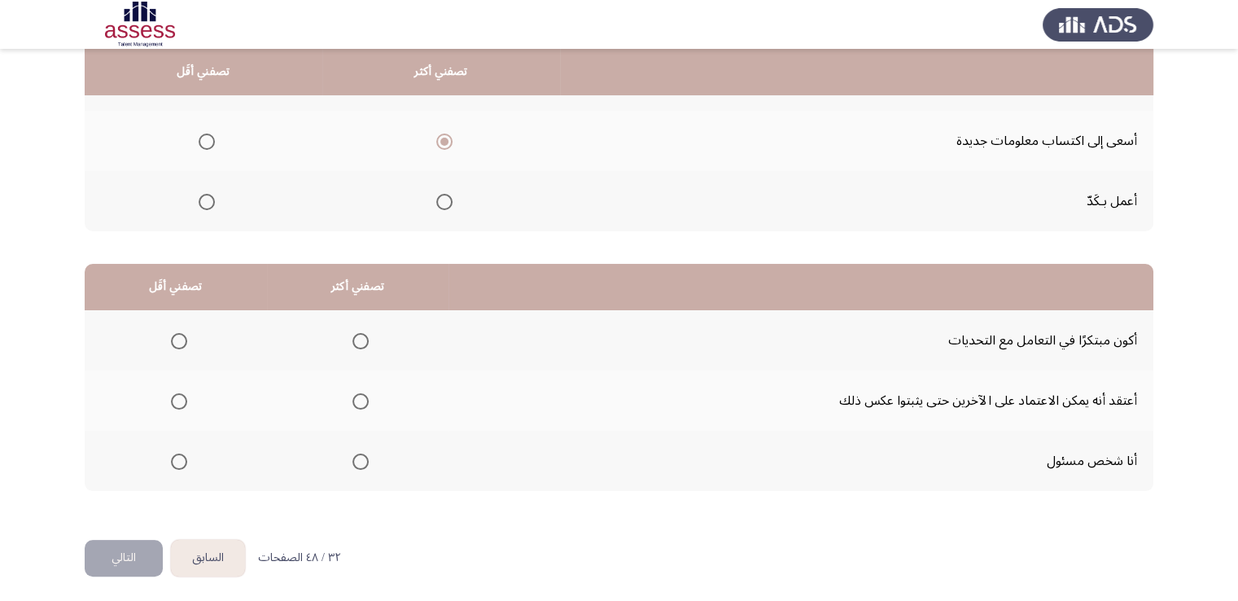
click at [359, 339] on span "Select an option" at bounding box center [361, 341] width 16 height 16
click at [359, 339] on input "Select an option" at bounding box center [361, 341] width 16 height 16
click at [361, 461] on span "Select an option" at bounding box center [361, 461] width 16 height 16
click at [361, 461] on input "Select an option" at bounding box center [361, 461] width 16 height 16
click at [181, 338] on span "Select an option" at bounding box center [179, 341] width 16 height 16
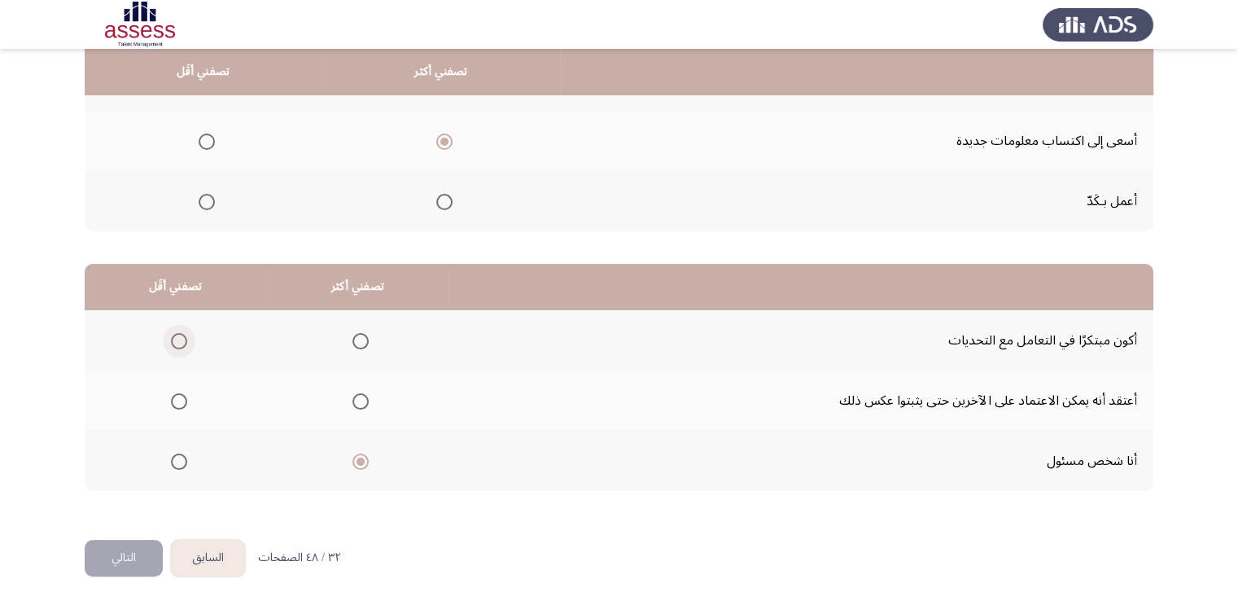
click at [181, 338] on input "Select an option" at bounding box center [179, 341] width 16 height 16
click at [124, 567] on button "التالي" at bounding box center [124, 558] width 78 height 37
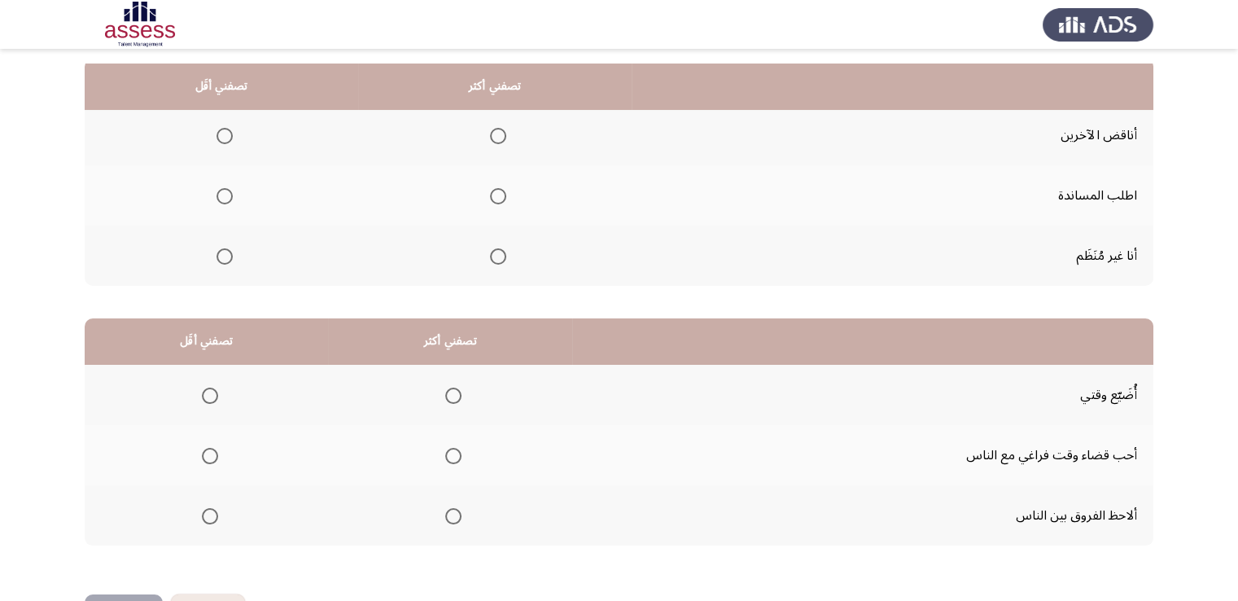
scroll to position [195, 0]
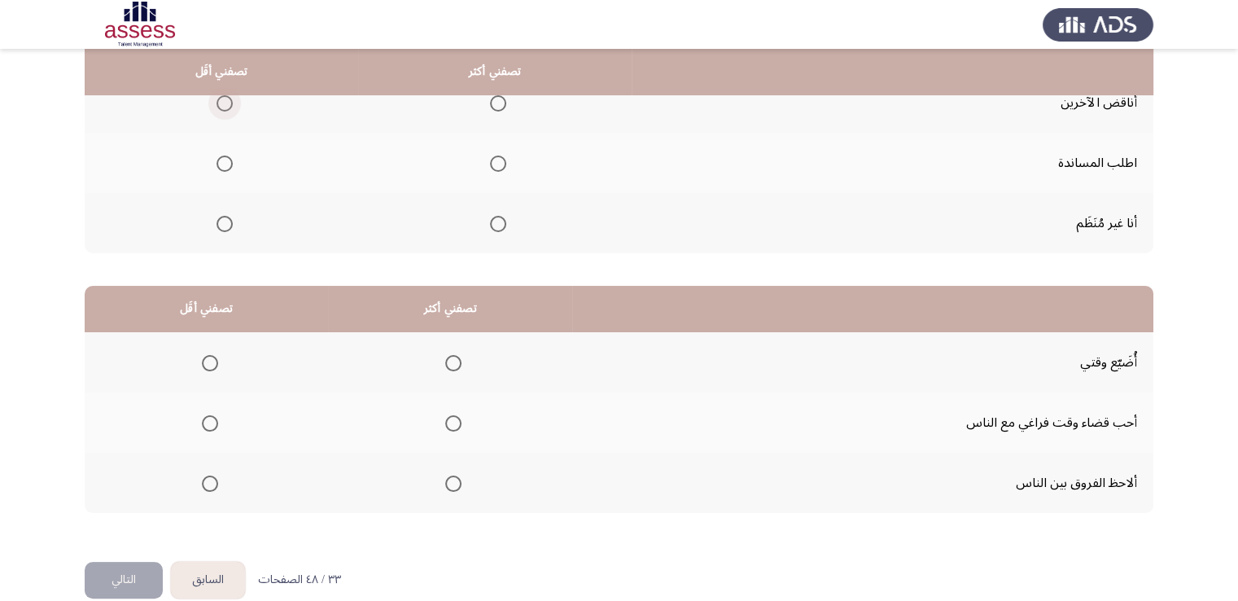
click at [218, 105] on span "Select an option" at bounding box center [225, 103] width 16 height 16
click at [218, 105] on input "Select an option" at bounding box center [225, 103] width 16 height 16
click at [493, 160] on span "Select an option" at bounding box center [498, 164] width 16 height 16
click at [493, 160] on input "Select an option" at bounding box center [498, 164] width 16 height 16
click at [208, 362] on span "Select an option" at bounding box center [210, 363] width 16 height 16
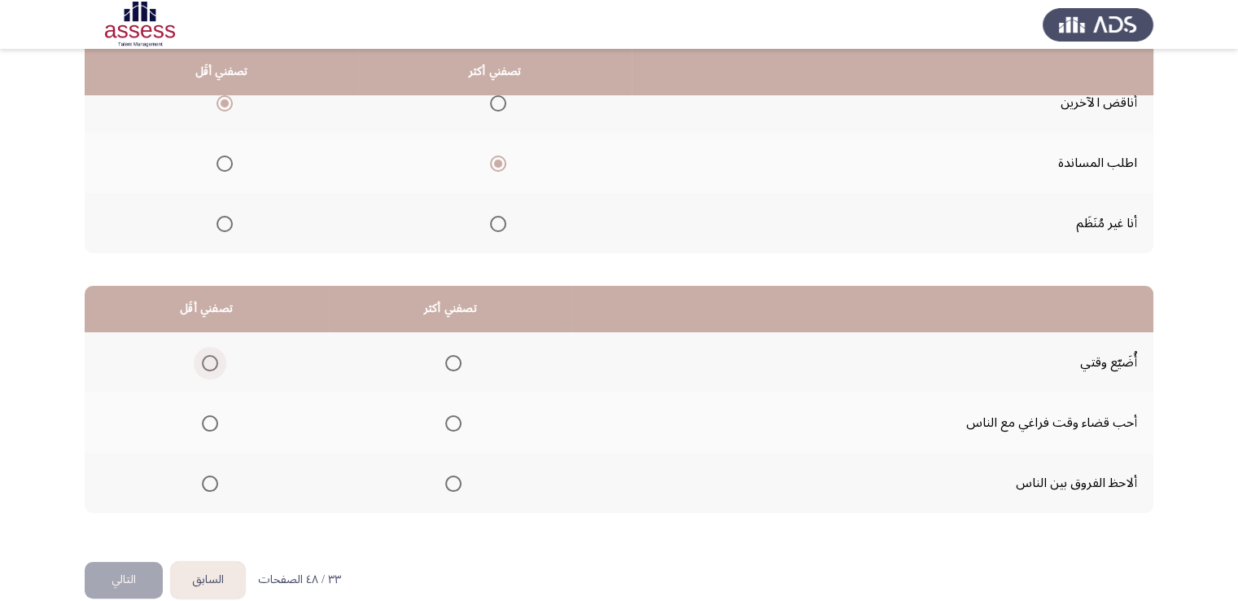
click at [208, 362] on input "Select an option" at bounding box center [210, 363] width 16 height 16
click at [453, 480] on span "Select an option" at bounding box center [453, 483] width 16 height 16
click at [453, 480] on input "Select an option" at bounding box center [453, 483] width 16 height 16
click at [107, 572] on button "التالي" at bounding box center [124, 580] width 78 height 37
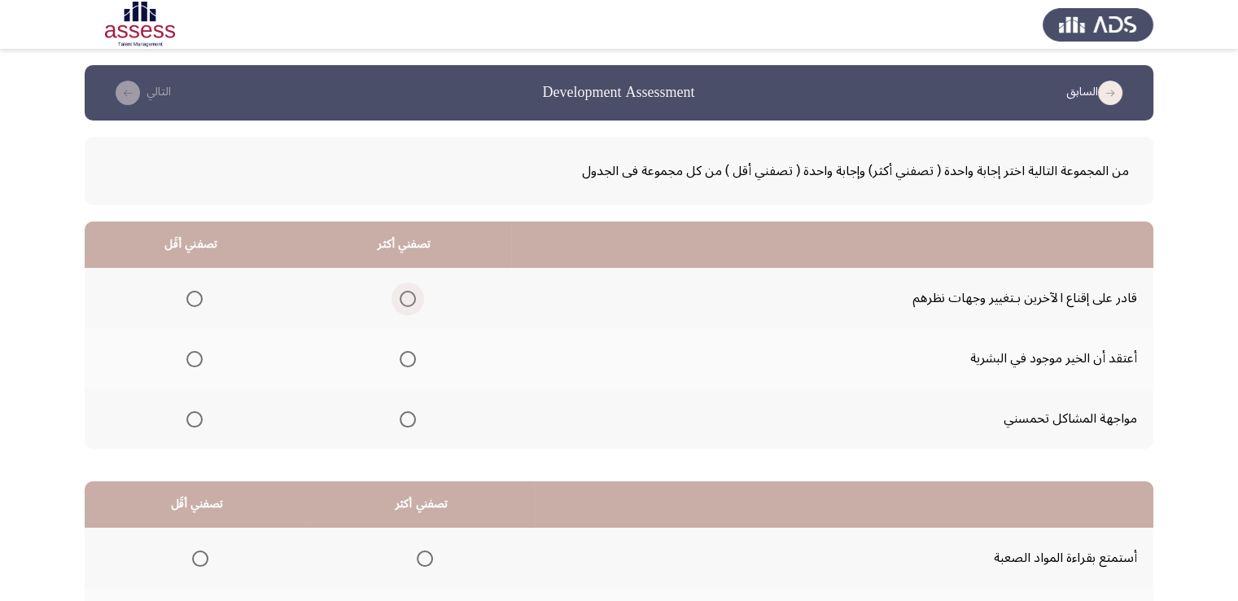
click at [406, 297] on span "Select an option" at bounding box center [408, 299] width 16 height 16
click at [406, 297] on input "Select an option" at bounding box center [408, 299] width 16 height 16
click at [192, 418] on span "Select an option" at bounding box center [194, 419] width 16 height 16
click at [192, 418] on input "Select an option" at bounding box center [194, 419] width 16 height 16
click at [48, 462] on app-assessment-container "السابق Development Assessment التالي من المجموعة التالية اختر إجابة واحدة ( تصف…" at bounding box center [619, 411] width 1238 height 692
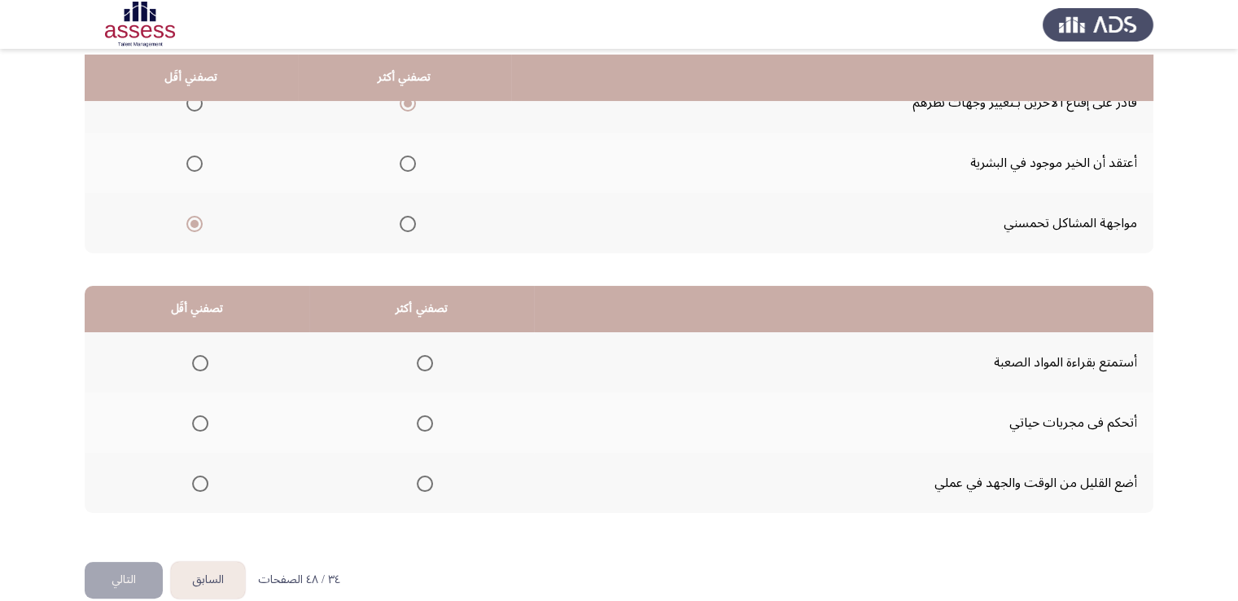
scroll to position [219, 0]
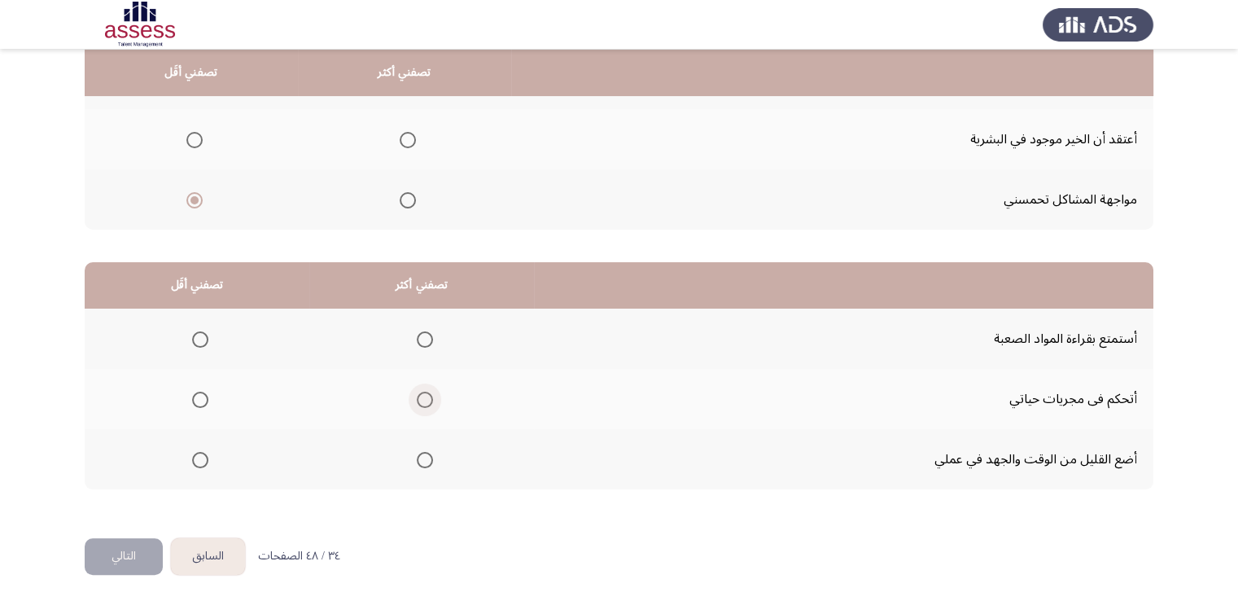
click at [424, 399] on span "Select an option" at bounding box center [425, 400] width 16 height 16
click at [424, 399] on input "Select an option" at bounding box center [425, 400] width 16 height 16
click at [204, 339] on span "Select an option" at bounding box center [200, 339] width 16 height 16
click at [204, 339] on input "Select an option" at bounding box center [200, 339] width 16 height 16
click at [120, 559] on button "التالي" at bounding box center [124, 556] width 78 height 37
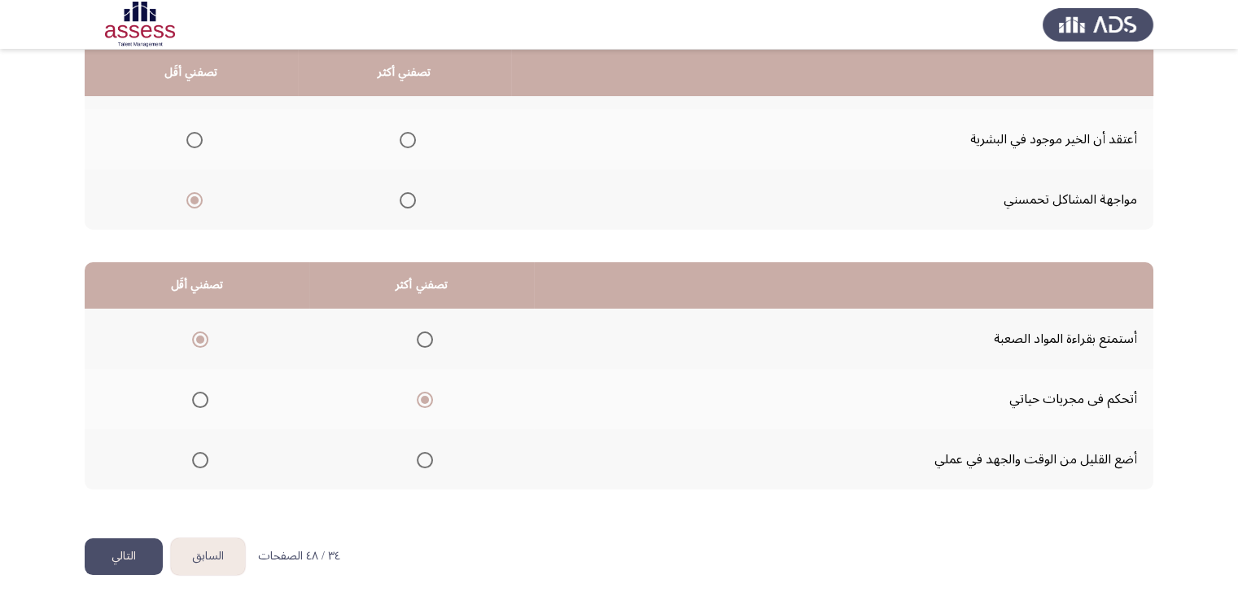
scroll to position [0, 0]
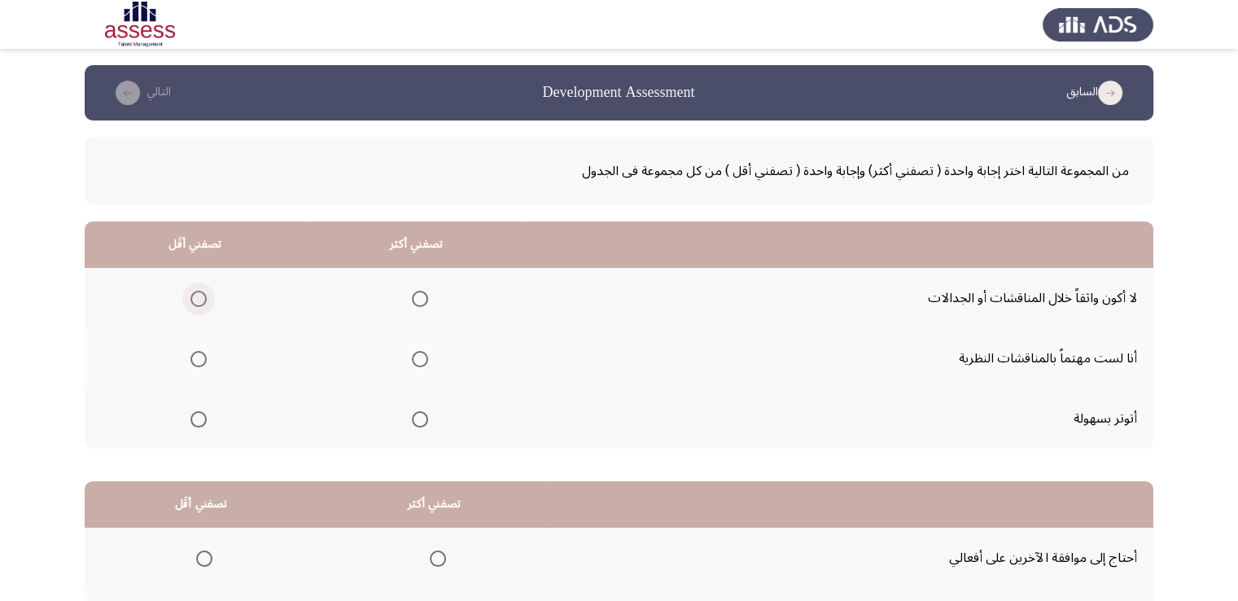
click at [195, 299] on span "Select an option" at bounding box center [199, 299] width 16 height 16
click at [195, 299] on input "Select an option" at bounding box center [199, 299] width 16 height 16
click at [415, 359] on span "Select an option" at bounding box center [420, 359] width 16 height 16
click at [415, 359] on input "Select an option" at bounding box center [420, 359] width 16 height 16
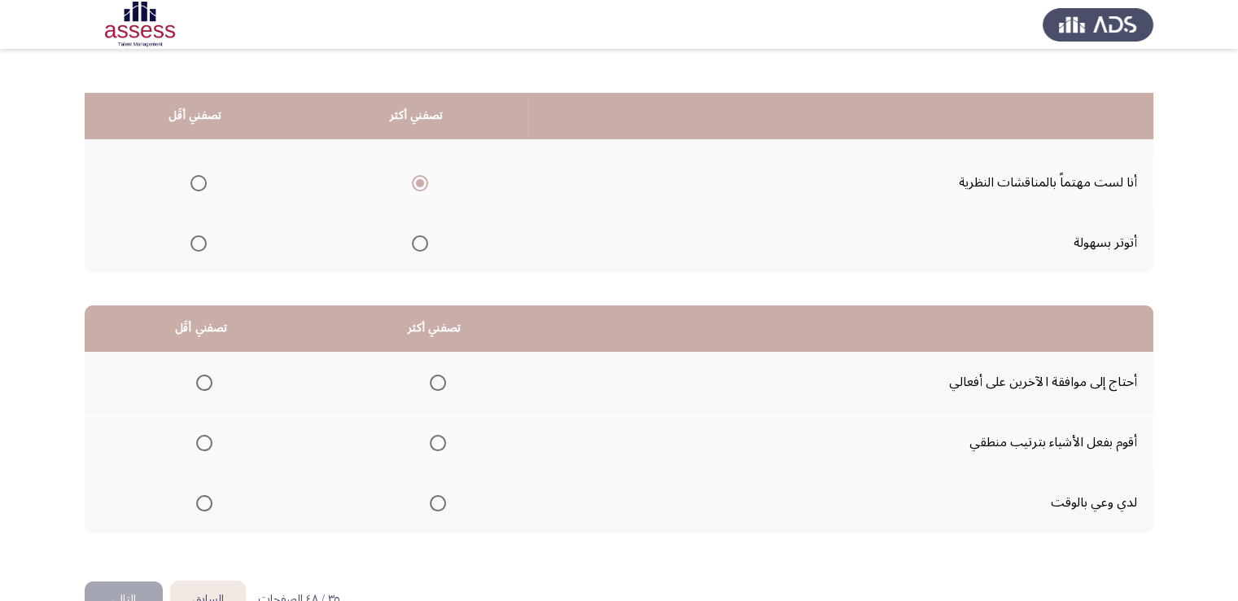
scroll to position [219, 0]
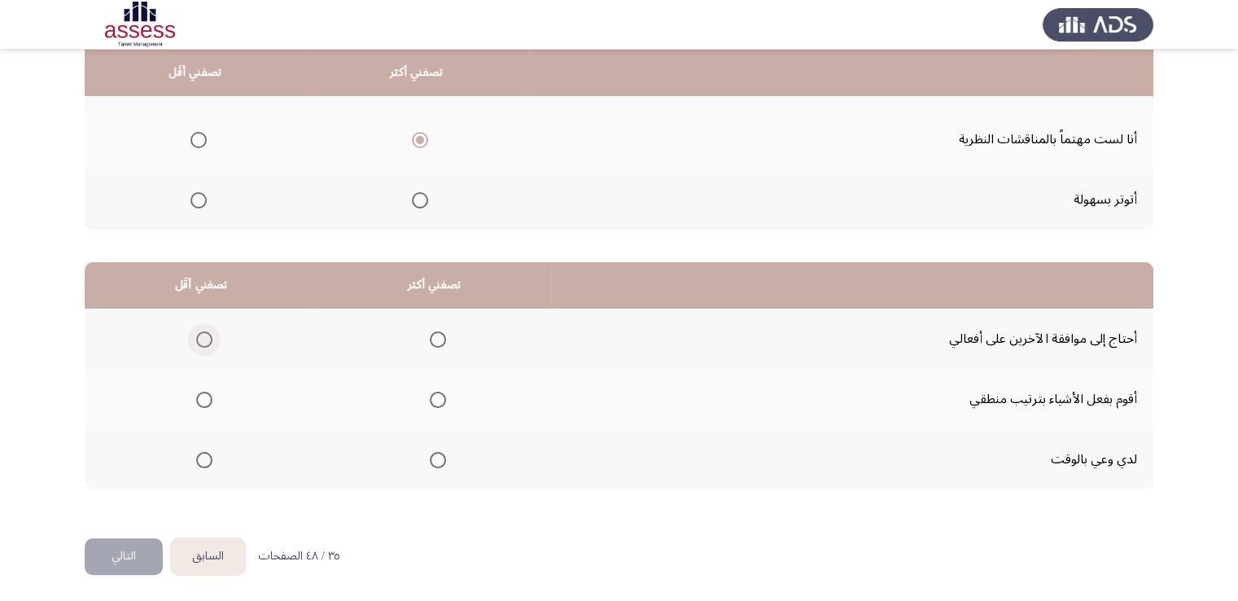
click at [205, 335] on span "Select an option" at bounding box center [204, 339] width 16 height 16
click at [205, 335] on input "Select an option" at bounding box center [204, 339] width 16 height 16
click at [436, 399] on span "Select an option" at bounding box center [438, 400] width 16 height 16
click at [436, 399] on input "Select an option" at bounding box center [438, 400] width 16 height 16
click at [125, 561] on button "التالي" at bounding box center [124, 556] width 78 height 37
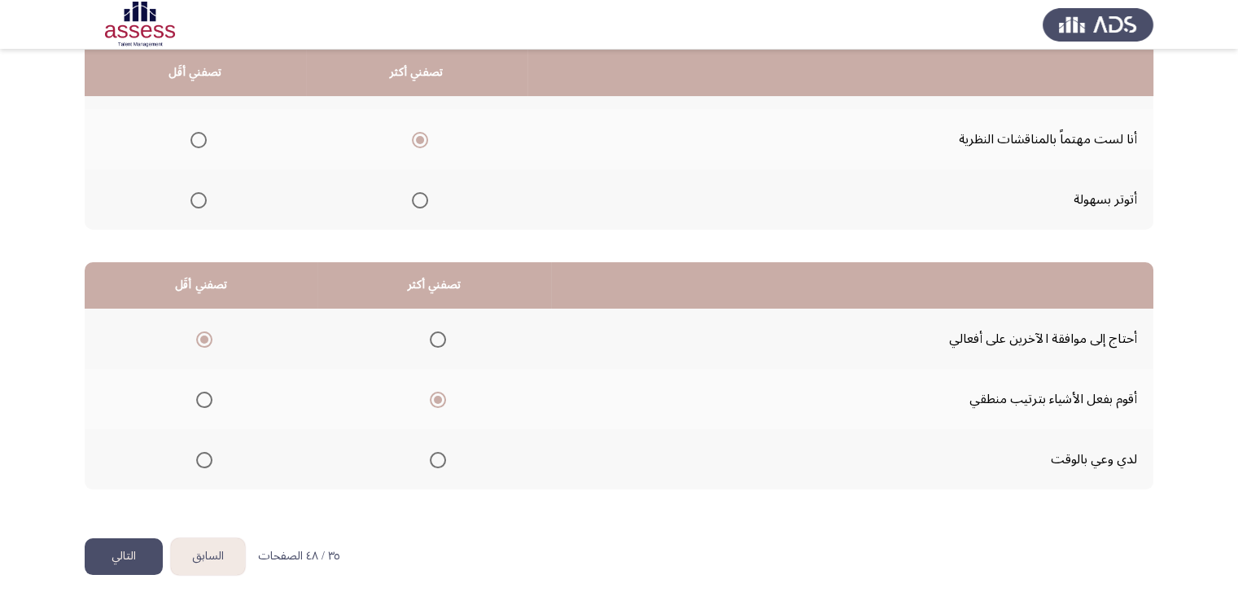
scroll to position [0, 0]
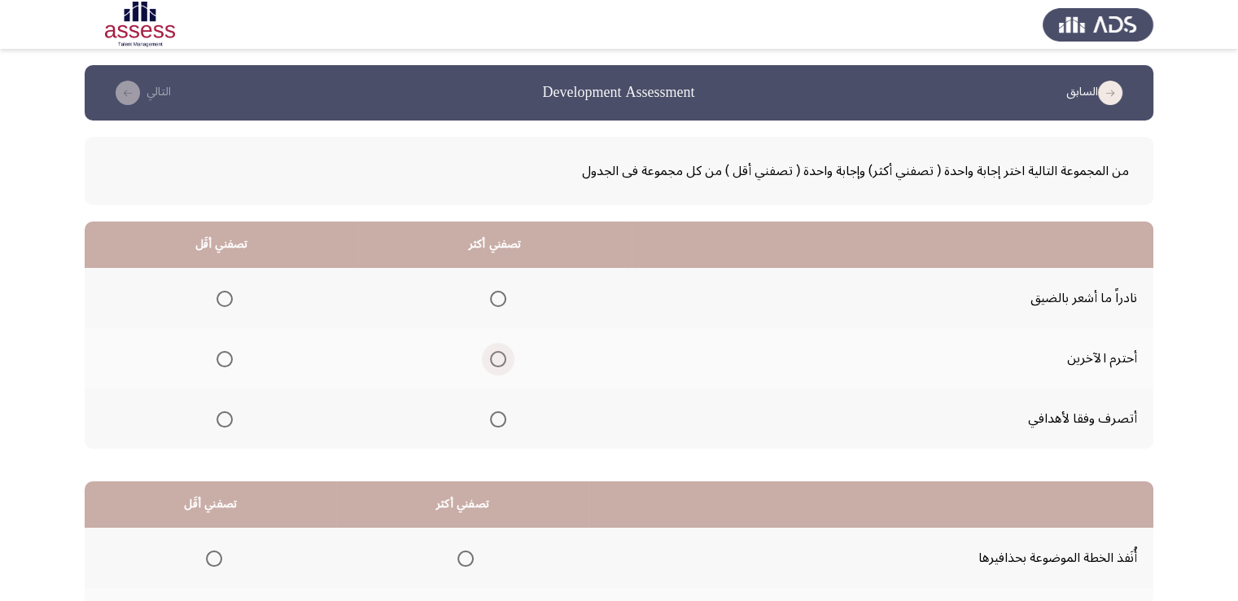
click at [494, 359] on span "Select an option" at bounding box center [498, 359] width 16 height 16
click at [494, 359] on input "Select an option" at bounding box center [498, 359] width 16 height 16
click at [500, 424] on span "Select an option" at bounding box center [498, 419] width 16 height 16
click at [500, 424] on input "Select an option" at bounding box center [498, 419] width 16 height 16
click at [223, 296] on span "Select an option" at bounding box center [225, 299] width 16 height 16
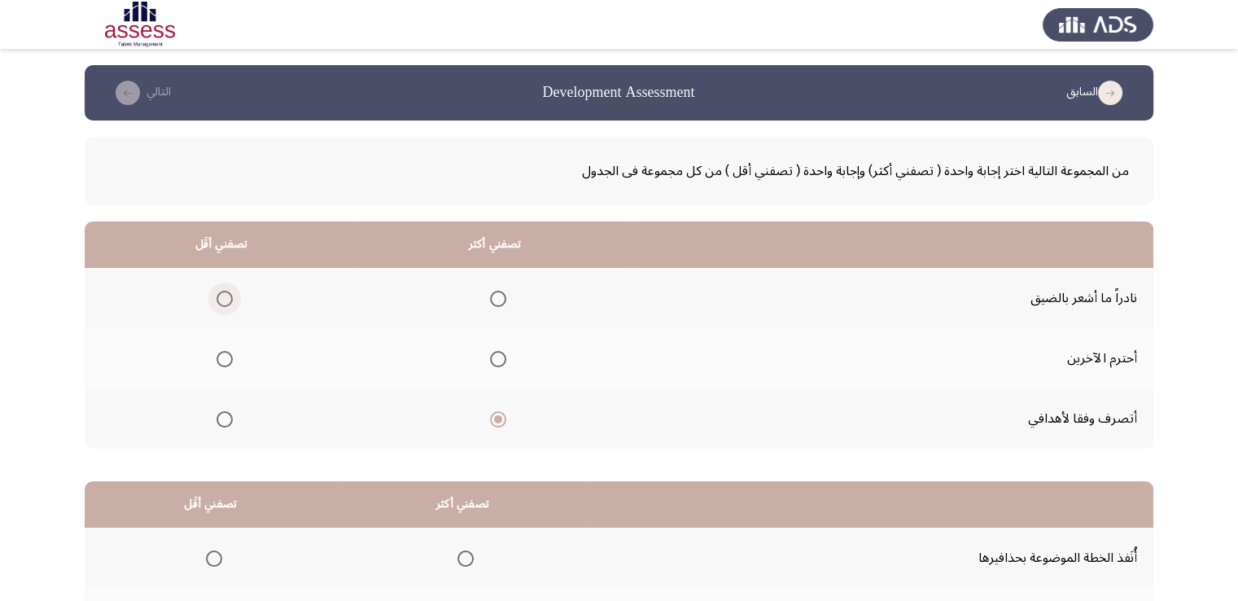
click at [223, 296] on input "Select an option" at bounding box center [225, 299] width 16 height 16
click at [28, 379] on app-assessment-container "السابق Development Assessment التالي من المجموعة التالية اختر إجابة واحدة ( تصف…" at bounding box center [619, 411] width 1238 height 692
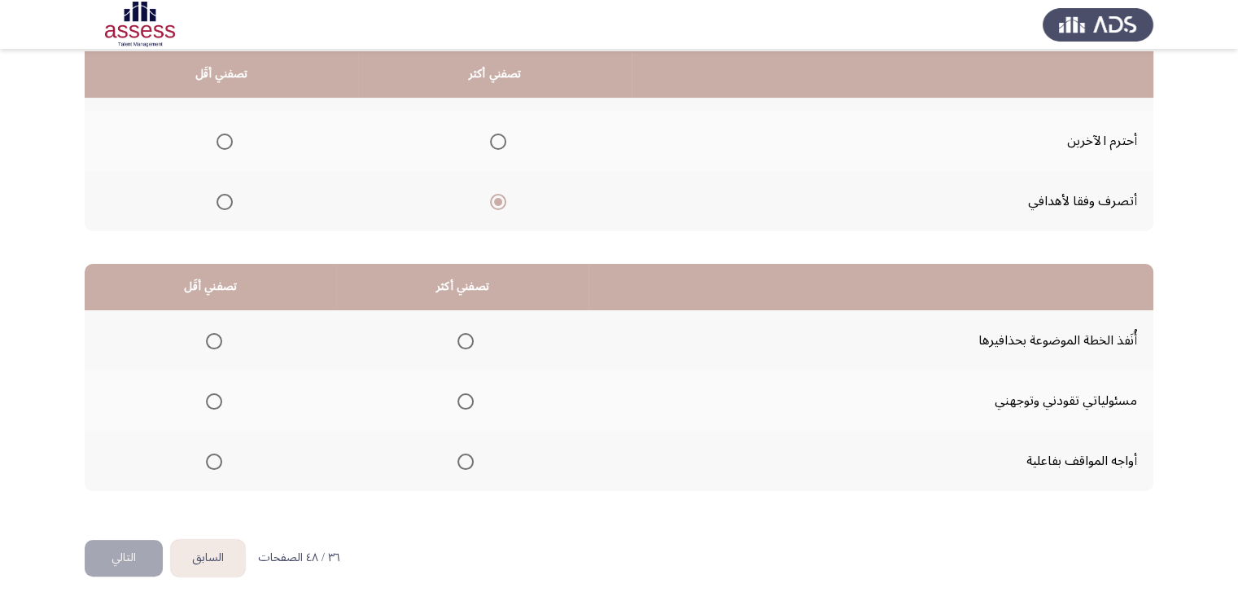
scroll to position [219, 0]
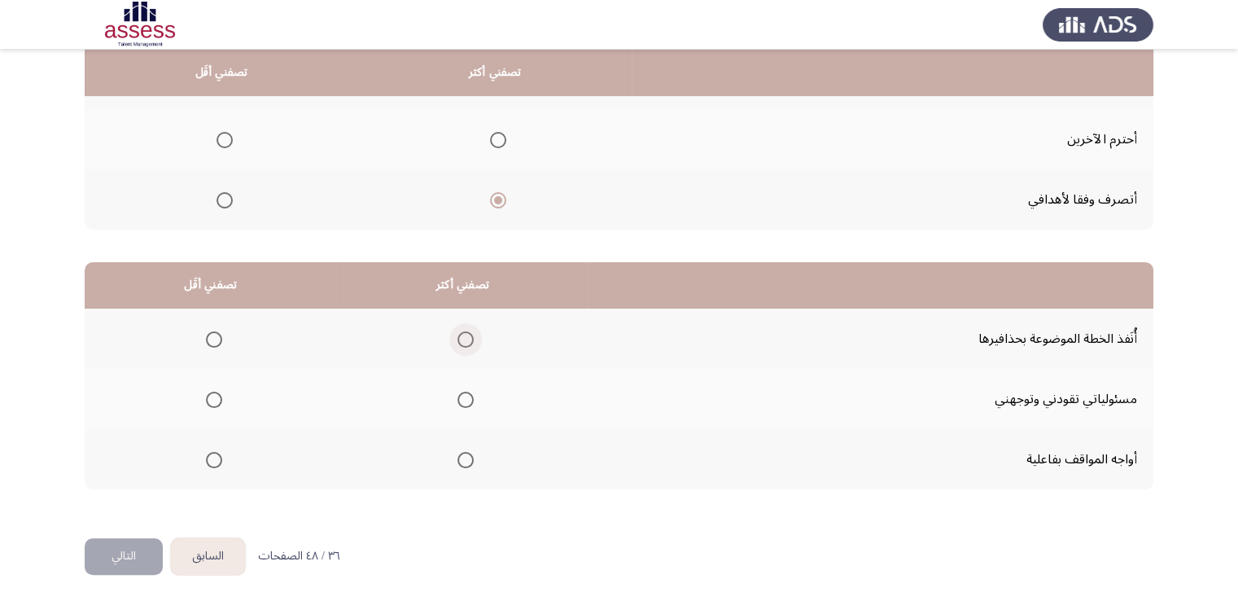
click at [462, 336] on span "Select an option" at bounding box center [466, 339] width 16 height 16
click at [462, 336] on input "Select an option" at bounding box center [466, 339] width 16 height 16
click at [213, 401] on span "Select an option" at bounding box center [214, 400] width 16 height 16
click at [213, 401] on input "Select an option" at bounding box center [214, 400] width 16 height 16
click at [215, 335] on span "Select an option" at bounding box center [214, 339] width 16 height 16
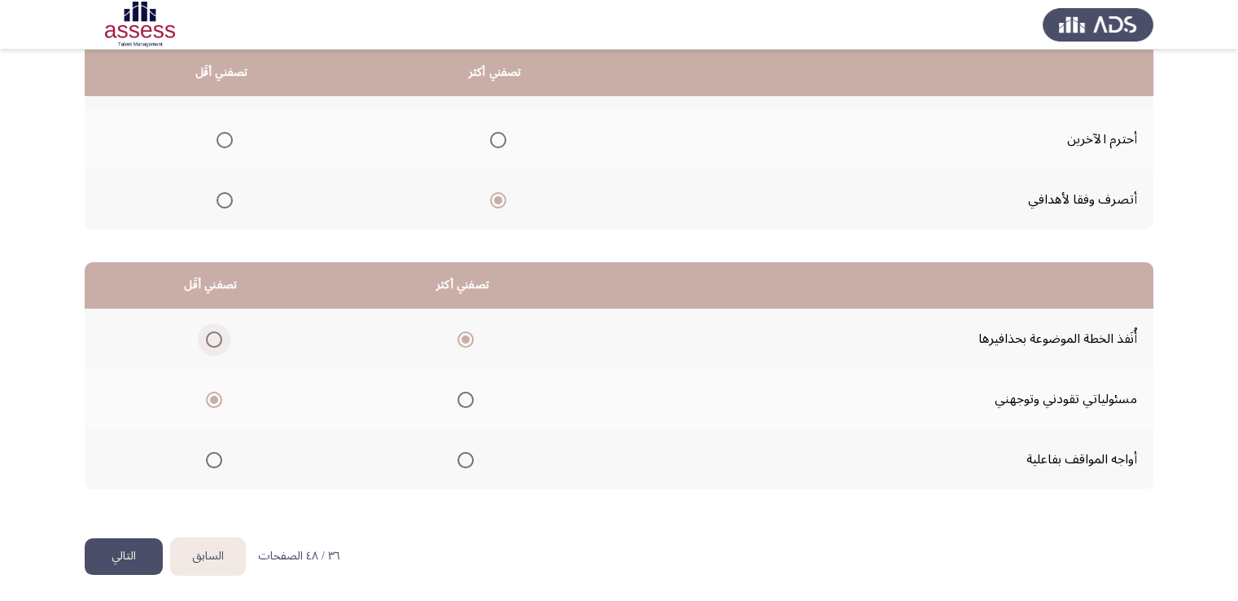
click at [215, 335] on input "Select an option" at bounding box center [214, 339] width 16 height 16
click at [469, 384] on th at bounding box center [462, 399] width 252 height 60
click at [459, 397] on span "Select an option" at bounding box center [466, 400] width 16 height 16
click at [459, 397] on input "Select an option" at bounding box center [466, 400] width 16 height 16
click at [128, 545] on button "التالي" at bounding box center [124, 556] width 78 height 37
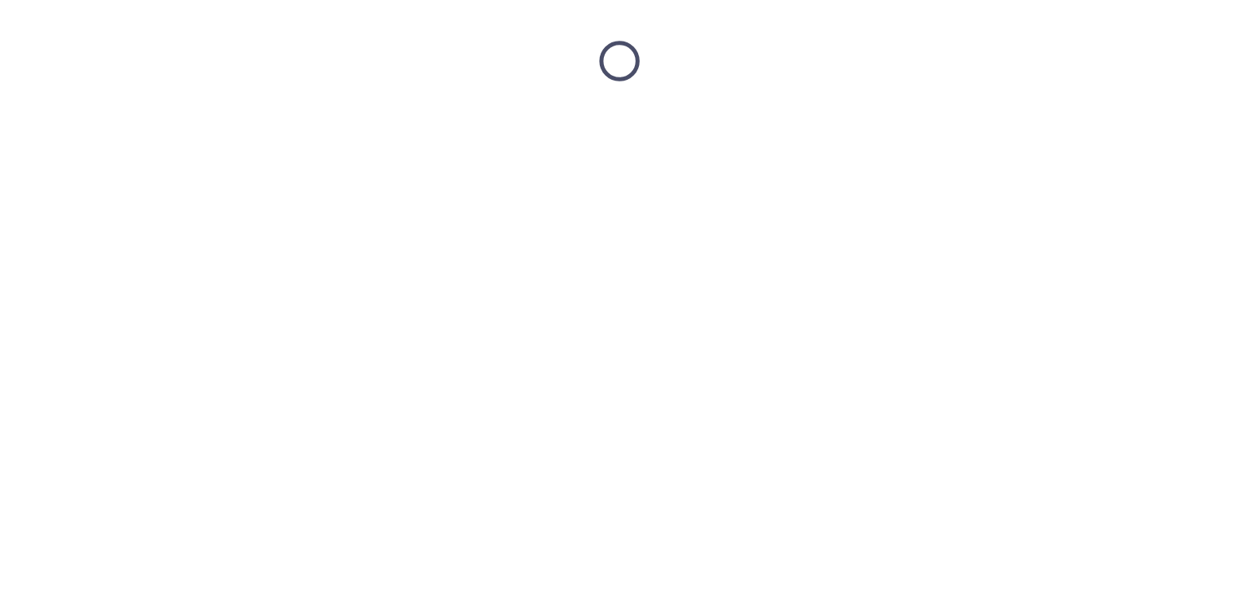
scroll to position [0, 0]
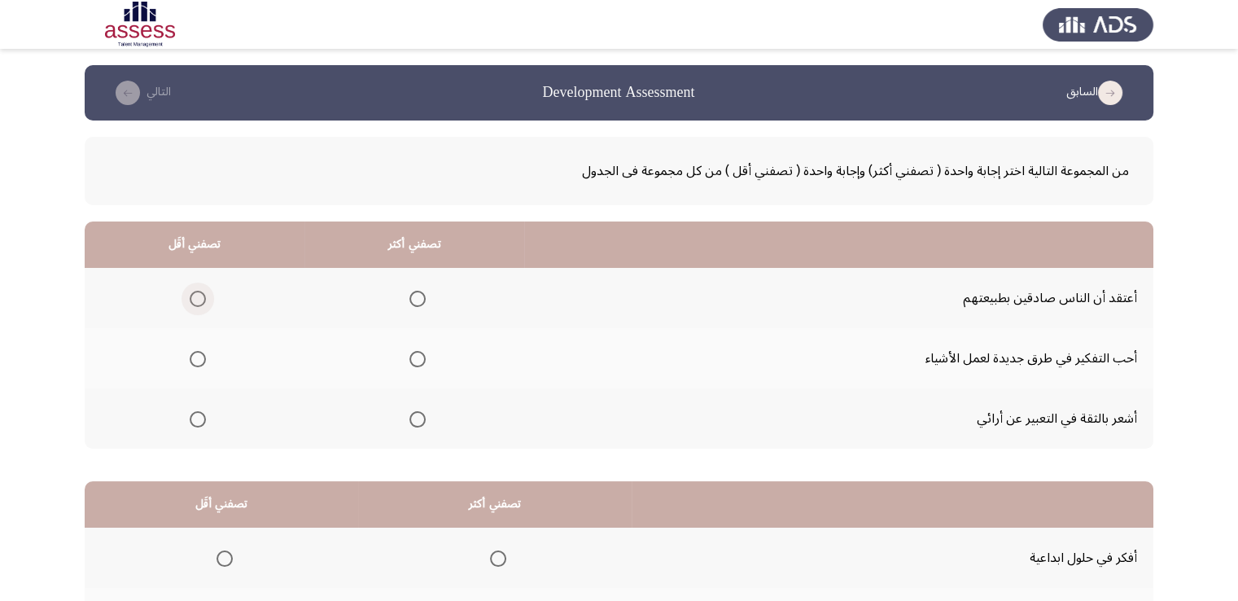
click at [195, 291] on span "Select an option" at bounding box center [198, 299] width 16 height 16
click at [195, 291] on input "Select an option" at bounding box center [198, 299] width 16 height 16
click at [419, 417] on span "Select an option" at bounding box center [418, 419] width 16 height 16
click at [419, 417] on input "Select an option" at bounding box center [418, 419] width 16 height 16
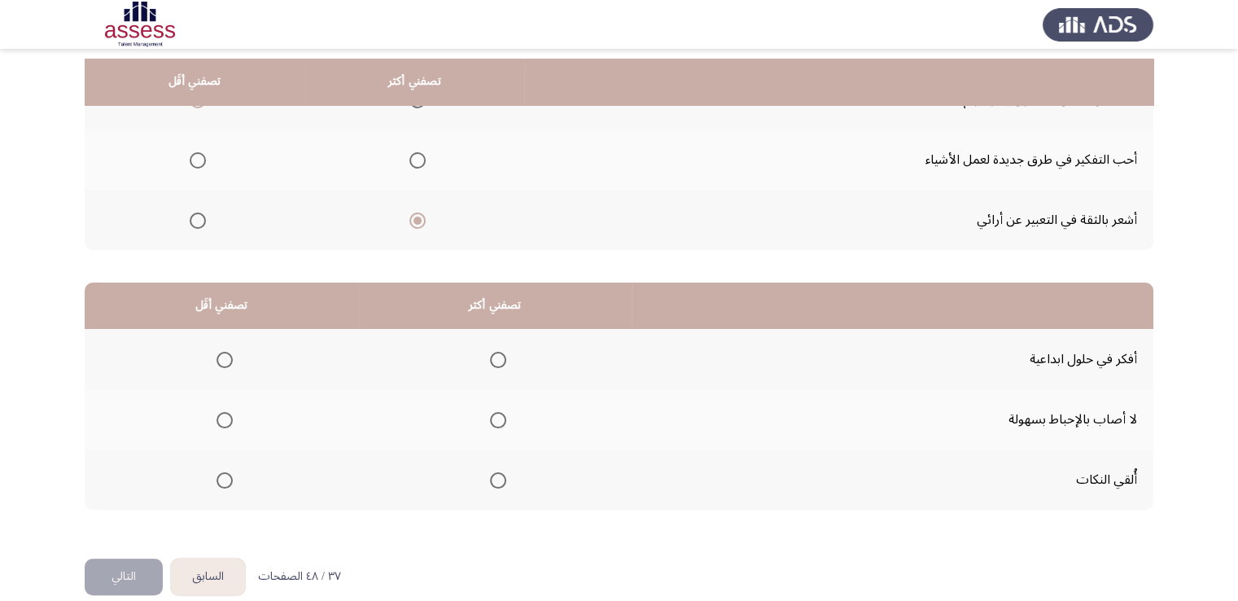
scroll to position [219, 0]
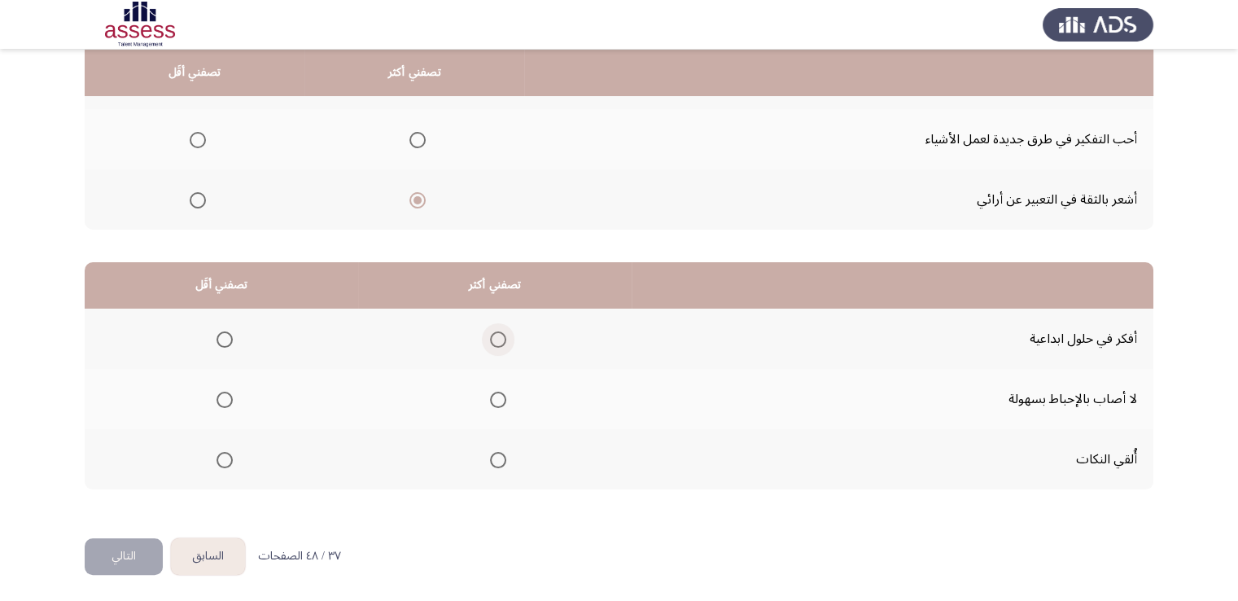
click at [497, 335] on span "Select an option" at bounding box center [498, 339] width 16 height 16
click at [497, 335] on input "Select an option" at bounding box center [498, 339] width 16 height 16
click at [223, 452] on span "Select an option" at bounding box center [225, 460] width 16 height 16
click at [223, 452] on input "Select an option" at bounding box center [225, 460] width 16 height 16
click at [117, 557] on button "التالي" at bounding box center [124, 556] width 78 height 37
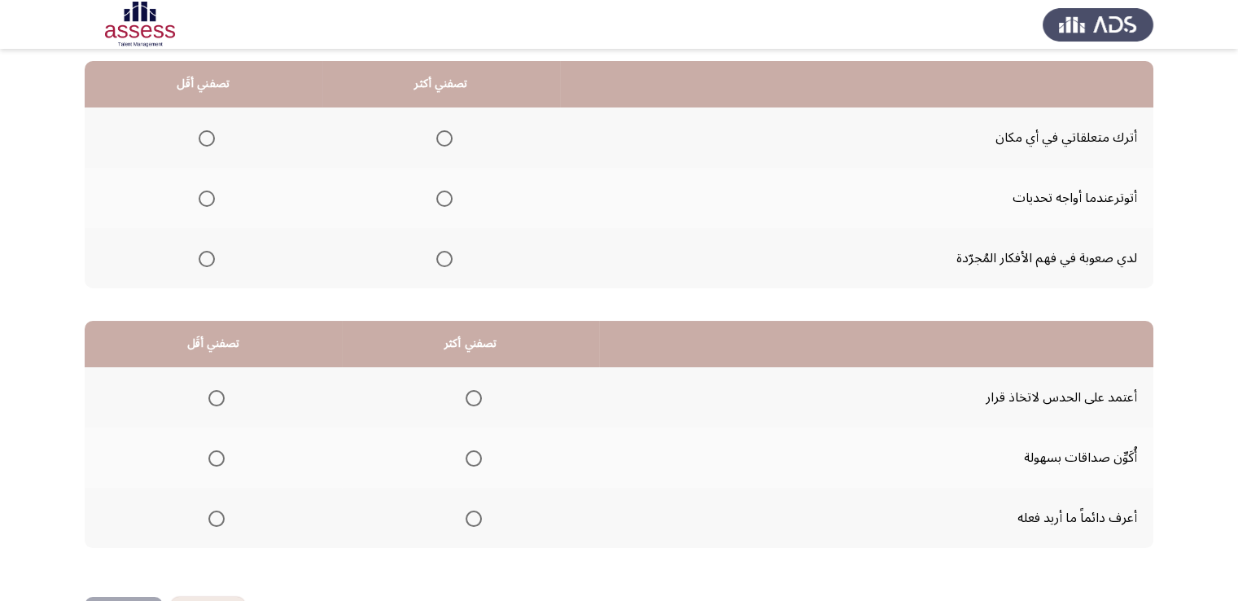
scroll to position [163, 0]
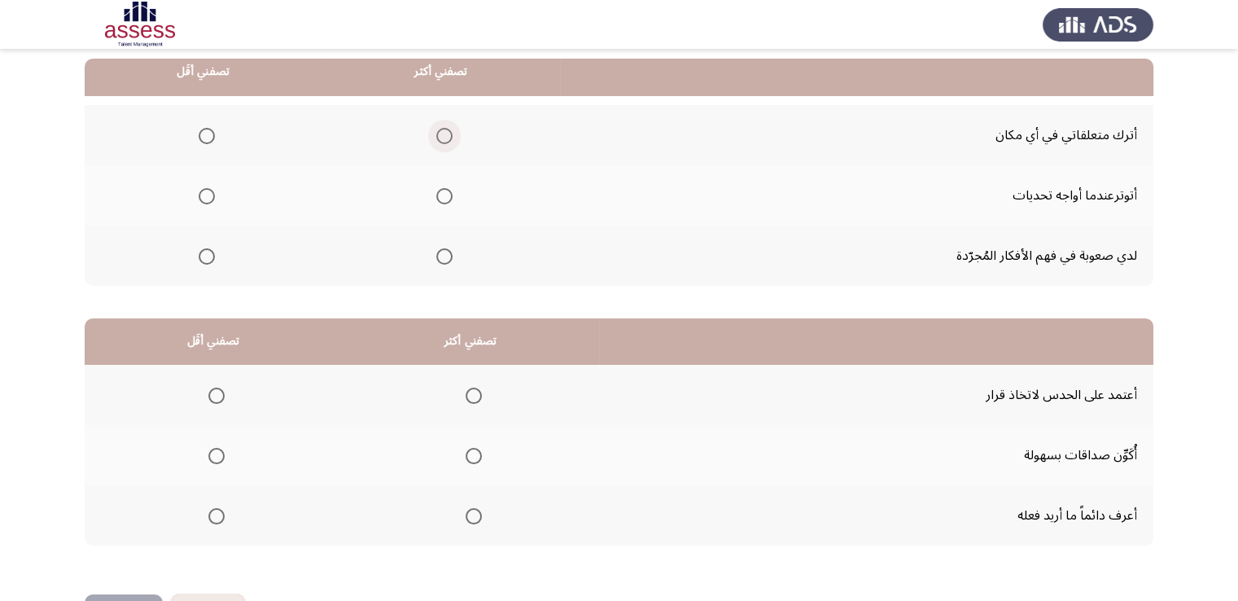
click at [447, 140] on span "Select an option" at bounding box center [444, 136] width 16 height 16
click at [447, 140] on input "Select an option" at bounding box center [444, 136] width 16 height 16
click at [209, 253] on span "Select an option" at bounding box center [207, 256] width 16 height 16
click at [209, 253] on input "Select an option" at bounding box center [207, 256] width 16 height 16
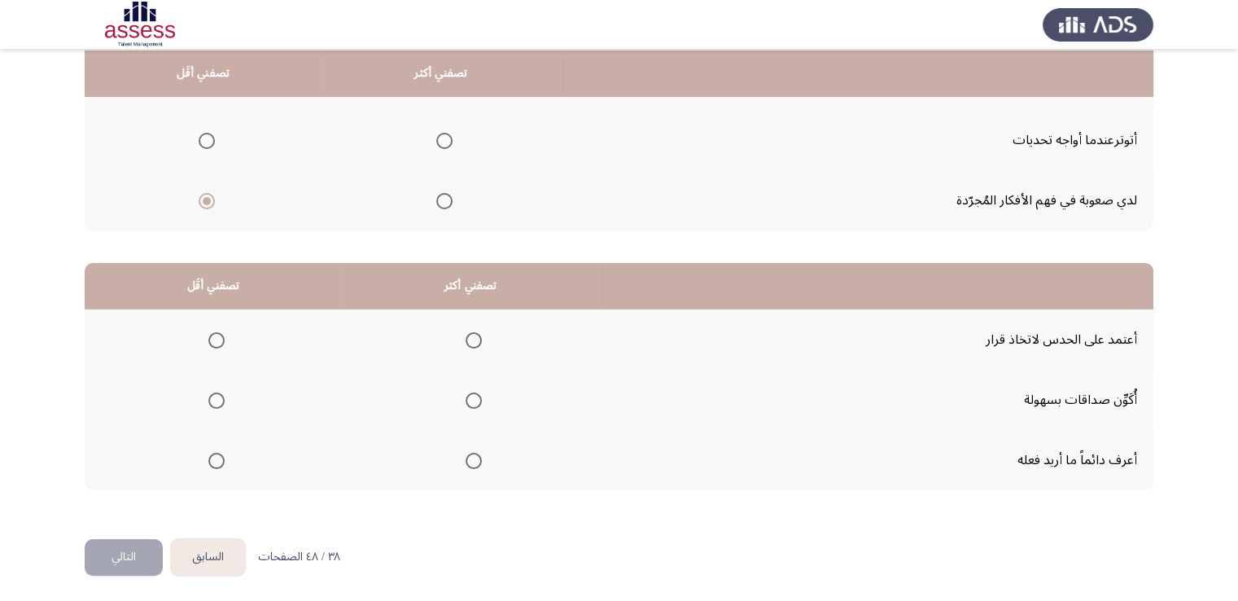
scroll to position [219, 0]
click at [214, 336] on span "Select an option" at bounding box center [216, 339] width 16 height 16
click at [214, 336] on input "Select an option" at bounding box center [216, 339] width 16 height 16
click at [471, 456] on span "Select an option" at bounding box center [474, 460] width 16 height 16
click at [471, 456] on input "Select an option" at bounding box center [474, 460] width 16 height 16
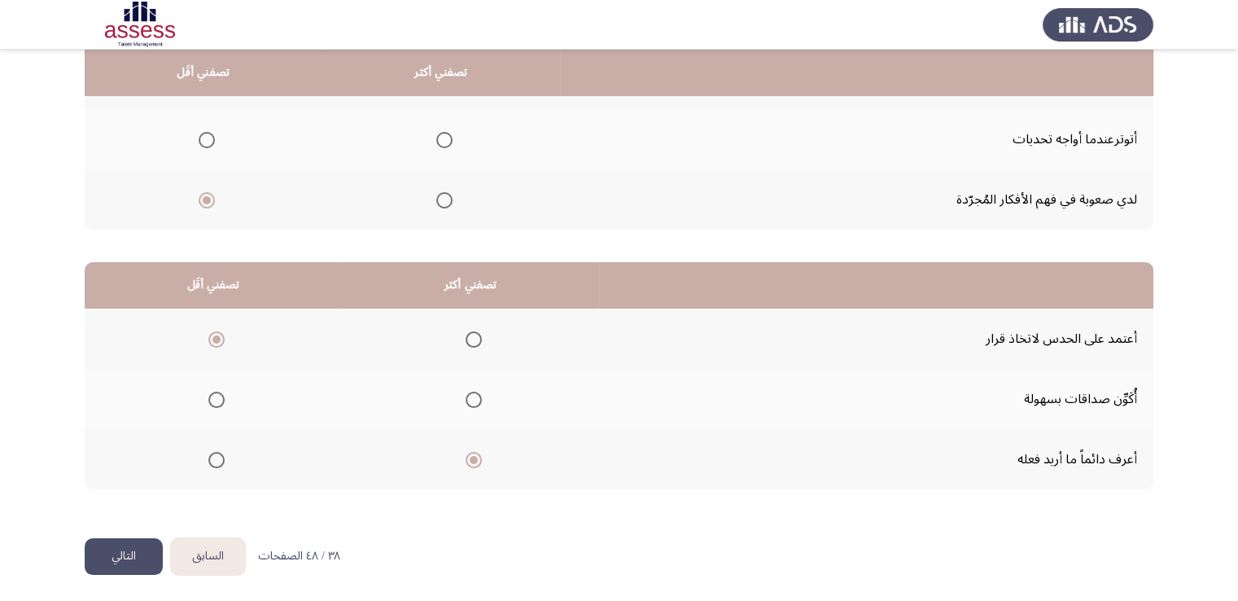
click at [99, 547] on button "التالي" at bounding box center [124, 556] width 78 height 37
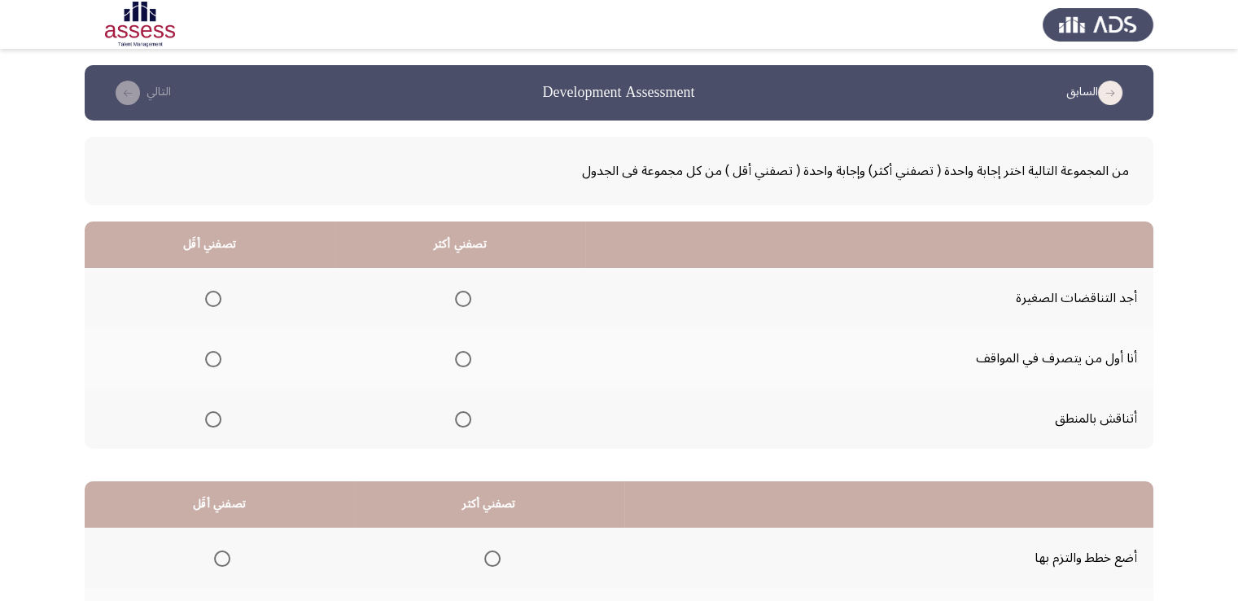
click at [210, 300] on span "Select an option" at bounding box center [213, 299] width 16 height 16
click at [210, 300] on input "Select an option" at bounding box center [213, 299] width 16 height 16
click at [460, 414] on span "Select an option" at bounding box center [463, 419] width 16 height 16
click at [460, 414] on input "Select an option" at bounding box center [463, 419] width 16 height 16
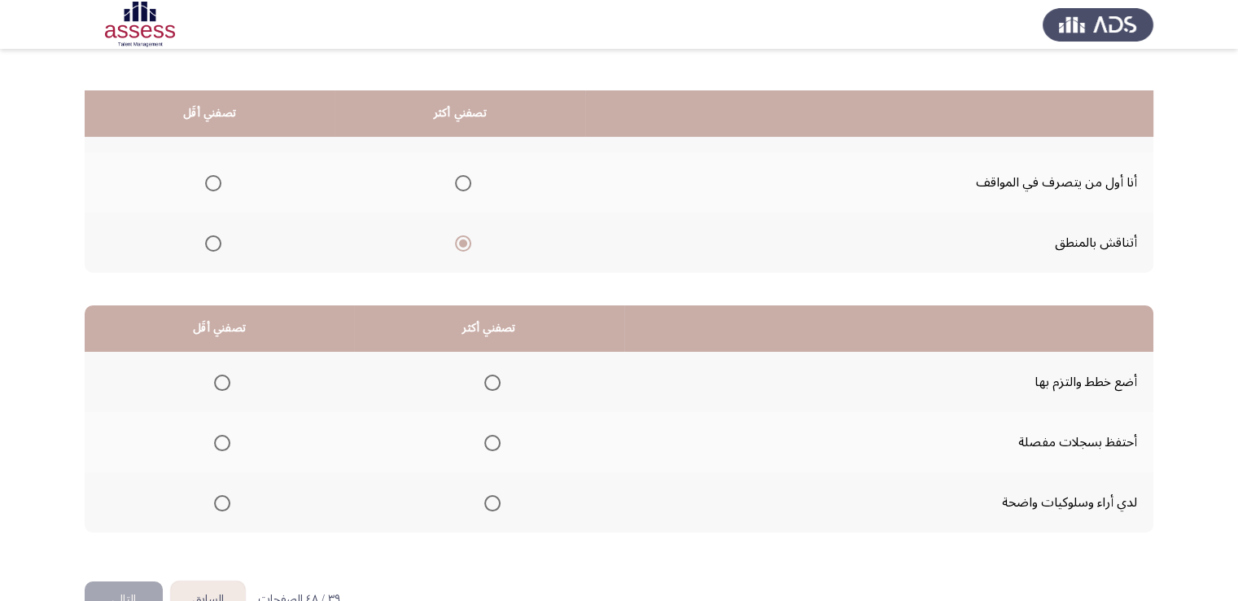
scroll to position [219, 0]
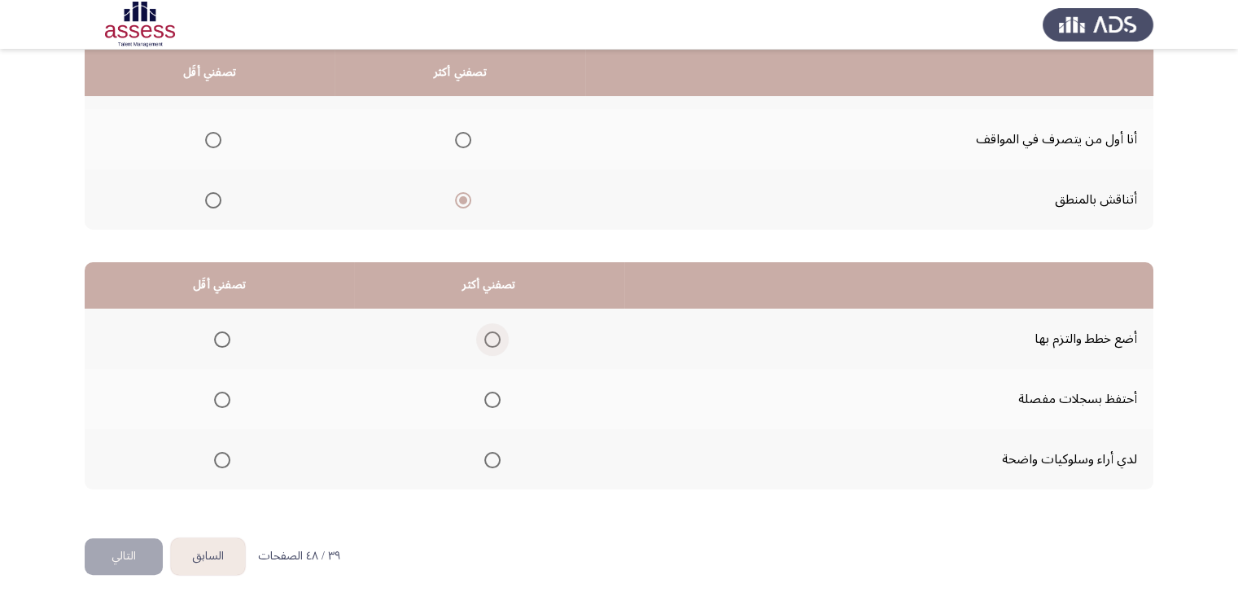
click at [493, 333] on span "Select an option" at bounding box center [492, 339] width 16 height 16
click at [493, 333] on input "Select an option" at bounding box center [492, 339] width 16 height 16
click at [221, 403] on span "Select an option" at bounding box center [222, 400] width 16 height 16
click at [221, 403] on input "Select an option" at bounding box center [222, 400] width 16 height 16
click at [120, 554] on button "التالي" at bounding box center [124, 556] width 78 height 37
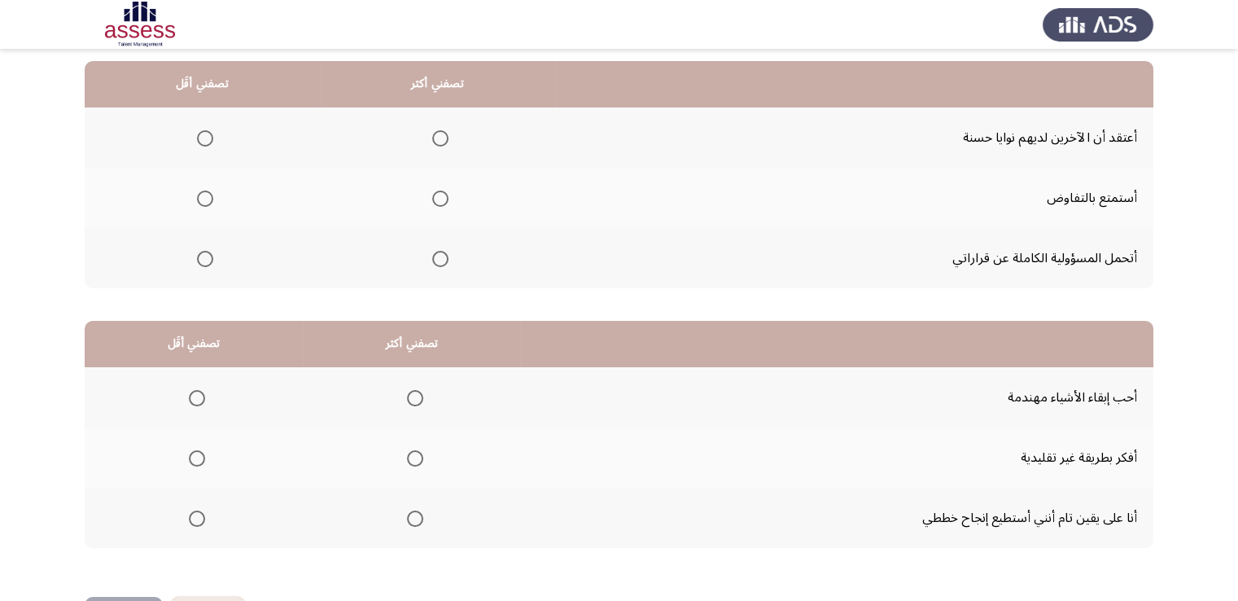
scroll to position [163, 0]
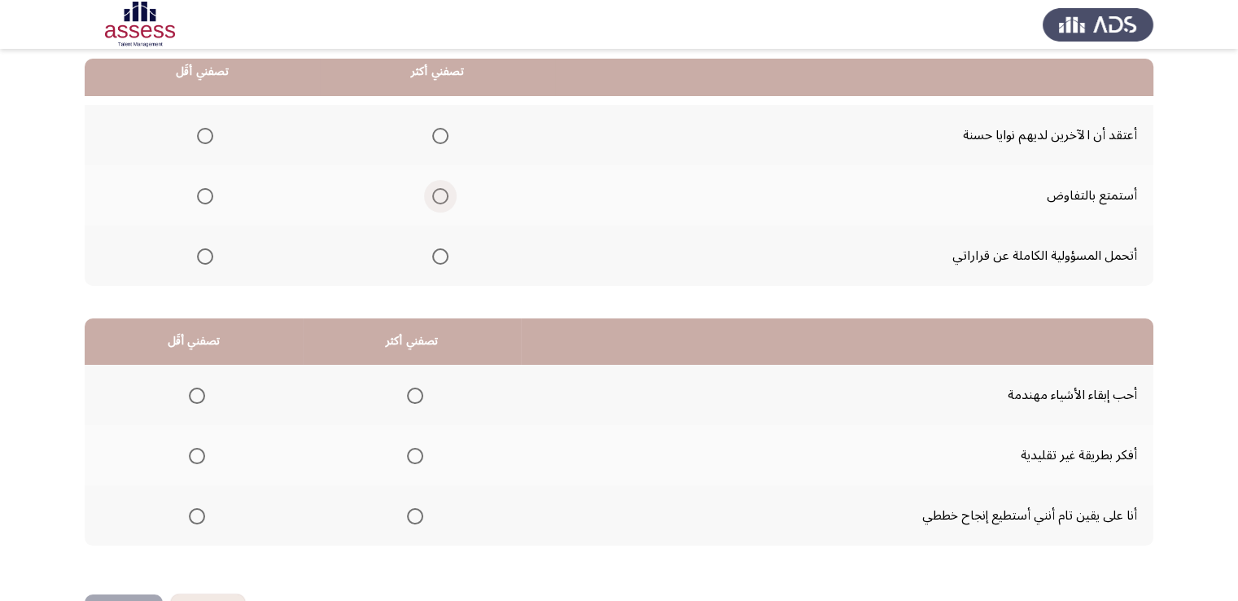
click at [444, 195] on span "Select an option" at bounding box center [440, 196] width 16 height 16
click at [444, 195] on input "Select an option" at bounding box center [440, 196] width 16 height 16
click at [434, 252] on span "Select an option" at bounding box center [440, 256] width 16 height 16
click at [434, 252] on input "Select an option" at bounding box center [440, 256] width 16 height 16
click at [210, 134] on span "Select an option" at bounding box center [205, 136] width 16 height 16
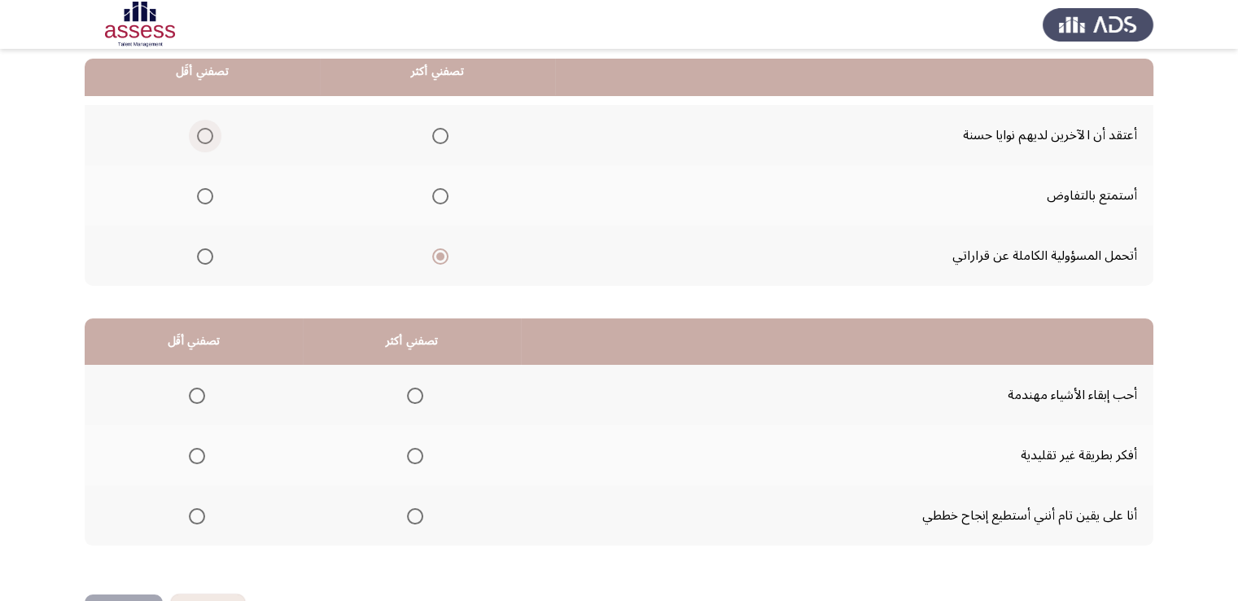
click at [210, 134] on input "Select an option" at bounding box center [205, 136] width 16 height 16
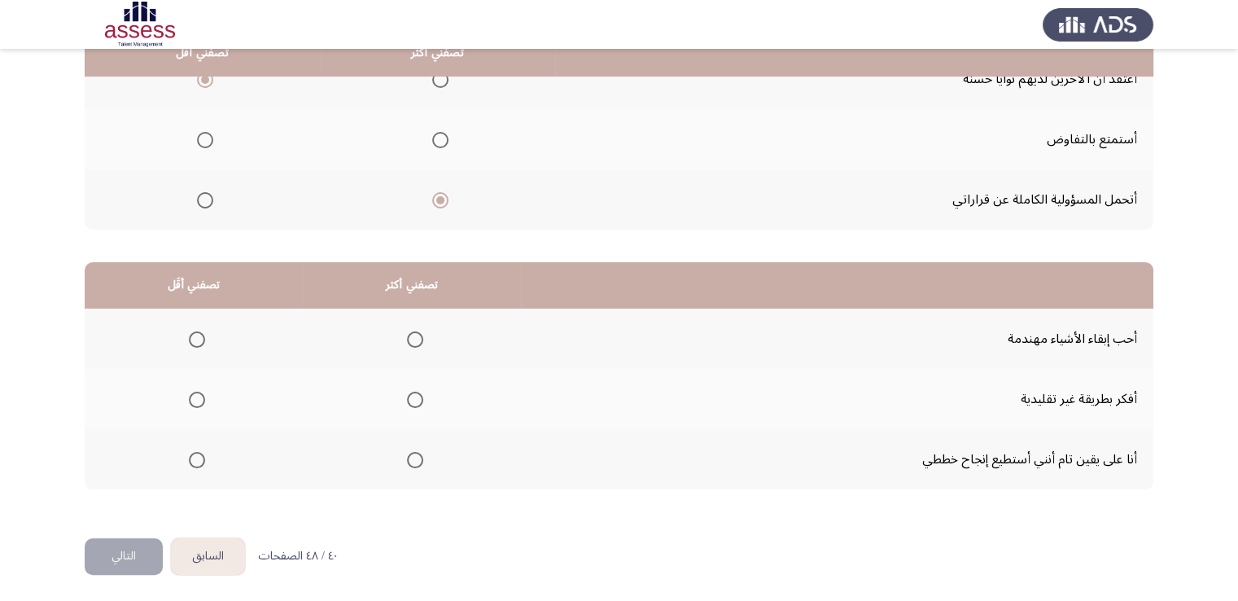
scroll to position [186, 0]
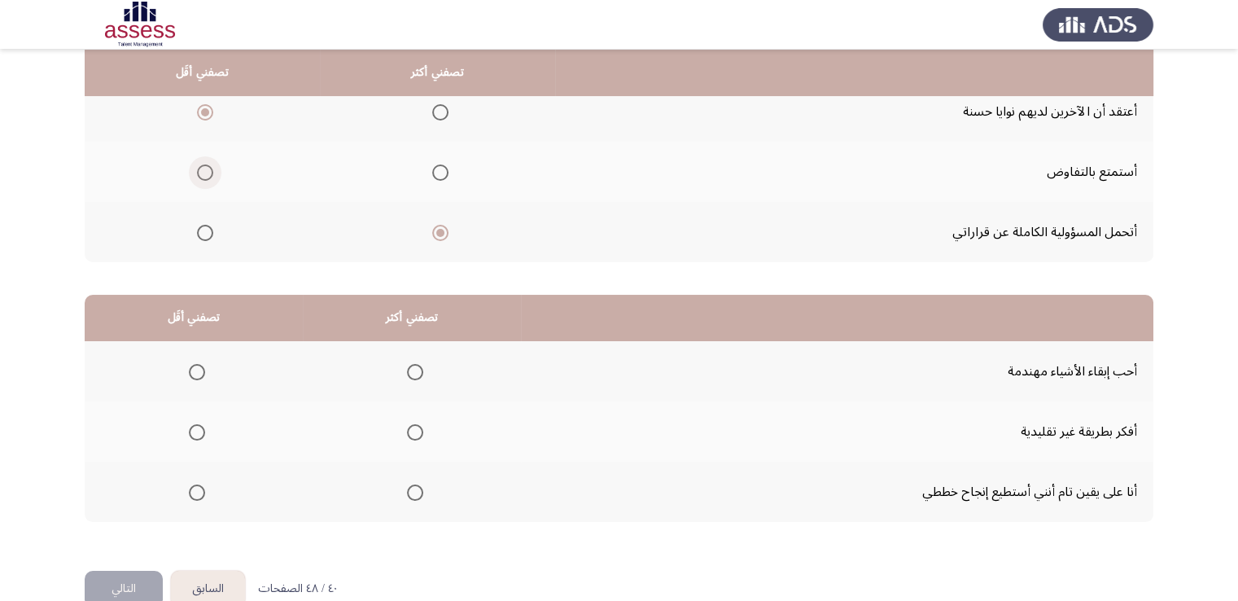
click at [206, 172] on span "Select an option" at bounding box center [205, 172] width 16 height 16
click at [206, 172] on input "Select an option" at bounding box center [205, 172] width 16 height 16
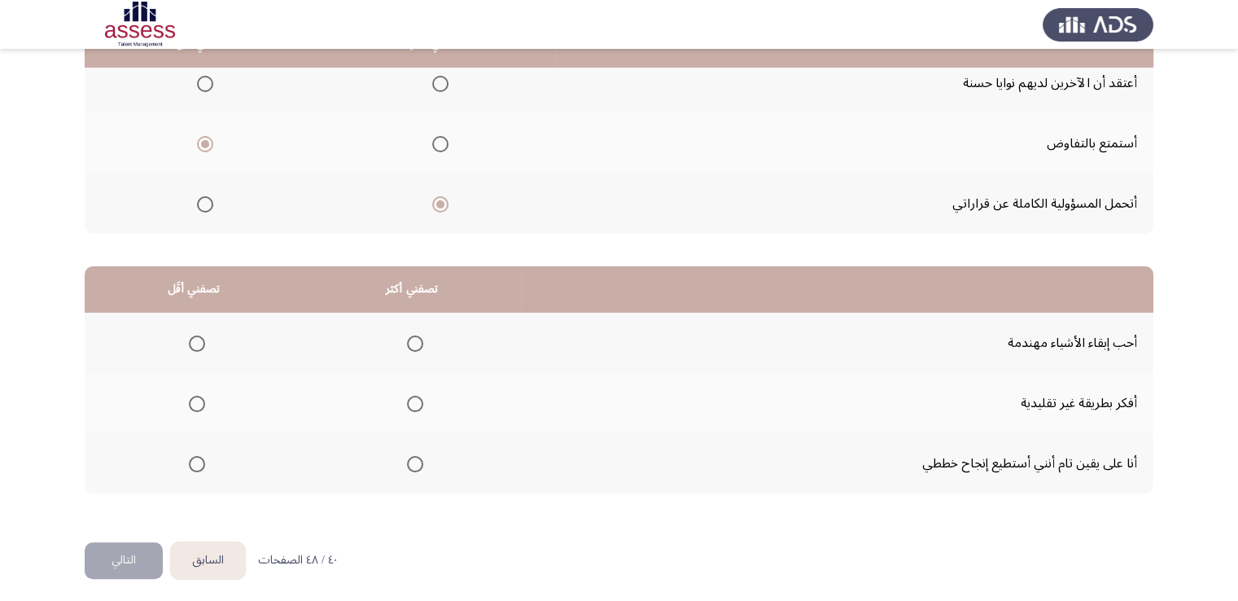
scroll to position [219, 0]
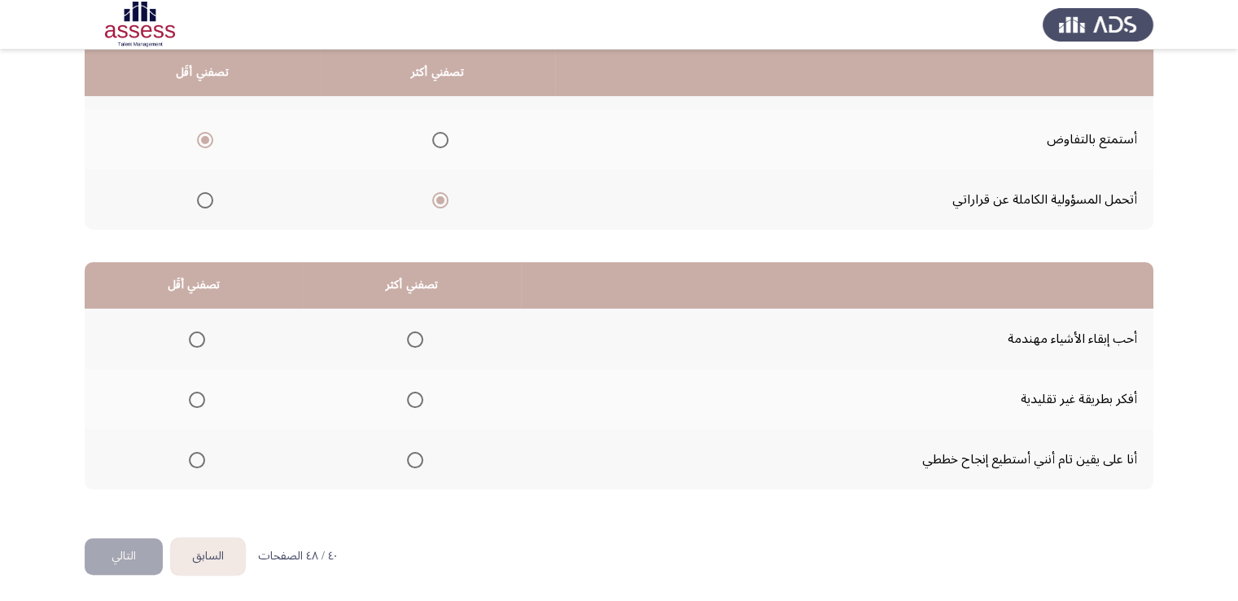
click at [414, 378] on th at bounding box center [412, 399] width 218 height 60
click at [411, 392] on span "Select an option" at bounding box center [415, 400] width 16 height 16
click at [411, 392] on input "Select an option" at bounding box center [415, 400] width 16 height 16
click at [195, 338] on span "Select an option" at bounding box center [197, 339] width 16 height 16
click at [195, 338] on input "Select an option" at bounding box center [197, 339] width 16 height 16
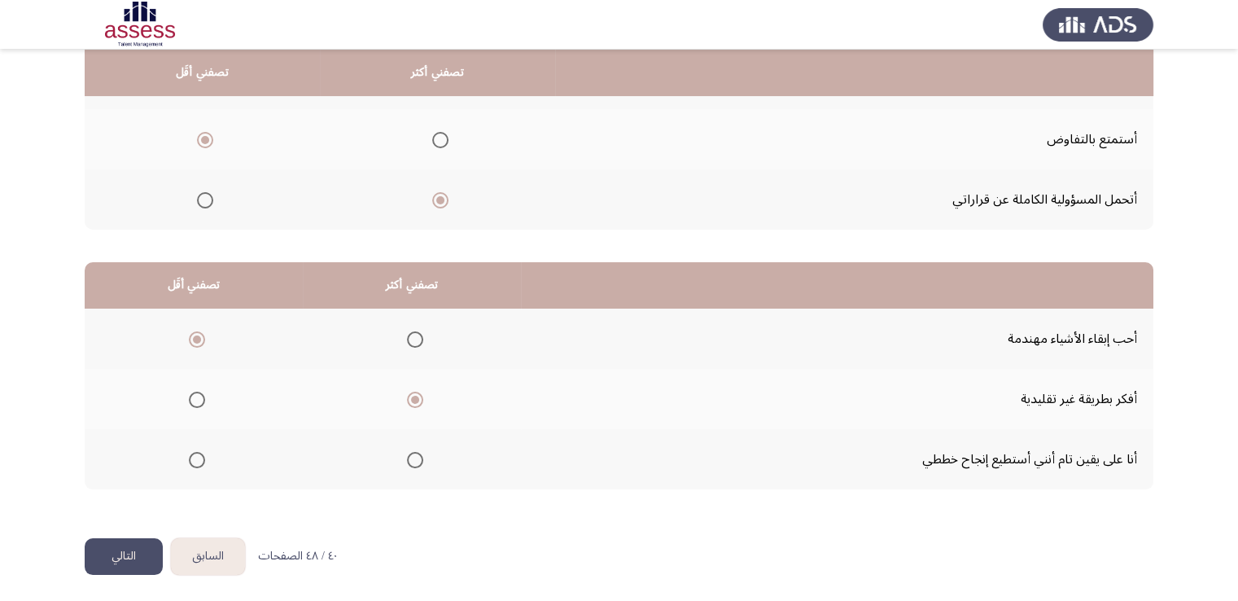
click at [120, 550] on button "التالي" at bounding box center [124, 556] width 78 height 37
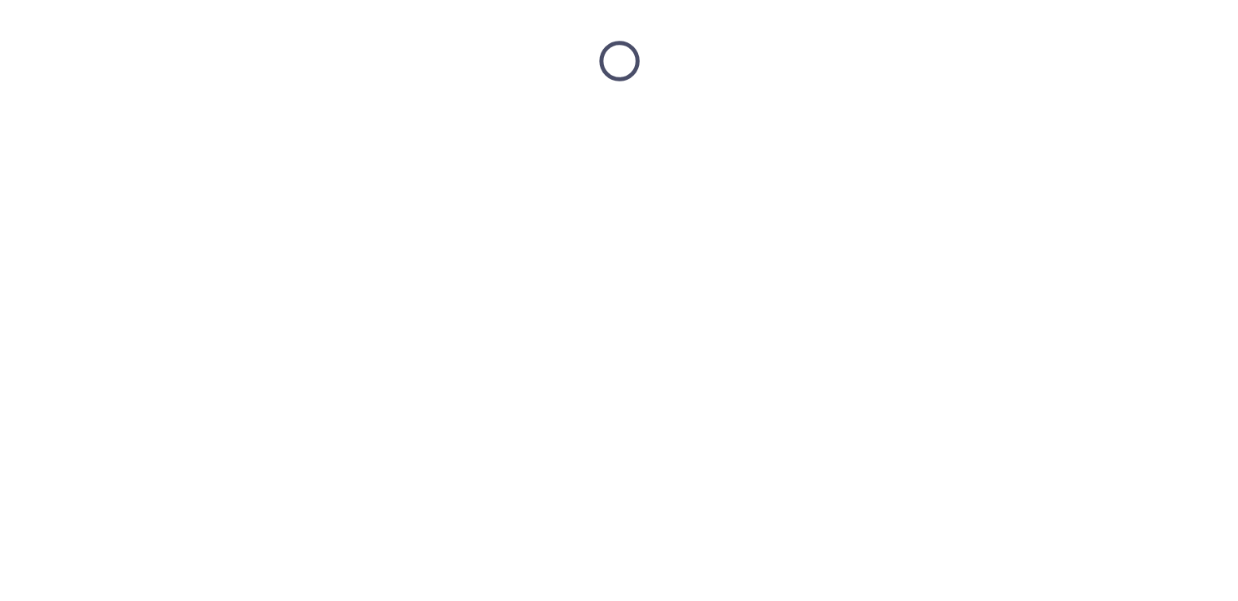
scroll to position [0, 0]
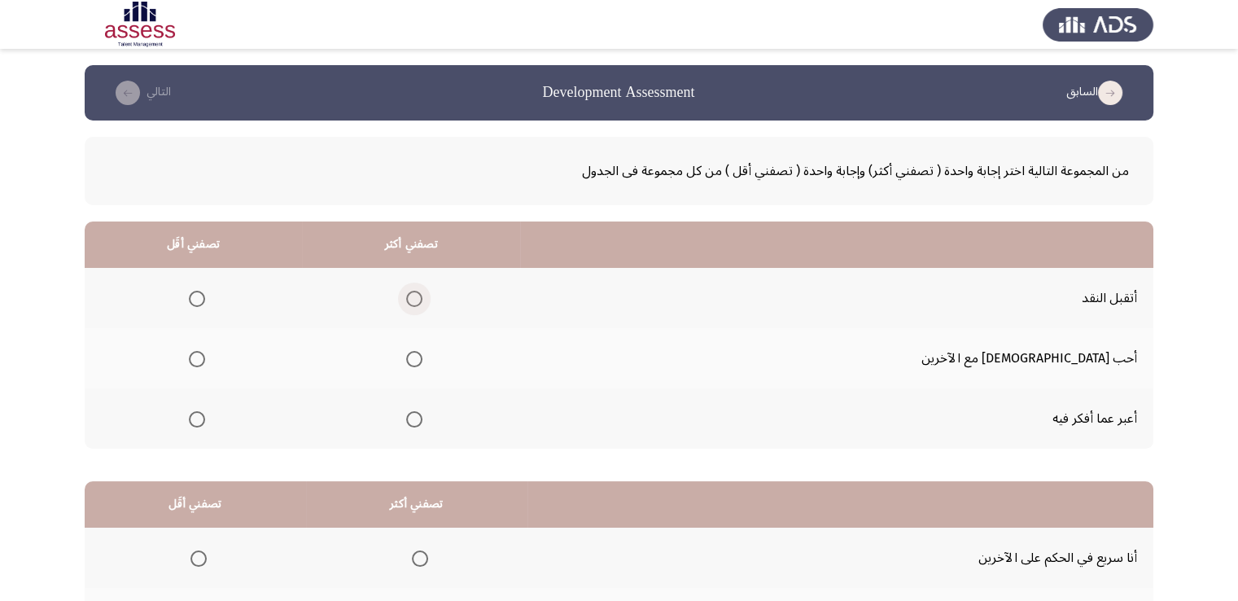
click at [423, 296] on span "Select an option" at bounding box center [414, 299] width 16 height 16
click at [423, 296] on input "Select an option" at bounding box center [414, 299] width 16 height 16
click at [205, 420] on span "Select an option" at bounding box center [197, 419] width 16 height 16
click at [205, 420] on input "Select an option" at bounding box center [197, 419] width 16 height 16
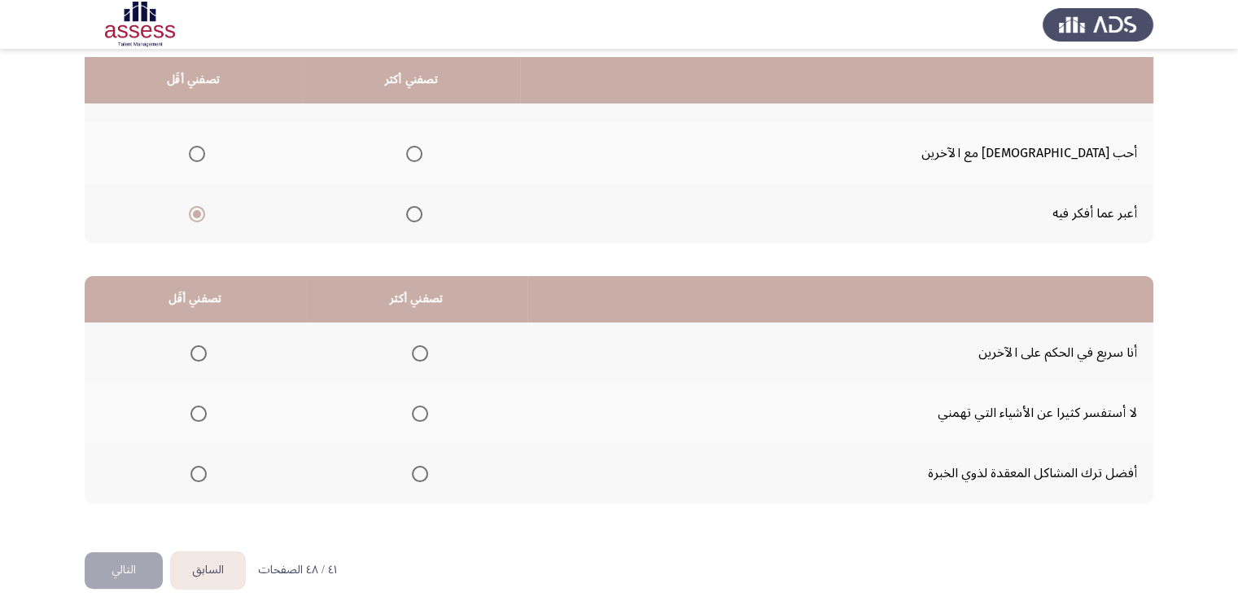
scroll to position [219, 0]
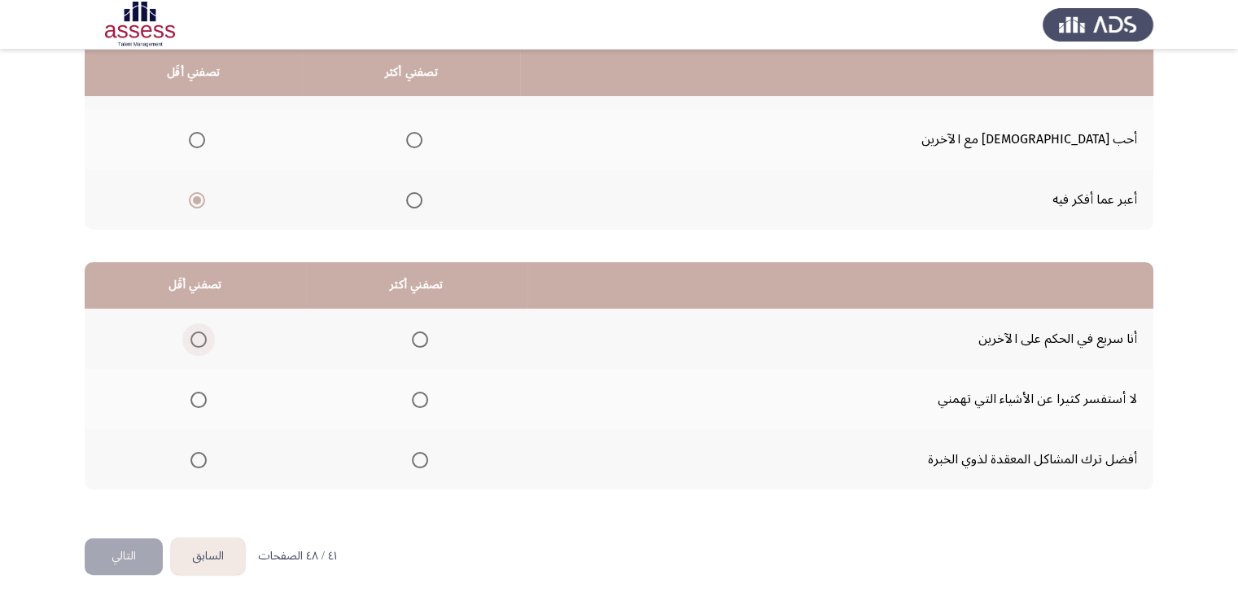
click at [202, 333] on span "Select an option" at bounding box center [199, 339] width 16 height 16
click at [202, 333] on input "Select an option" at bounding box center [199, 339] width 16 height 16
click at [416, 399] on span "Select an option" at bounding box center [420, 400] width 16 height 16
click at [416, 399] on input "Select an option" at bounding box center [420, 400] width 16 height 16
click at [418, 456] on span "Select an option" at bounding box center [420, 460] width 16 height 16
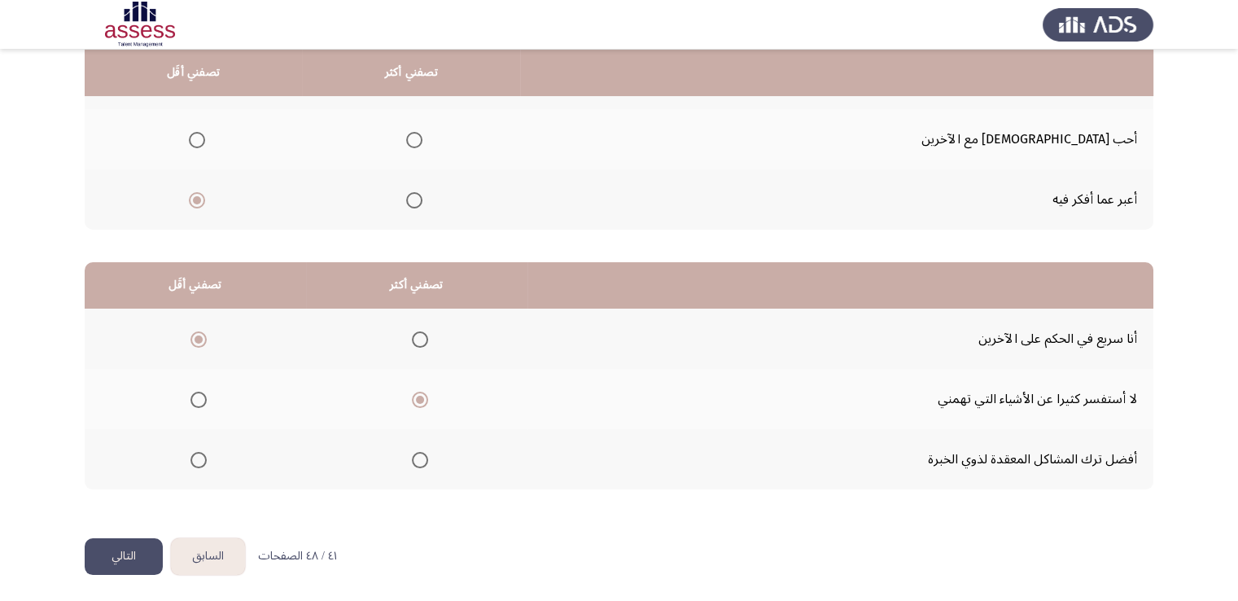
click at [418, 456] on input "Select an option" at bounding box center [420, 460] width 16 height 16
click at [101, 554] on button "التالي" at bounding box center [124, 556] width 78 height 37
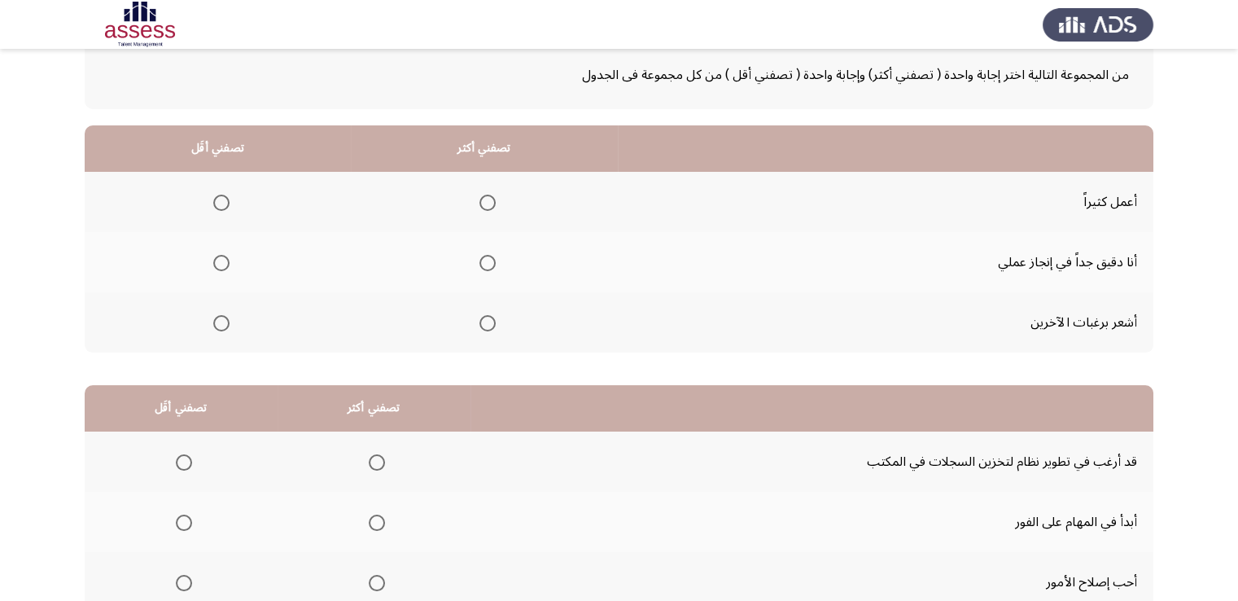
scroll to position [98, 0]
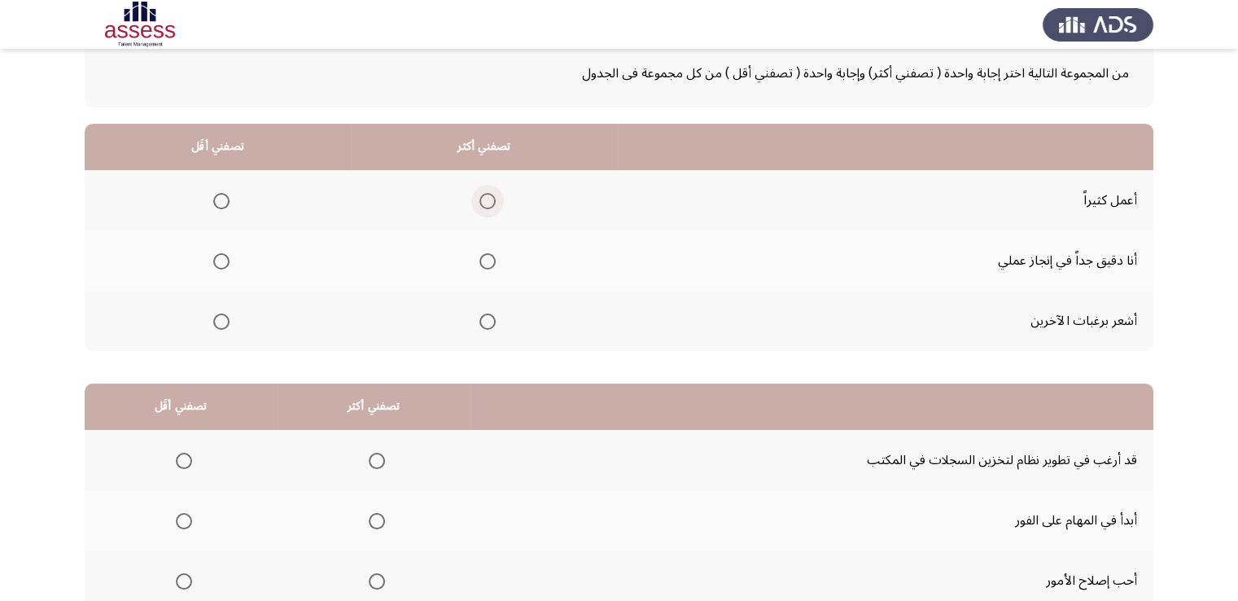
click at [488, 201] on span "Select an option" at bounding box center [488, 201] width 16 height 16
click at [488, 201] on input "Select an option" at bounding box center [488, 201] width 16 height 16
click at [225, 324] on span "Select an option" at bounding box center [221, 321] width 16 height 16
click at [225, 324] on input "Select an option" at bounding box center [221, 321] width 16 height 16
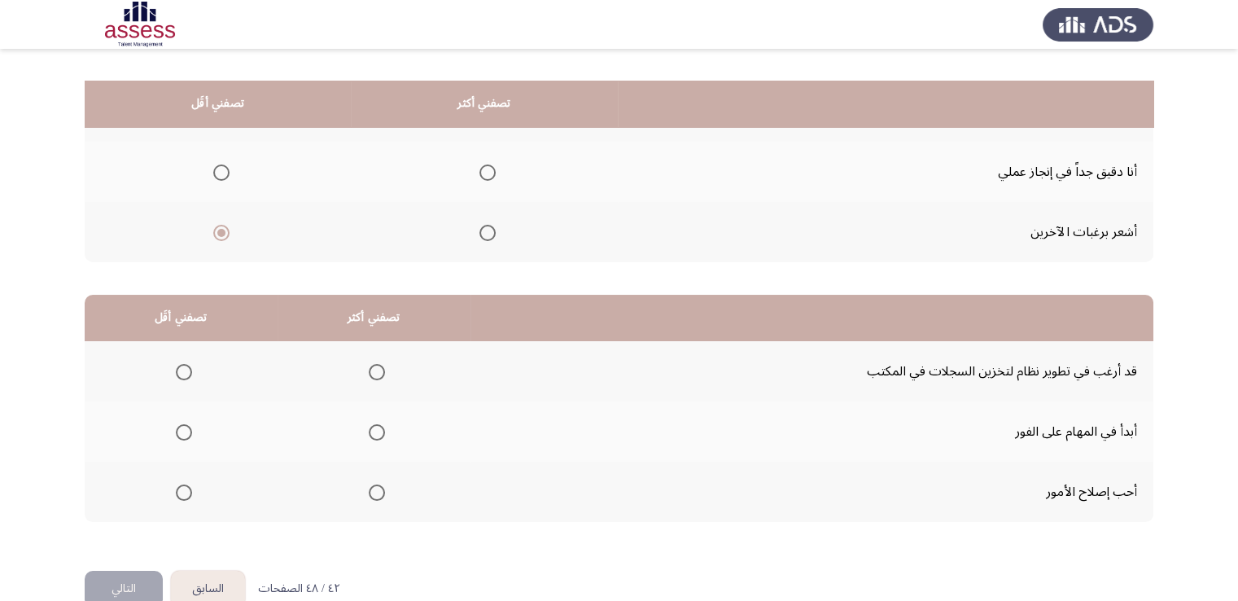
scroll to position [219, 0]
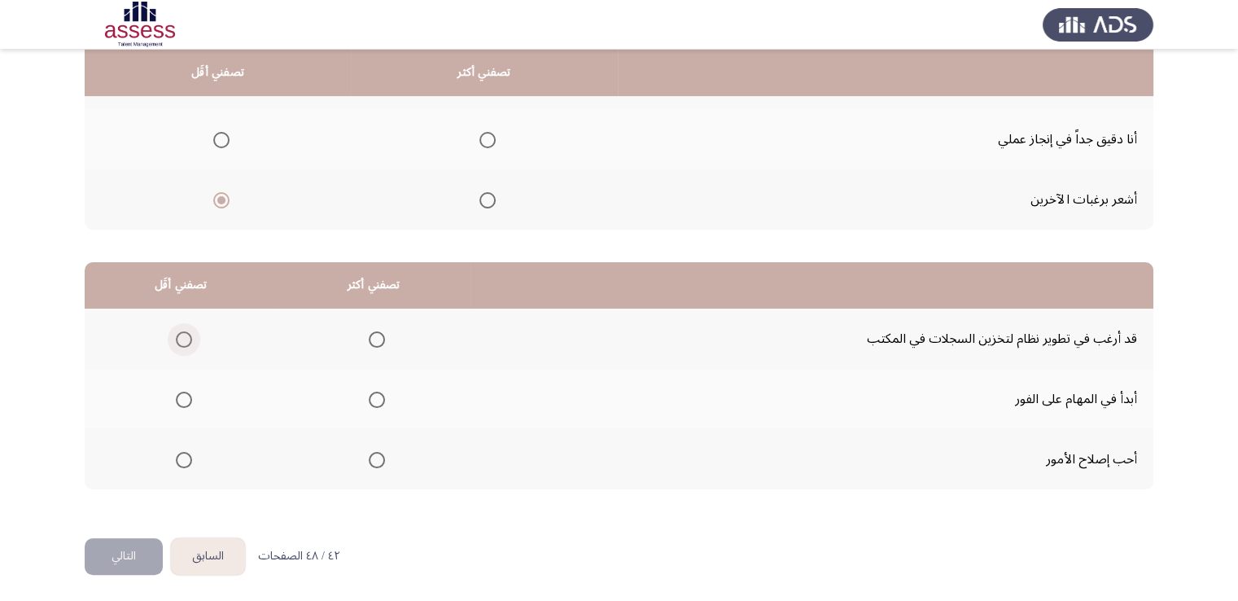
click at [183, 343] on span "Select an option" at bounding box center [184, 339] width 16 height 16
click at [183, 343] on input "Select an option" at bounding box center [184, 339] width 16 height 16
click at [369, 395] on span "Select an option" at bounding box center [377, 400] width 16 height 16
click at [369, 395] on input "Select an option" at bounding box center [377, 400] width 16 height 16
click at [137, 550] on button "التالي" at bounding box center [124, 556] width 78 height 37
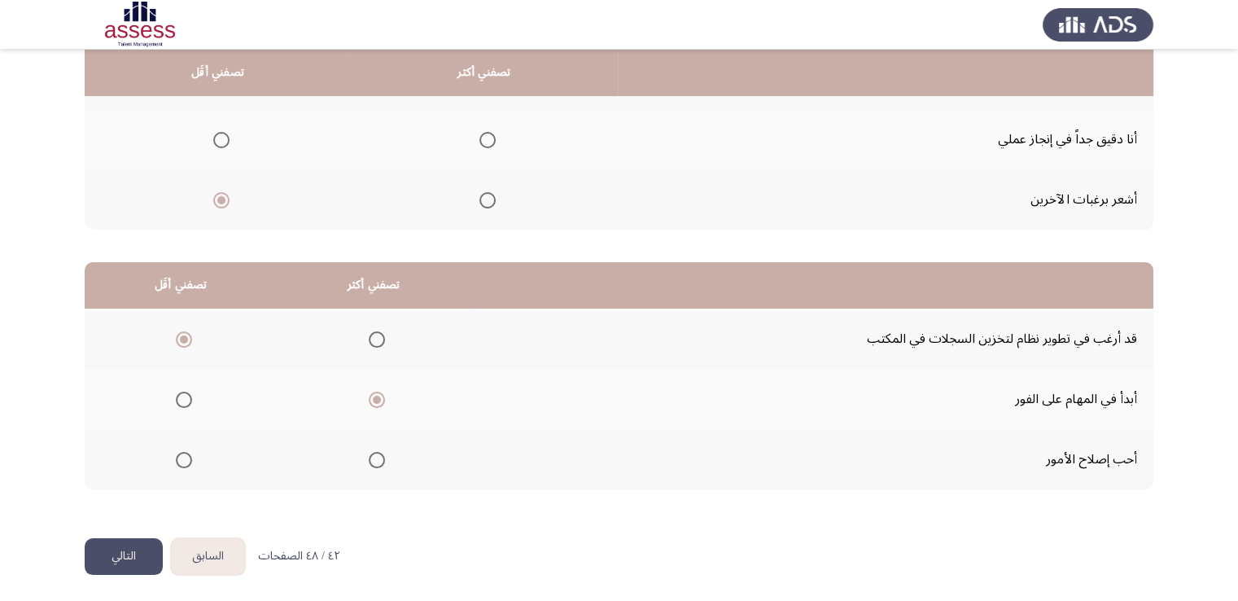
scroll to position [0, 0]
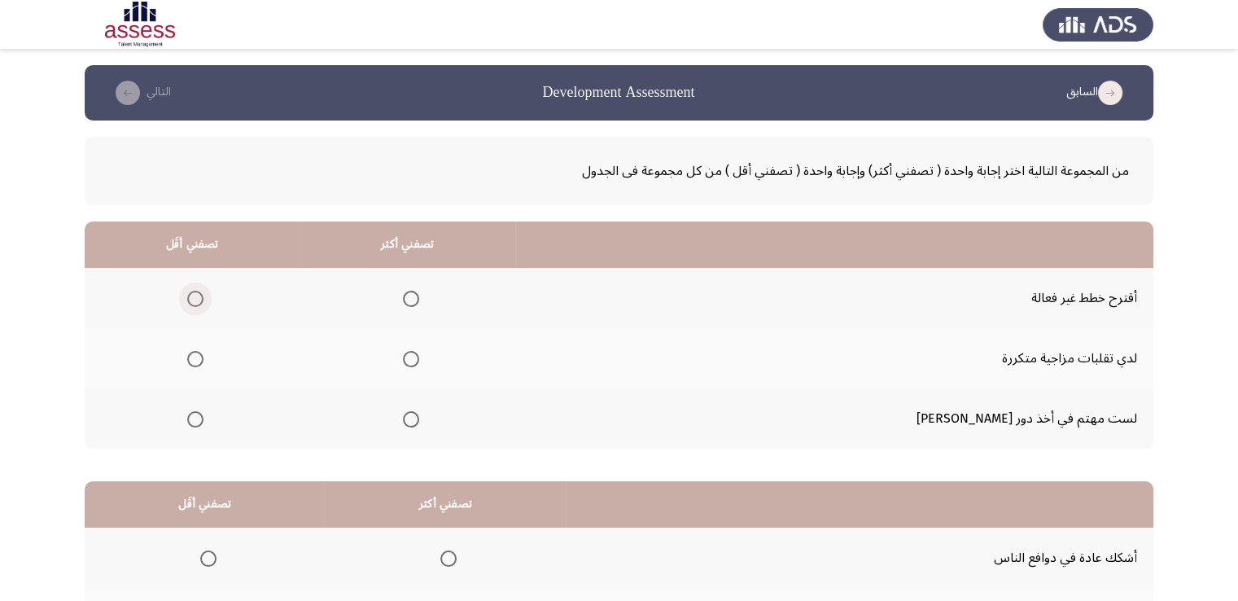
click at [204, 298] on span "Select an option" at bounding box center [195, 299] width 16 height 16
click at [204, 298] on input "Select an option" at bounding box center [195, 299] width 16 height 16
click at [419, 300] on span "Select an option" at bounding box center [411, 299] width 16 height 16
click at [419, 300] on input "Select an option" at bounding box center [411, 299] width 16 height 16
click at [204, 358] on span "Select an option" at bounding box center [195, 359] width 16 height 16
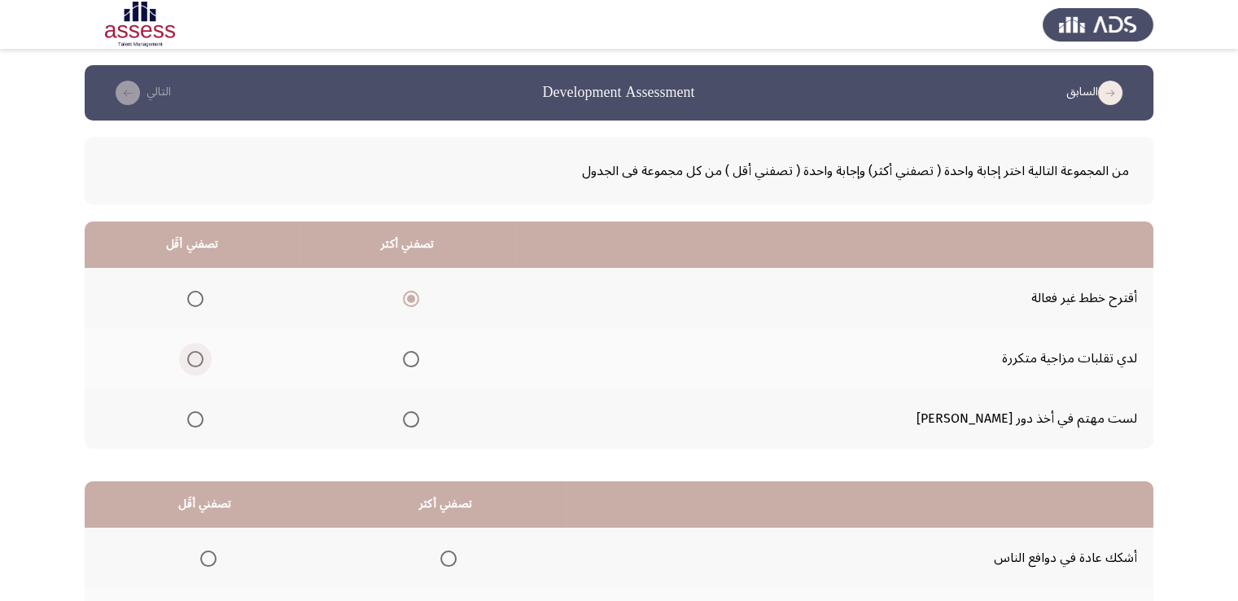
click at [204, 358] on input "Select an option" at bounding box center [195, 359] width 16 height 16
click at [204, 418] on span "Select an option" at bounding box center [195, 419] width 16 height 16
click at [204, 418] on input "Select an option" at bounding box center [195, 419] width 16 height 16
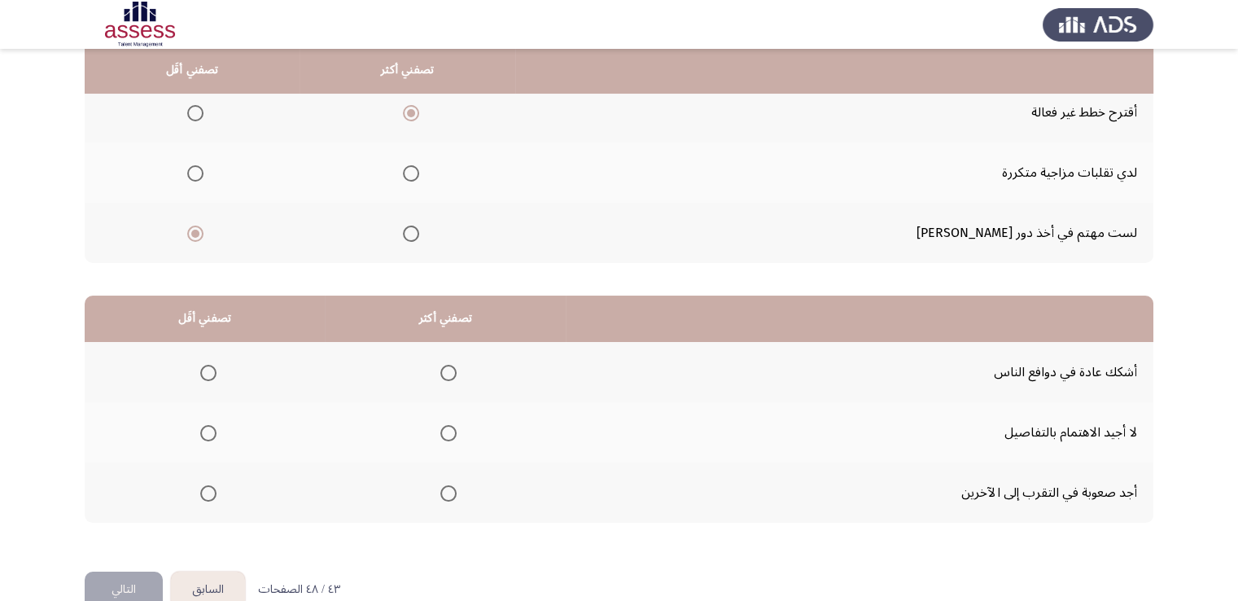
scroll to position [187, 0]
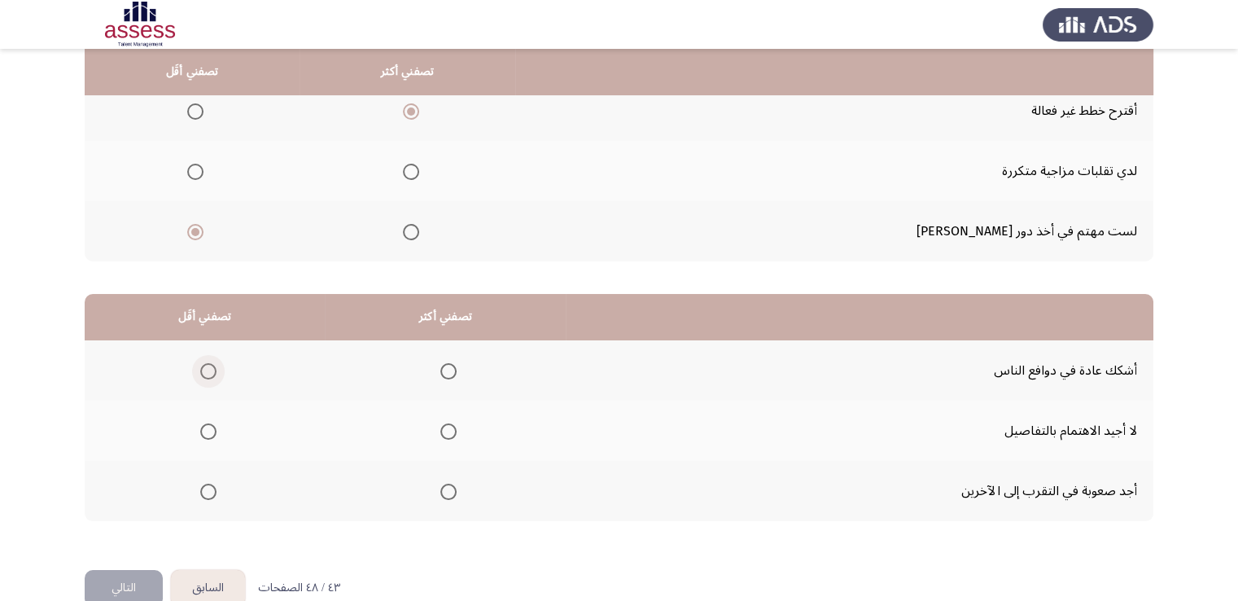
click at [210, 372] on span "Select an option" at bounding box center [208, 371] width 16 height 16
click at [210, 372] on input "Select an option" at bounding box center [208, 371] width 16 height 16
click at [443, 428] on span "Select an option" at bounding box center [448, 431] width 16 height 16
click at [443, 428] on input "Select an option" at bounding box center [448, 431] width 16 height 16
click at [125, 575] on button "التالي" at bounding box center [124, 588] width 78 height 37
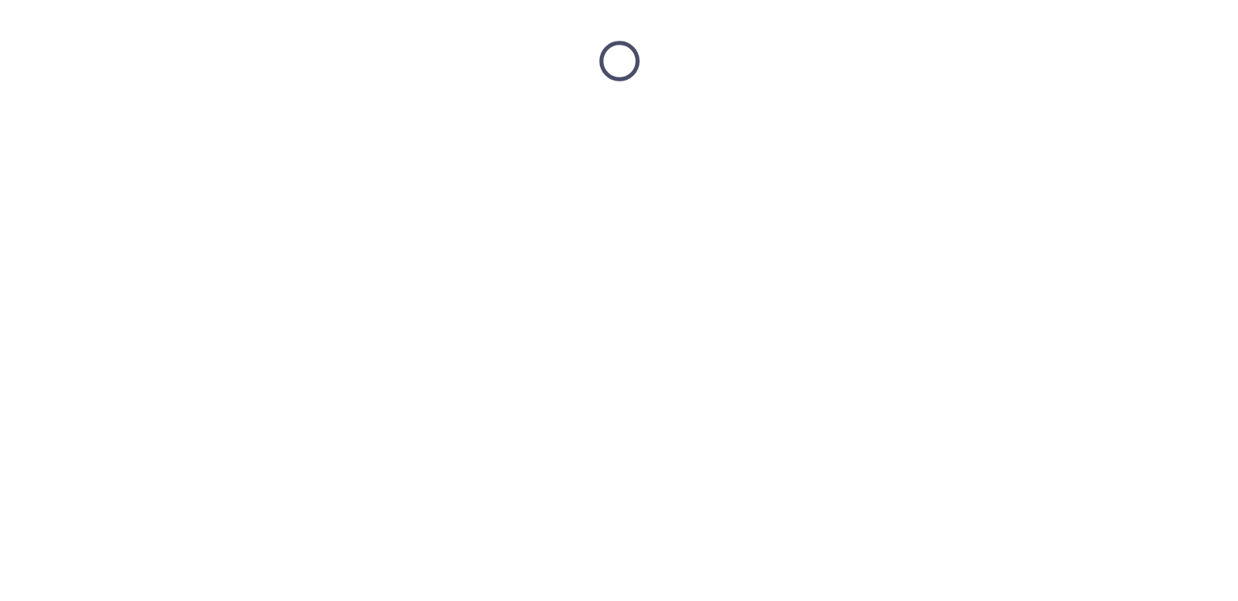
scroll to position [0, 0]
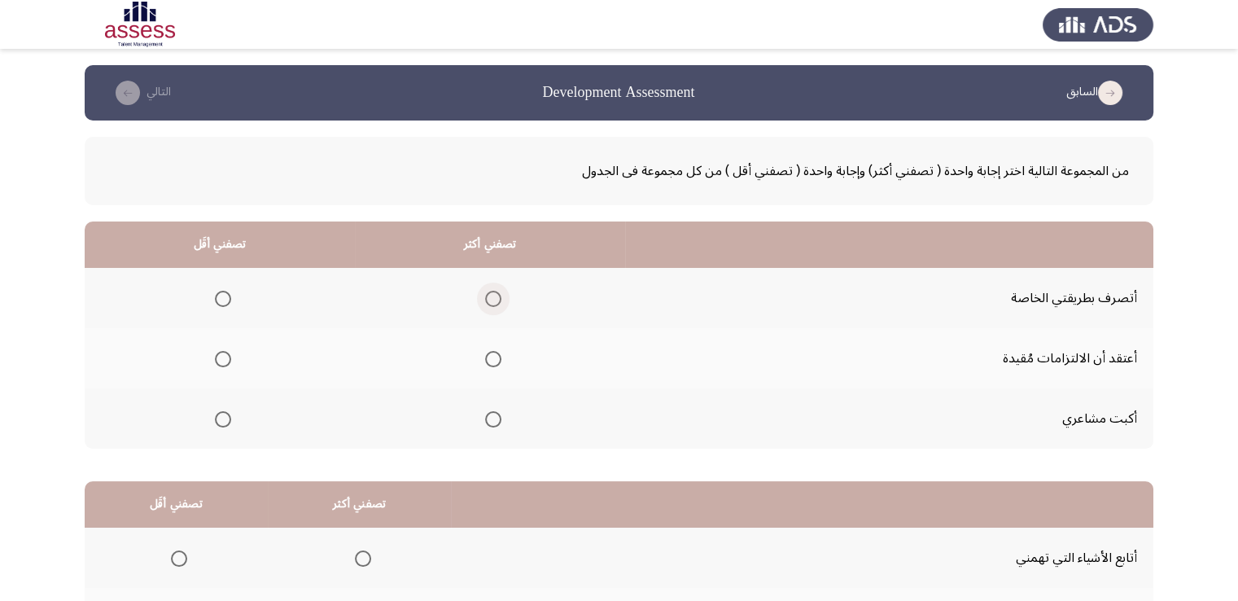
click at [488, 296] on span "Select an option" at bounding box center [493, 299] width 16 height 16
click at [488, 296] on input "Select an option" at bounding box center [493, 299] width 16 height 16
click at [228, 414] on span "Select an option" at bounding box center [223, 419] width 16 height 16
click at [228, 414] on input "Select an option" at bounding box center [223, 419] width 16 height 16
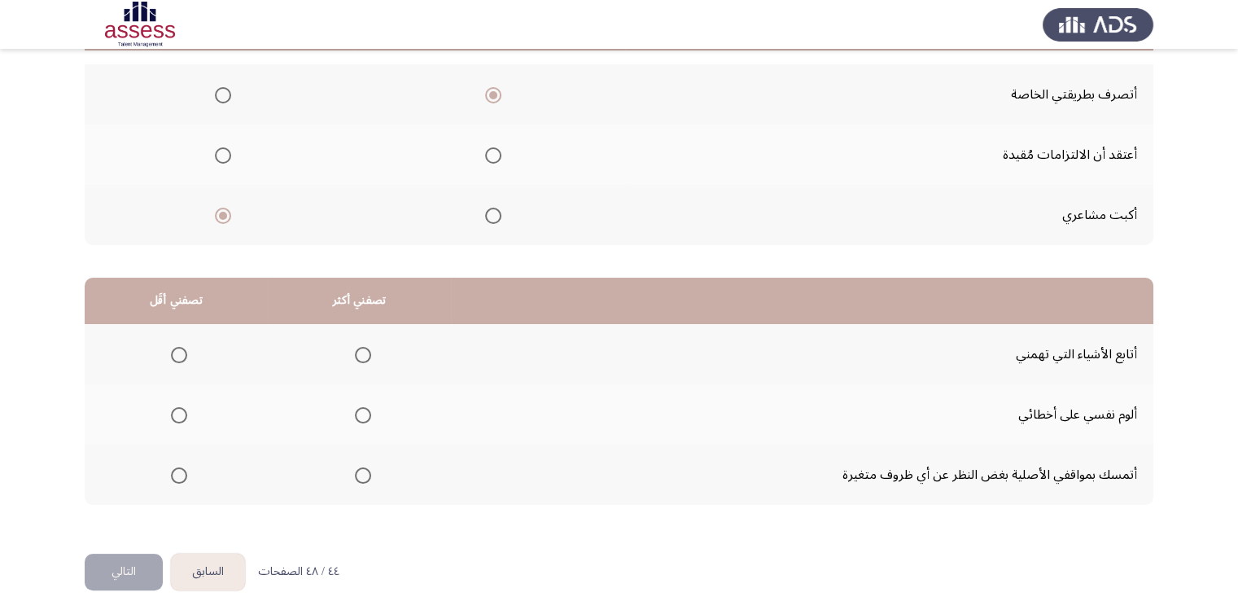
scroll to position [219, 0]
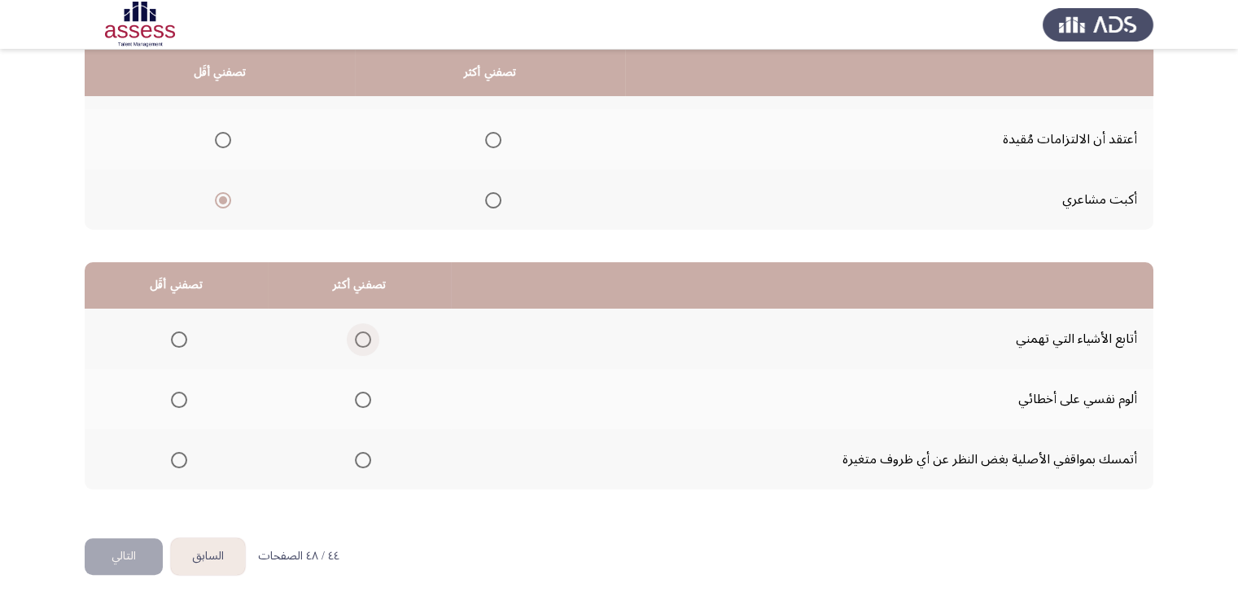
click at [365, 335] on span "Select an option" at bounding box center [363, 339] width 16 height 16
click at [365, 335] on input "Select an option" at bounding box center [363, 339] width 16 height 16
click at [177, 398] on span "Select an option" at bounding box center [179, 400] width 16 height 16
click at [177, 398] on input "Select an option" at bounding box center [179, 400] width 16 height 16
click at [114, 560] on button "التالي" at bounding box center [124, 556] width 78 height 37
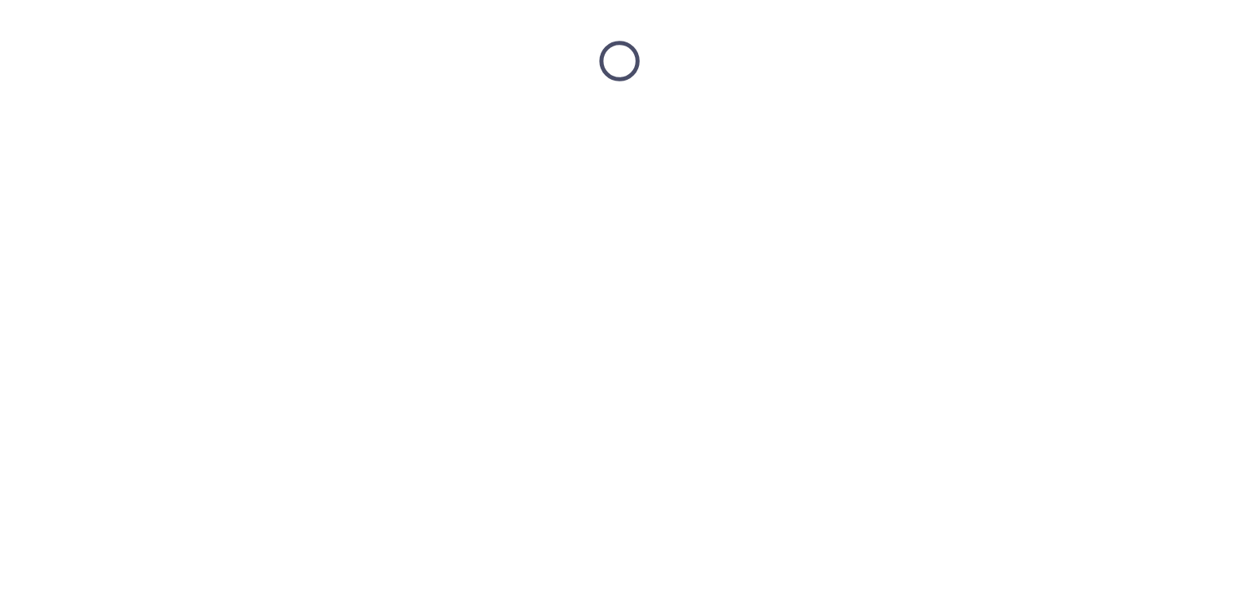
scroll to position [0, 0]
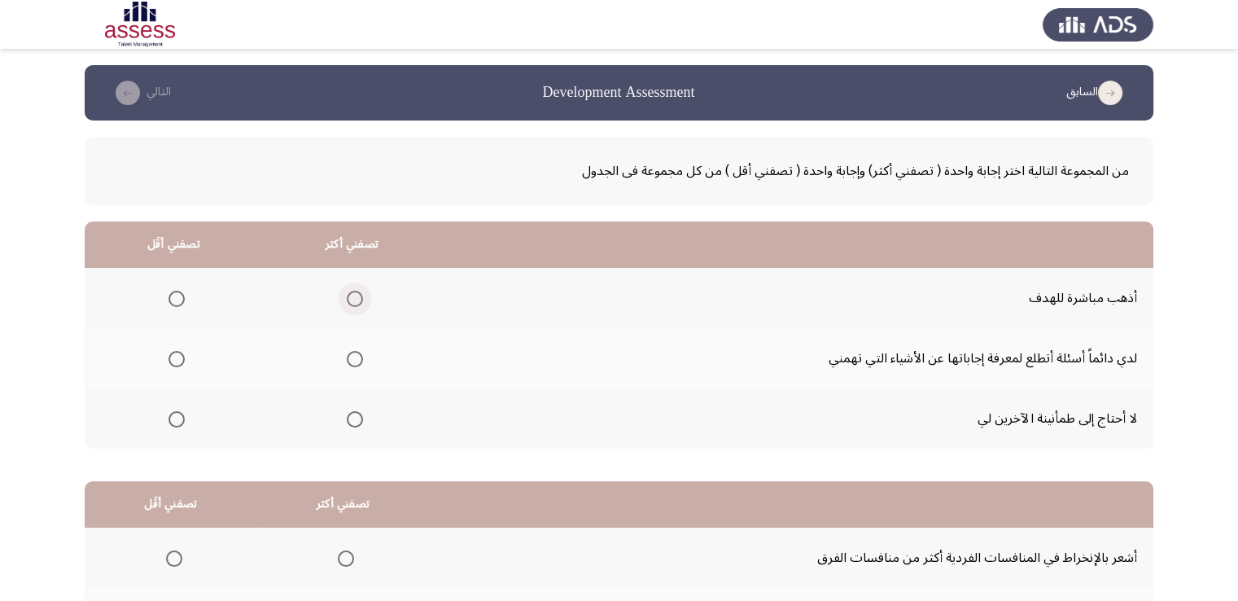
click at [352, 296] on span "Select an option" at bounding box center [355, 299] width 16 height 16
click at [352, 296] on input "Select an option" at bounding box center [355, 299] width 16 height 16
click at [179, 418] on span "Select an option" at bounding box center [177, 419] width 16 height 16
click at [179, 418] on input "Select an option" at bounding box center [177, 419] width 16 height 16
click at [37, 428] on app-assessment-container "السابق Development Assessment التالي من المجموعة التالية اختر إجابة واحدة ( تصف…" at bounding box center [619, 411] width 1238 height 692
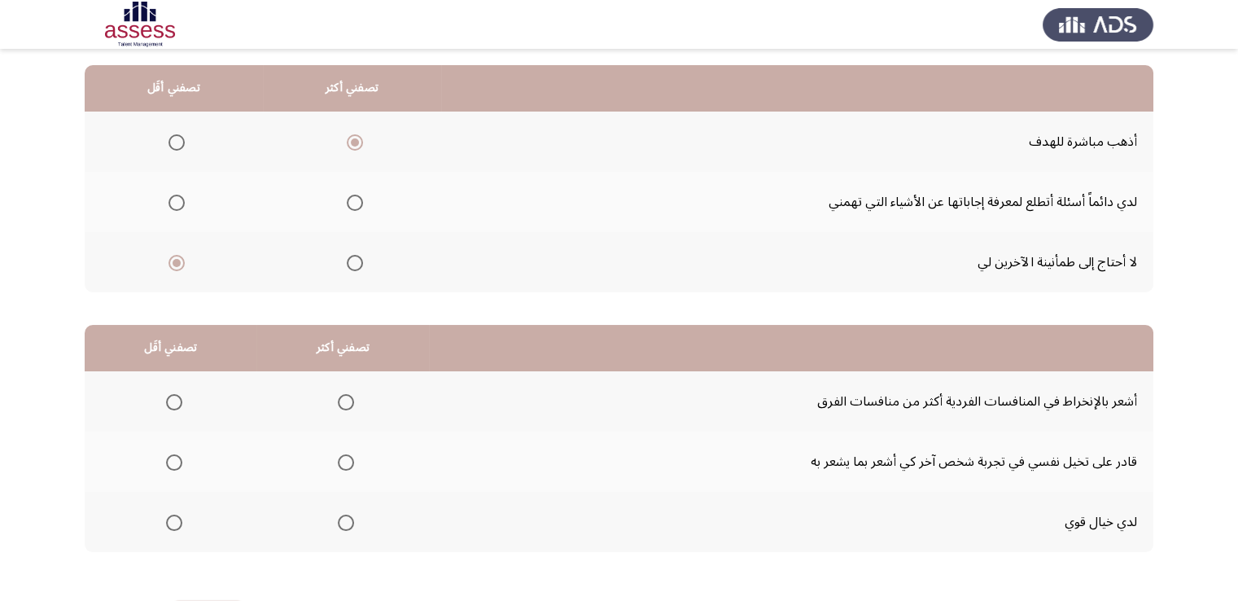
scroll to position [219, 0]
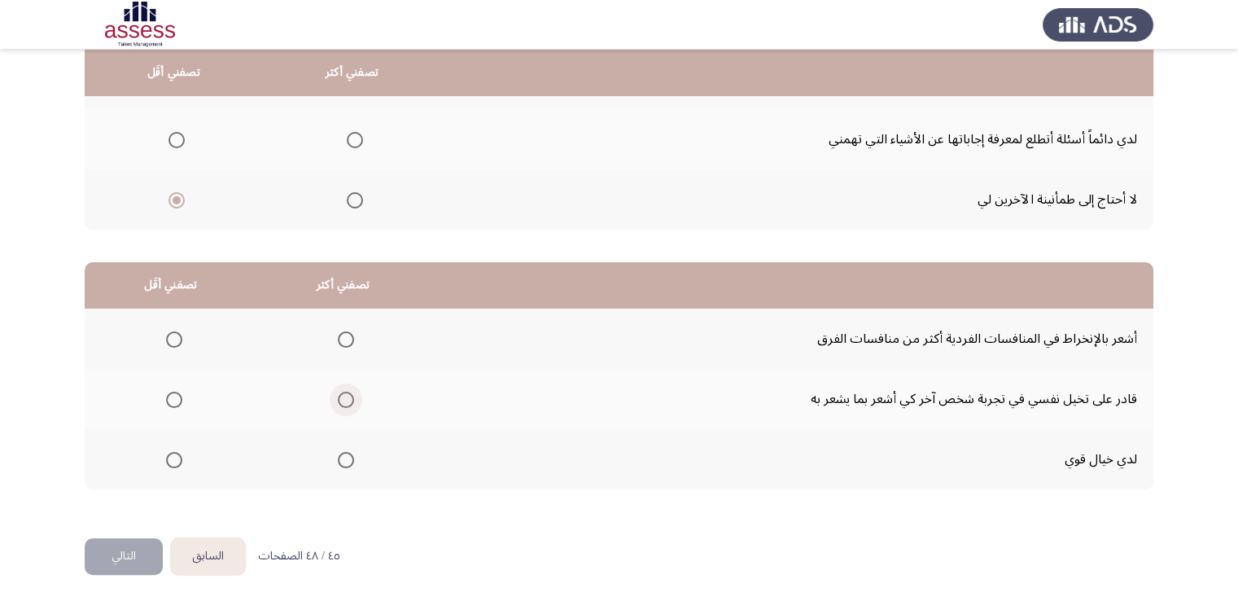
click at [340, 401] on span "Select an option" at bounding box center [346, 400] width 16 height 16
click at [340, 401] on input "Select an option" at bounding box center [346, 400] width 16 height 16
click at [174, 339] on span "Select an option" at bounding box center [174, 339] width 0 height 0
click at [173, 336] on input "Select an option" at bounding box center [174, 339] width 16 height 16
click at [129, 551] on button "التالي" at bounding box center [124, 556] width 78 height 37
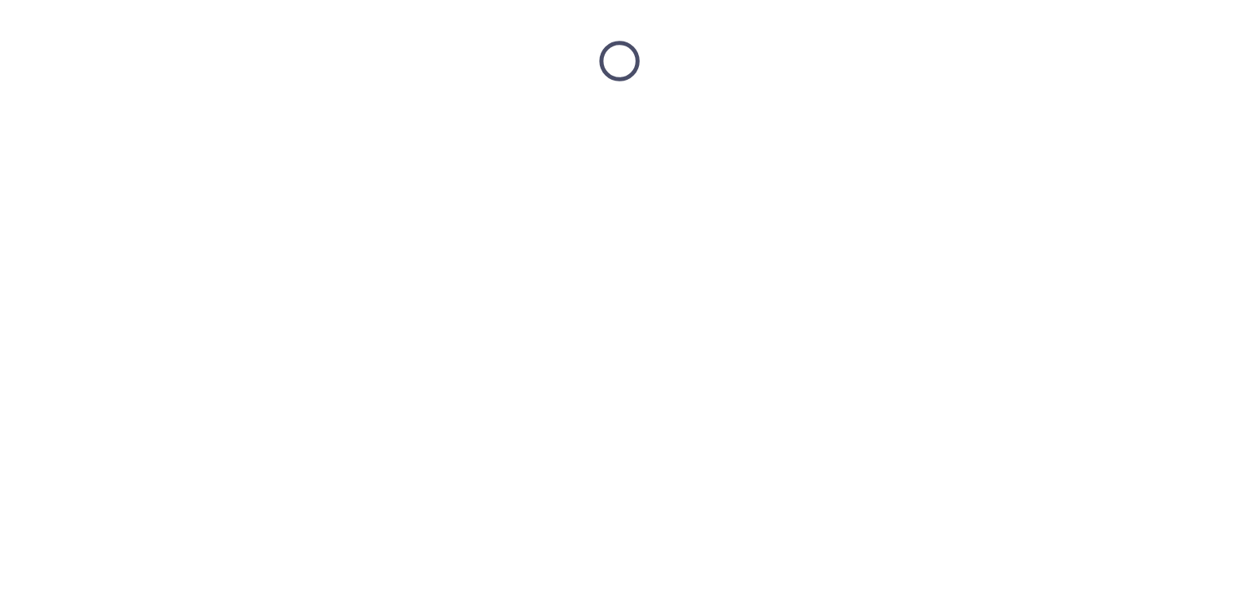
scroll to position [0, 0]
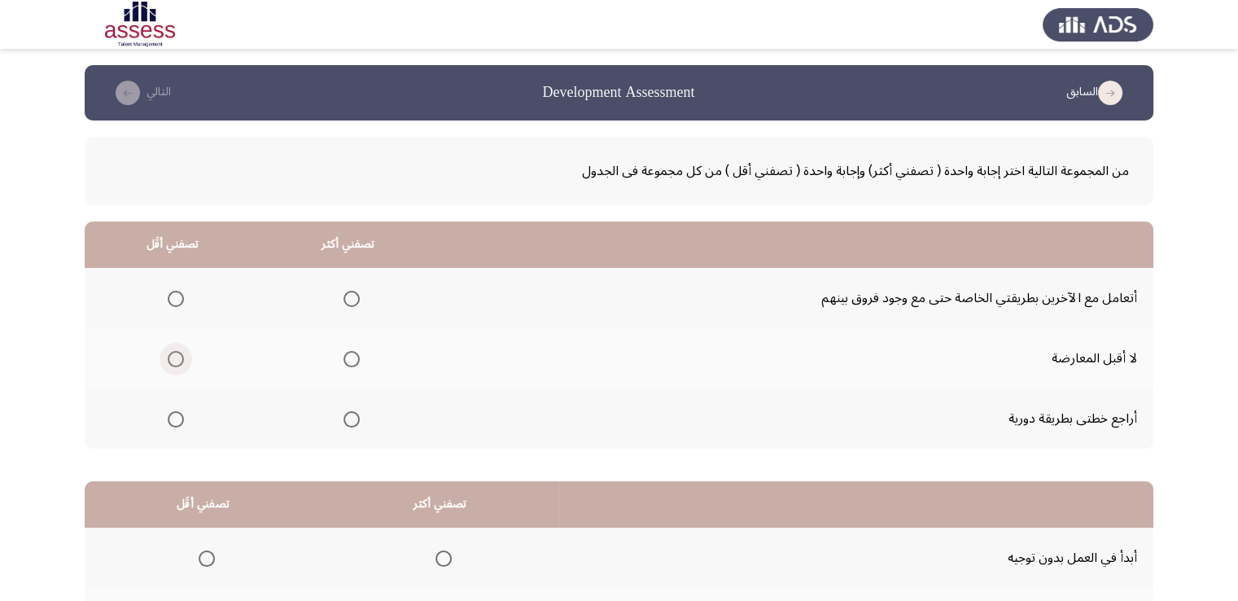
click at [169, 359] on span "Select an option" at bounding box center [176, 359] width 16 height 16
click at [169, 359] on input "Select an option" at bounding box center [176, 359] width 16 height 16
click at [353, 418] on span "Select an option" at bounding box center [352, 419] width 16 height 16
click at [353, 418] on input "Select an option" at bounding box center [352, 419] width 16 height 16
click at [57, 453] on app-assessment-container "السابق Development Assessment التالي من المجموعة التالية اختر إجابة واحدة ( تصف…" at bounding box center [619, 411] width 1238 height 692
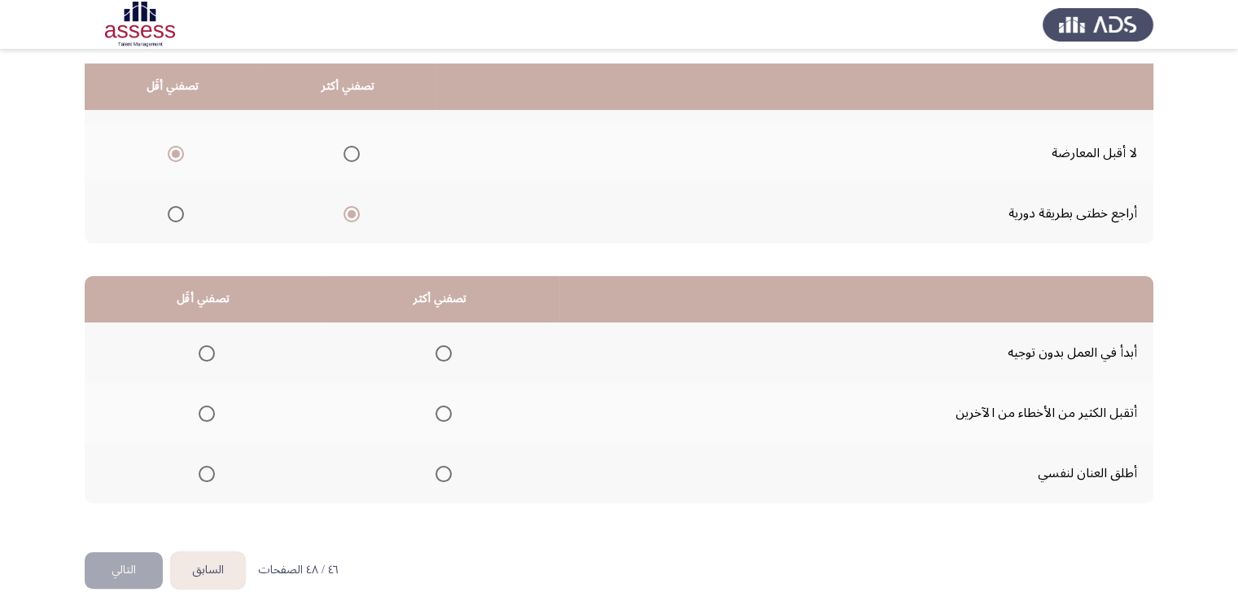
scroll to position [219, 0]
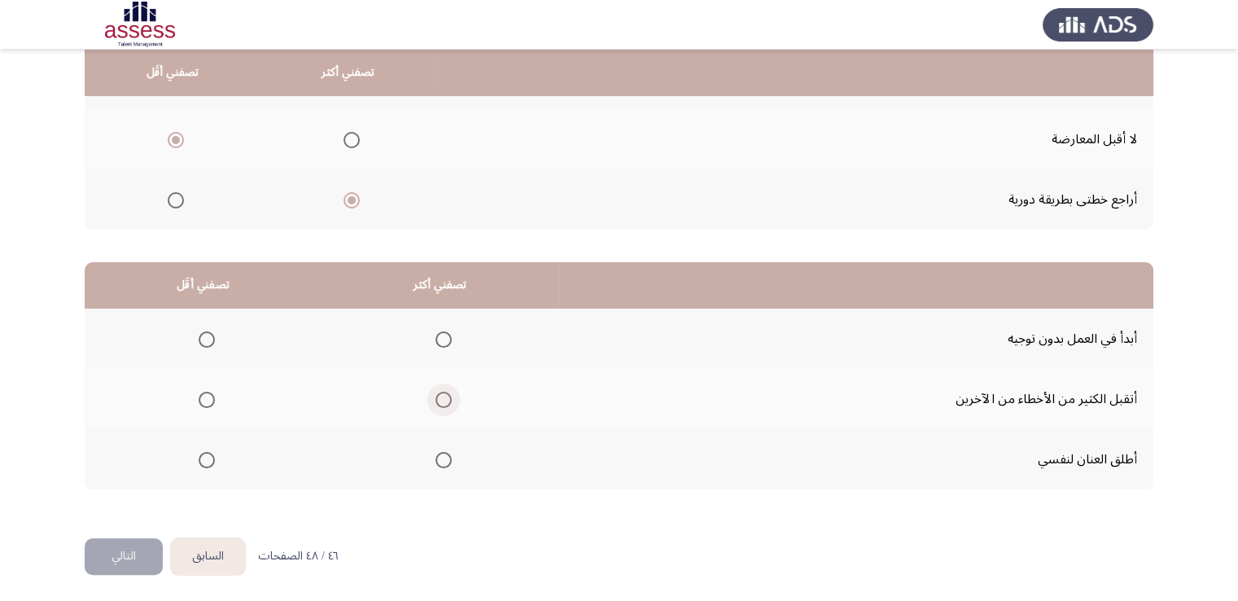
click at [442, 394] on span "Select an option" at bounding box center [444, 400] width 16 height 16
click at [442, 394] on input "Select an option" at bounding box center [444, 400] width 16 height 16
click at [205, 458] on span "Select an option" at bounding box center [207, 460] width 16 height 16
click at [205, 458] on input "Select an option" at bounding box center [207, 460] width 16 height 16
click at [107, 560] on button "التالي" at bounding box center [124, 556] width 78 height 37
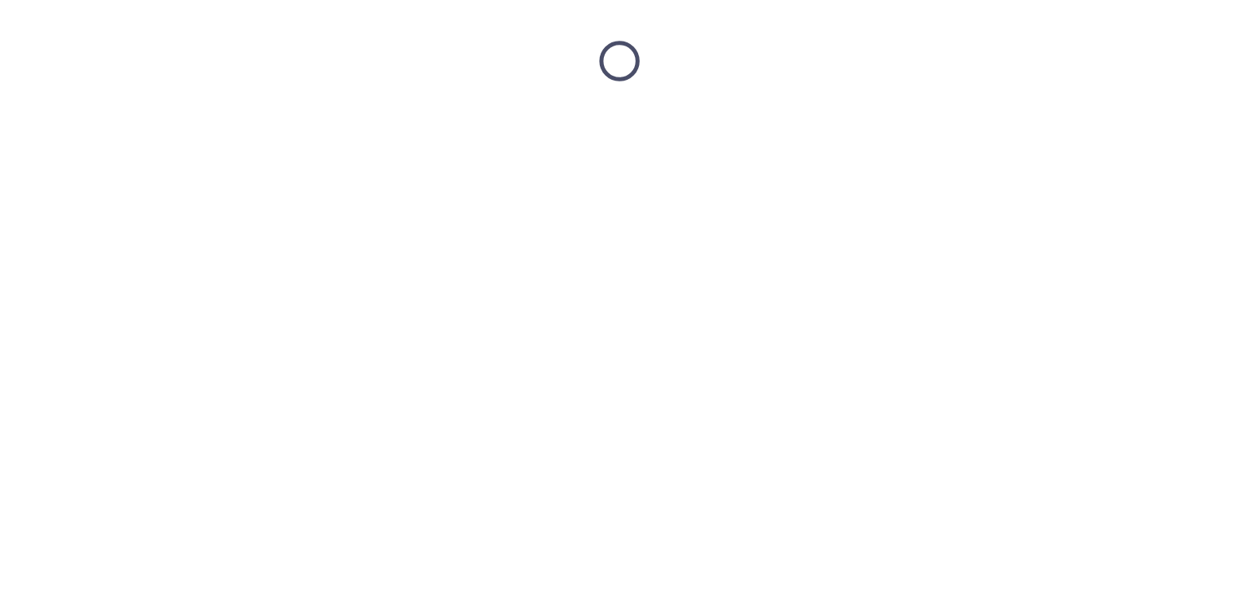
scroll to position [0, 0]
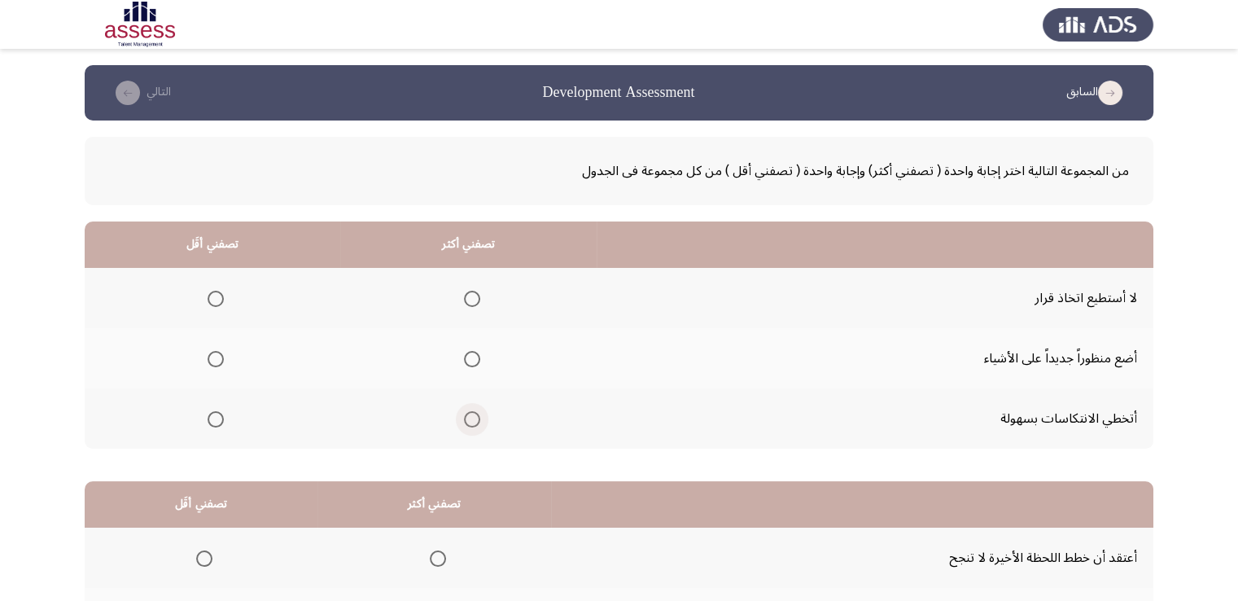
click at [466, 414] on span "Select an option" at bounding box center [472, 419] width 16 height 16
click at [466, 414] on input "Select an option" at bounding box center [472, 419] width 16 height 16
click at [212, 354] on span "Select an option" at bounding box center [216, 359] width 16 height 16
click at [212, 354] on input "Select an option" at bounding box center [216, 359] width 16 height 16
click at [27, 371] on app-assessment-container "السابق Development Assessment التالي من المجموعة التالية اختر إجابة واحدة ( تصف…" at bounding box center [619, 411] width 1238 height 692
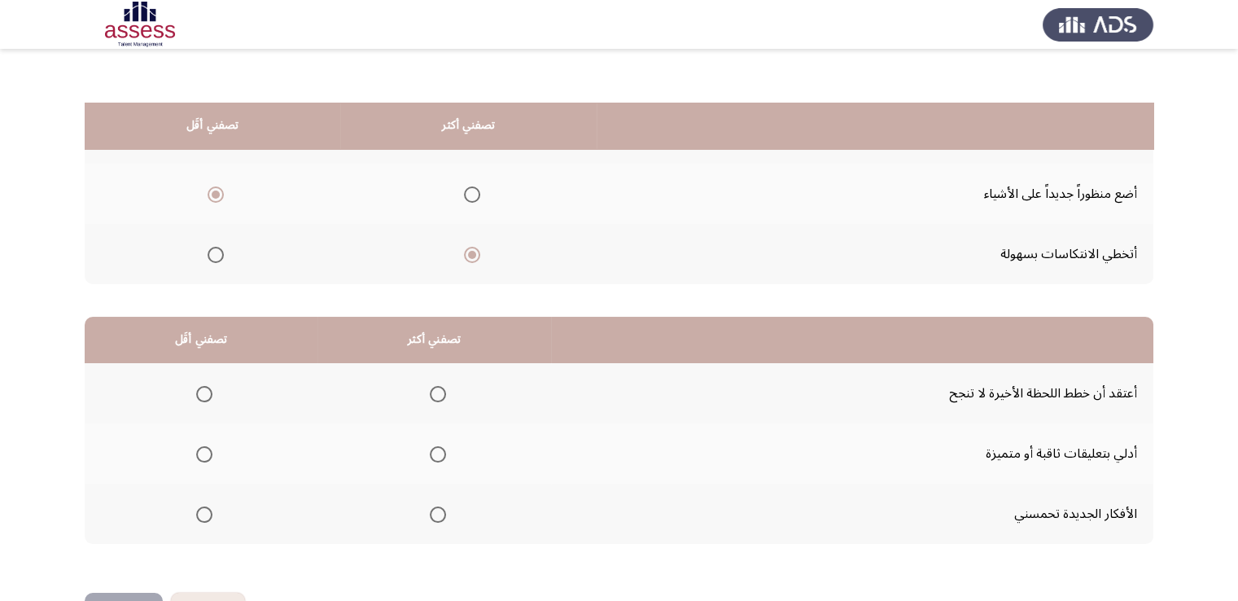
scroll to position [219, 0]
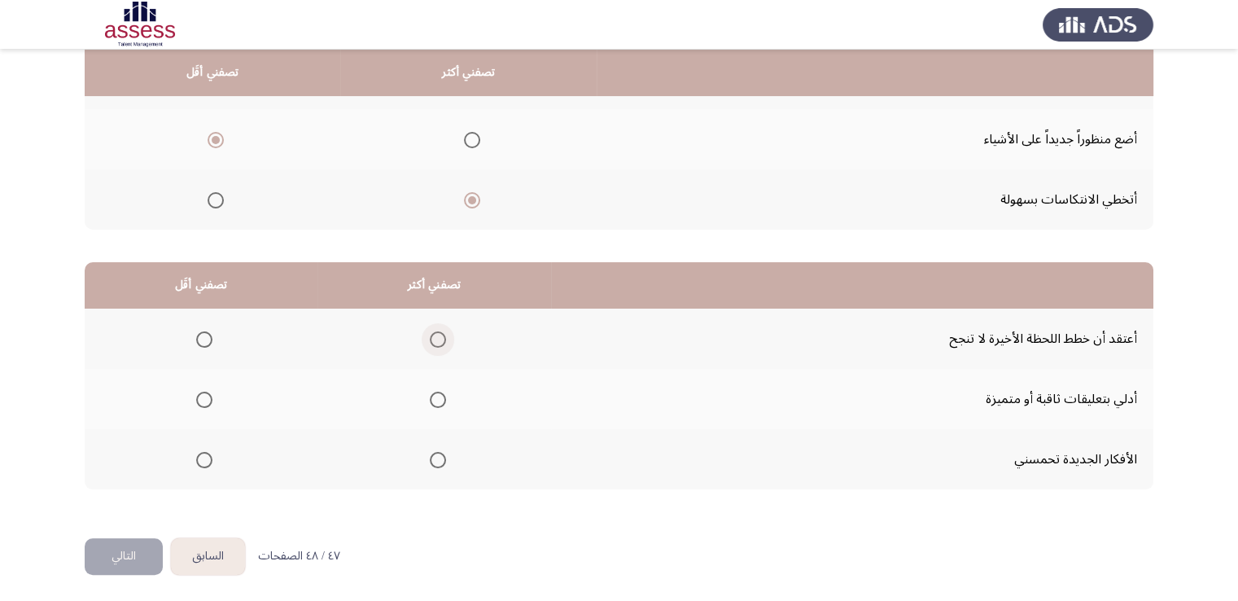
click at [433, 341] on span "Select an option" at bounding box center [438, 339] width 16 height 16
click at [433, 341] on input "Select an option" at bounding box center [438, 339] width 16 height 16
click at [202, 397] on span "Select an option" at bounding box center [204, 400] width 16 height 16
click at [202, 397] on input "Select an option" at bounding box center [204, 400] width 16 height 16
click at [134, 554] on button "التالي" at bounding box center [124, 556] width 78 height 37
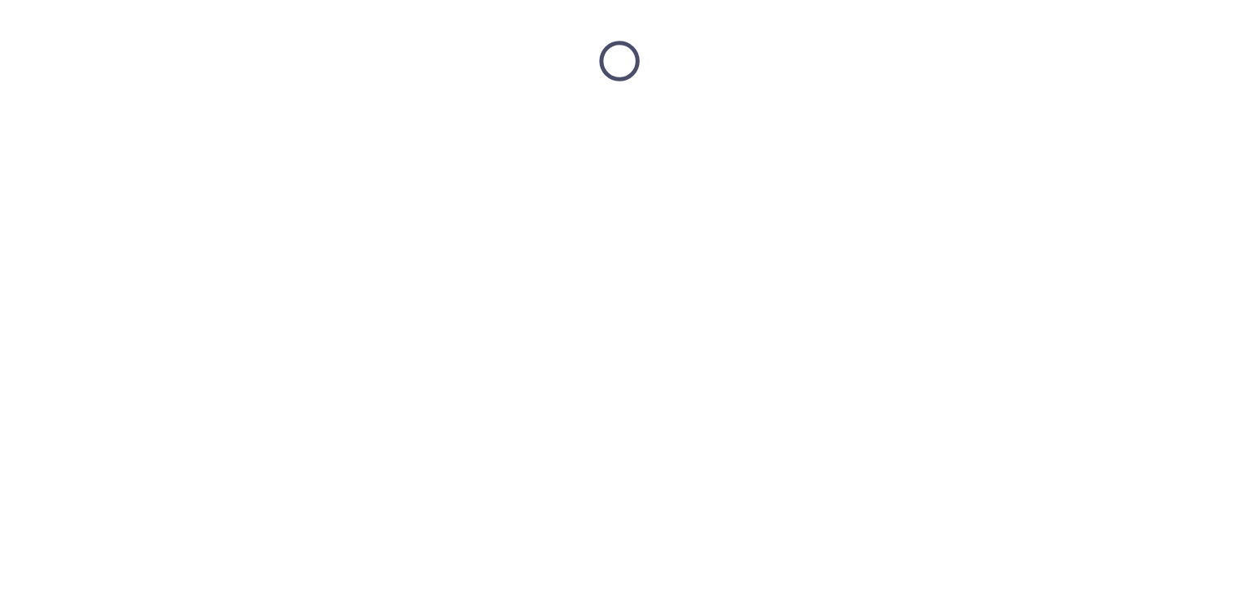
scroll to position [0, 0]
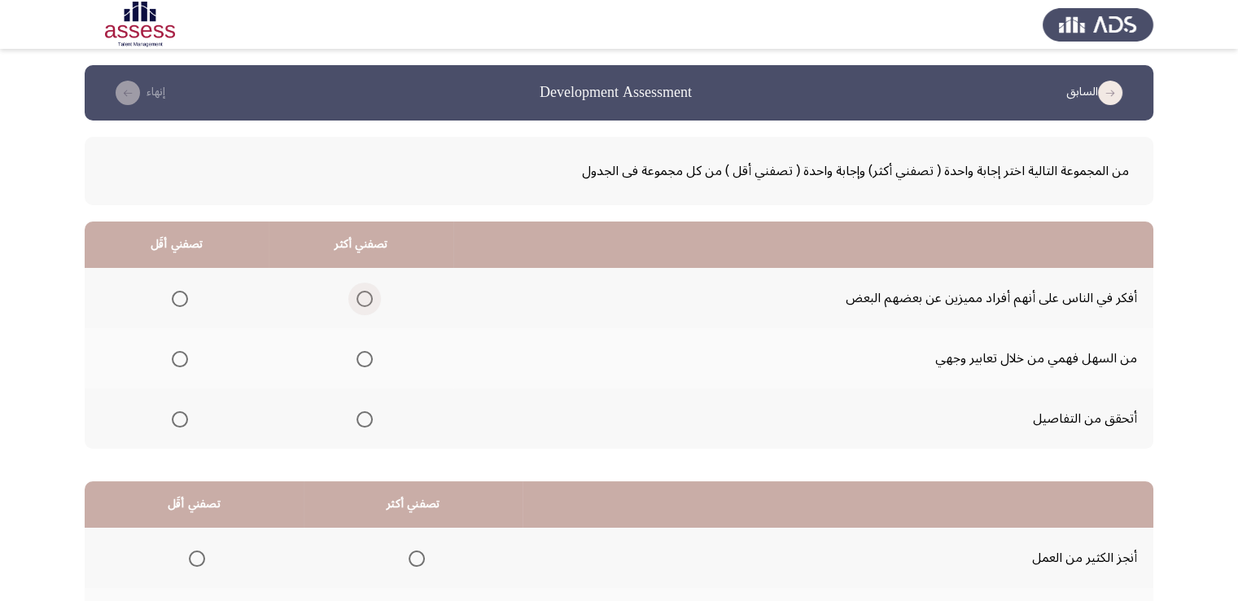
click at [365, 294] on span "Select an option" at bounding box center [365, 299] width 16 height 16
click at [365, 294] on input "Select an option" at bounding box center [365, 299] width 16 height 16
click at [179, 359] on span "Select an option" at bounding box center [180, 359] width 16 height 16
click at [179, 359] on input "Select an option" at bounding box center [180, 359] width 16 height 16
click at [180, 418] on span "Select an option" at bounding box center [180, 419] width 16 height 16
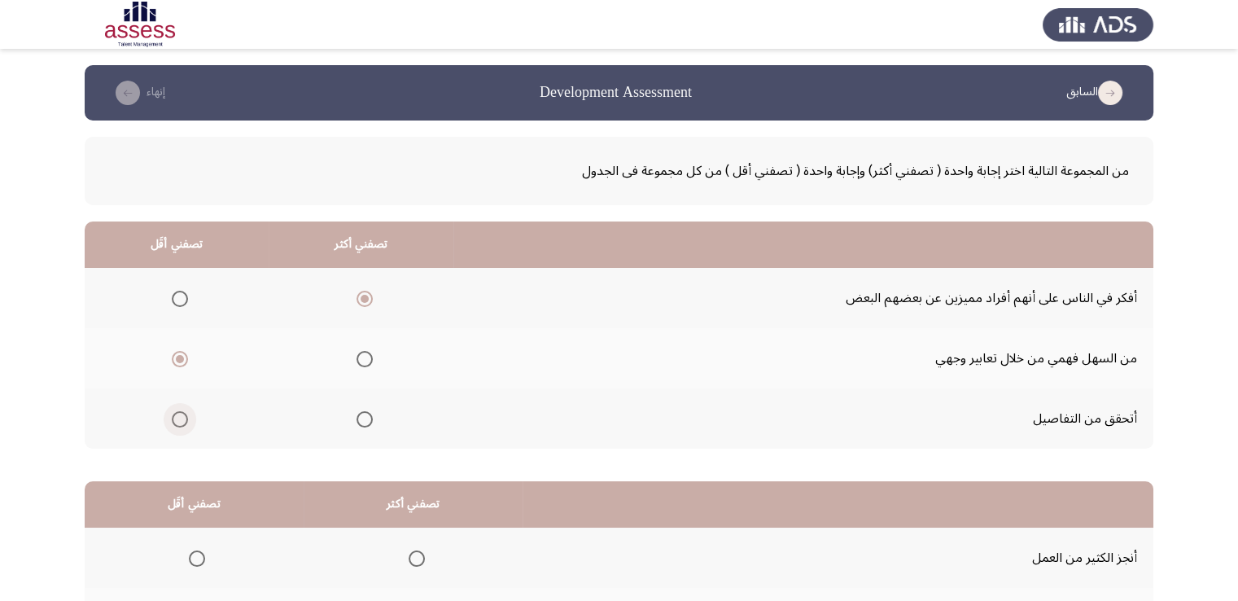
click at [180, 418] on input "Select an option" at bounding box center [180, 419] width 16 height 16
click at [40, 418] on app-assessment-container "السابق Development Assessment إنهاء من المجموعة التالية اختر إجابة واحدة ( تصفن…" at bounding box center [619, 411] width 1238 height 692
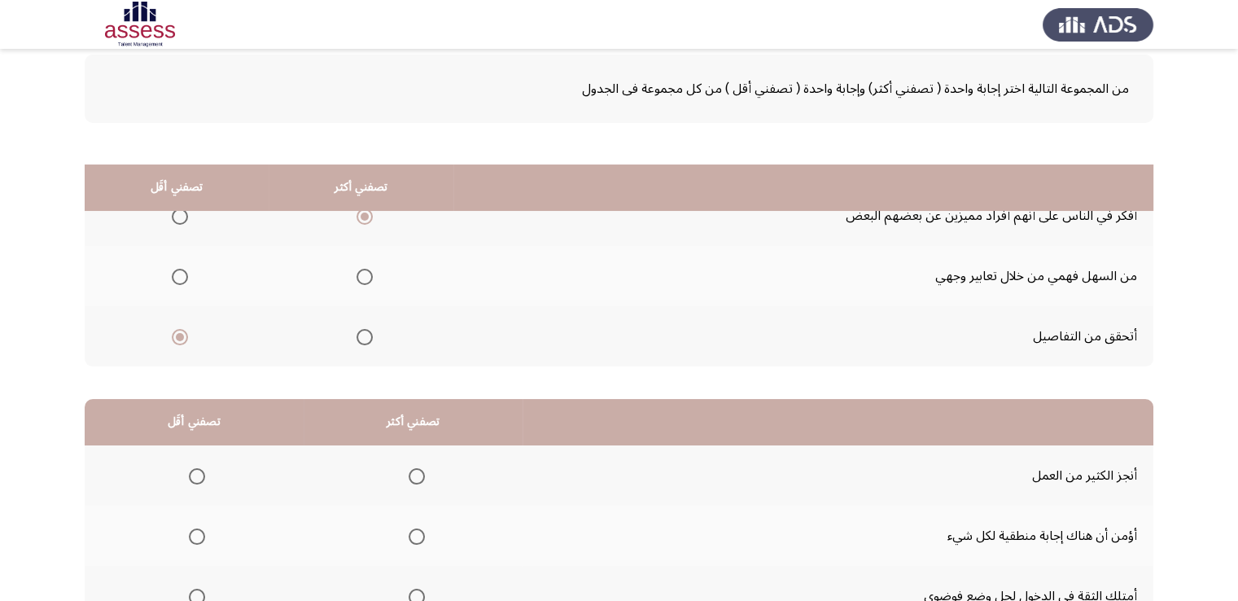
scroll to position [219, 0]
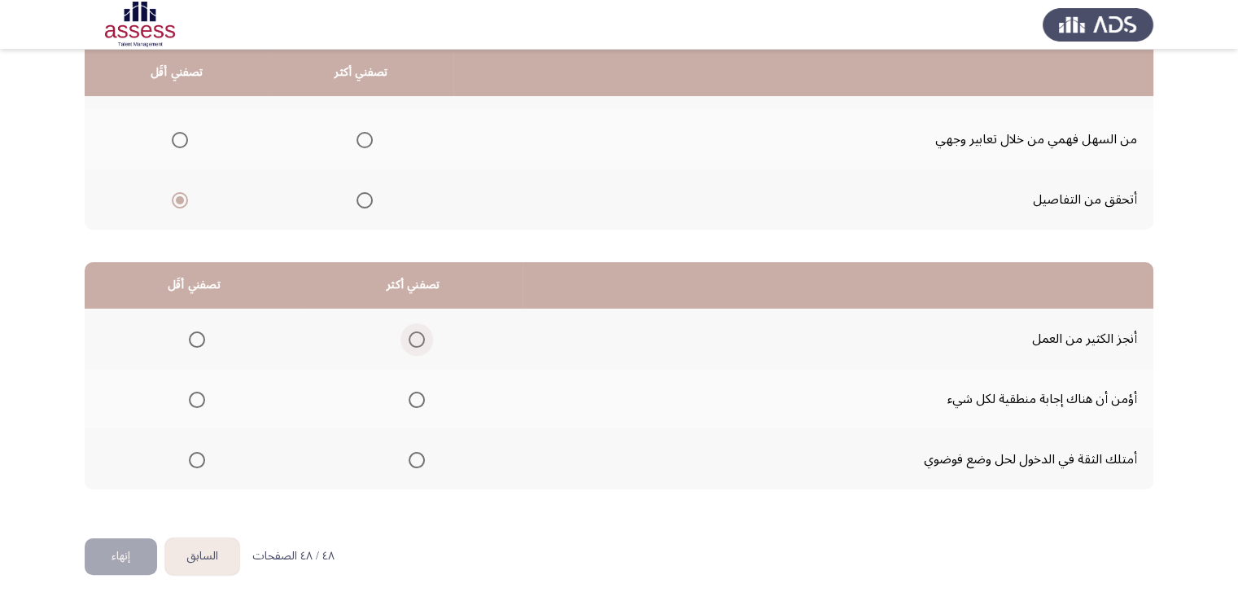
click at [411, 339] on span "Select an option" at bounding box center [417, 339] width 16 height 16
click at [411, 339] on input "Select an option" at bounding box center [417, 339] width 16 height 16
click at [198, 396] on span "Select an option" at bounding box center [197, 400] width 16 height 16
click at [198, 396] on input "Select an option" at bounding box center [197, 400] width 16 height 16
click at [124, 558] on button "إنهاء" at bounding box center [121, 556] width 72 height 37
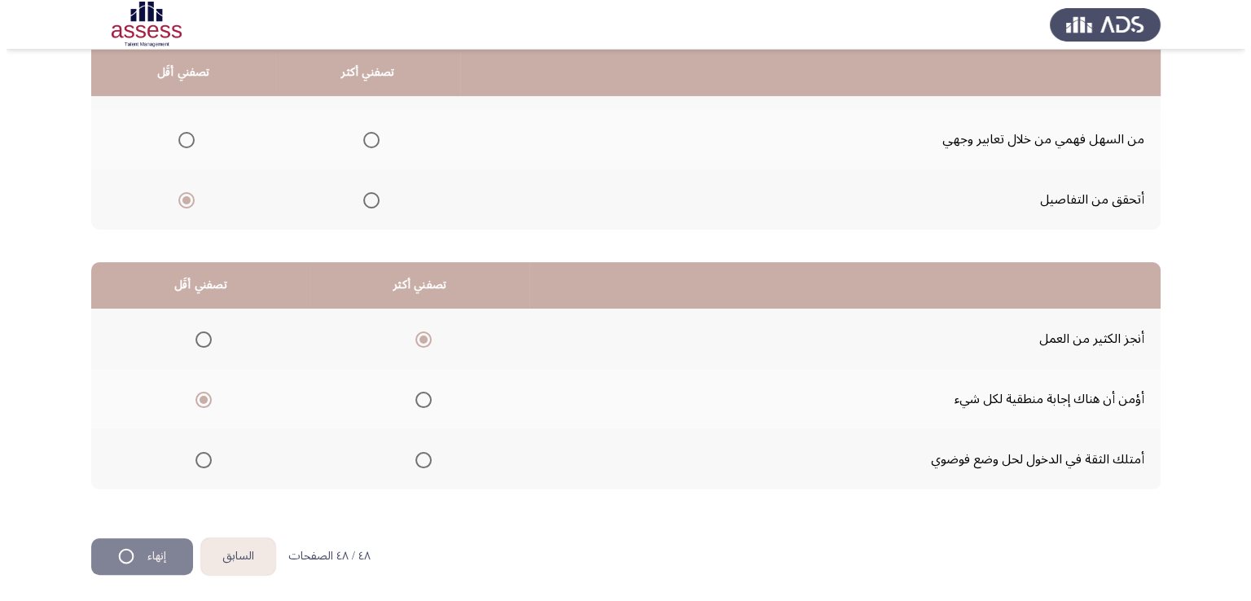
scroll to position [0, 0]
